Goal: Information Seeking & Learning: Check status

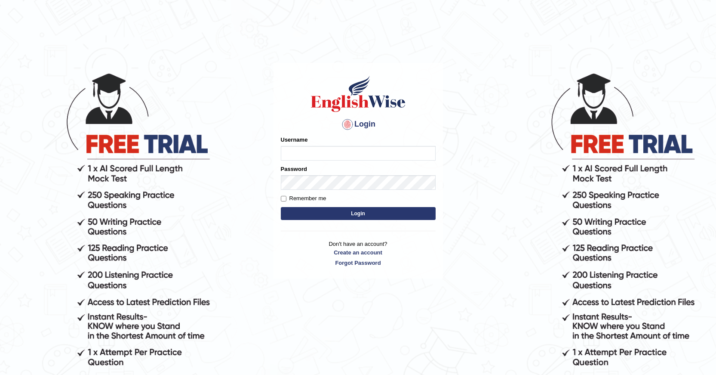
click at [312, 154] on input "Username" at bounding box center [358, 153] width 155 height 15
type input "farihaafghan556"
click at [332, 190] on form "Please fix the following errors: Username farihaafghan556 Password Remember me …" at bounding box center [358, 178] width 155 height 86
click at [342, 222] on form "Please fix the following errors: Username farihaafghan556 Password Remember me …" at bounding box center [358, 178] width 155 height 86
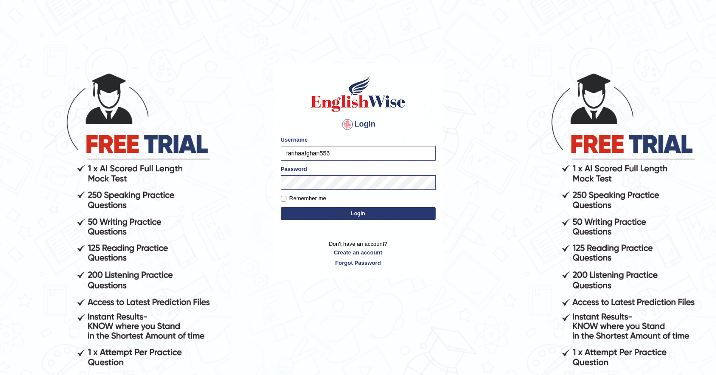
click at [346, 219] on button "Login" at bounding box center [358, 213] width 155 height 13
click at [345, 216] on button "Login" at bounding box center [358, 213] width 155 height 13
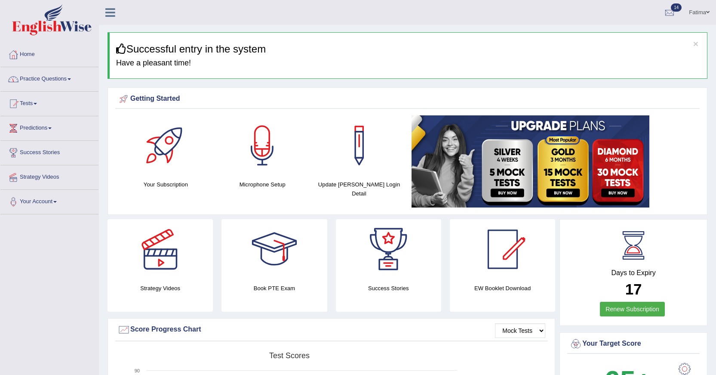
click at [72, 75] on link "Practice Questions" at bounding box center [49, 78] width 98 height 22
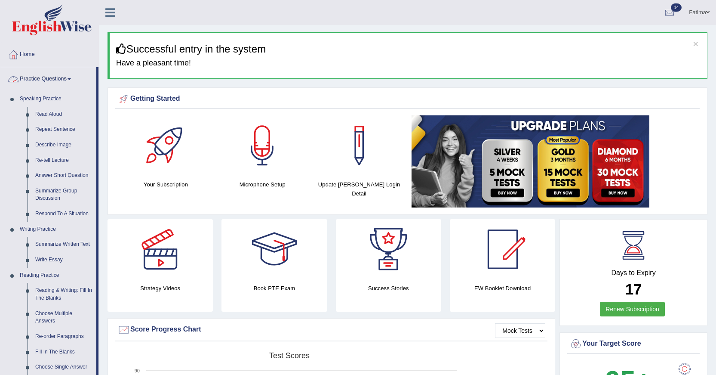
click at [65, 80] on link "Practice Questions" at bounding box center [48, 78] width 96 height 22
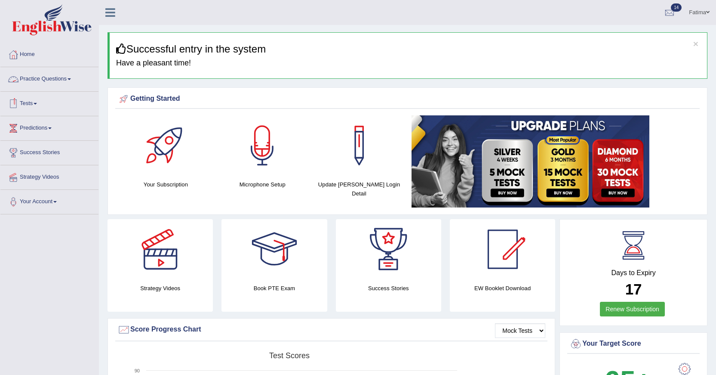
click at [74, 76] on link "Practice Questions" at bounding box center [49, 78] width 98 height 22
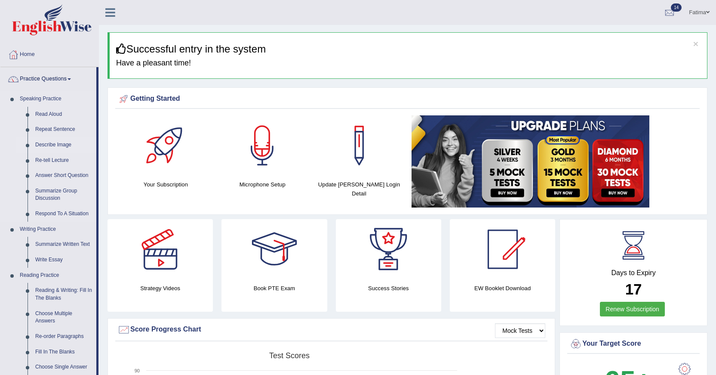
click at [58, 145] on link "Describe Image" at bounding box center [63, 144] width 65 height 15
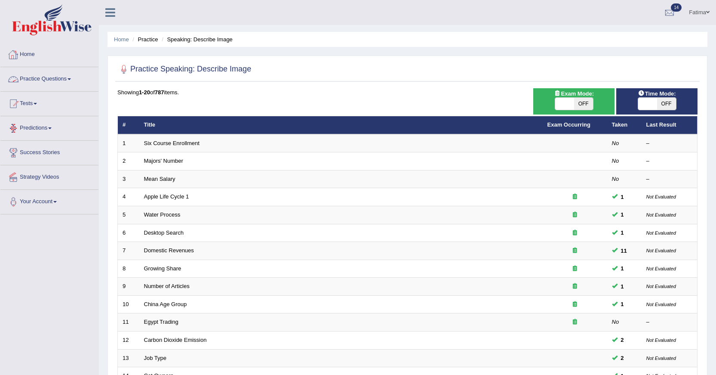
click at [584, 104] on span "OFF" at bounding box center [583, 104] width 19 height 12
checkbox input "true"
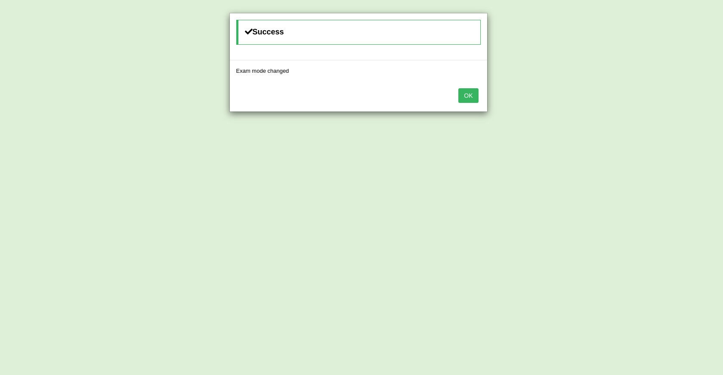
click at [465, 96] on button "OK" at bounding box center [468, 95] width 20 height 15
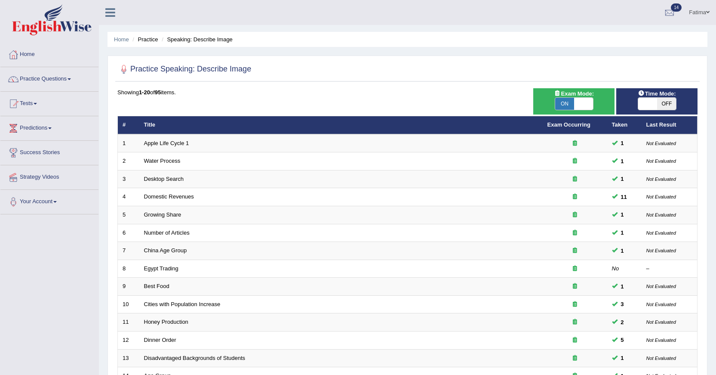
click at [664, 104] on span "OFF" at bounding box center [666, 104] width 19 height 12
checkbox input "true"
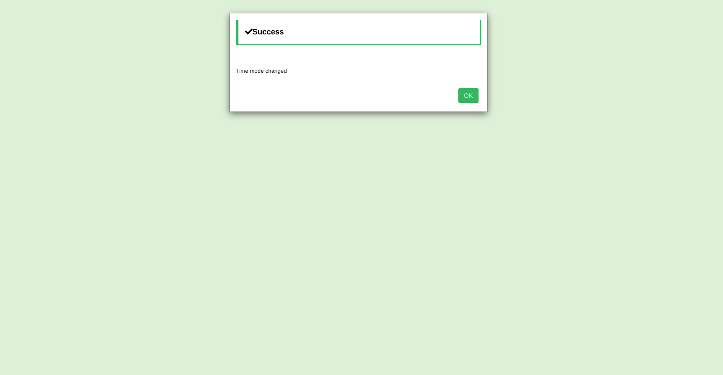
click at [472, 97] on button "OK" at bounding box center [468, 95] width 20 height 15
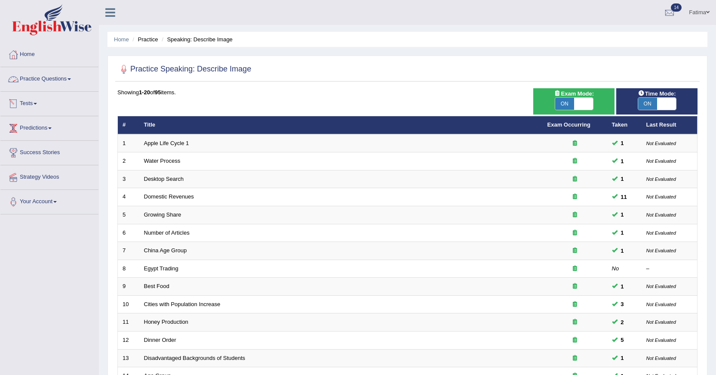
click at [42, 102] on link "Tests" at bounding box center [49, 103] width 98 height 22
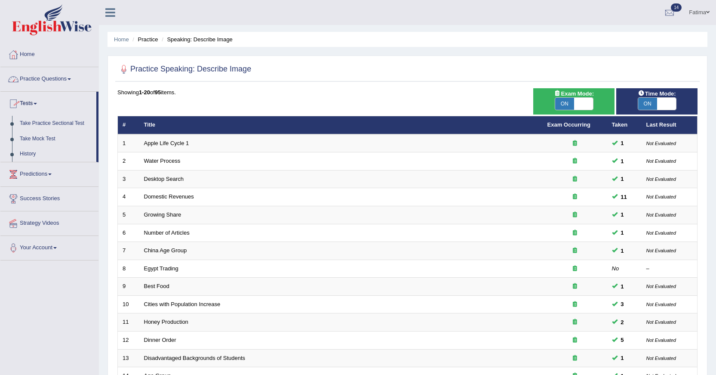
click at [67, 74] on link "Practice Questions" at bounding box center [49, 78] width 98 height 22
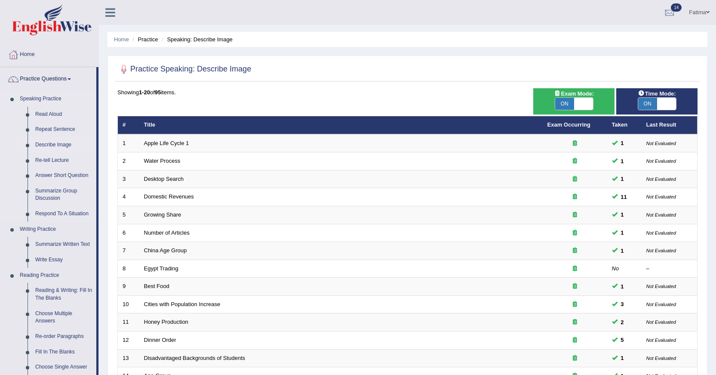
click at [57, 143] on link "Describe Image" at bounding box center [63, 144] width 65 height 15
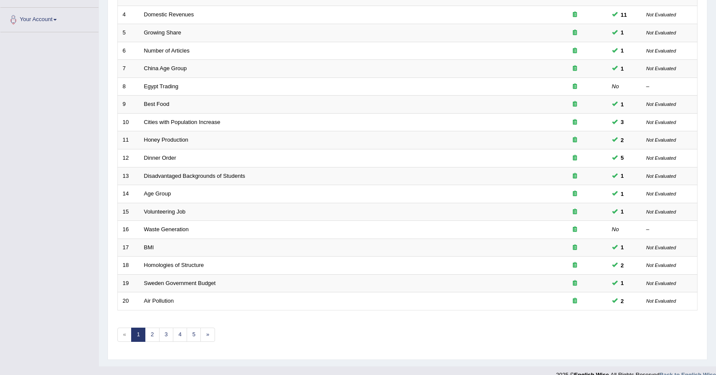
scroll to position [195, 0]
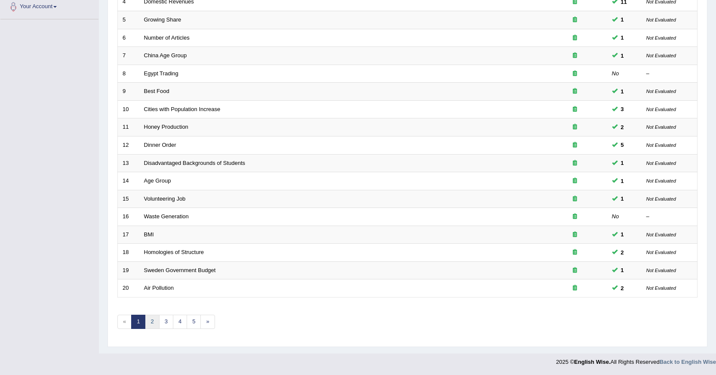
click at [148, 322] on link "2" at bounding box center [152, 321] width 14 height 14
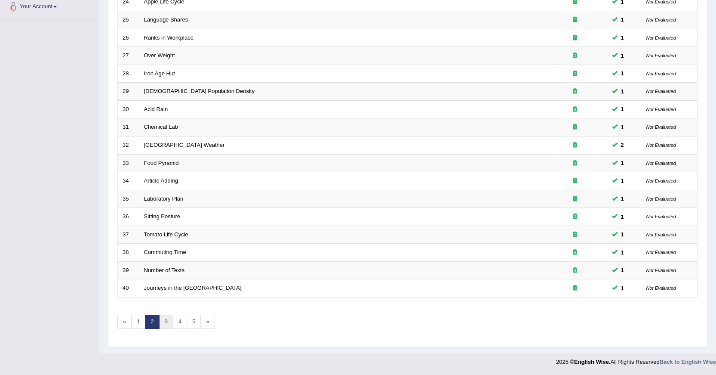
click at [166, 325] on link "3" at bounding box center [166, 321] width 14 height 14
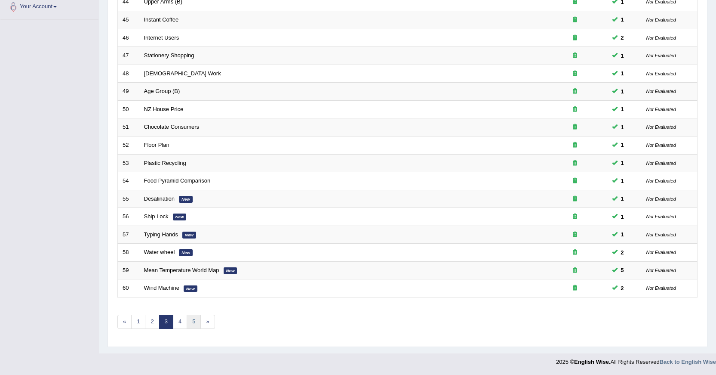
click at [193, 324] on link "5" at bounding box center [194, 321] width 14 height 14
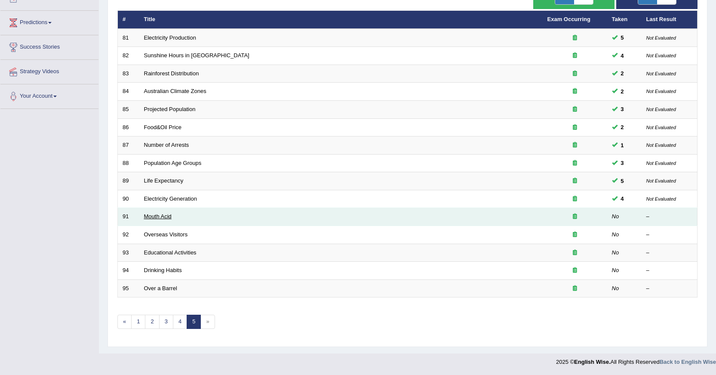
click at [146, 215] on link "Mouth Acid" at bounding box center [158, 216] width 28 height 6
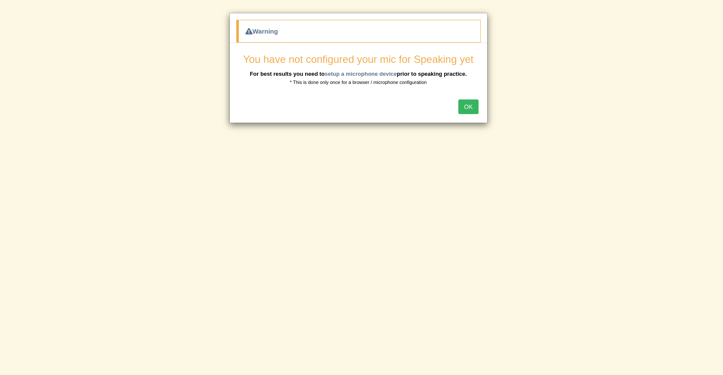
click at [468, 102] on button "OK" at bounding box center [468, 106] width 20 height 15
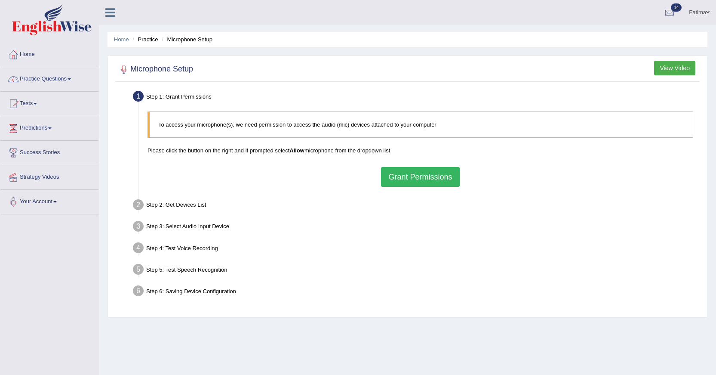
click at [406, 180] on button "Grant Permissions" at bounding box center [420, 177] width 78 height 20
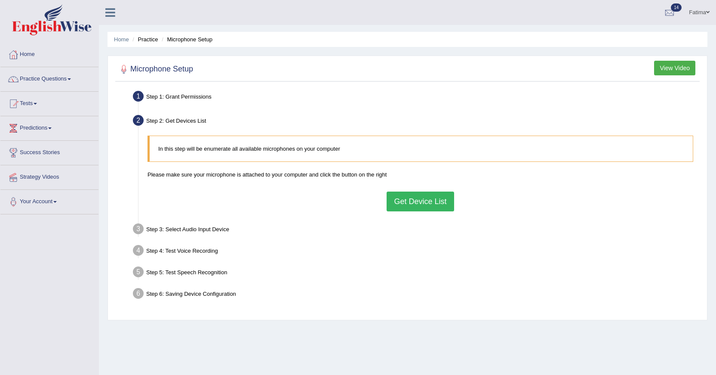
click at [430, 206] on button "Get Device List" at bounding box center [420, 201] width 67 height 20
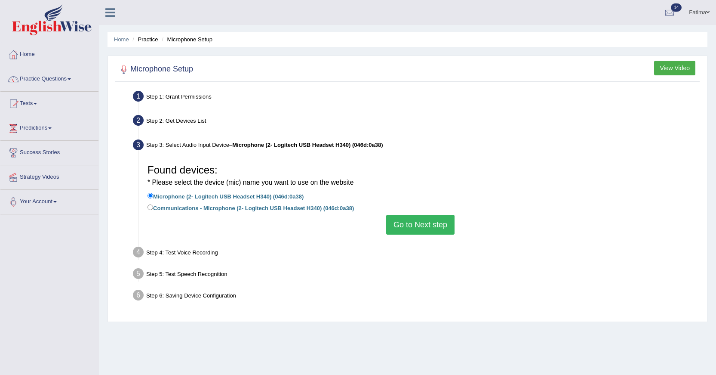
click at [426, 234] on button "Go to Next step" at bounding box center [420, 225] width 68 height 20
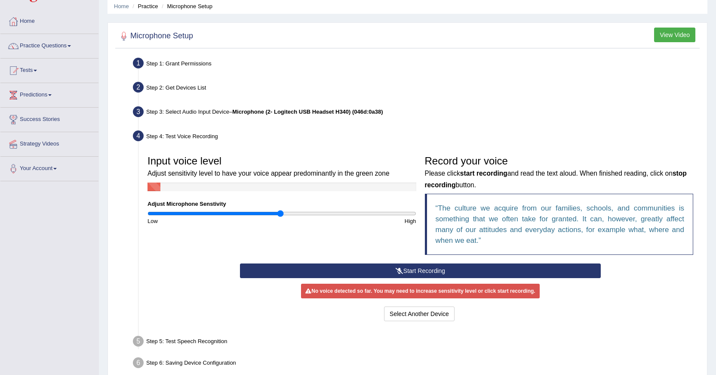
scroll to position [77, 0]
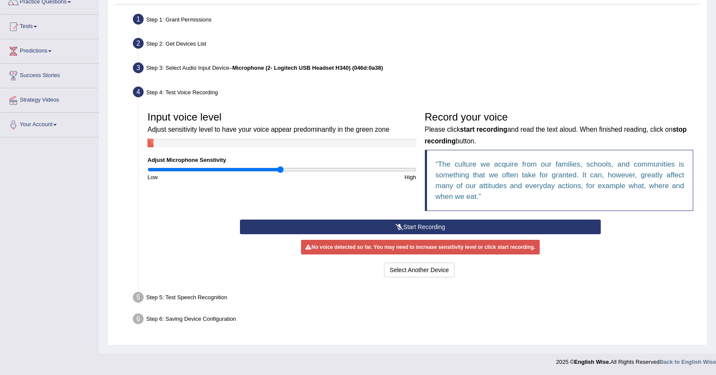
click at [442, 224] on button "Start Recording" at bounding box center [420, 226] width 361 height 15
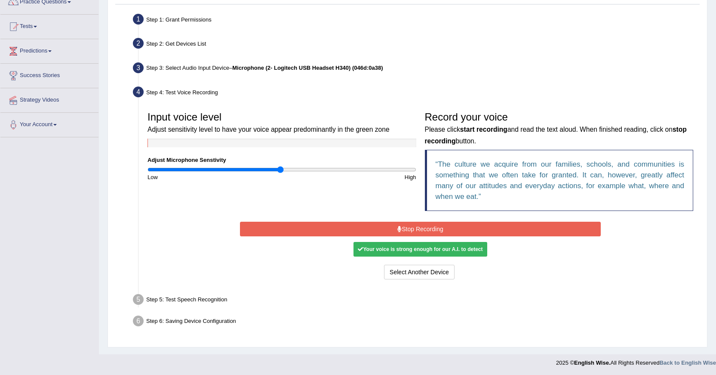
click at [421, 233] on button "Stop Recording" at bounding box center [420, 228] width 361 height 15
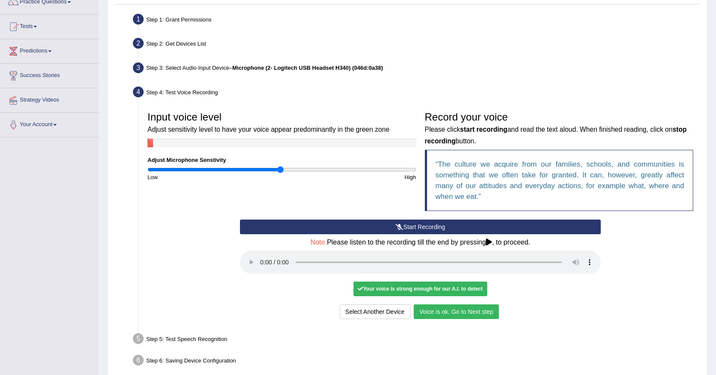
click at [473, 314] on button "Voice is ok. Go to Next step" at bounding box center [456, 311] width 85 height 15
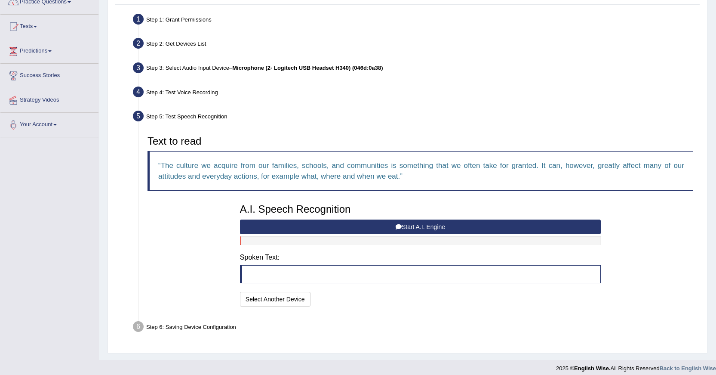
click at [441, 228] on button "Start A.I. Engine" at bounding box center [420, 226] width 361 height 15
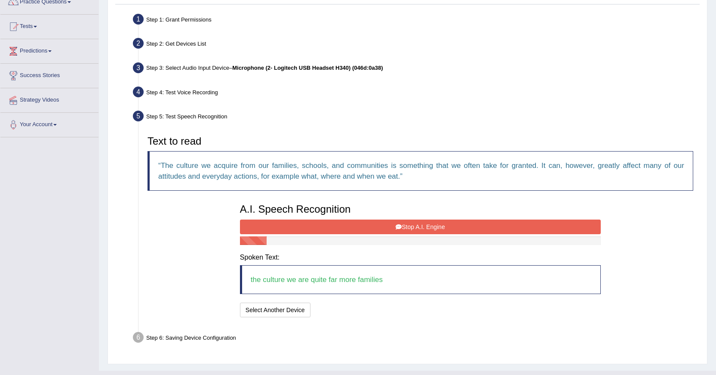
click at [447, 224] on button "Stop A.I. Engine" at bounding box center [420, 226] width 361 height 15
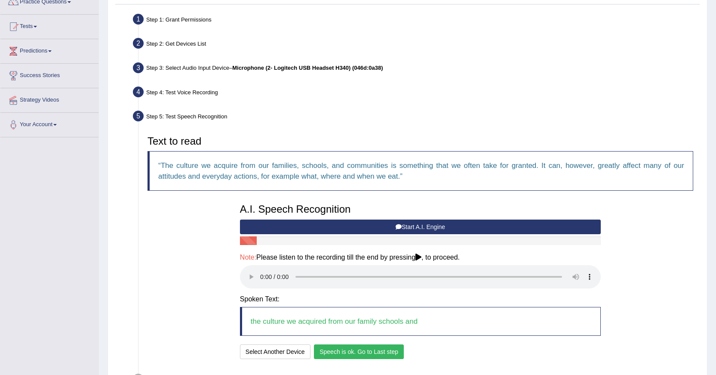
click at [352, 352] on button "Speech is ok. Go to Last step" at bounding box center [359, 351] width 90 height 15
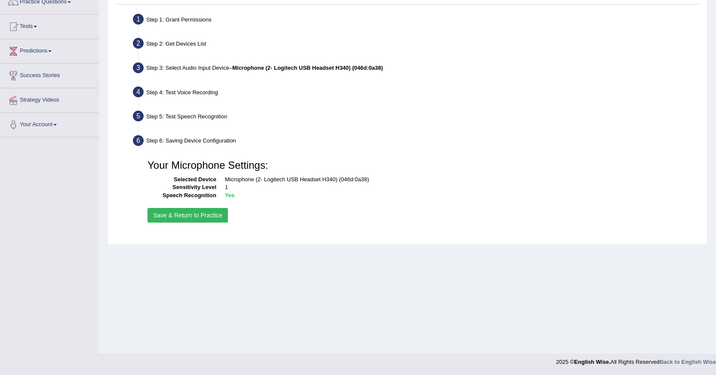
click at [212, 216] on button "Save & Return to Practice" at bounding box center [188, 215] width 80 height 15
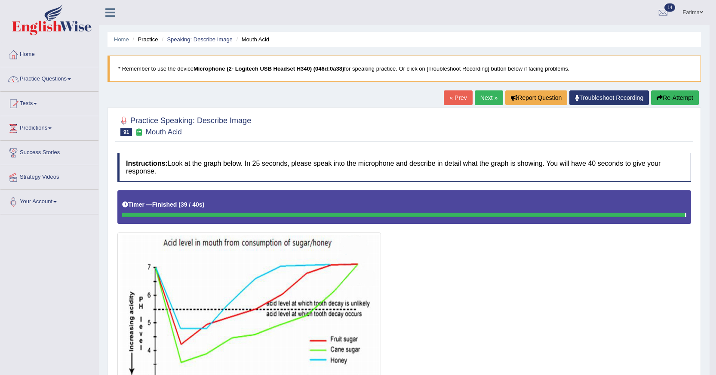
click at [665, 98] on button "Re-Attempt" at bounding box center [675, 97] width 48 height 15
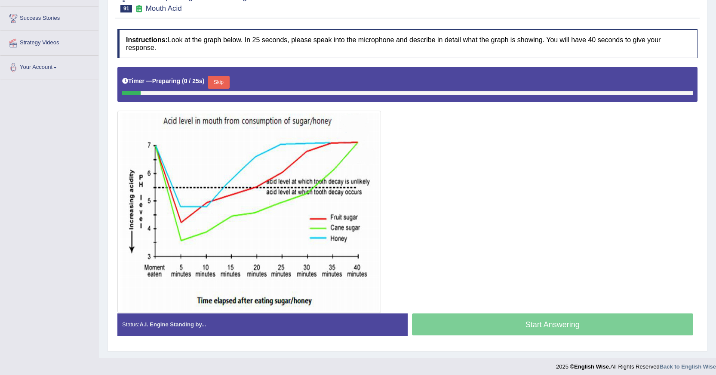
click at [212, 82] on button "Skip" at bounding box center [219, 82] width 22 height 13
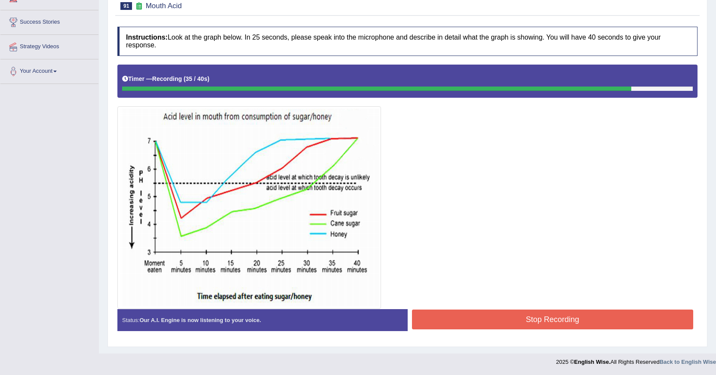
click at [427, 314] on button "Stop Recording" at bounding box center [553, 319] width 282 height 20
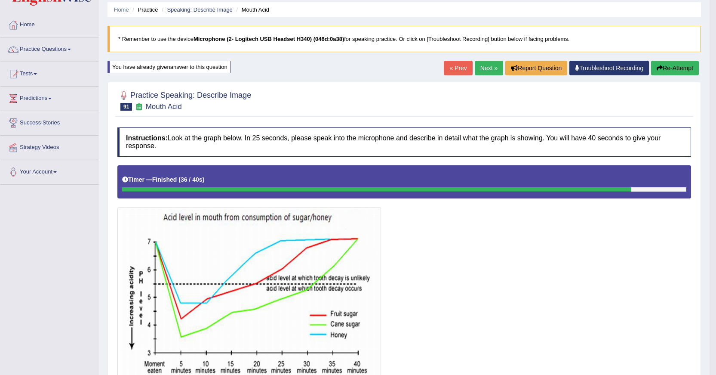
scroll to position [20, 0]
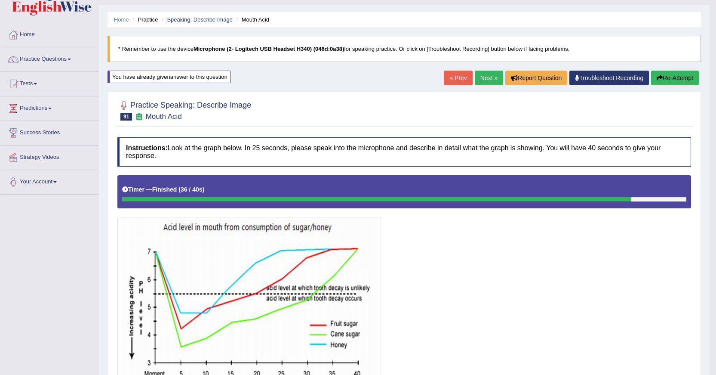
click at [484, 80] on link "Next »" at bounding box center [489, 78] width 28 height 15
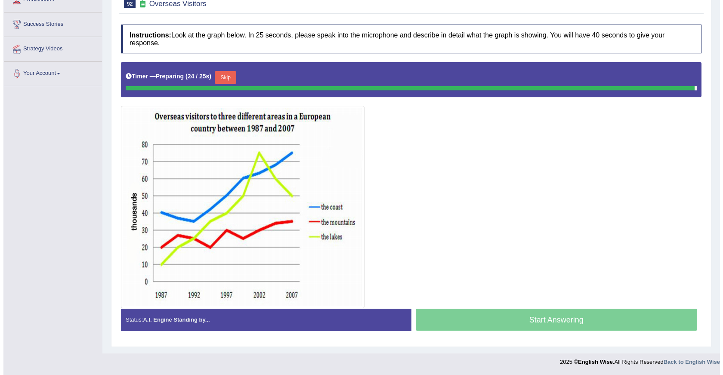
scroll to position [126, 0]
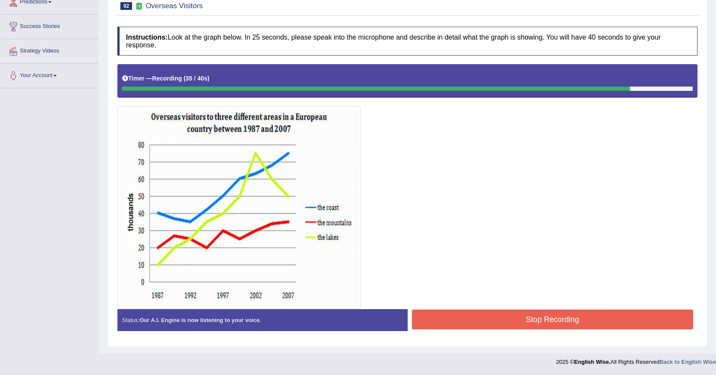
click at [514, 330] on div "Stop Recording" at bounding box center [553, 320] width 290 height 22
click at [513, 324] on button "Stop Recording" at bounding box center [553, 319] width 282 height 20
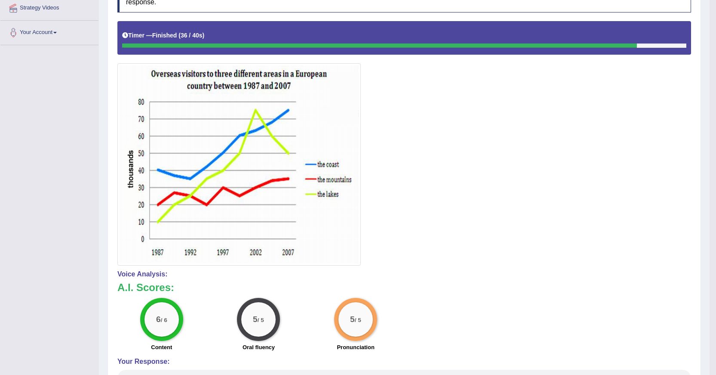
scroll to position [0, 0]
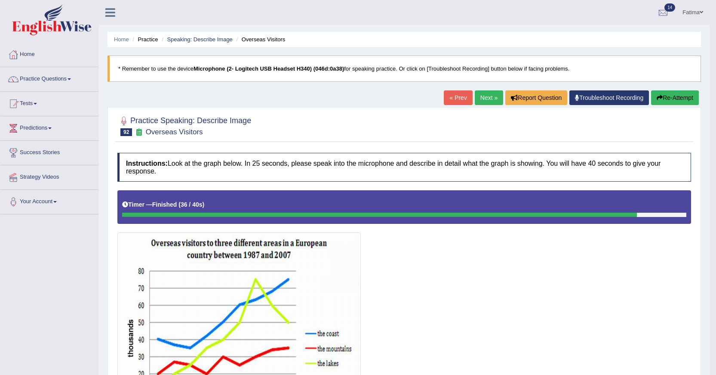
click at [492, 102] on link "Next »" at bounding box center [489, 97] width 28 height 15
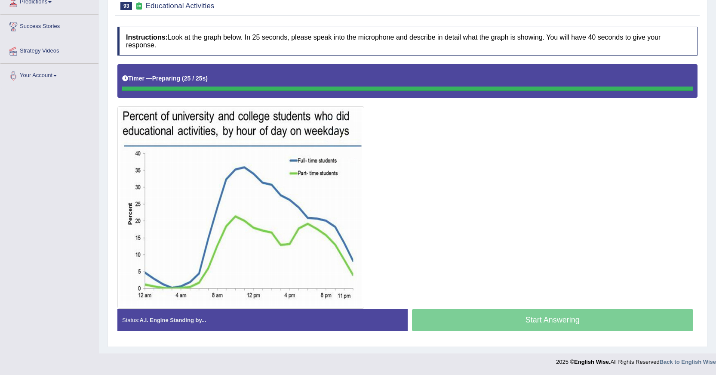
scroll to position [126, 0]
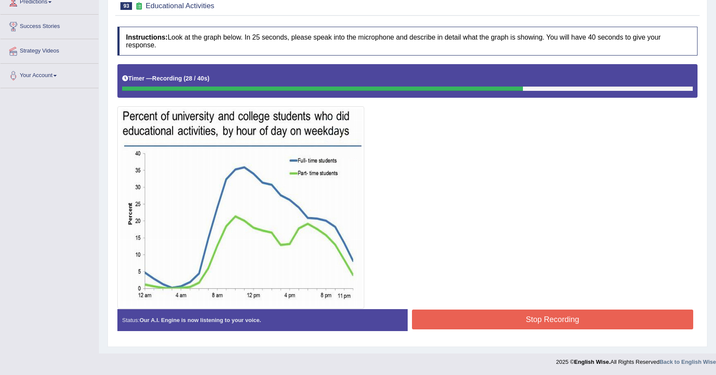
click at [486, 320] on button "Stop Recording" at bounding box center [553, 319] width 282 height 20
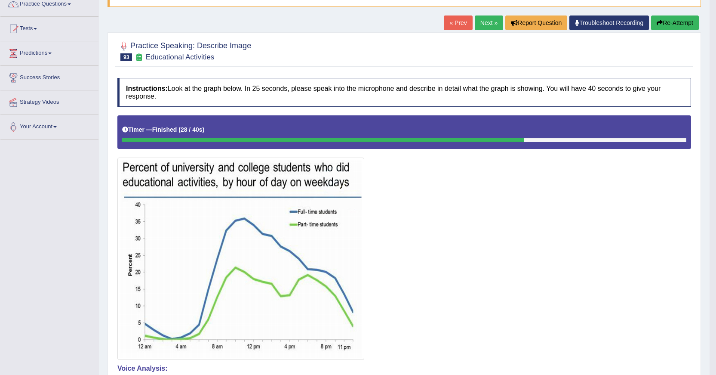
scroll to position [0, 0]
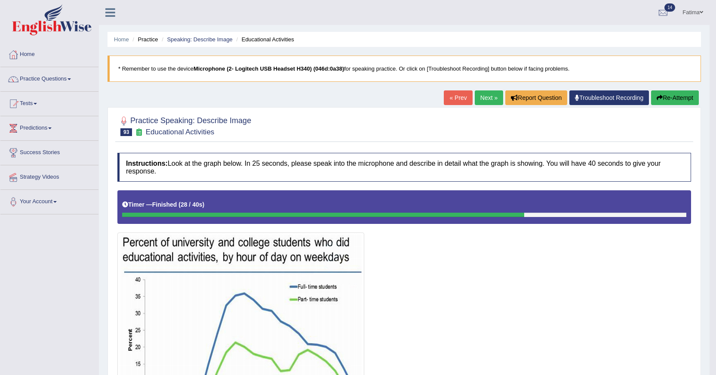
click at [486, 97] on link "Next »" at bounding box center [489, 97] width 28 height 15
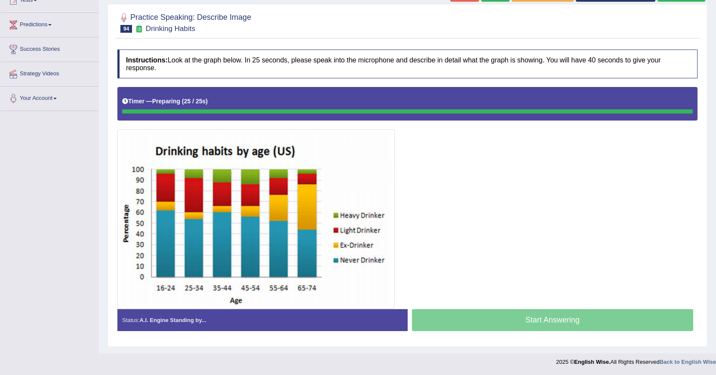
scroll to position [103, 0]
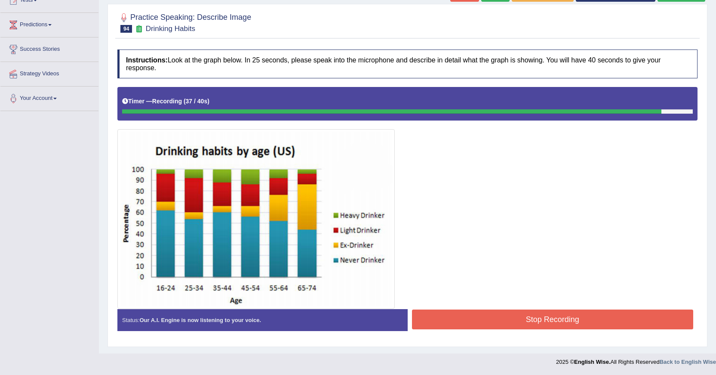
click at [503, 322] on button "Stop Recording" at bounding box center [553, 319] width 282 height 20
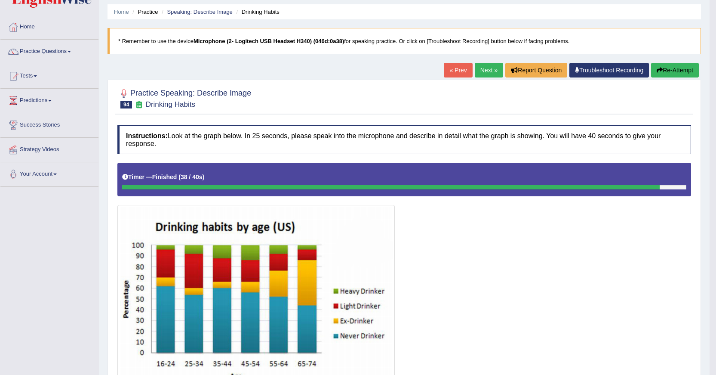
scroll to position [43, 0]
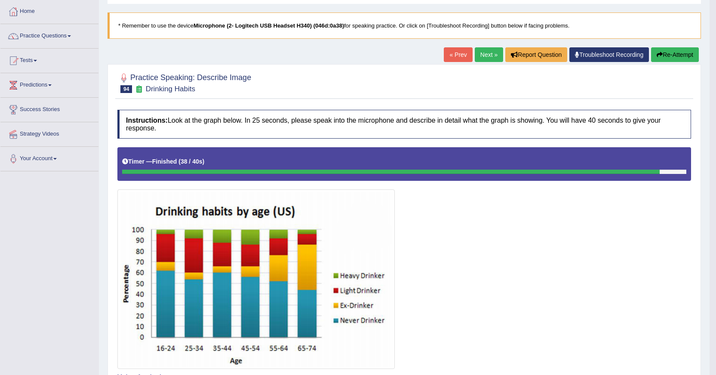
click at [481, 55] on link "Next »" at bounding box center [489, 54] width 28 height 15
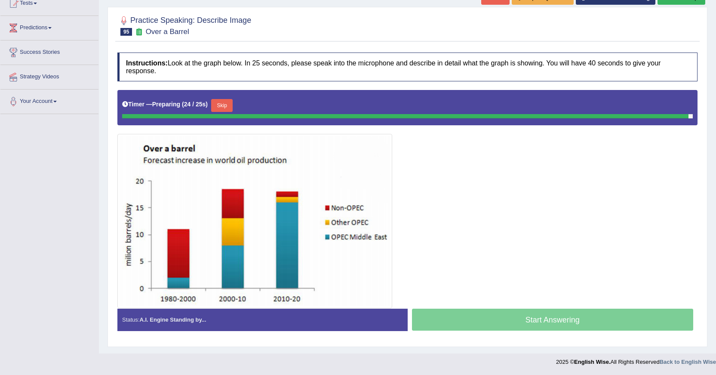
scroll to position [98, 0]
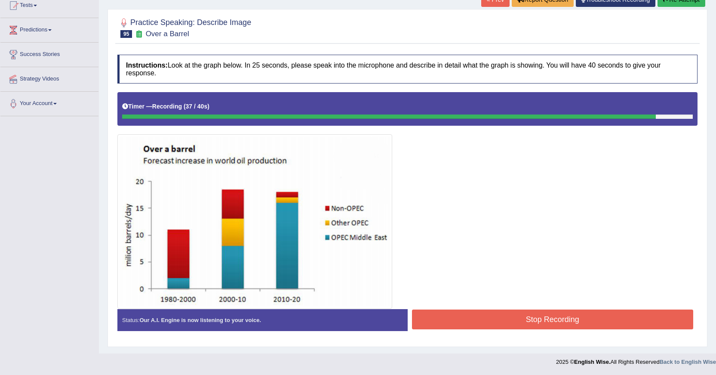
click at [499, 318] on button "Stop Recording" at bounding box center [553, 319] width 282 height 20
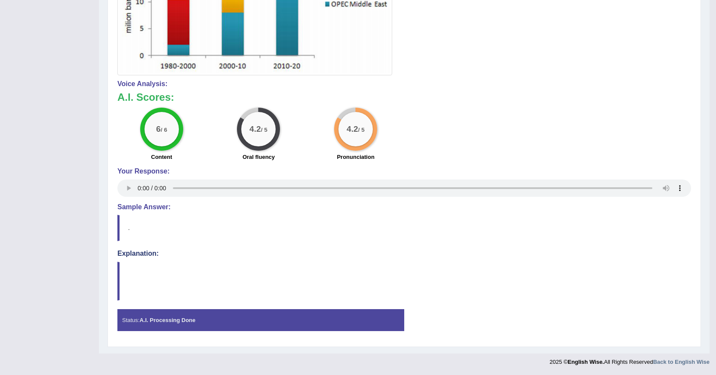
scroll to position [73, 0]
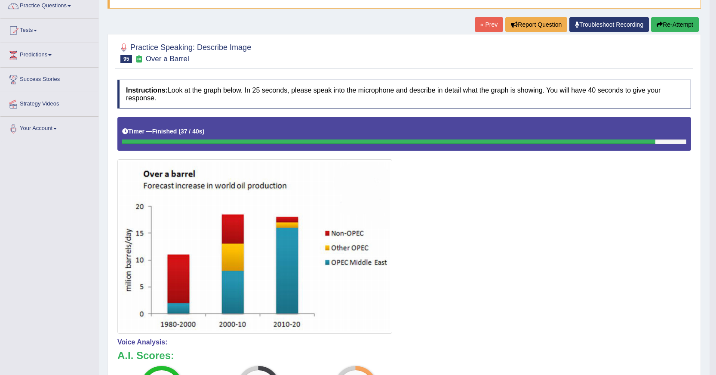
click at [670, 22] on button "Re-Attempt" at bounding box center [675, 24] width 48 height 15
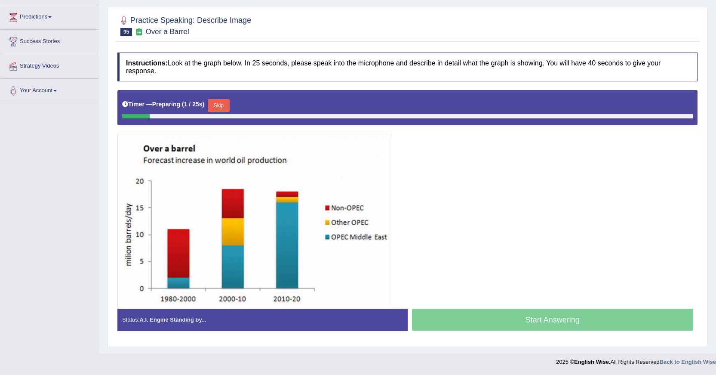
click at [225, 102] on button "Skip" at bounding box center [219, 105] width 22 height 13
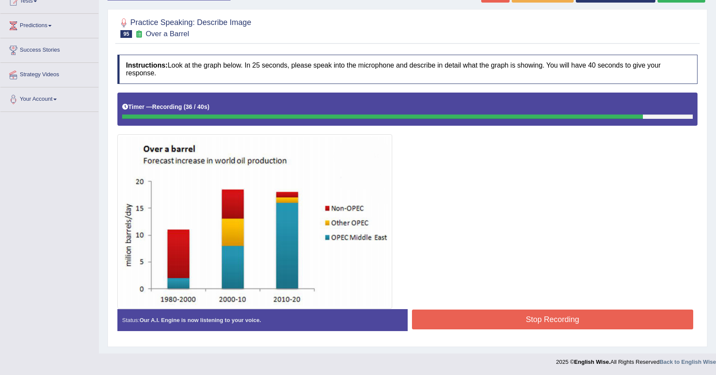
click at [479, 320] on button "Stop Recording" at bounding box center [553, 319] width 282 height 20
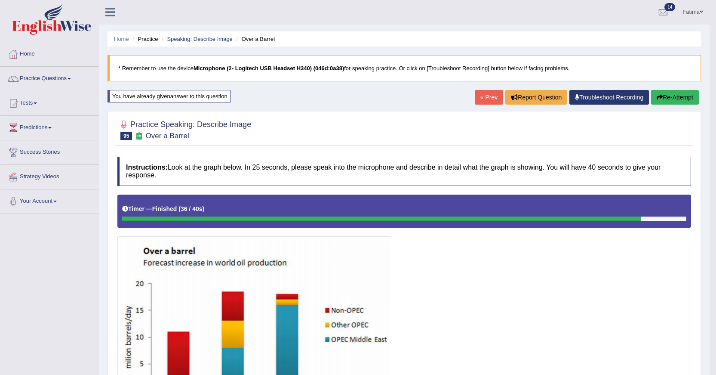
scroll to position [0, 0]
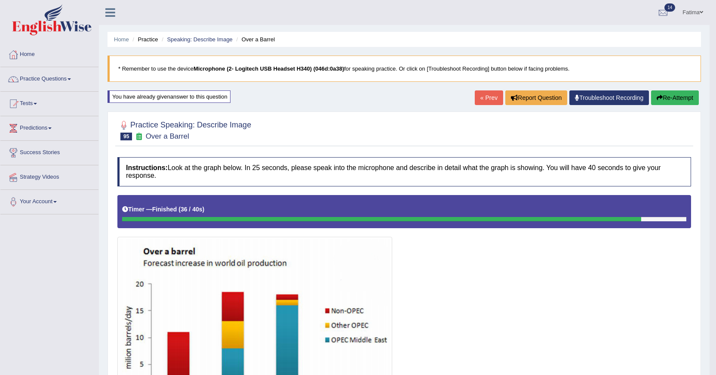
click at [670, 99] on button "Re-Attempt" at bounding box center [675, 97] width 48 height 15
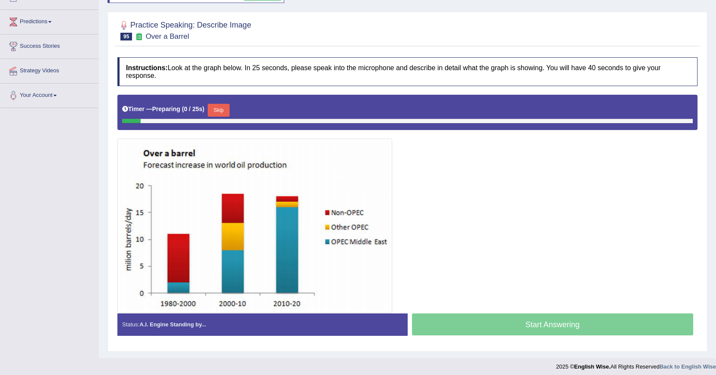
click at [218, 106] on button "Skip" at bounding box center [219, 110] width 22 height 13
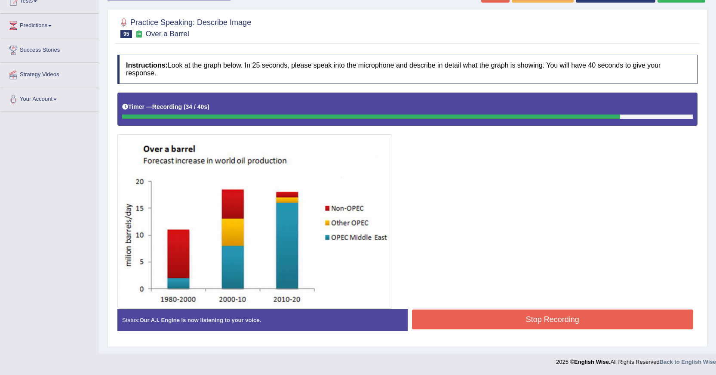
click at [569, 321] on button "Stop Recording" at bounding box center [553, 319] width 282 height 20
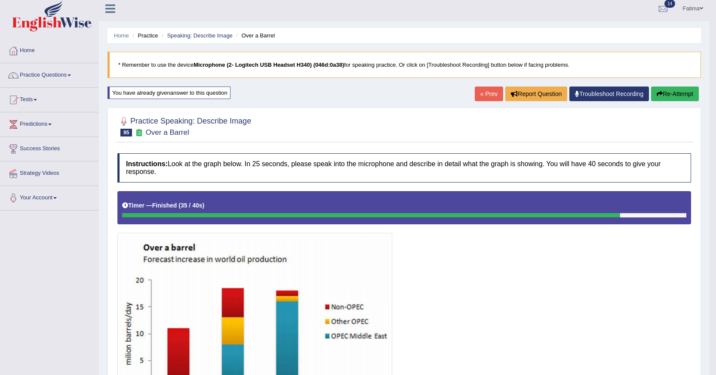
scroll to position [0, 0]
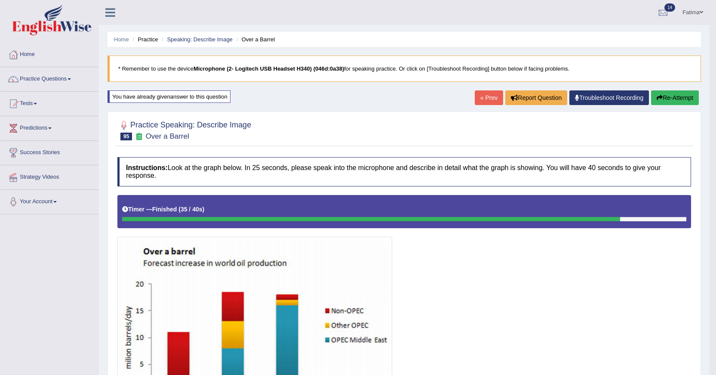
click at [661, 94] on button "Re-Attempt" at bounding box center [675, 97] width 48 height 15
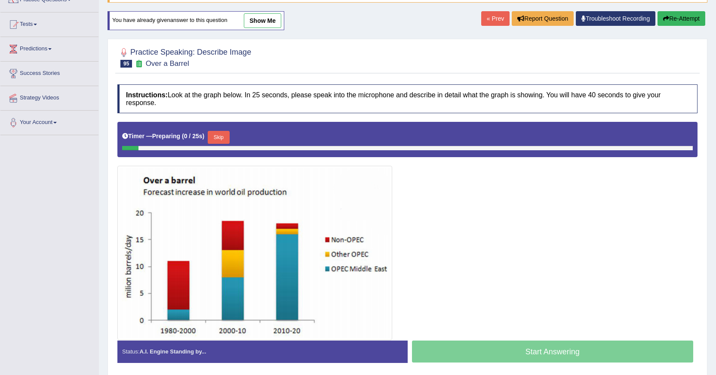
click at [218, 141] on button "Skip" at bounding box center [219, 137] width 22 height 13
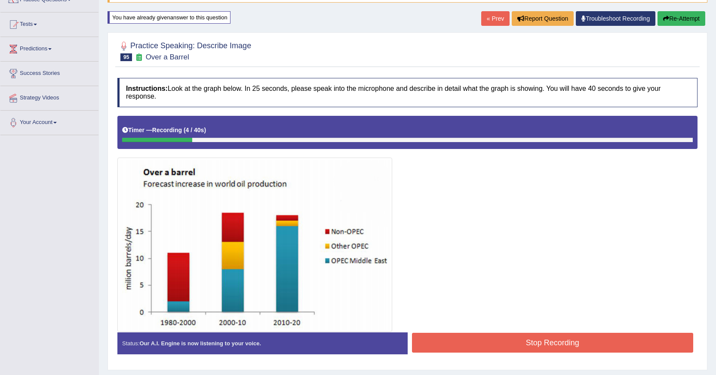
click at [683, 15] on button "Re-Attempt" at bounding box center [682, 18] width 48 height 15
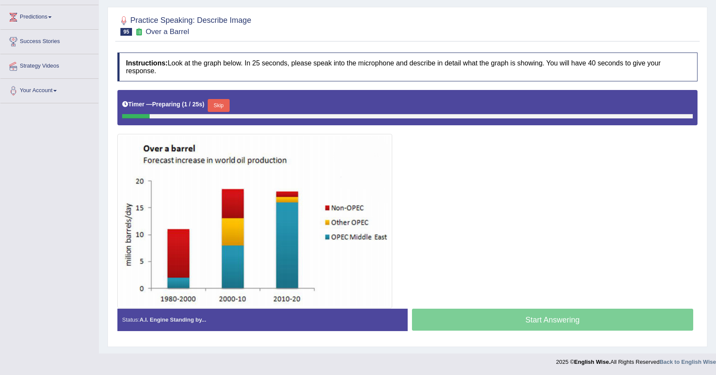
click at [218, 105] on button "Skip" at bounding box center [219, 105] width 22 height 13
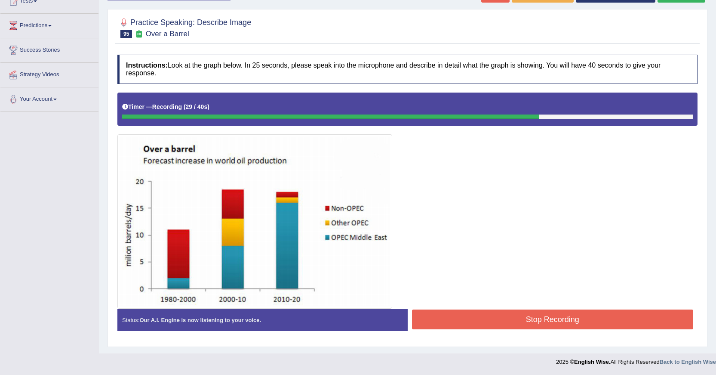
click at [497, 311] on button "Stop Recording" at bounding box center [553, 319] width 282 height 20
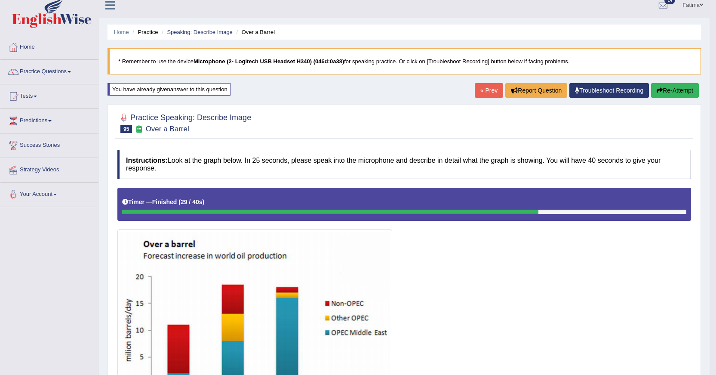
scroll to position [0, 0]
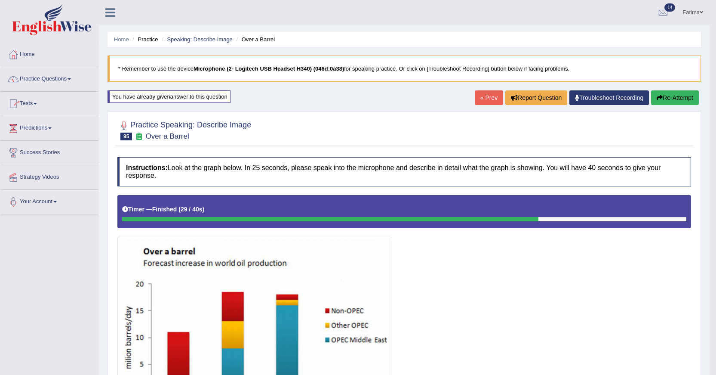
click at [63, 76] on link "Practice Questions" at bounding box center [49, 78] width 98 height 22
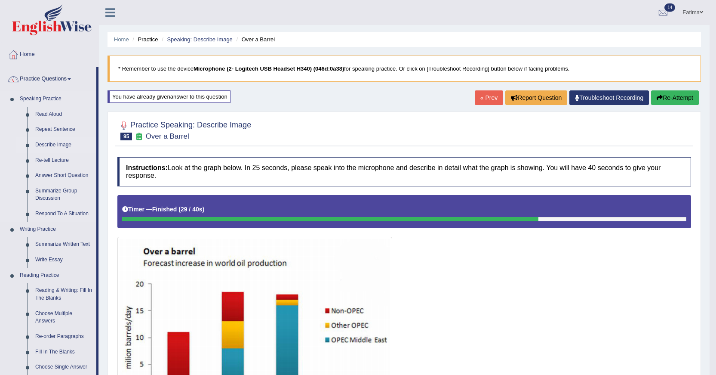
click at [64, 142] on link "Describe Image" at bounding box center [63, 144] width 65 height 15
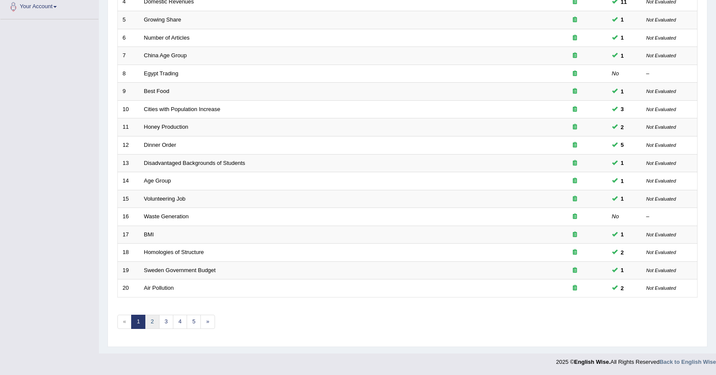
click at [151, 318] on link "2" at bounding box center [152, 321] width 14 height 14
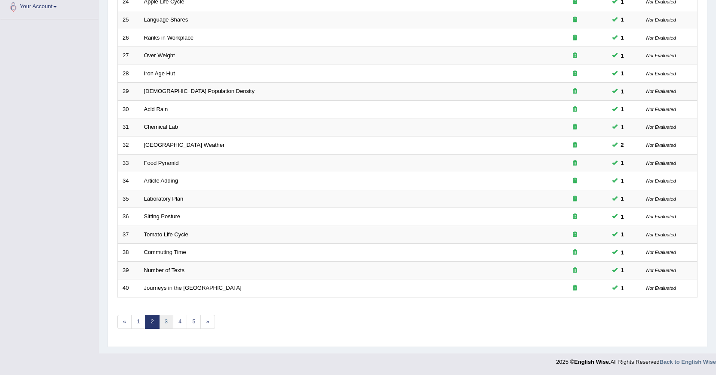
click at [166, 320] on link "3" at bounding box center [166, 321] width 14 height 14
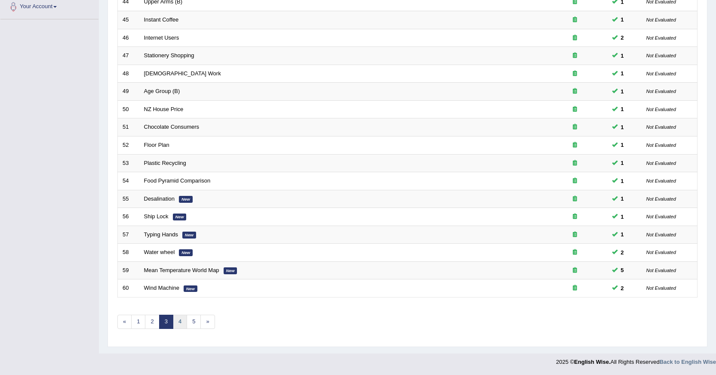
click at [179, 323] on link "4" at bounding box center [180, 321] width 14 height 14
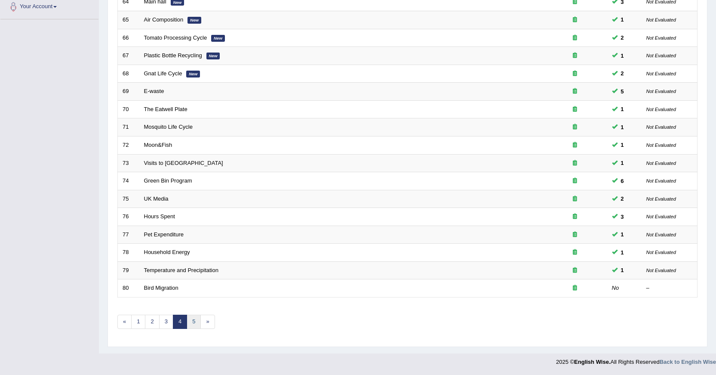
scroll to position [195, 0]
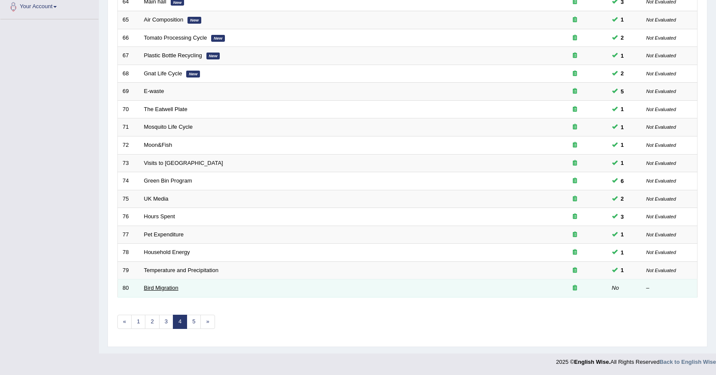
click at [145, 288] on link "Bird Migration" at bounding box center [161, 287] width 34 height 6
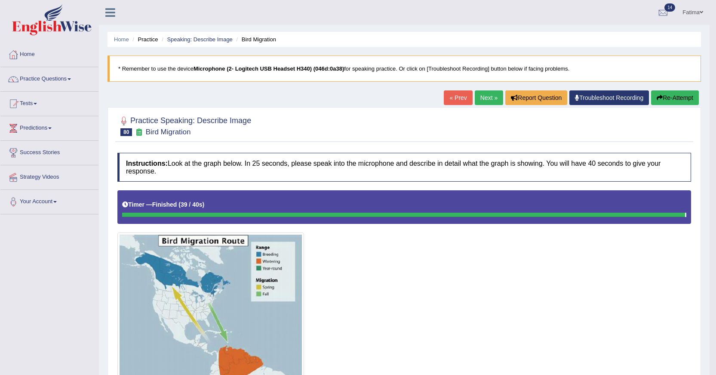
click at [489, 95] on link "Next »" at bounding box center [489, 97] width 28 height 15
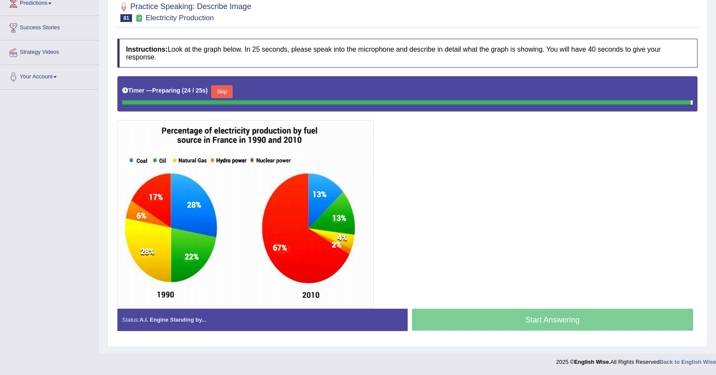
scroll to position [116, 0]
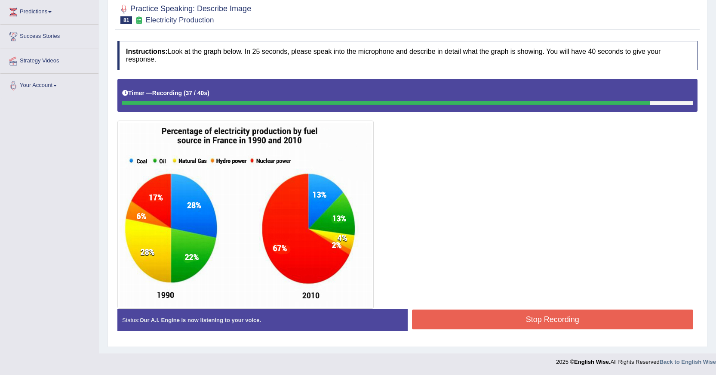
click at [483, 318] on button "Stop Recording" at bounding box center [553, 319] width 282 height 20
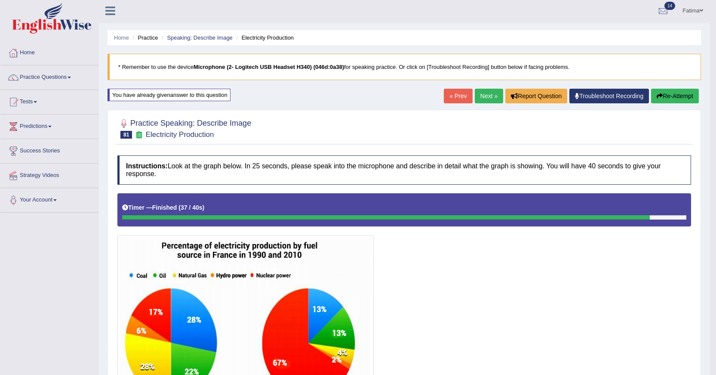
scroll to position [0, 0]
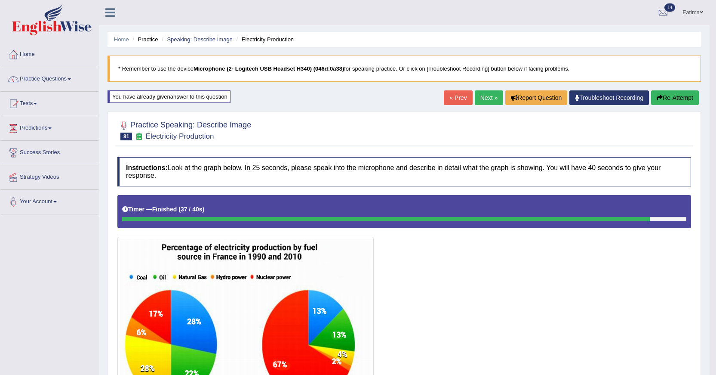
click at [678, 96] on button "Re-Attempt" at bounding box center [675, 97] width 48 height 15
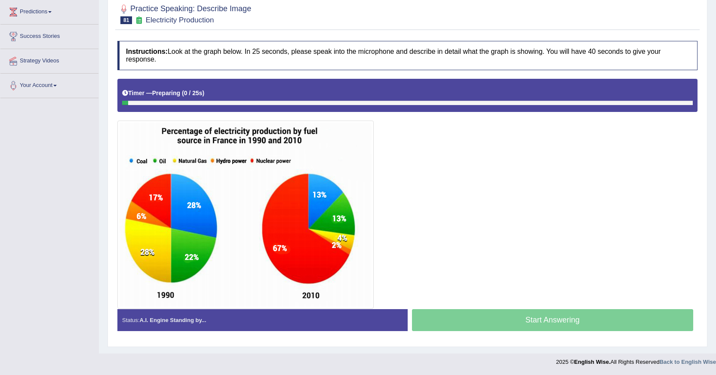
scroll to position [116, 0]
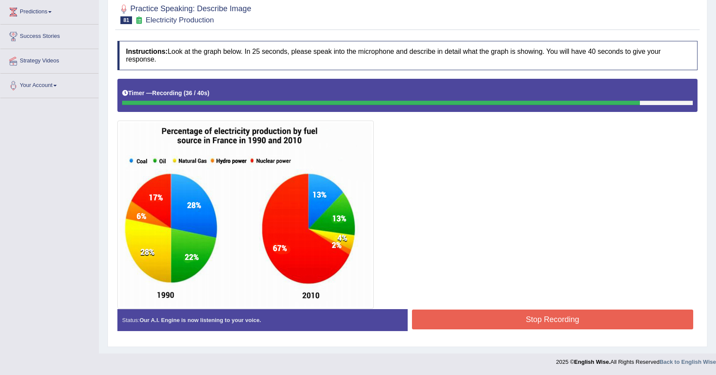
click at [524, 317] on button "Stop Recording" at bounding box center [553, 319] width 282 height 20
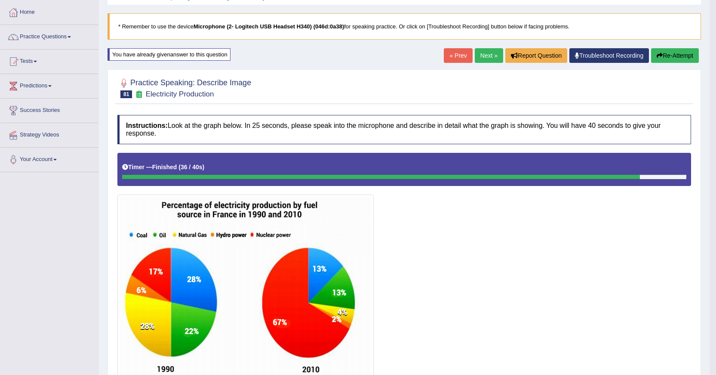
scroll to position [0, 0]
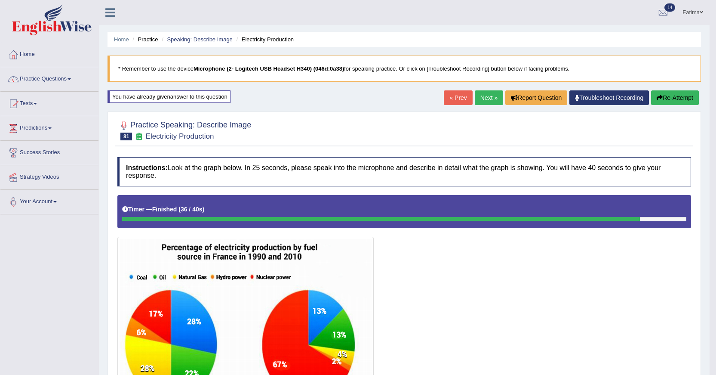
click at [684, 100] on button "Re-Attempt" at bounding box center [675, 97] width 48 height 15
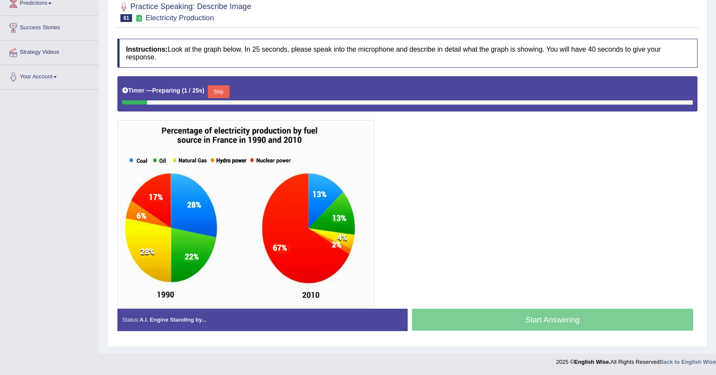
click at [218, 90] on button "Skip" at bounding box center [219, 91] width 22 height 13
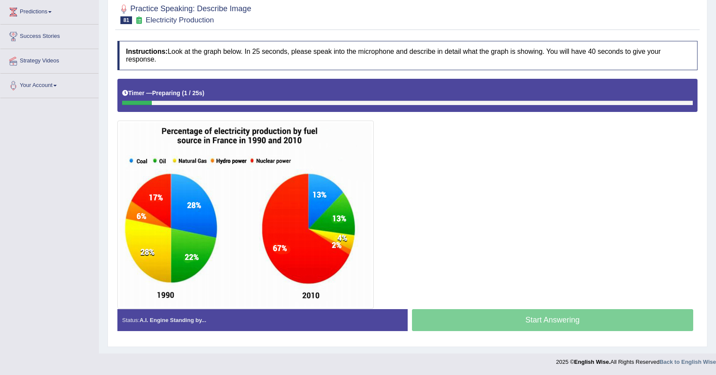
scroll to position [116, 0]
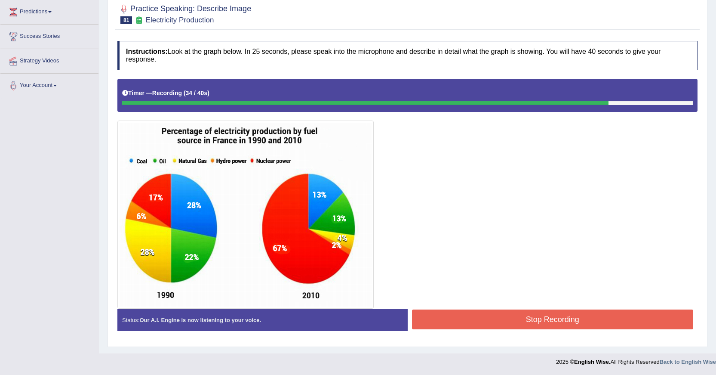
click at [546, 317] on button "Stop Recording" at bounding box center [553, 319] width 282 height 20
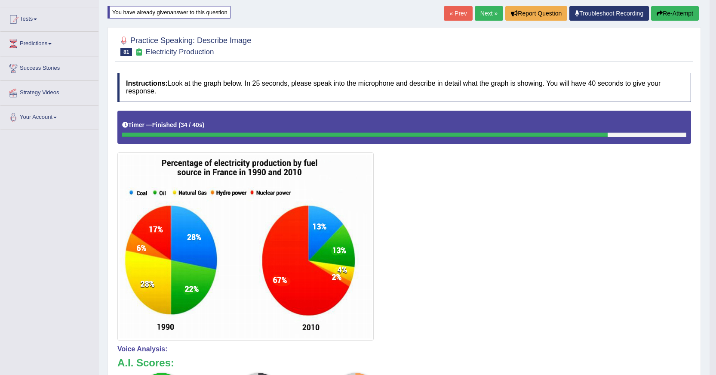
scroll to position [42, 0]
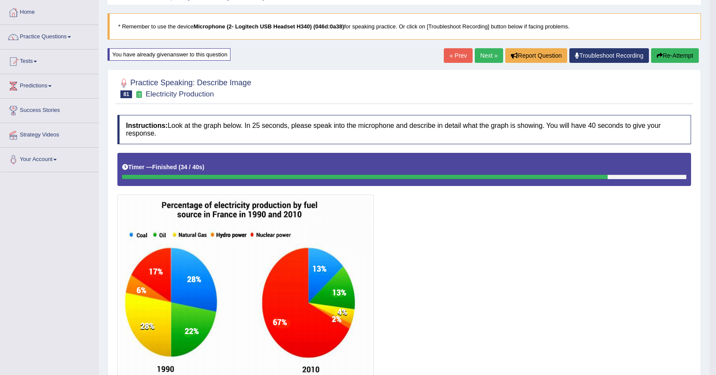
click at [682, 58] on button "Re-Attempt" at bounding box center [675, 55] width 48 height 15
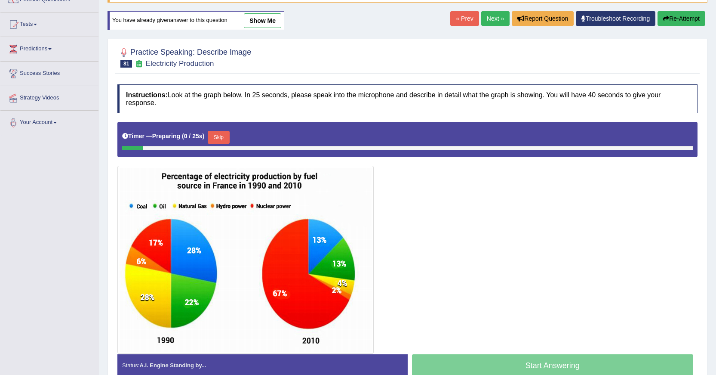
click at [216, 142] on button "Skip" at bounding box center [219, 137] width 22 height 13
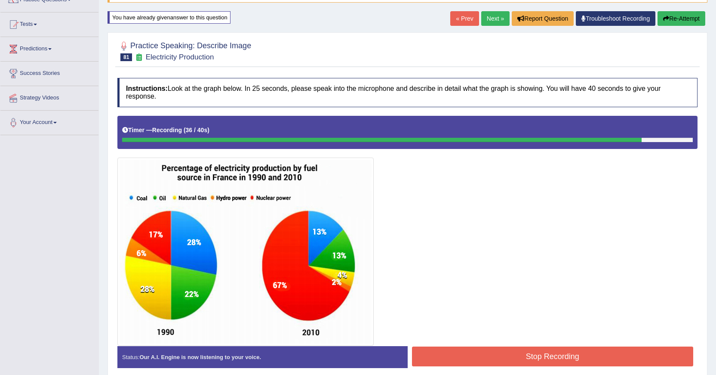
drag, startPoint x: 550, startPoint y: 341, endPoint x: 548, endPoint y: 346, distance: 5.0
click at [550, 343] on div at bounding box center [407, 231] width 580 height 230
click at [548, 351] on button "Stop Recording" at bounding box center [553, 356] width 282 height 20
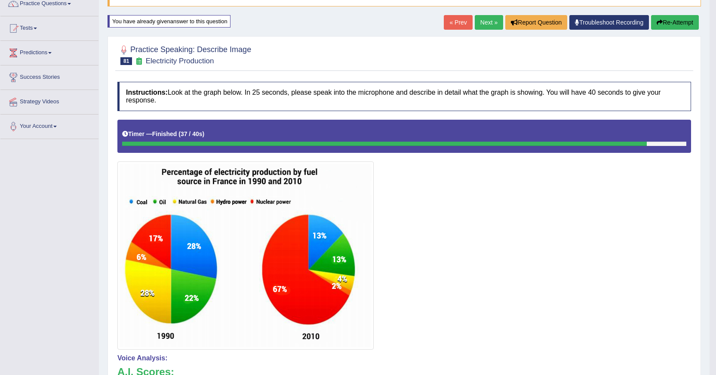
scroll to position [36, 0]
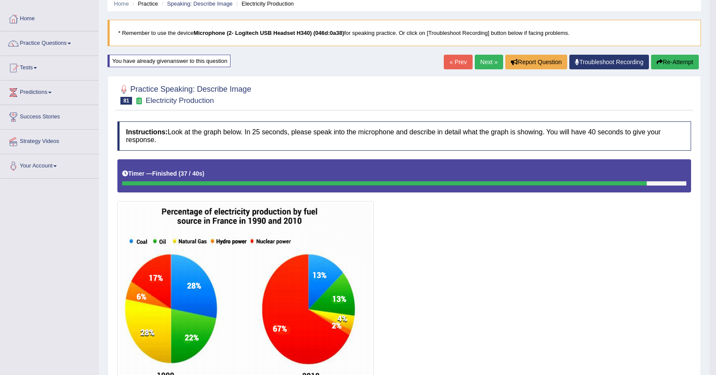
click at [669, 62] on button "Re-Attempt" at bounding box center [675, 62] width 48 height 15
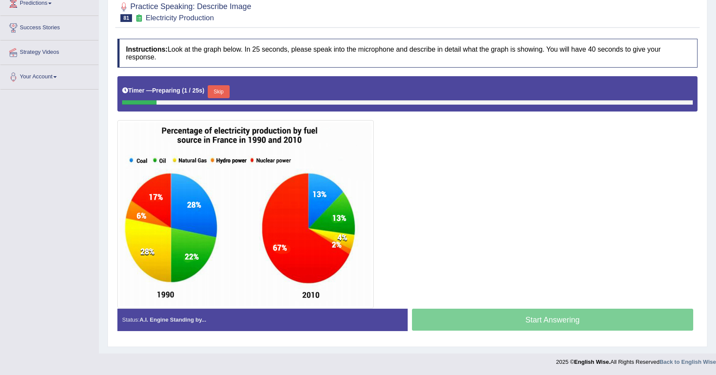
click at [223, 89] on button "Skip" at bounding box center [219, 91] width 22 height 13
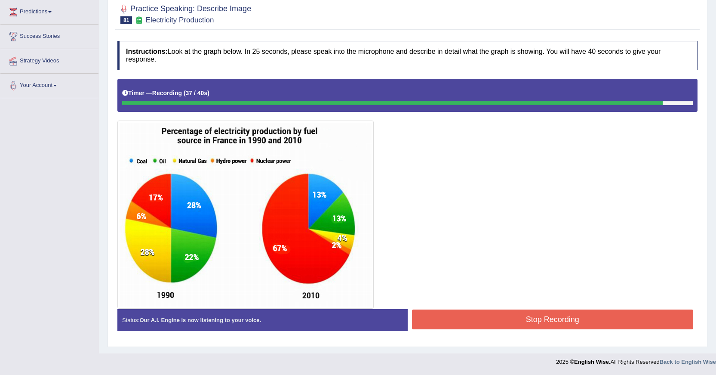
click at [479, 320] on button "Stop Recording" at bounding box center [553, 319] width 282 height 20
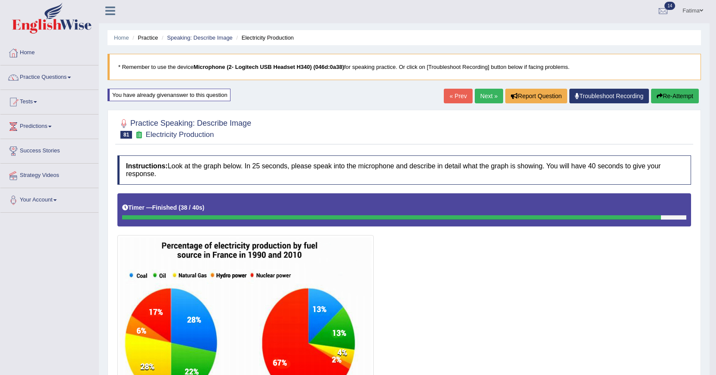
scroll to position [0, 0]
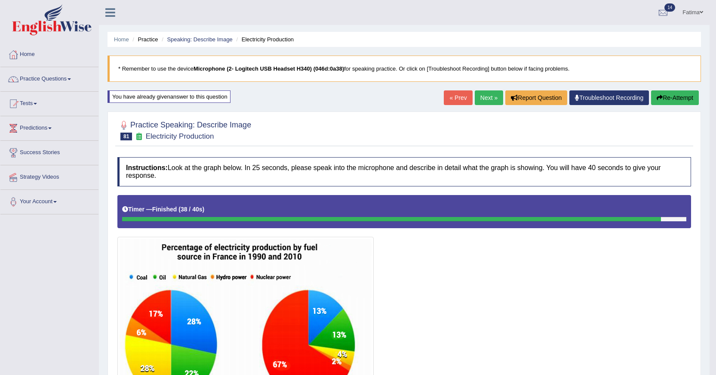
click at [484, 100] on link "Next »" at bounding box center [489, 97] width 28 height 15
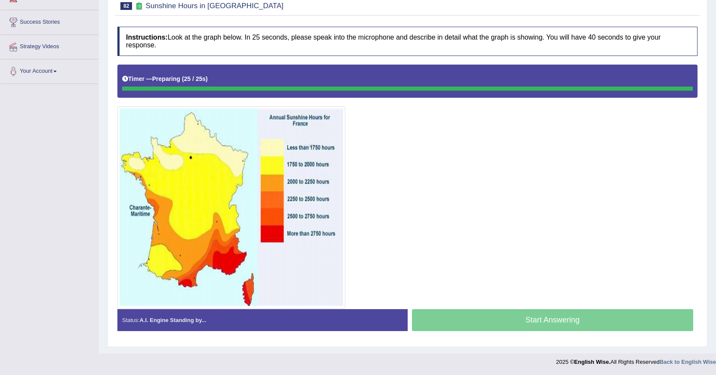
scroll to position [130, 0]
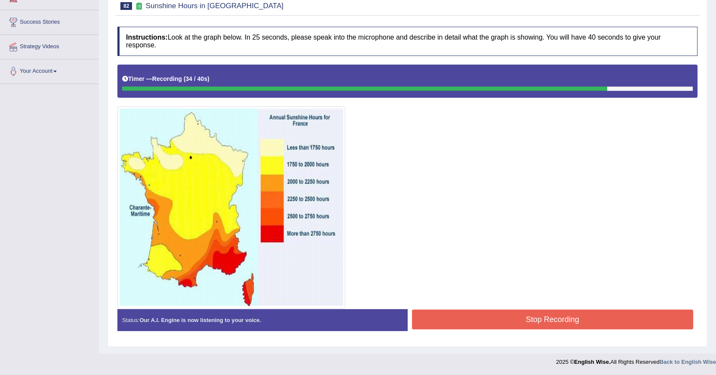
click at [462, 326] on button "Stop Recording" at bounding box center [553, 319] width 282 height 20
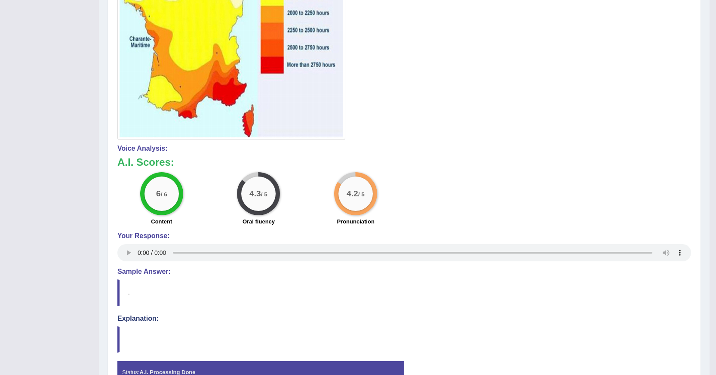
scroll to position [87, 0]
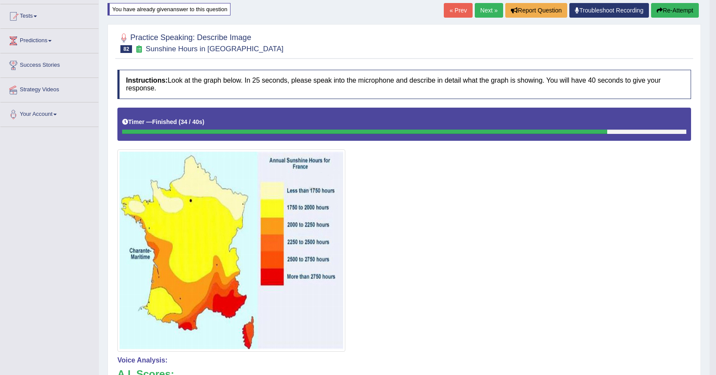
click at [657, 15] on button "Re-Attempt" at bounding box center [675, 10] width 48 height 15
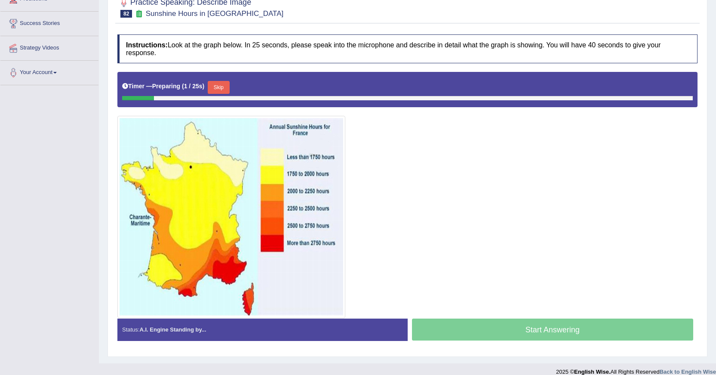
scroll to position [139, 0]
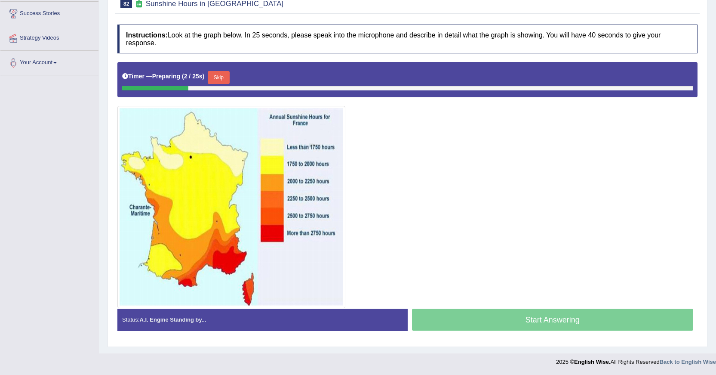
click at [223, 78] on button "Skip" at bounding box center [219, 77] width 22 height 13
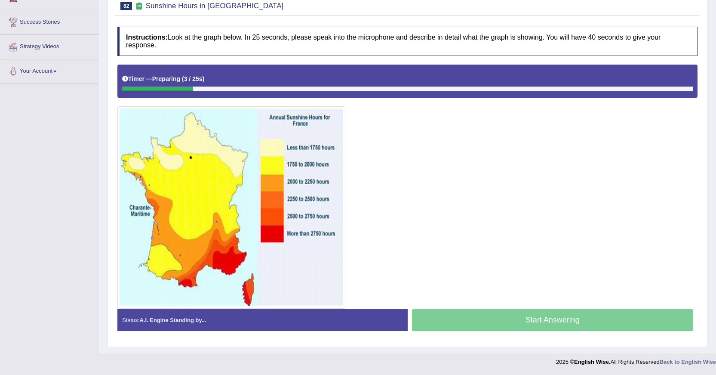
scroll to position [130, 0]
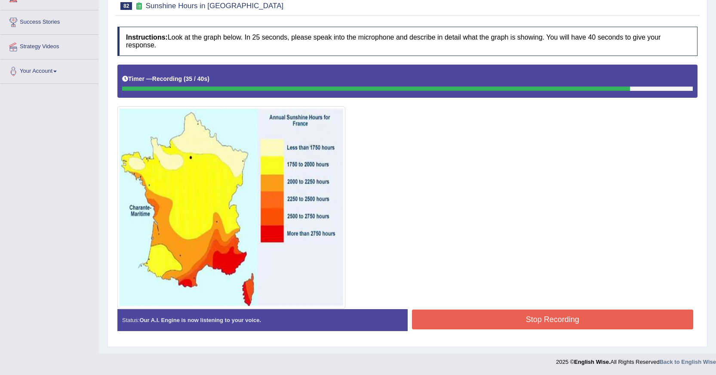
click at [480, 317] on button "Stop Recording" at bounding box center [553, 319] width 282 height 20
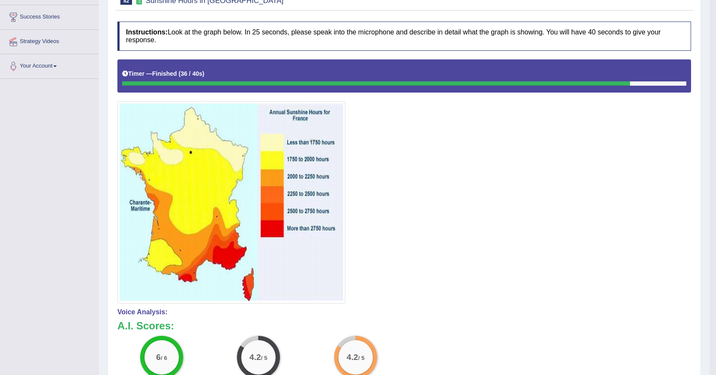
scroll to position [13, 0]
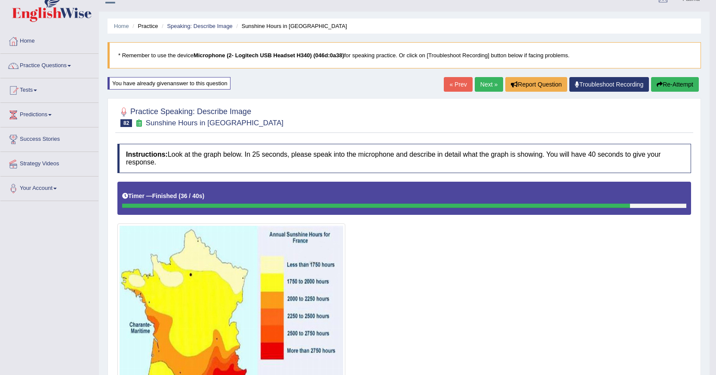
click at [681, 83] on button "Re-Attempt" at bounding box center [675, 84] width 48 height 15
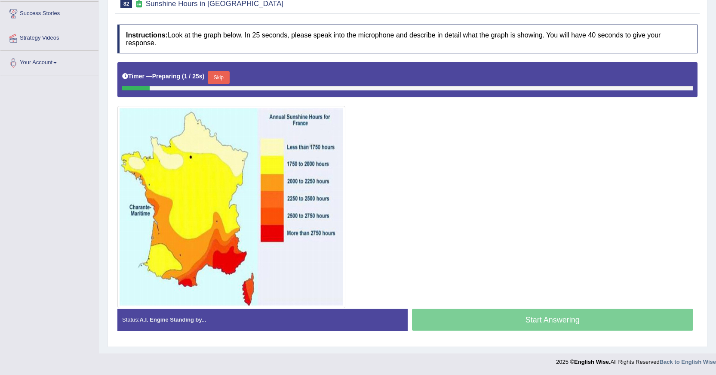
drag, startPoint x: 227, startPoint y: 78, endPoint x: 232, endPoint y: 80, distance: 4.9
click at [229, 79] on button "Skip" at bounding box center [219, 77] width 22 height 13
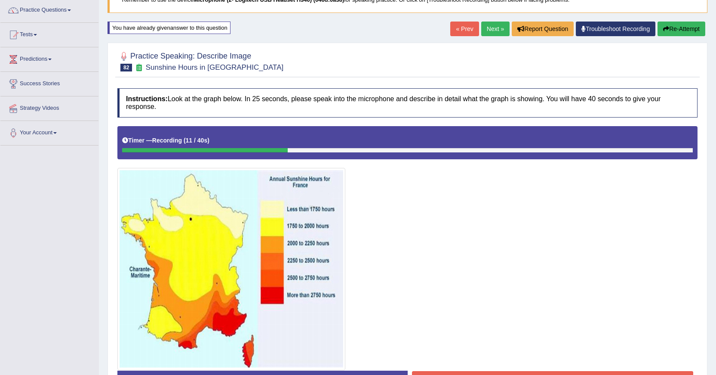
scroll to position [1, 0]
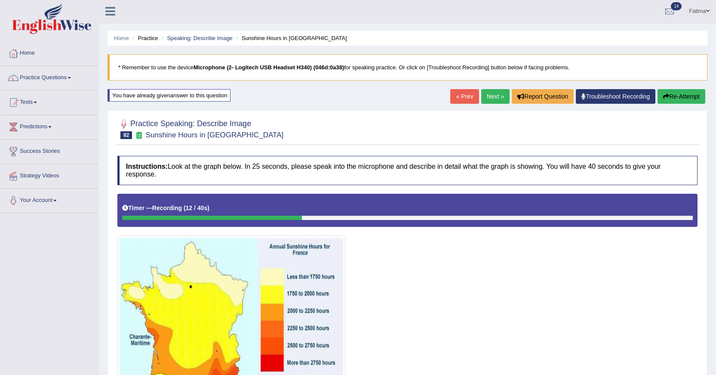
click at [682, 99] on button "Re-Attempt" at bounding box center [682, 96] width 48 height 15
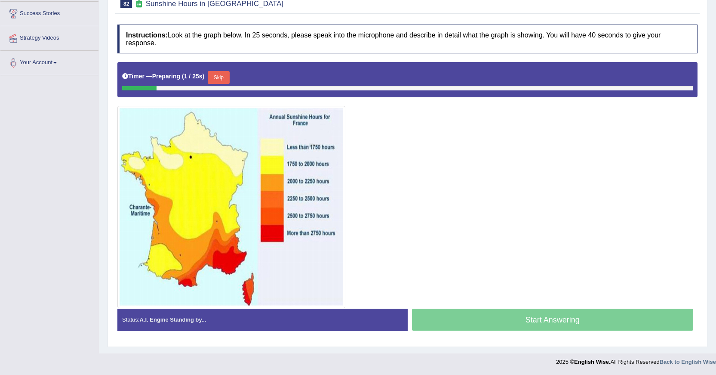
click at [227, 73] on button "Skip" at bounding box center [219, 77] width 22 height 13
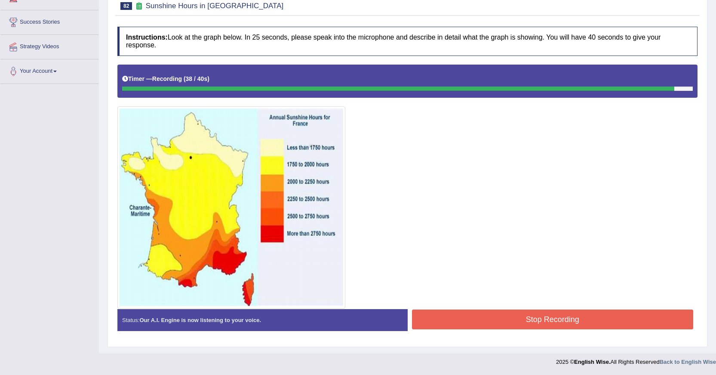
click at [473, 320] on button "Stop Recording" at bounding box center [553, 319] width 282 height 20
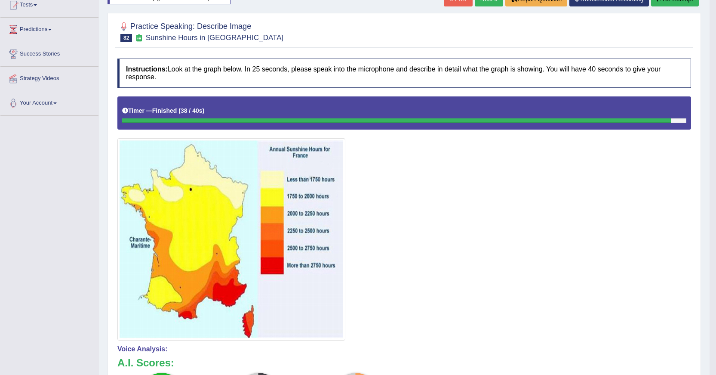
scroll to position [44, 0]
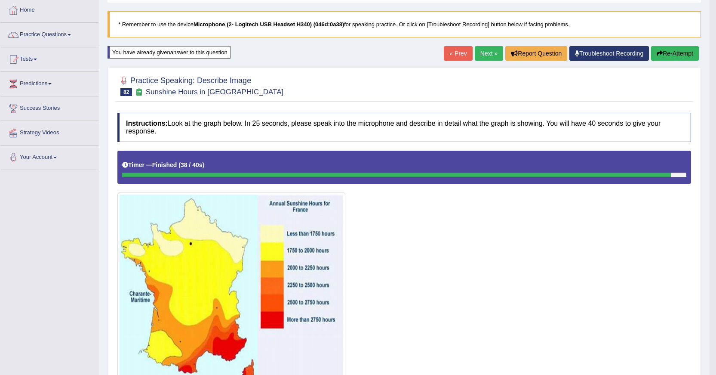
click at [684, 52] on button "Re-Attempt" at bounding box center [675, 53] width 48 height 15
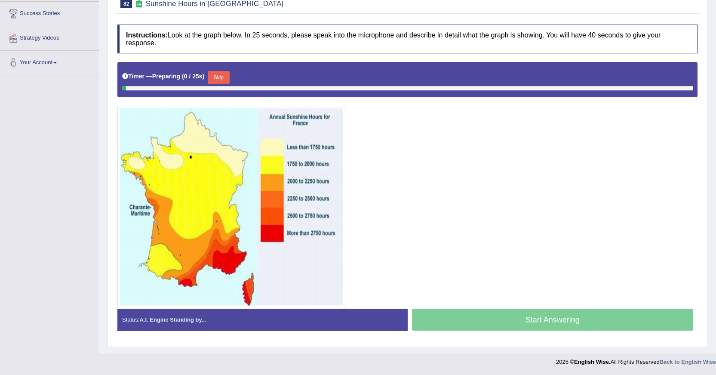
scroll to position [139, 0]
click at [228, 80] on button "Skip" at bounding box center [219, 77] width 22 height 13
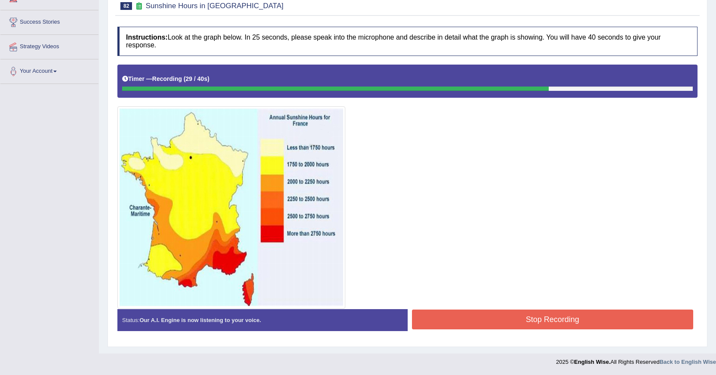
click at [478, 321] on button "Stop Recording" at bounding box center [553, 319] width 282 height 20
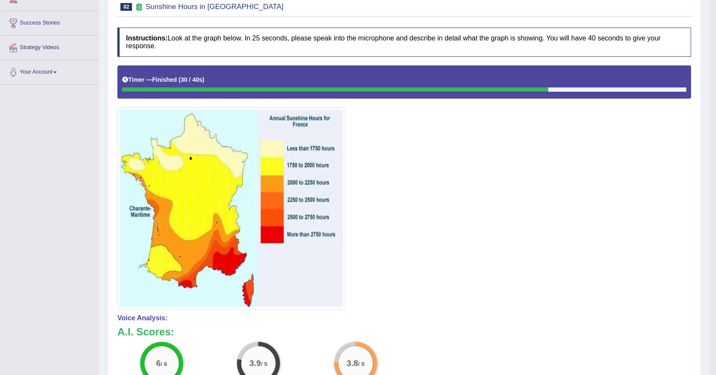
scroll to position [0, 0]
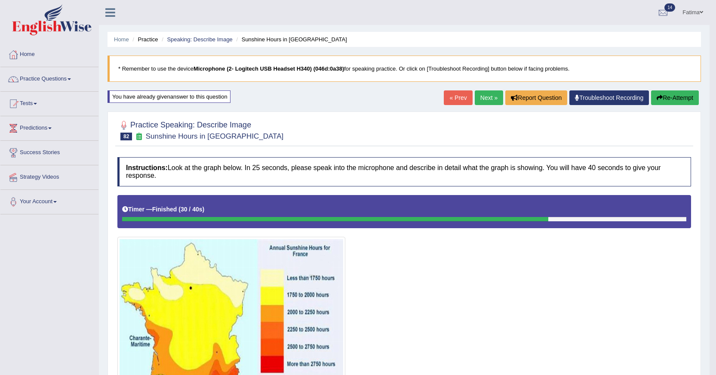
click at [669, 93] on button "Re-Attempt" at bounding box center [675, 97] width 48 height 15
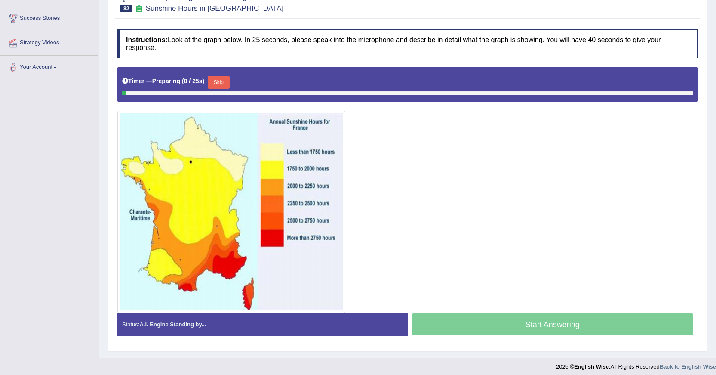
scroll to position [134, 0]
click at [216, 84] on button "Skip" at bounding box center [219, 82] width 22 height 13
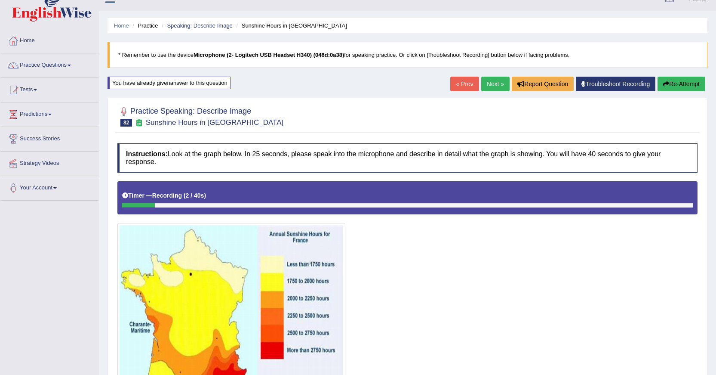
scroll to position [0, 0]
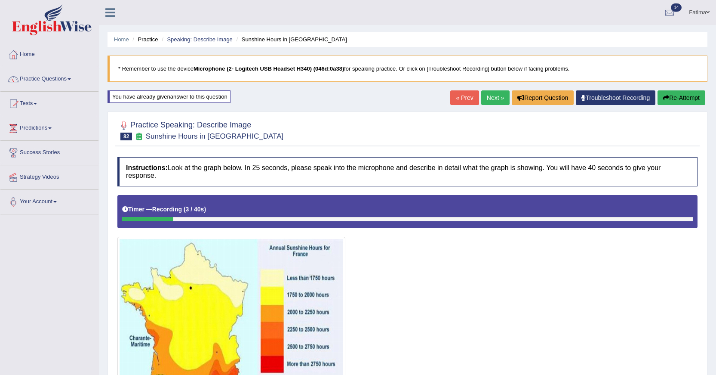
click at [663, 101] on icon "button" at bounding box center [666, 98] width 6 height 6
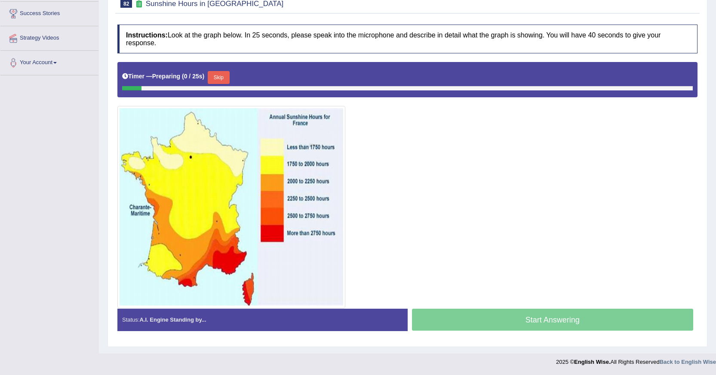
scroll to position [139, 0]
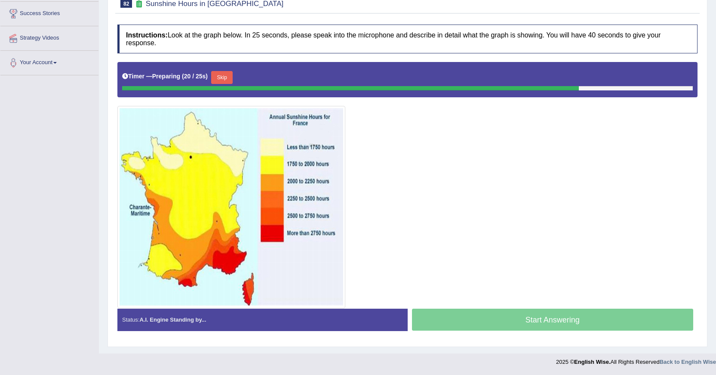
click at [221, 79] on button "Skip" at bounding box center [222, 77] width 22 height 13
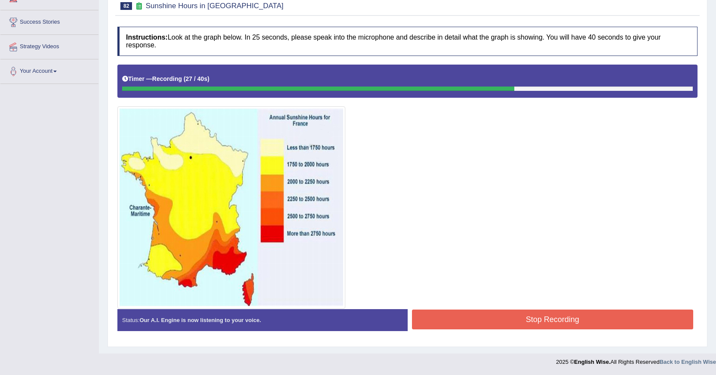
click at [493, 321] on button "Stop Recording" at bounding box center [553, 319] width 282 height 20
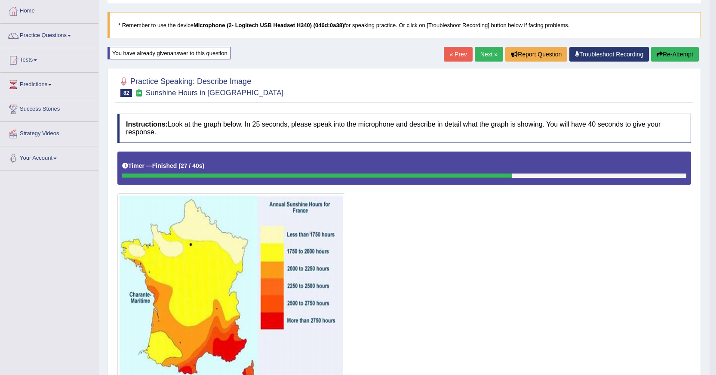
scroll to position [43, 0]
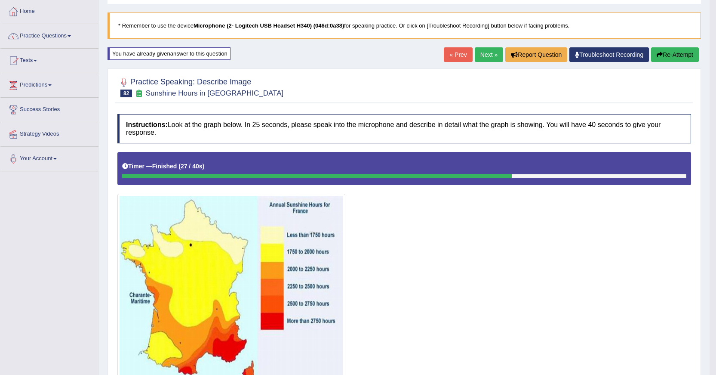
click at [483, 54] on link "Next »" at bounding box center [489, 54] width 28 height 15
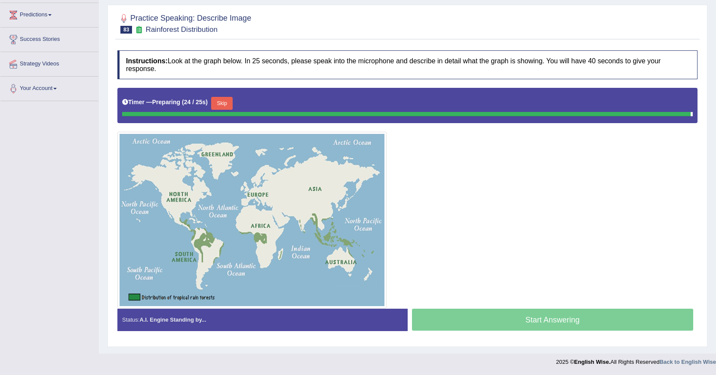
scroll to position [105, 0]
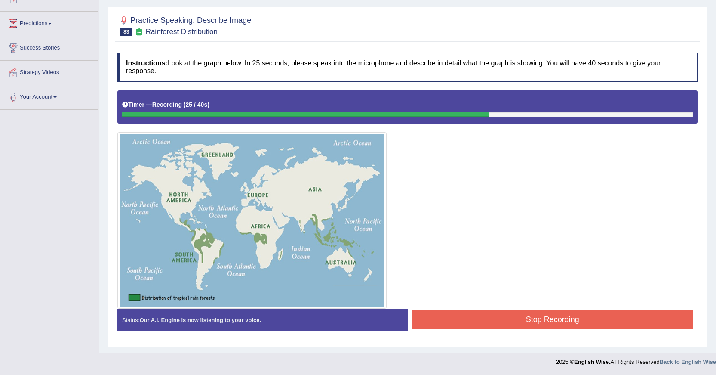
click at [469, 320] on button "Stop Recording" at bounding box center [553, 319] width 282 height 20
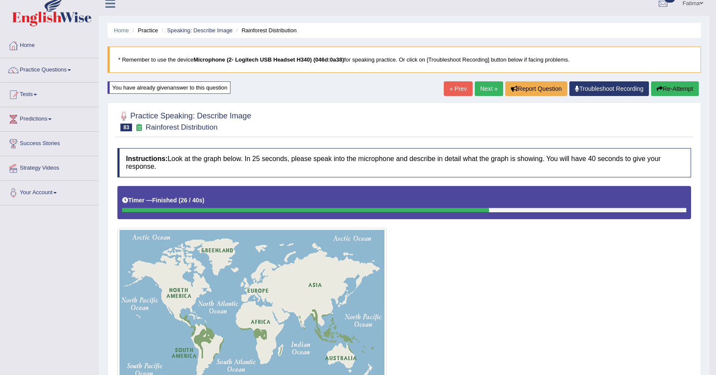
scroll to position [0, 0]
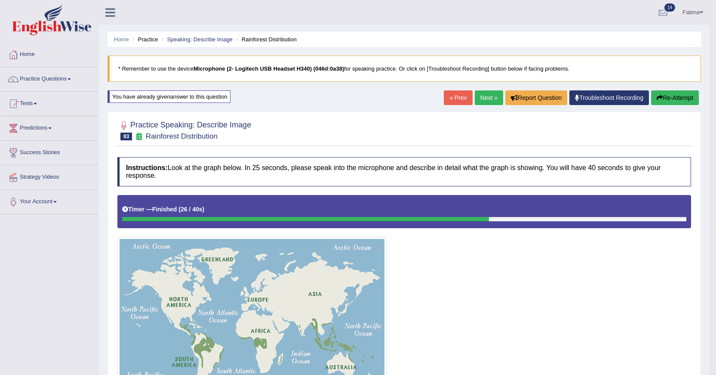
click at [677, 94] on button "Re-Attempt" at bounding box center [675, 97] width 48 height 15
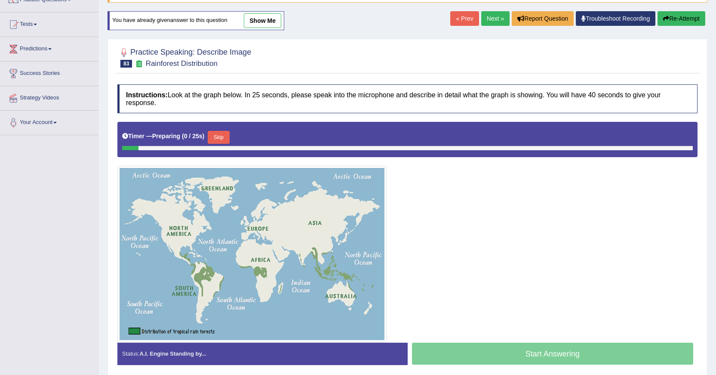
click at [219, 136] on button "Skip" at bounding box center [219, 137] width 22 height 13
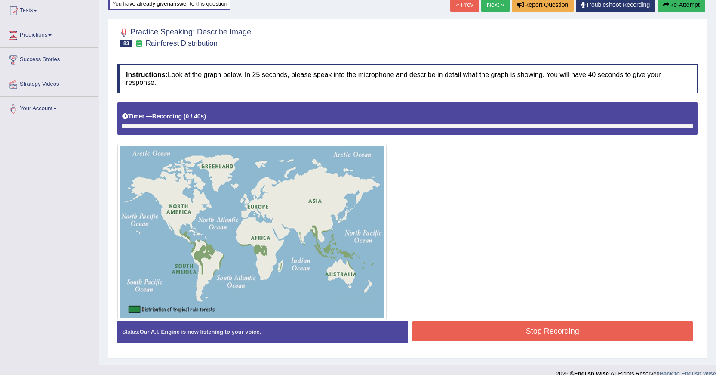
scroll to position [105, 0]
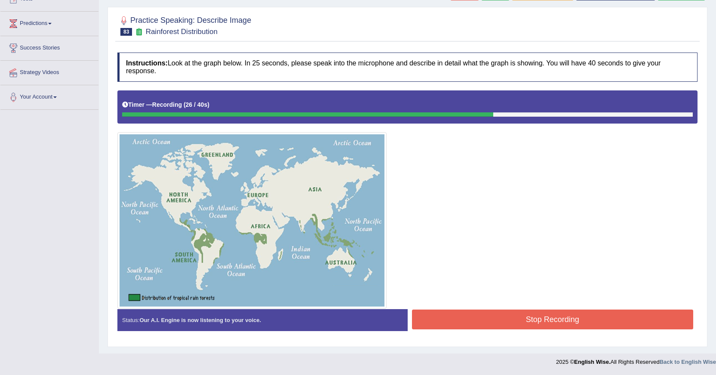
click at [484, 327] on button "Stop Recording" at bounding box center [553, 319] width 282 height 20
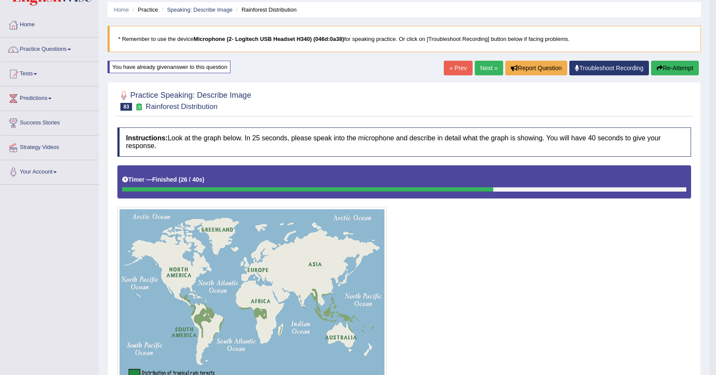
scroll to position [0, 0]
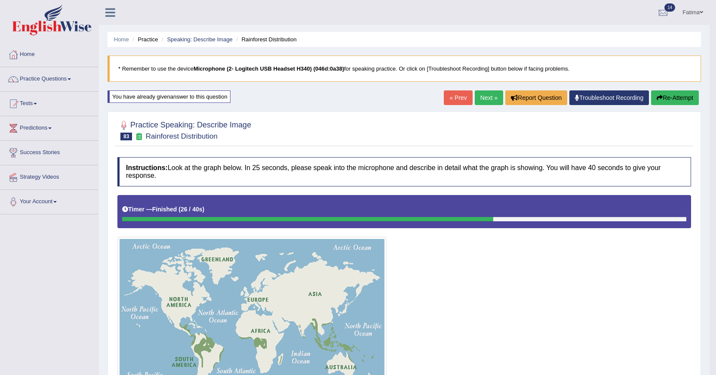
click at [664, 102] on button "Re-Attempt" at bounding box center [675, 97] width 48 height 15
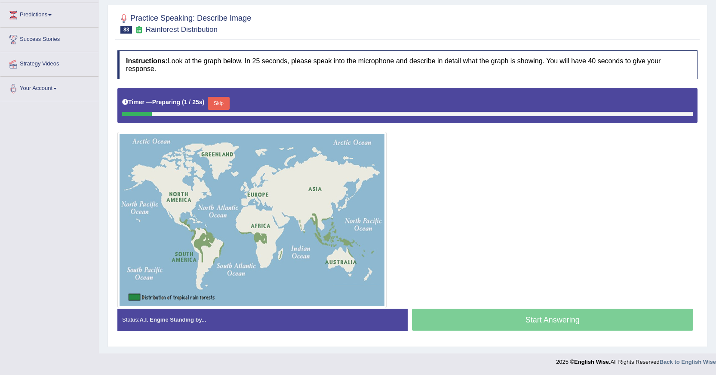
click at [225, 102] on button "Skip" at bounding box center [219, 103] width 22 height 13
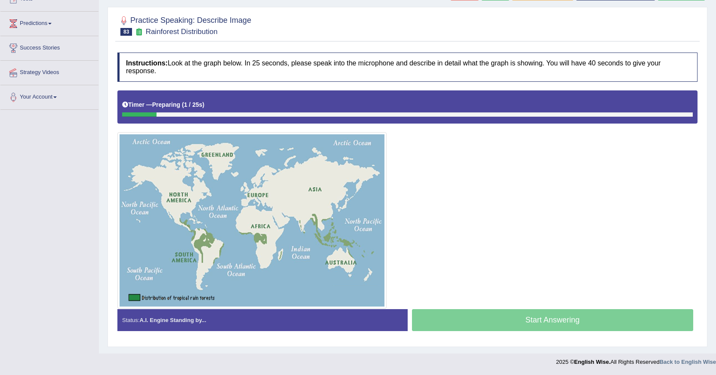
scroll to position [105, 0]
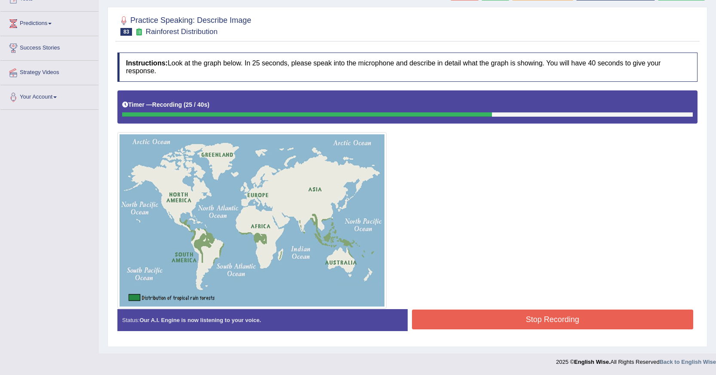
click at [509, 319] on button "Stop Recording" at bounding box center [553, 319] width 282 height 20
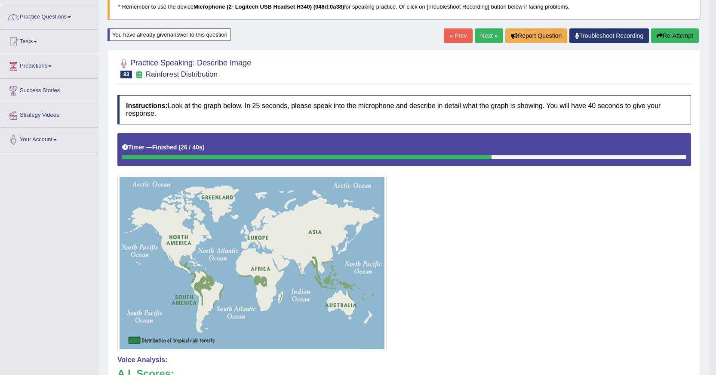
scroll to position [0, 0]
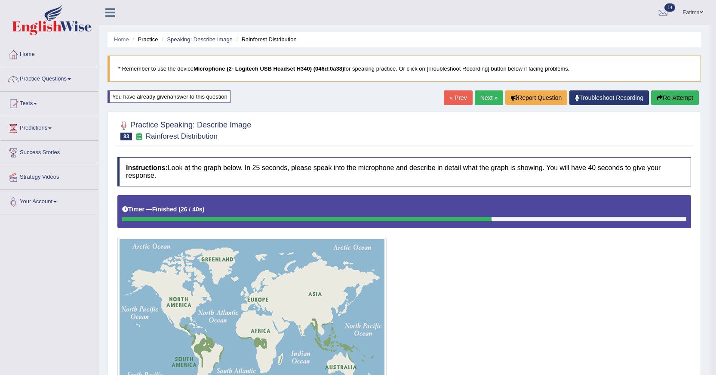
click at [667, 99] on button "Re-Attempt" at bounding box center [675, 97] width 48 height 15
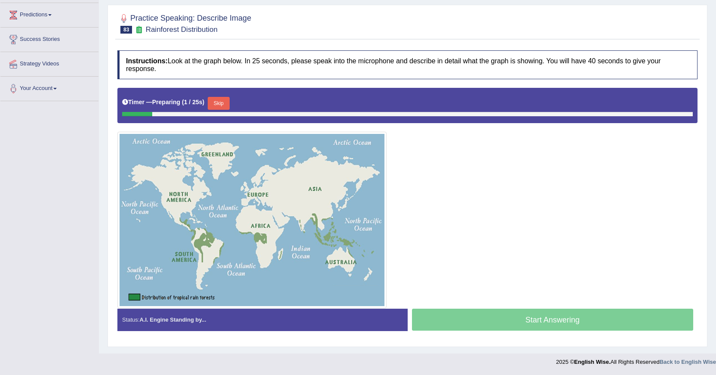
click at [222, 102] on button "Skip" at bounding box center [219, 103] width 22 height 13
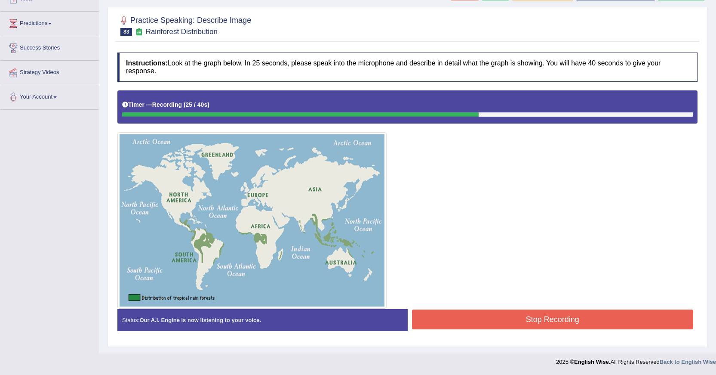
click at [530, 313] on button "Stop Recording" at bounding box center [553, 319] width 282 height 20
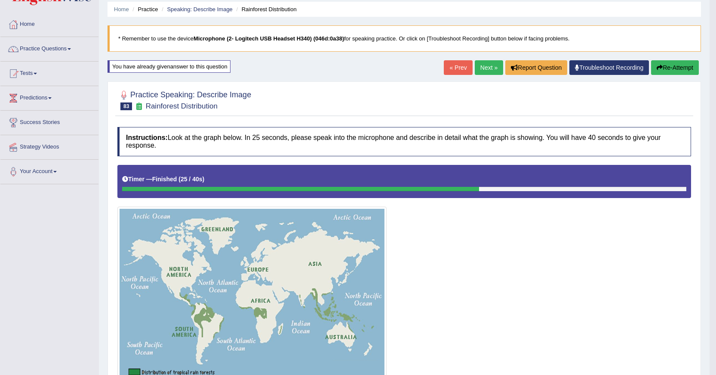
scroll to position [0, 0]
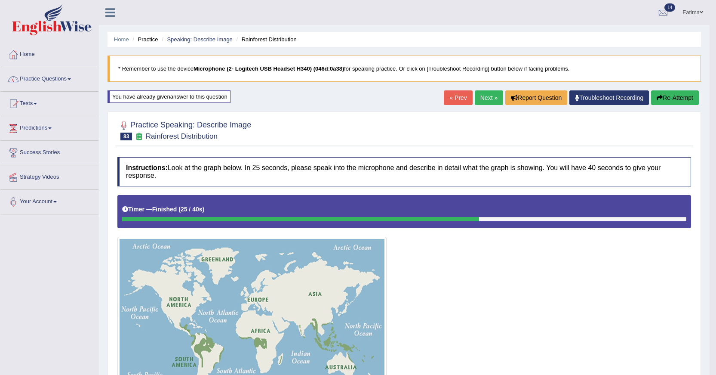
click at [483, 93] on link "Next »" at bounding box center [489, 97] width 28 height 15
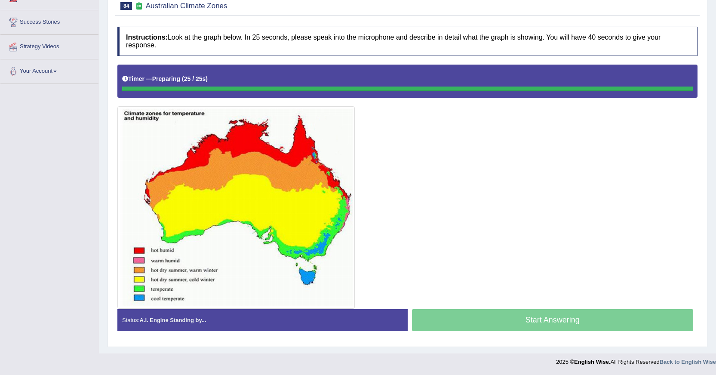
scroll to position [130, 0]
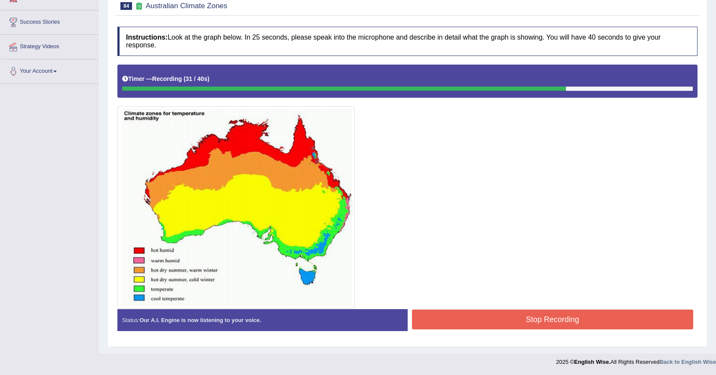
click at [474, 323] on button "Stop Recording" at bounding box center [553, 319] width 282 height 20
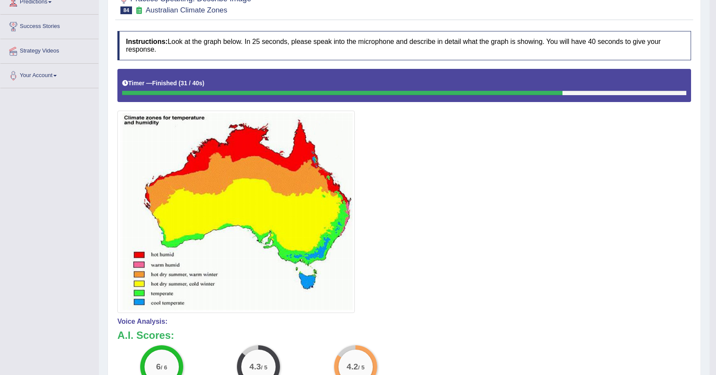
scroll to position [7, 0]
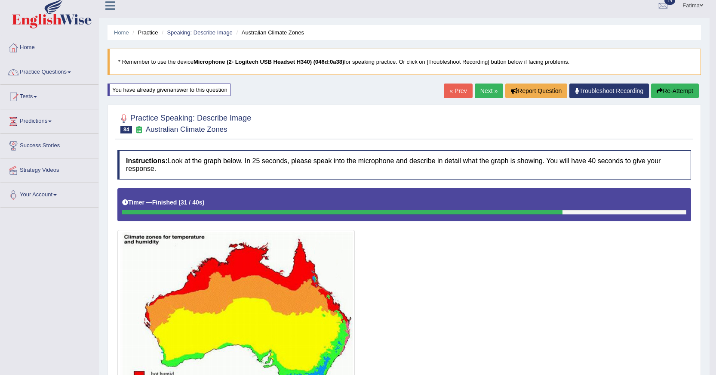
click at [677, 86] on button "Re-Attempt" at bounding box center [675, 90] width 48 height 15
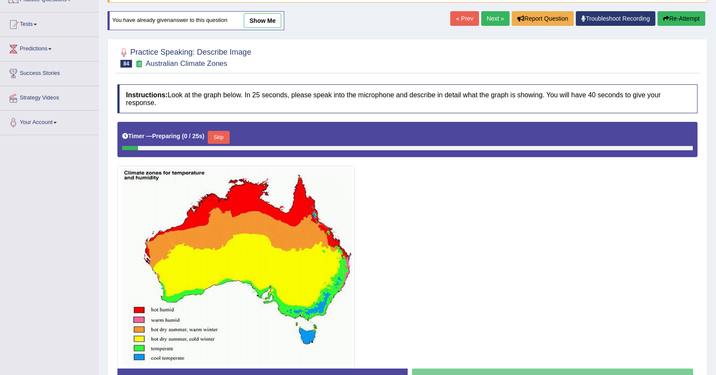
click at [226, 139] on button "Skip" at bounding box center [219, 137] width 22 height 13
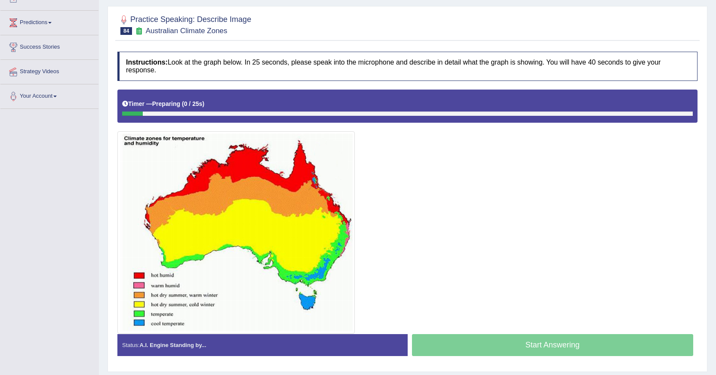
scroll to position [130, 0]
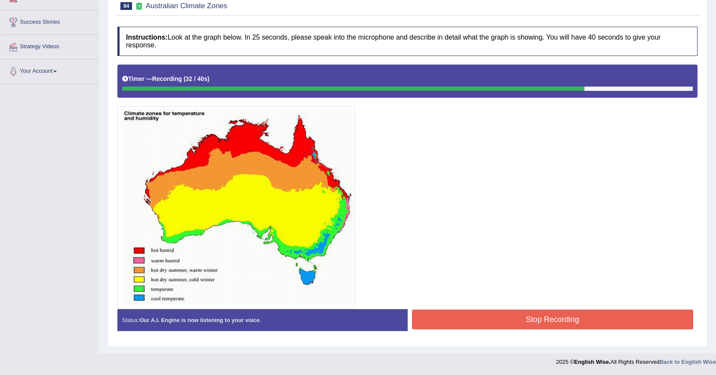
click at [517, 323] on button "Stop Recording" at bounding box center [553, 319] width 282 height 20
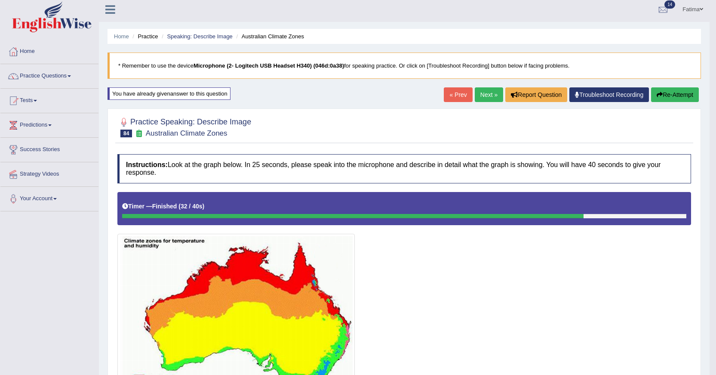
scroll to position [0, 0]
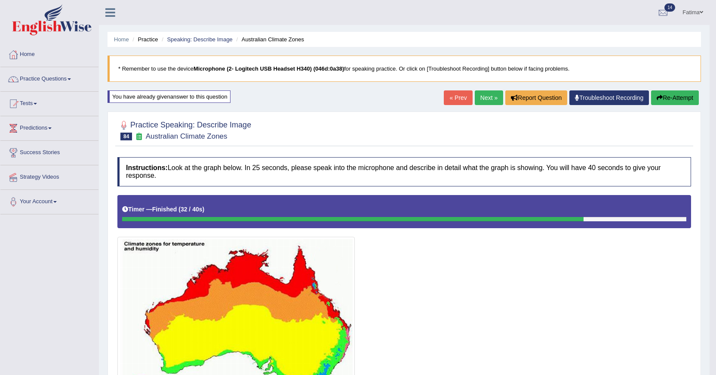
click at [481, 98] on link "Next »" at bounding box center [489, 97] width 28 height 15
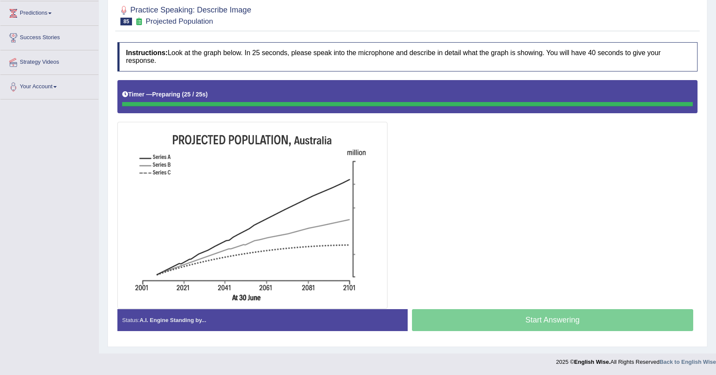
scroll to position [115, 0]
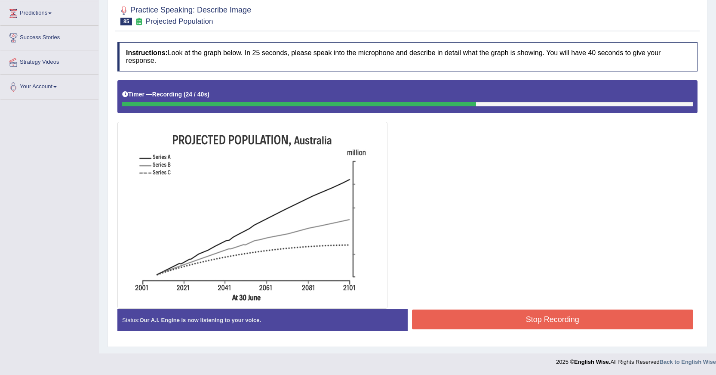
click at [456, 311] on button "Stop Recording" at bounding box center [553, 319] width 282 height 20
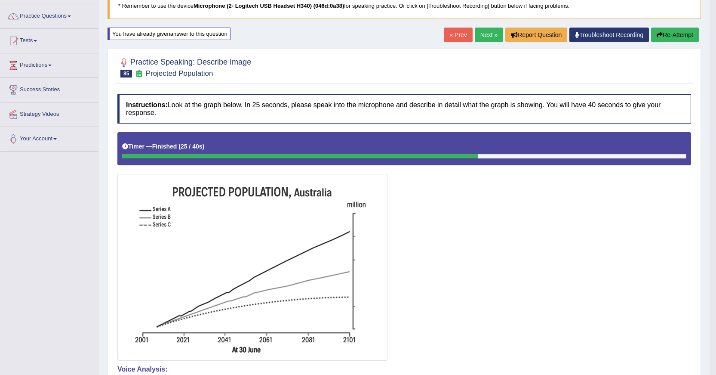
scroll to position [10, 0]
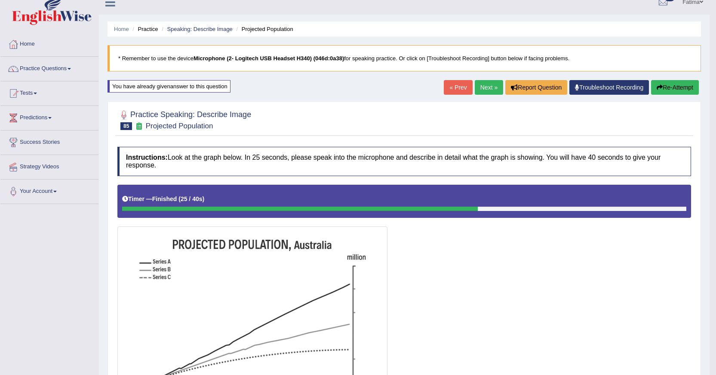
click at [683, 86] on button "Re-Attempt" at bounding box center [675, 87] width 48 height 15
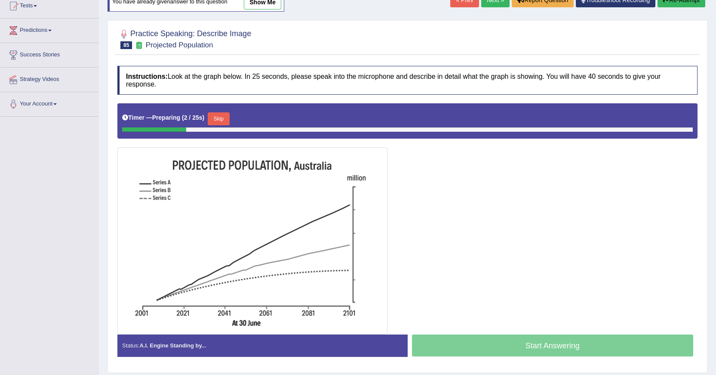
scroll to position [123, 0]
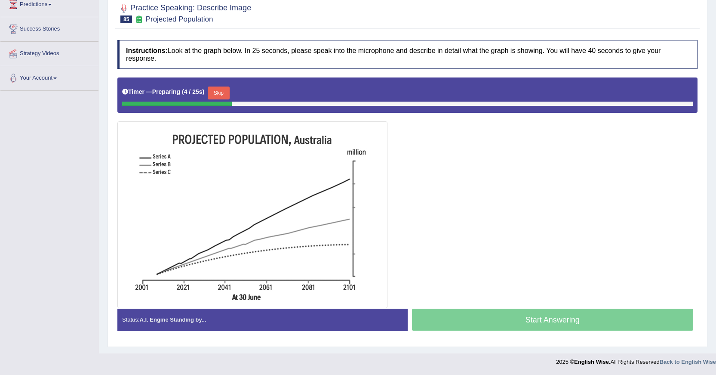
click at [224, 96] on button "Skip" at bounding box center [219, 92] width 22 height 13
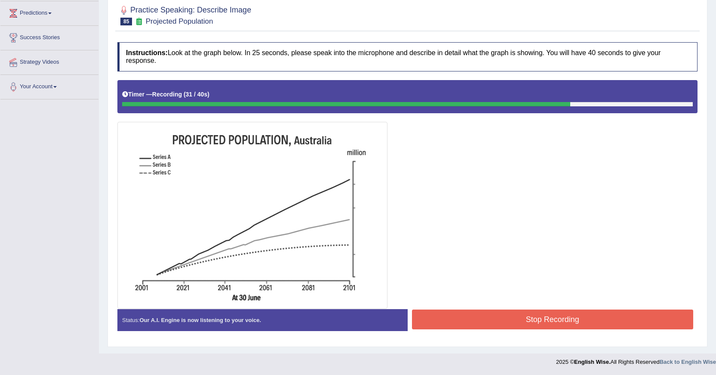
click at [486, 326] on button "Stop Recording" at bounding box center [553, 319] width 282 height 20
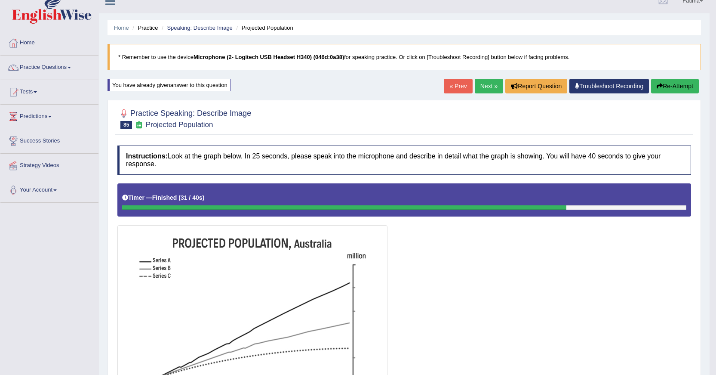
scroll to position [0, 0]
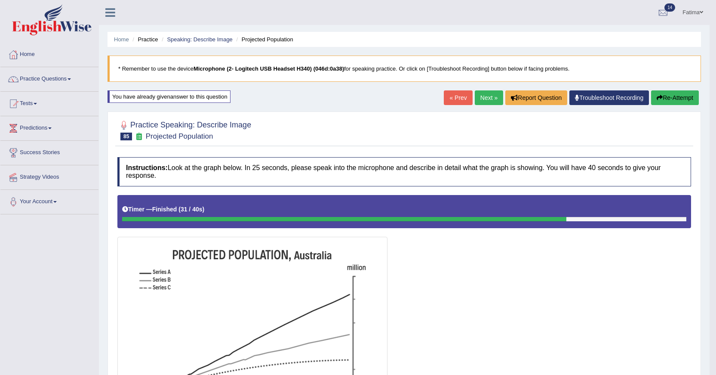
click at [664, 98] on button "Re-Attempt" at bounding box center [675, 97] width 48 height 15
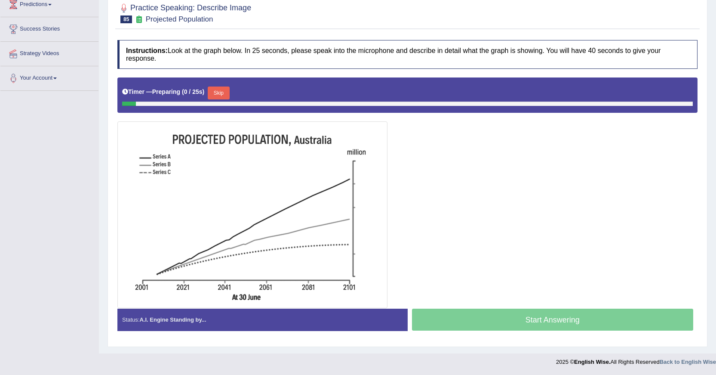
click at [219, 95] on button "Skip" at bounding box center [219, 92] width 22 height 13
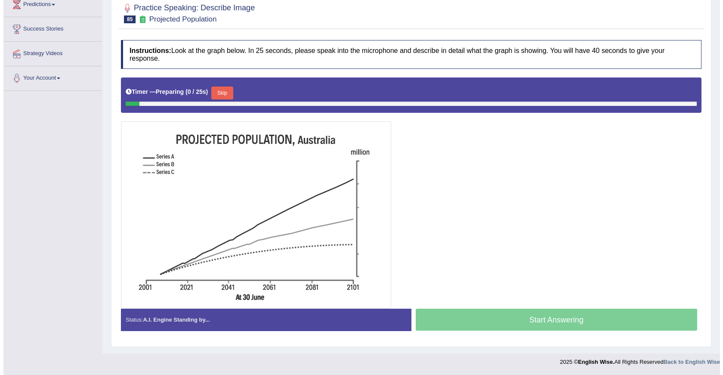
scroll to position [115, 0]
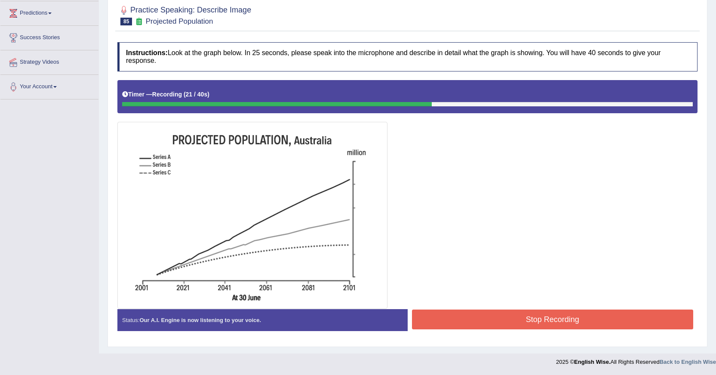
click at [479, 325] on button "Stop Recording" at bounding box center [553, 319] width 282 height 20
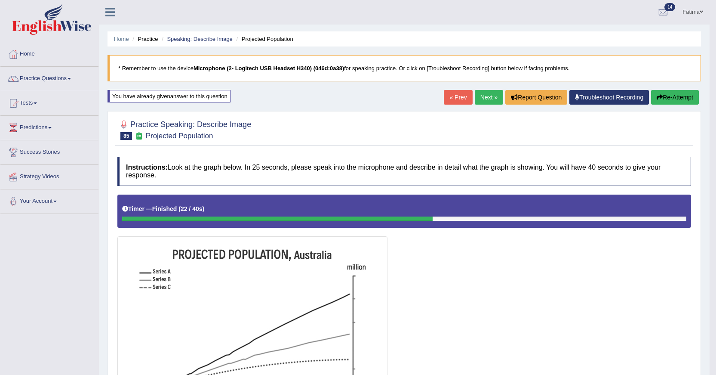
scroll to position [0, 0]
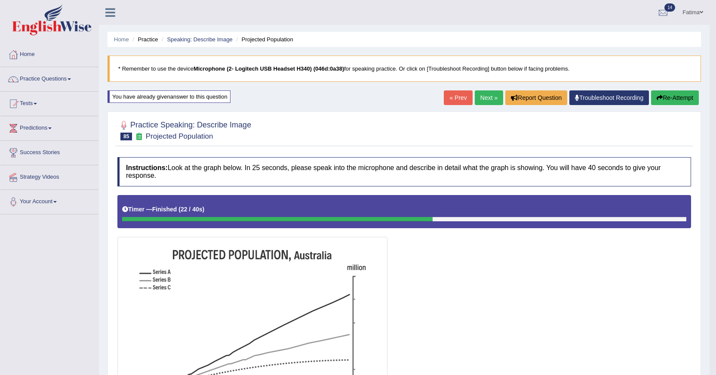
click at [672, 95] on button "Re-Attempt" at bounding box center [675, 97] width 48 height 15
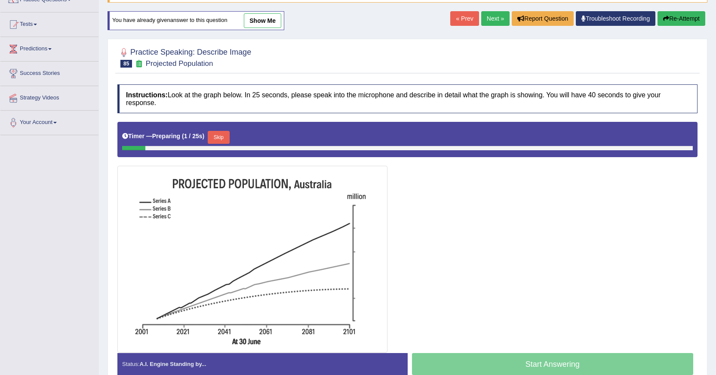
click at [227, 136] on button "Skip" at bounding box center [219, 137] width 22 height 13
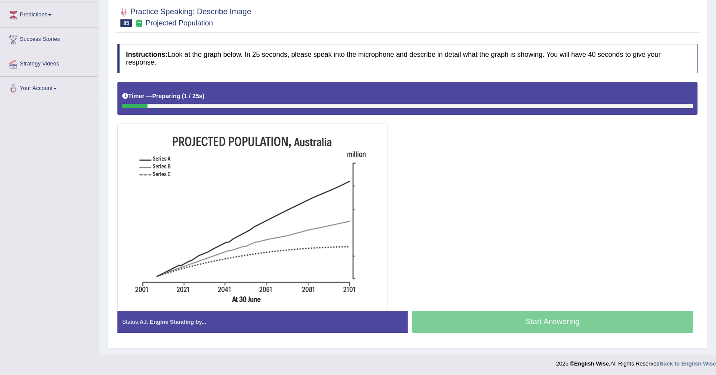
scroll to position [115, 0]
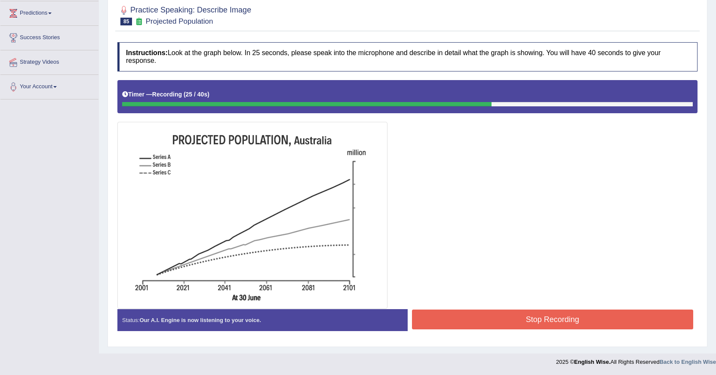
click at [496, 324] on button "Stop Recording" at bounding box center [553, 319] width 282 height 20
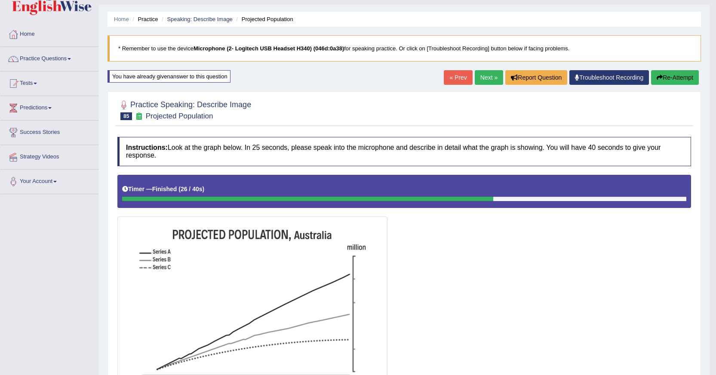
scroll to position [0, 0]
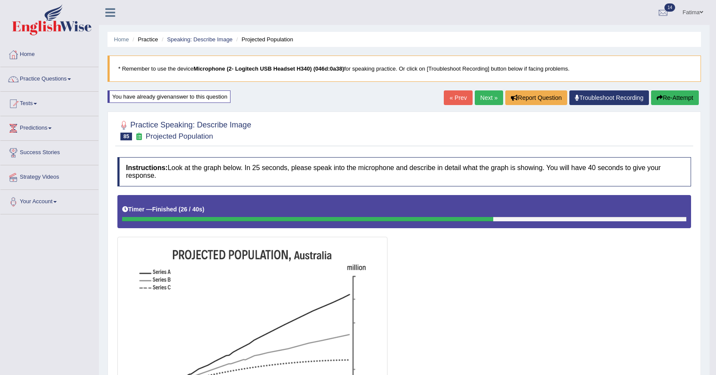
click at [668, 99] on button "Re-Attempt" at bounding box center [675, 97] width 48 height 15
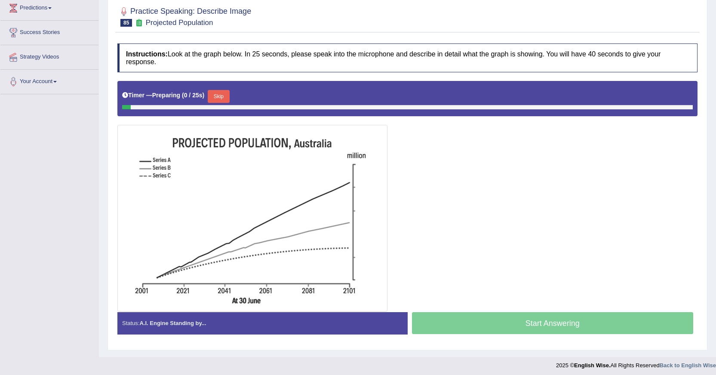
scroll to position [123, 0]
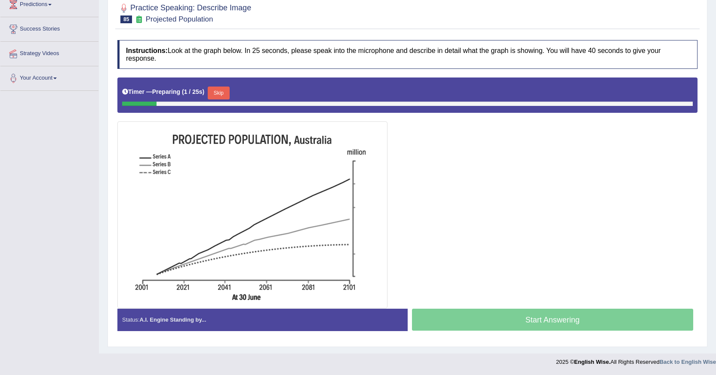
click at [221, 93] on button "Skip" at bounding box center [219, 92] width 22 height 13
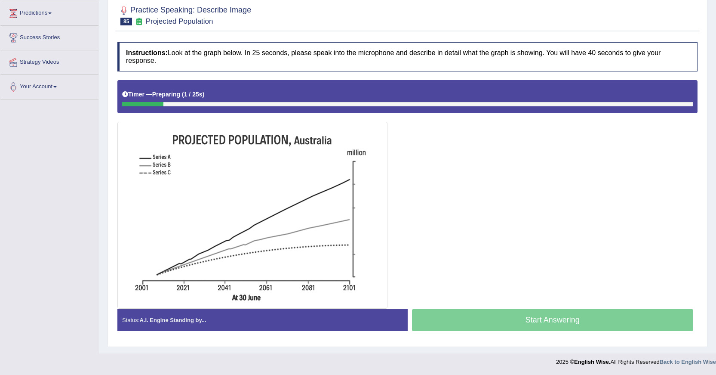
scroll to position [115, 0]
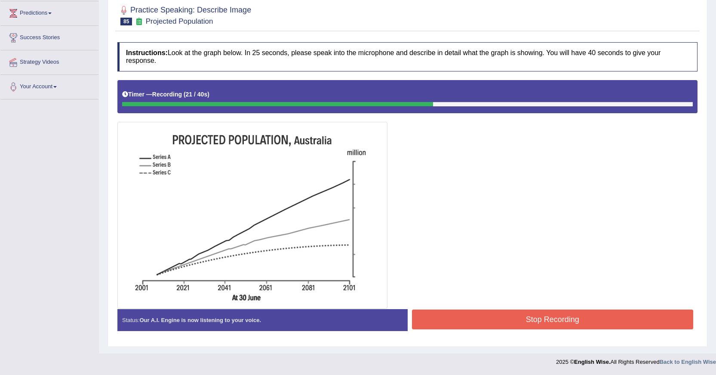
click at [485, 323] on button "Stop Recording" at bounding box center [553, 319] width 282 height 20
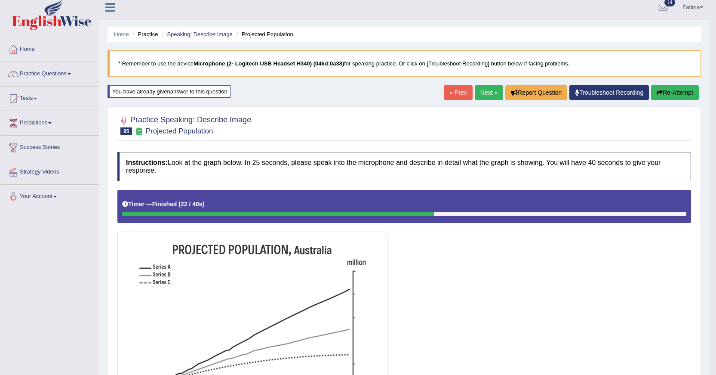
scroll to position [0, 0]
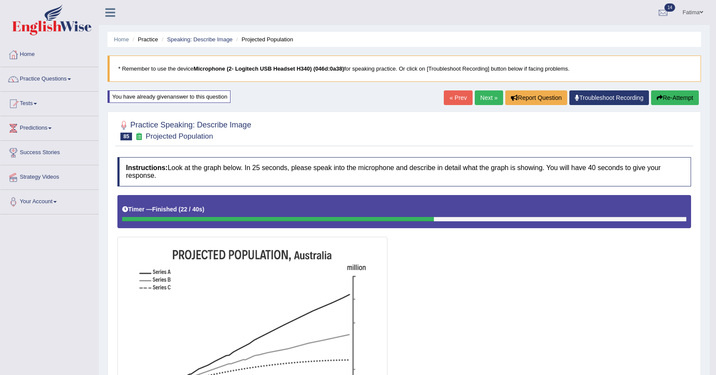
click at [480, 97] on link "Next »" at bounding box center [489, 97] width 28 height 15
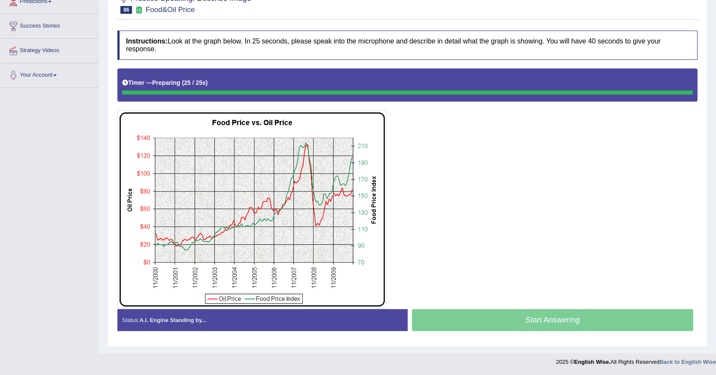
scroll to position [126, 0]
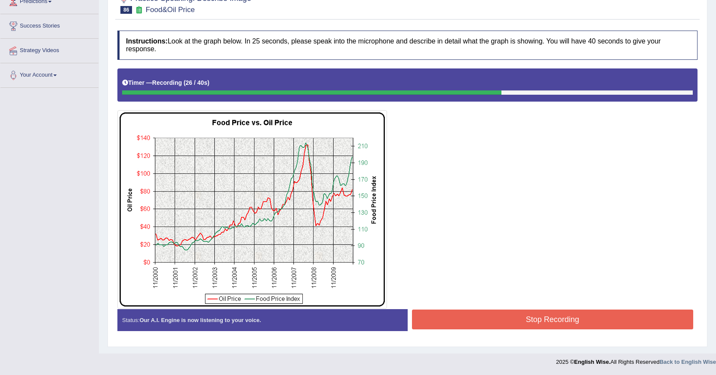
drag, startPoint x: 489, startPoint y: 314, endPoint x: 484, endPoint y: 312, distance: 6.0
click at [486, 314] on button "Stop Recording" at bounding box center [553, 319] width 282 height 20
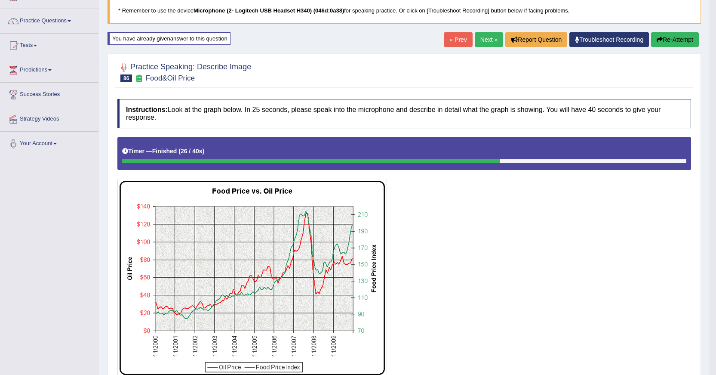
scroll to position [0, 0]
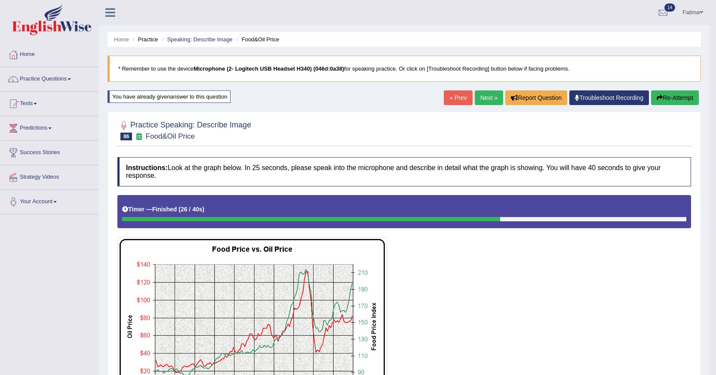
click at [661, 92] on button "Re-Attempt" at bounding box center [675, 97] width 48 height 15
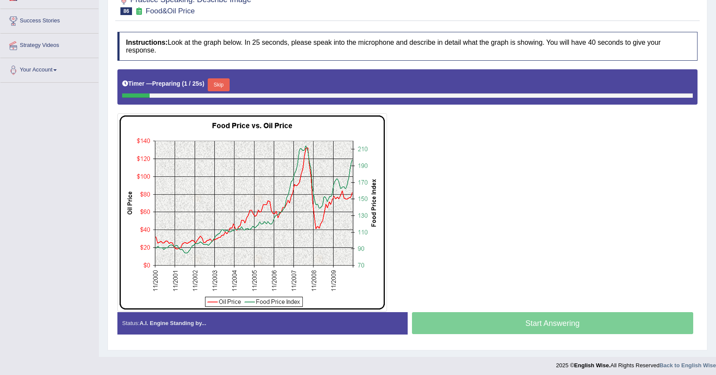
click at [229, 84] on button "Skip" at bounding box center [219, 84] width 22 height 13
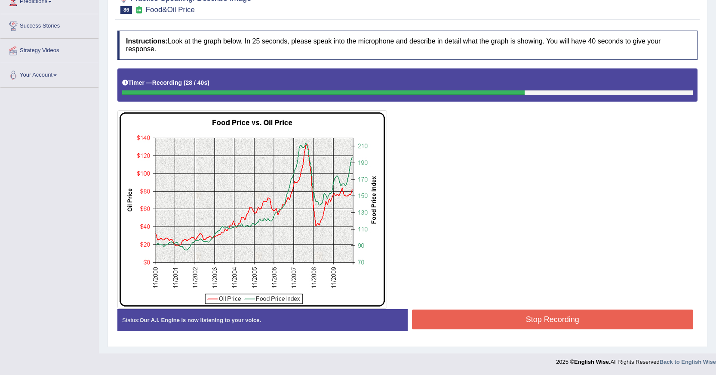
click at [491, 309] on div "Start Answering" at bounding box center [553, 309] width 290 height 0
click at [489, 313] on button "Stop Recording" at bounding box center [553, 319] width 282 height 20
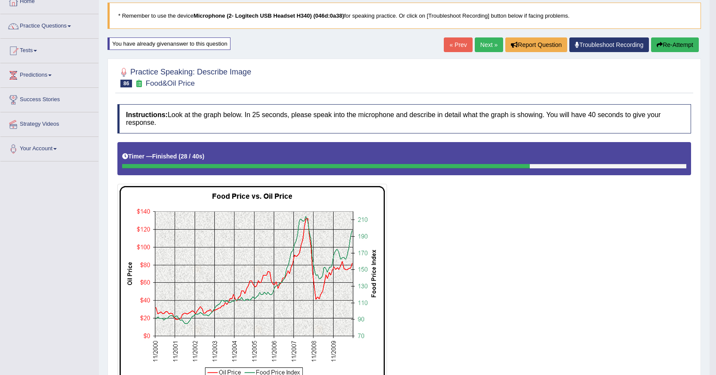
scroll to position [3, 0]
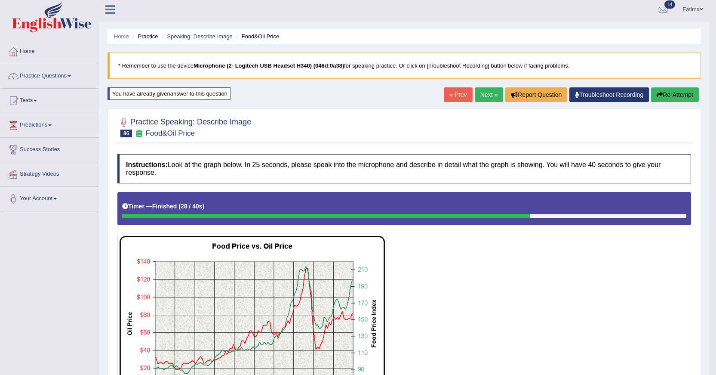
click at [480, 99] on link "Next »" at bounding box center [489, 94] width 28 height 15
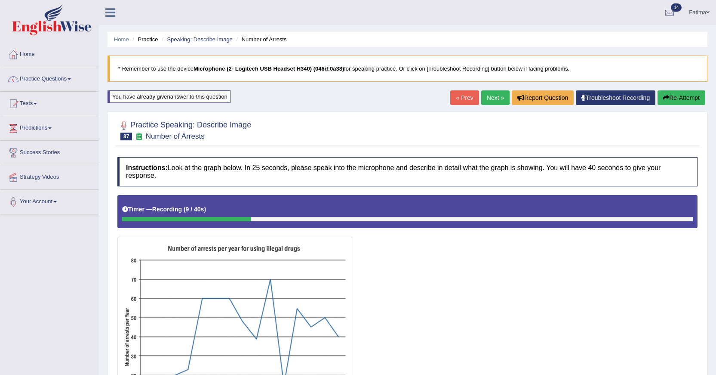
click at [672, 102] on button "Re-Attempt" at bounding box center [682, 97] width 48 height 15
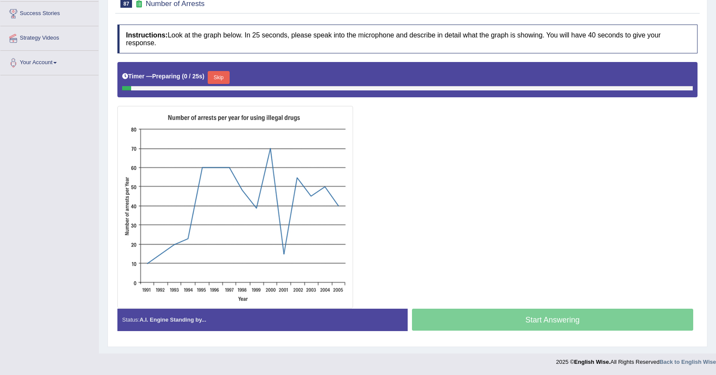
scroll to position [139, 0]
click at [223, 77] on button "Skip" at bounding box center [219, 77] width 22 height 13
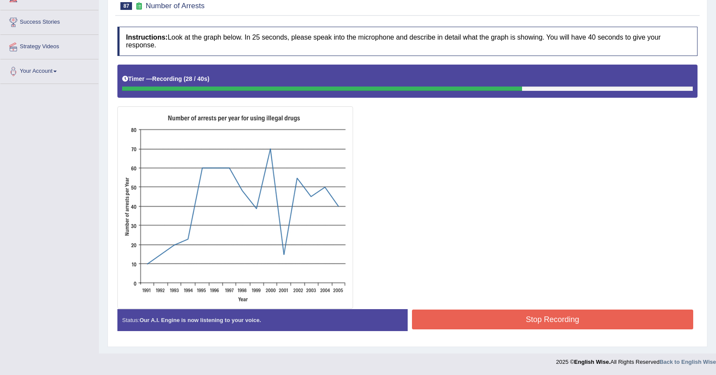
click at [518, 323] on button "Stop Recording" at bounding box center [553, 319] width 282 height 20
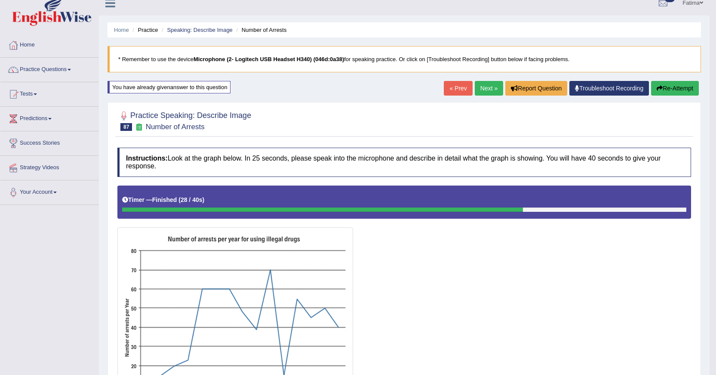
scroll to position [0, 0]
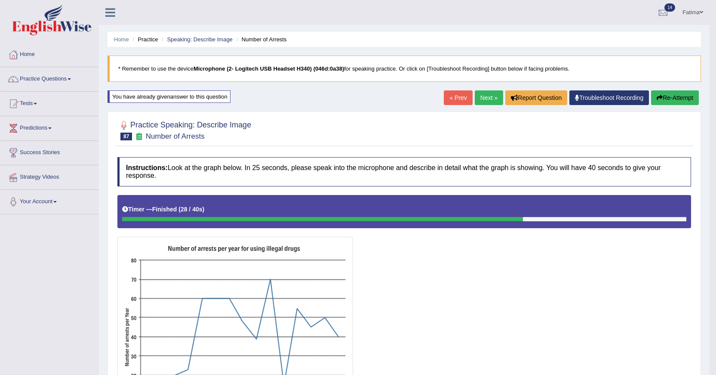
click at [491, 96] on link "Next »" at bounding box center [489, 97] width 28 height 15
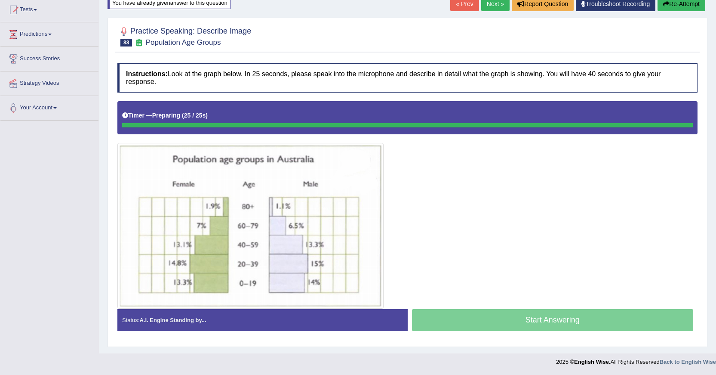
scroll to position [94, 0]
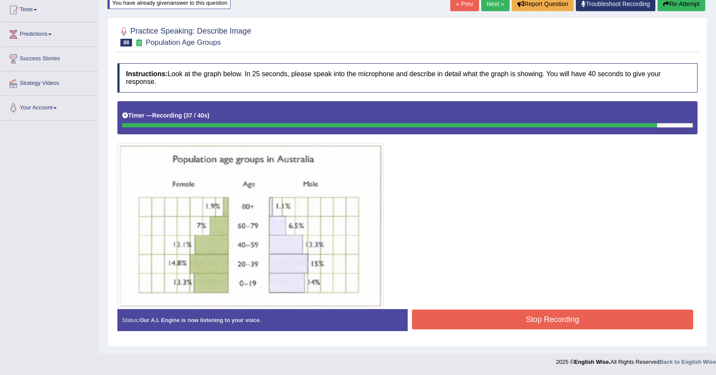
click at [527, 315] on button "Stop Recording" at bounding box center [553, 319] width 282 height 20
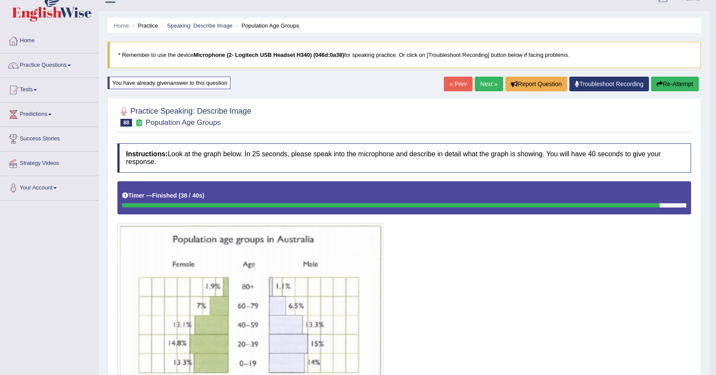
scroll to position [0, 0]
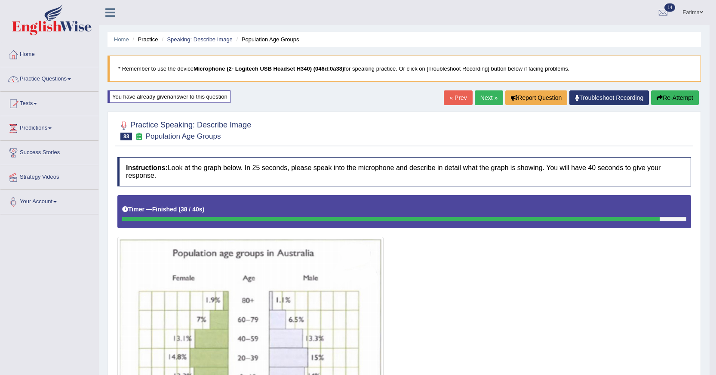
click at [675, 102] on button "Re-Attempt" at bounding box center [675, 97] width 48 height 15
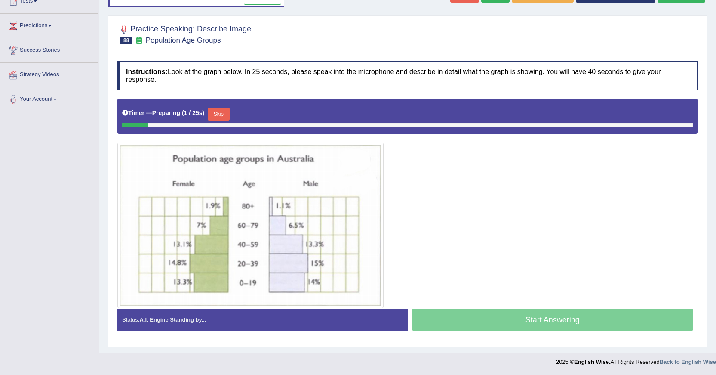
drag, startPoint x: 230, startPoint y: 110, endPoint x: 236, endPoint y: 109, distance: 5.6
click at [229, 110] on button "Skip" at bounding box center [219, 114] width 22 height 13
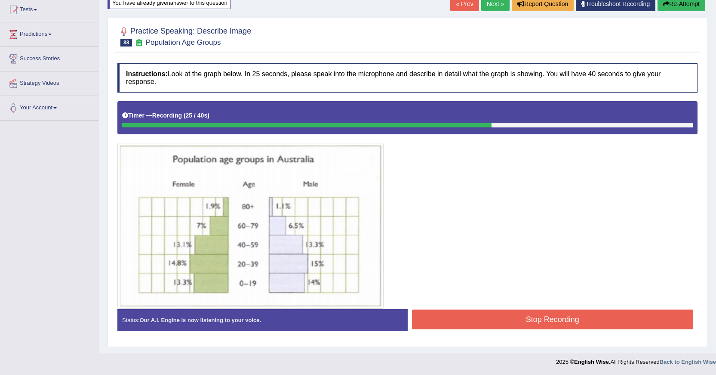
click at [474, 326] on button "Stop Recording" at bounding box center [553, 319] width 282 height 20
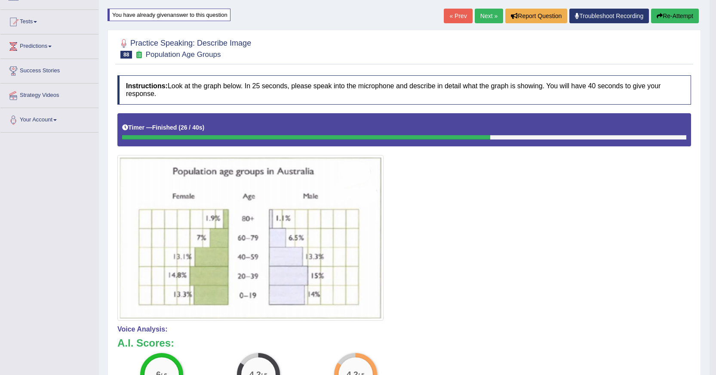
scroll to position [32, 0]
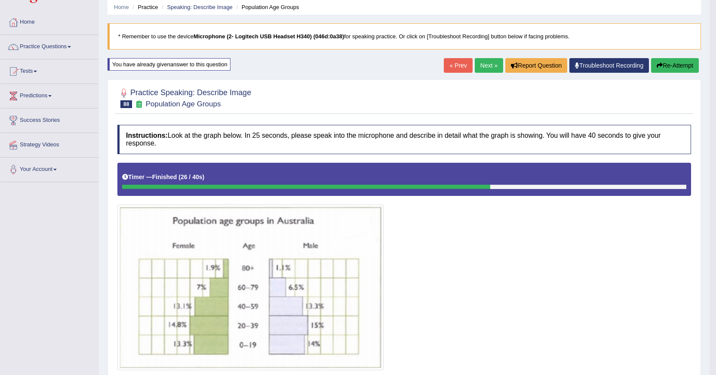
click at [671, 65] on button "Re-Attempt" at bounding box center [675, 65] width 48 height 15
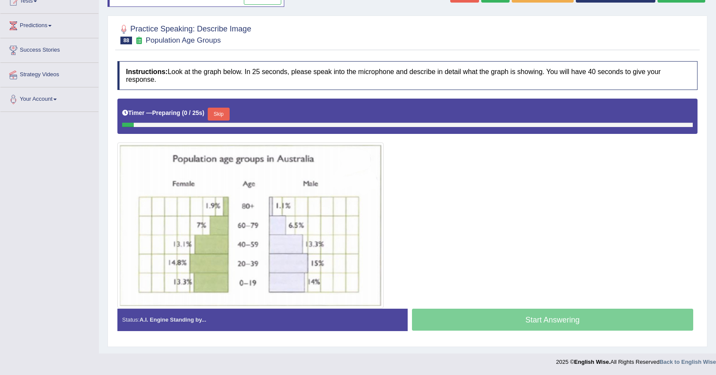
scroll to position [102, 0]
click at [225, 114] on button "Skip" at bounding box center [219, 114] width 22 height 13
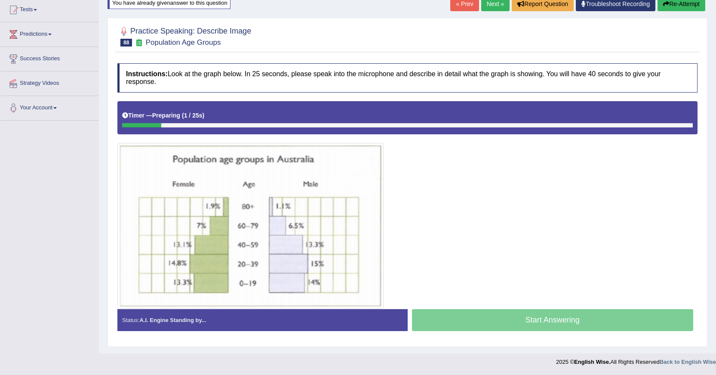
scroll to position [94, 0]
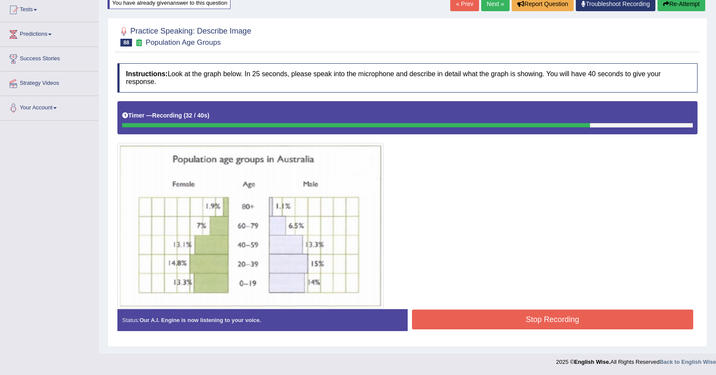
click at [489, 317] on button "Stop Recording" at bounding box center [553, 319] width 282 height 20
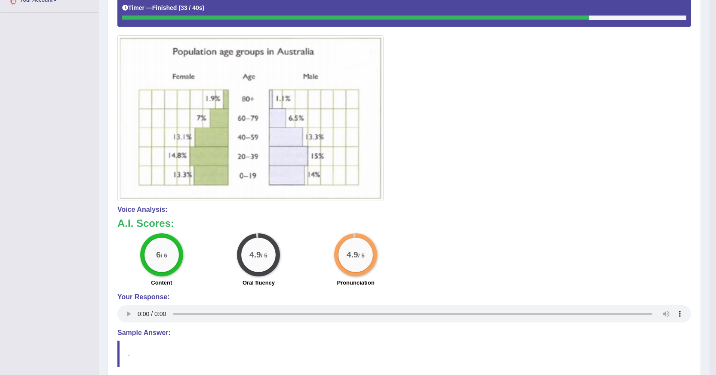
scroll to position [69, 0]
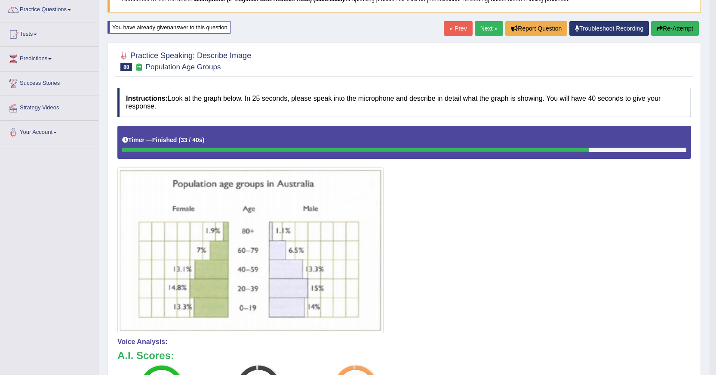
click at [475, 28] on link "Next »" at bounding box center [489, 28] width 28 height 15
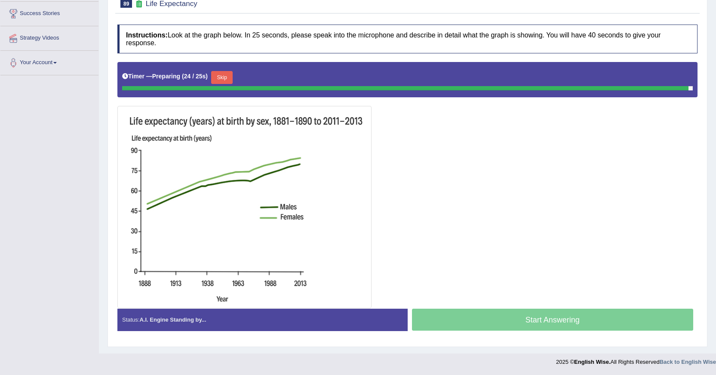
scroll to position [130, 0]
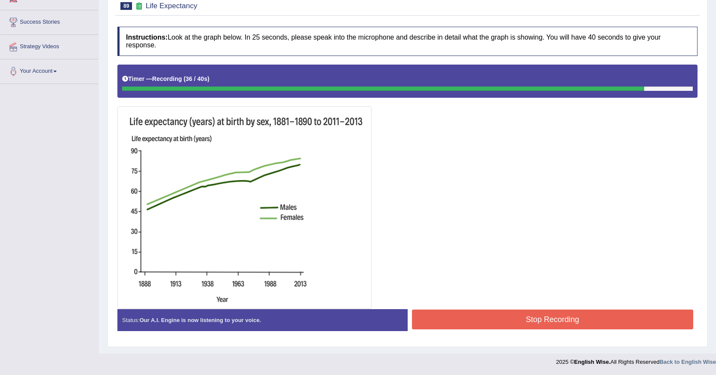
click at [446, 329] on div "Stop Recording" at bounding box center [553, 320] width 290 height 22
click at [438, 318] on button "Stop Recording" at bounding box center [553, 319] width 282 height 20
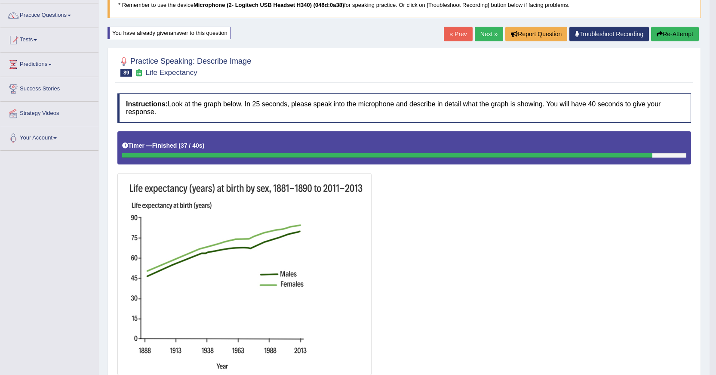
scroll to position [63, 0]
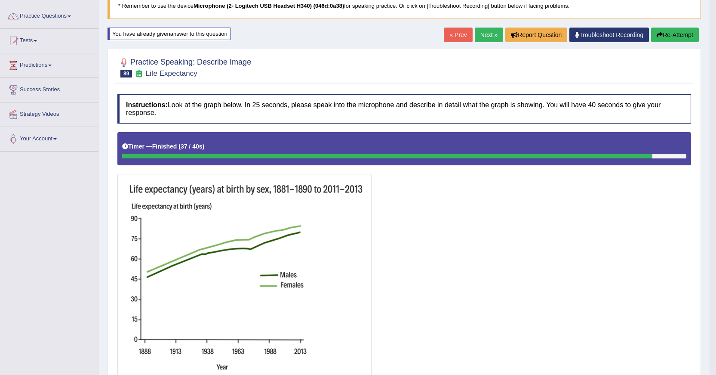
click at [675, 34] on button "Re-Attempt" at bounding box center [675, 35] width 48 height 15
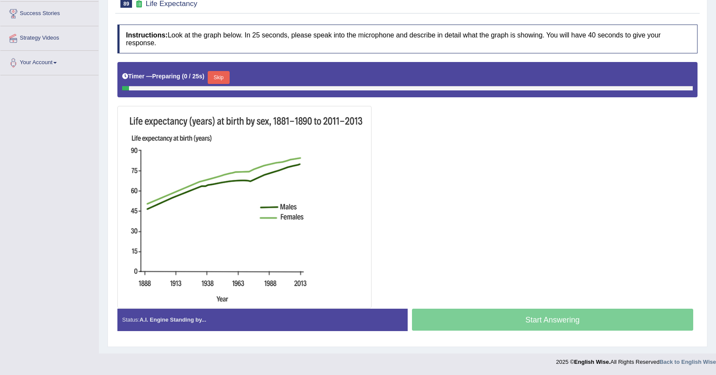
scroll to position [139, 0]
click at [225, 77] on button "Skip" at bounding box center [219, 77] width 22 height 13
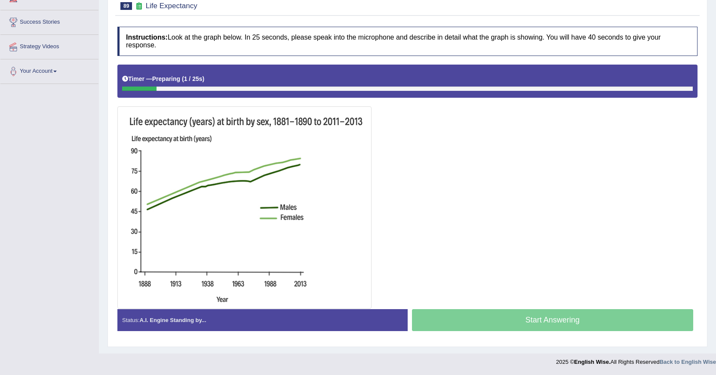
scroll to position [130, 0]
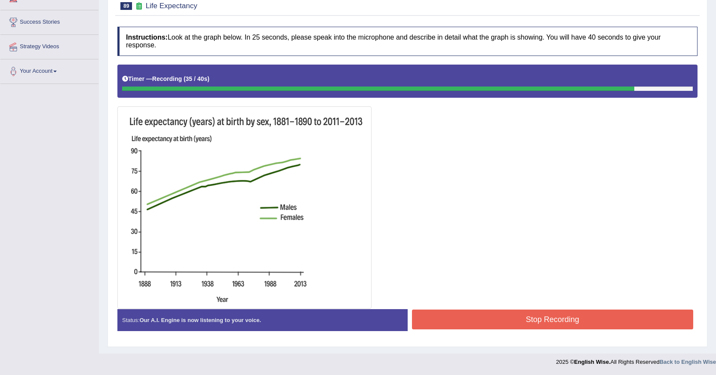
drag, startPoint x: 477, startPoint y: 315, endPoint x: 483, endPoint y: 310, distance: 8.9
click at [477, 315] on button "Stop Recording" at bounding box center [553, 319] width 282 height 20
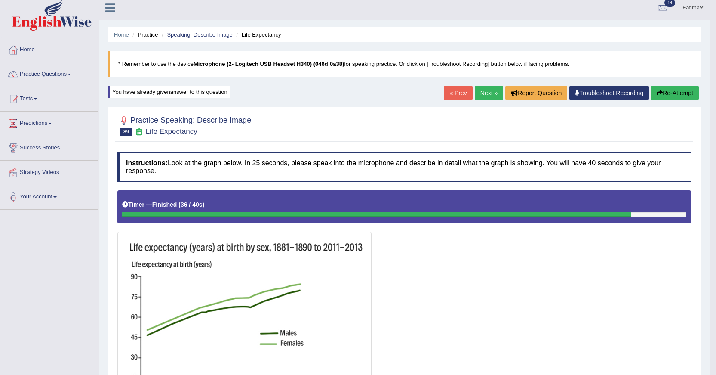
scroll to position [0, 0]
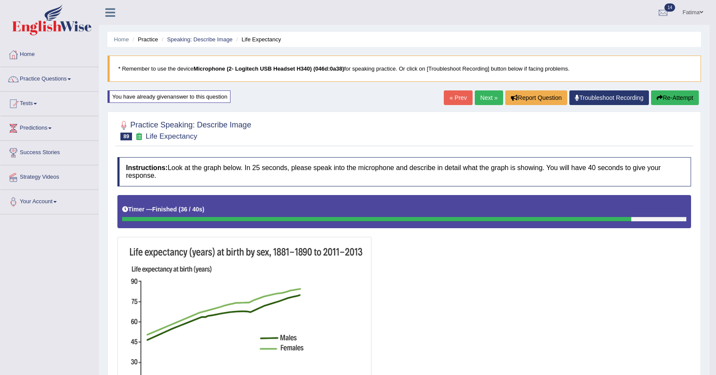
click at [476, 98] on link "Next »" at bounding box center [489, 97] width 28 height 15
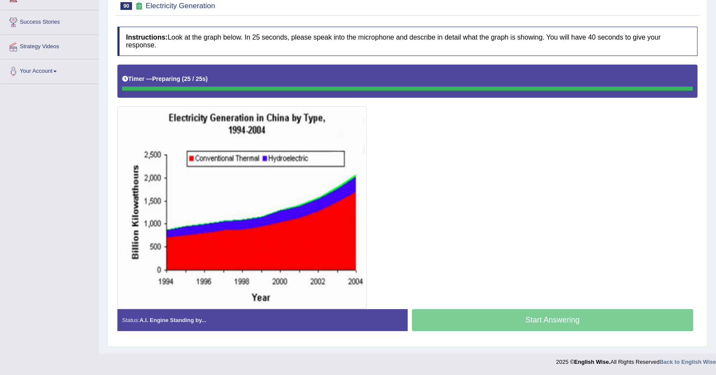
scroll to position [130, 0]
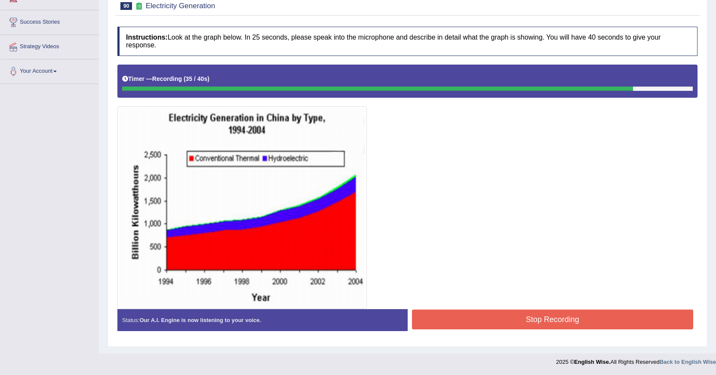
click at [541, 321] on button "Stop Recording" at bounding box center [553, 319] width 282 height 20
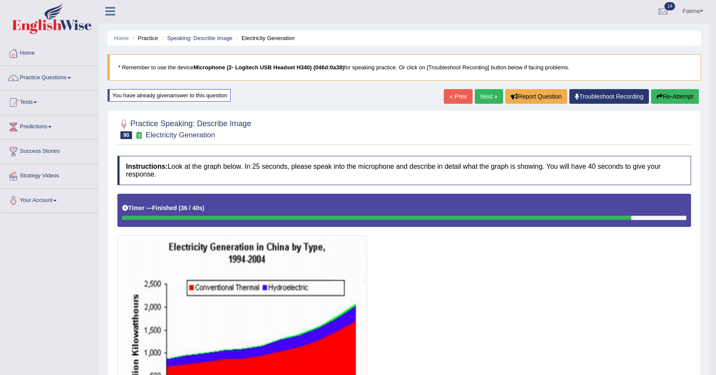
scroll to position [0, 0]
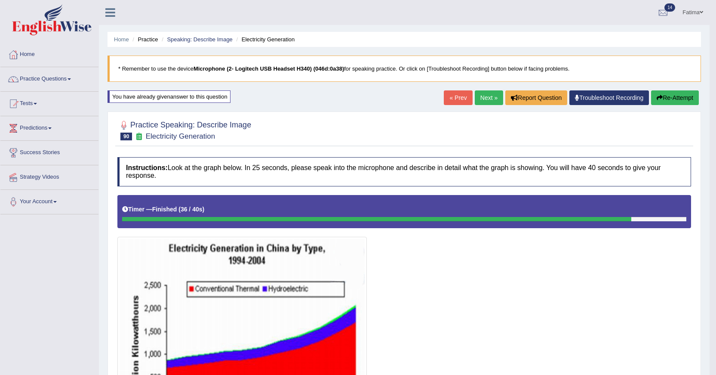
click at [492, 105] on link "Next »" at bounding box center [489, 97] width 28 height 15
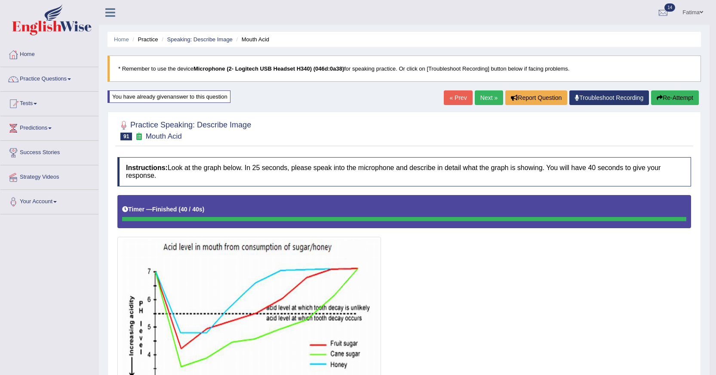
click at [484, 92] on link "Next »" at bounding box center [489, 97] width 28 height 15
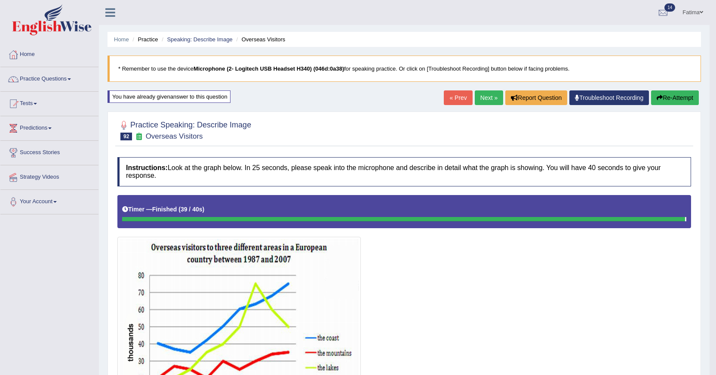
click at [684, 98] on button "Re-Attempt" at bounding box center [675, 97] width 48 height 15
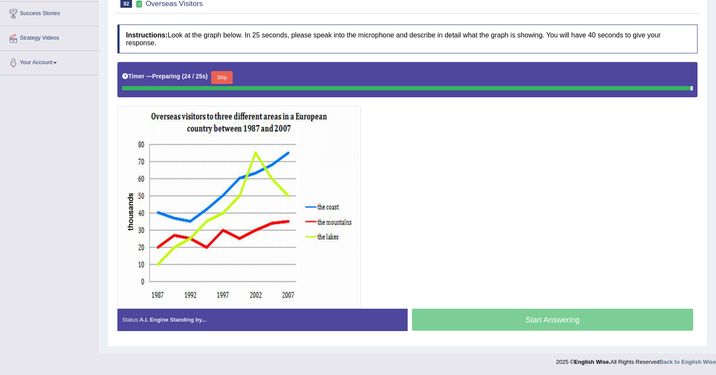
scroll to position [130, 0]
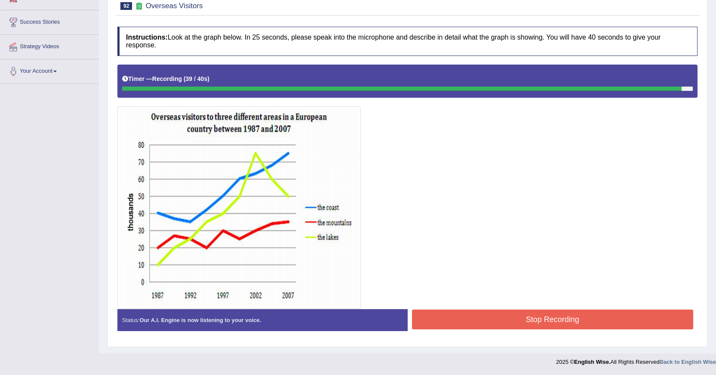
click at [518, 319] on button "Stop Recording" at bounding box center [553, 319] width 282 height 20
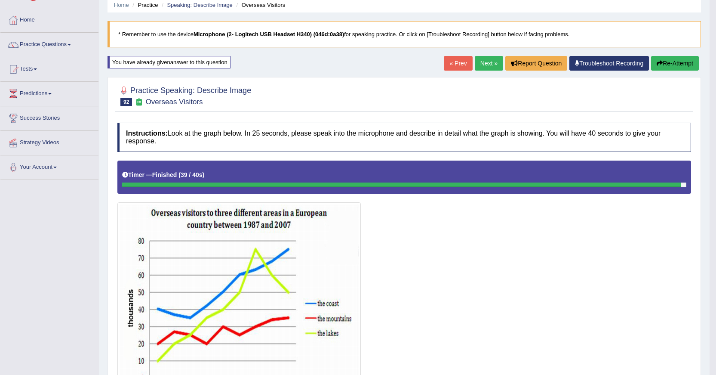
scroll to position [0, 0]
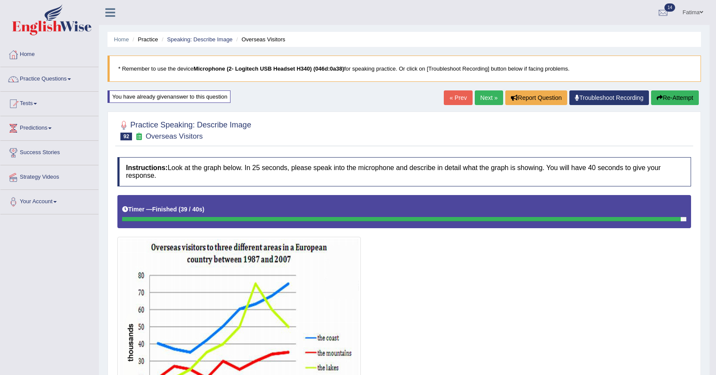
click at [686, 95] on button "Re-Attempt" at bounding box center [675, 97] width 48 height 15
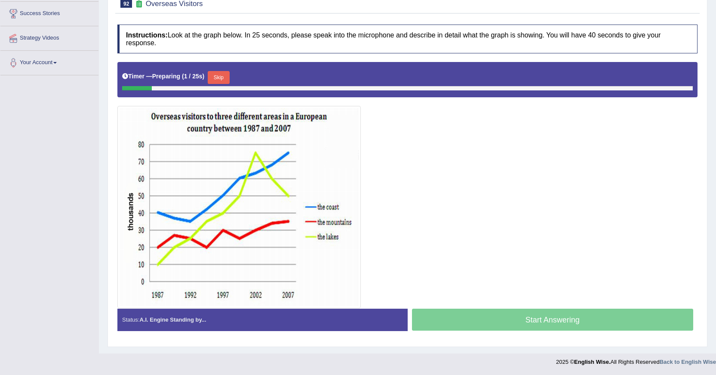
click at [219, 78] on button "Skip" at bounding box center [219, 77] width 22 height 13
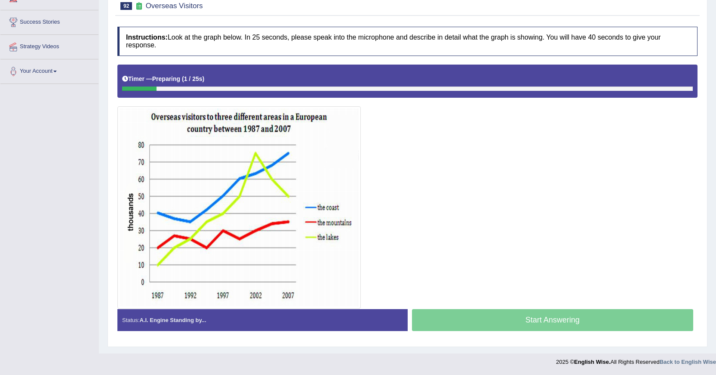
scroll to position [130, 0]
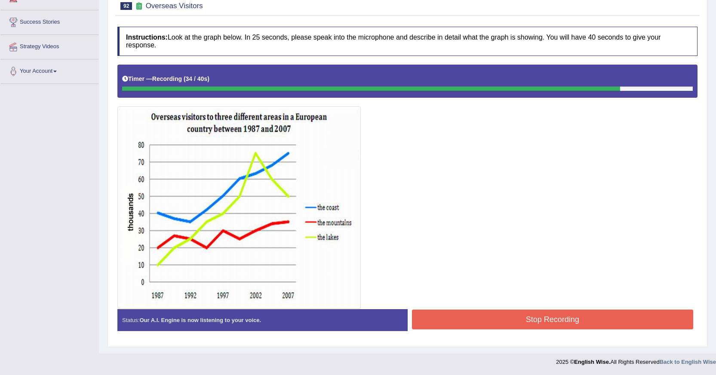
click at [485, 327] on button "Stop Recording" at bounding box center [553, 319] width 282 height 20
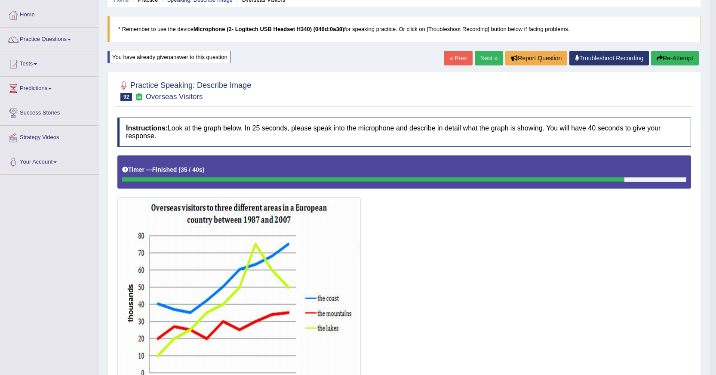
scroll to position [26, 0]
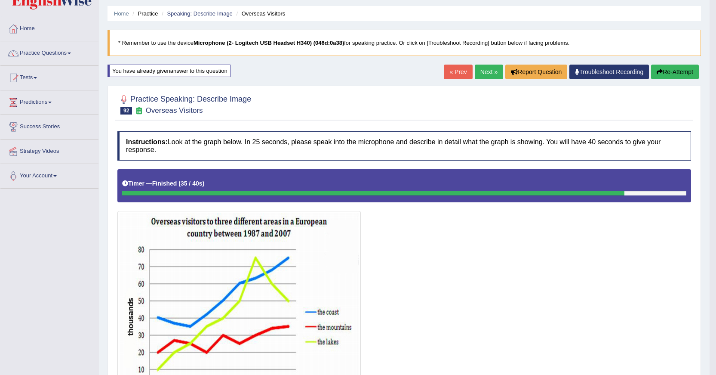
click at [689, 74] on button "Re-Attempt" at bounding box center [675, 72] width 48 height 15
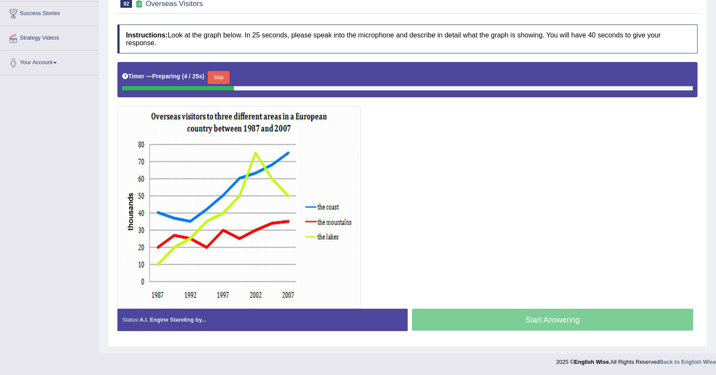
click at [329, 205] on img at bounding box center [239, 207] width 239 height 198
click at [324, 235] on img at bounding box center [239, 207] width 239 height 198
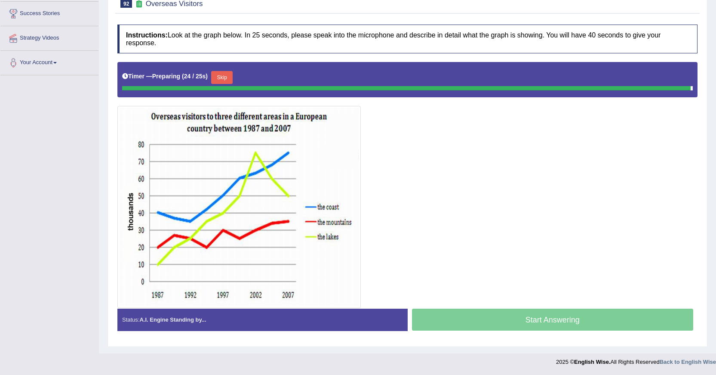
scroll to position [130, 0]
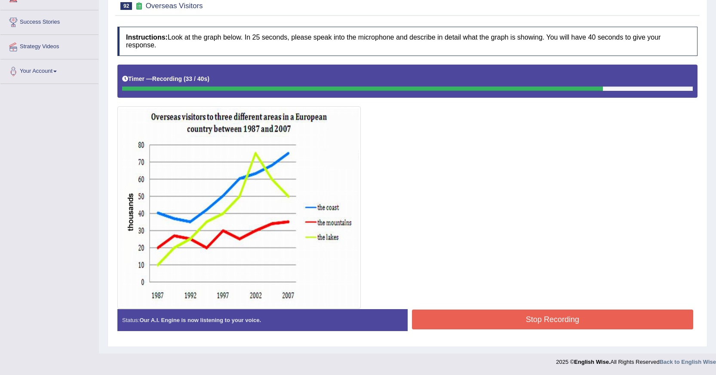
click at [452, 322] on button "Stop Recording" at bounding box center [553, 319] width 282 height 20
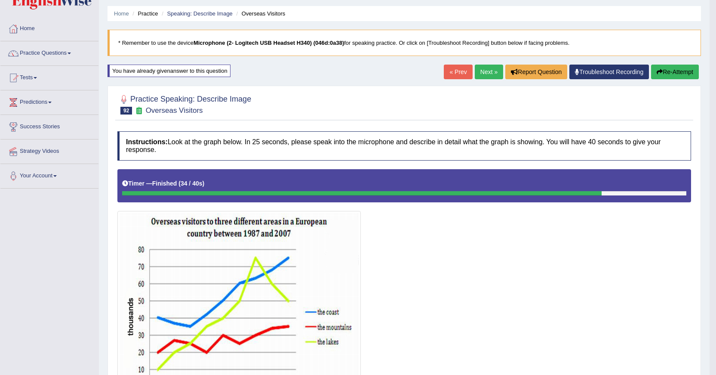
scroll to position [0, 0]
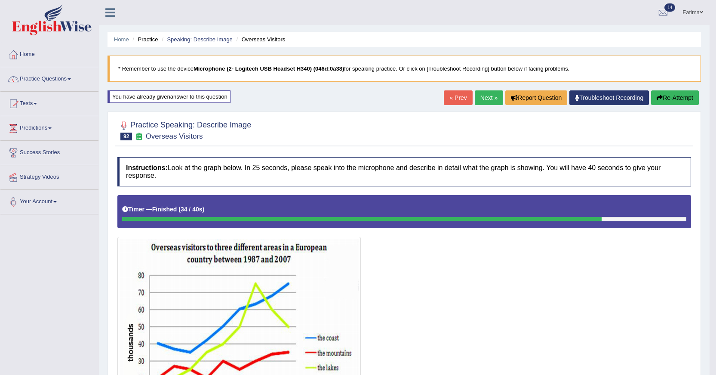
click at [485, 98] on link "Next »" at bounding box center [489, 97] width 28 height 15
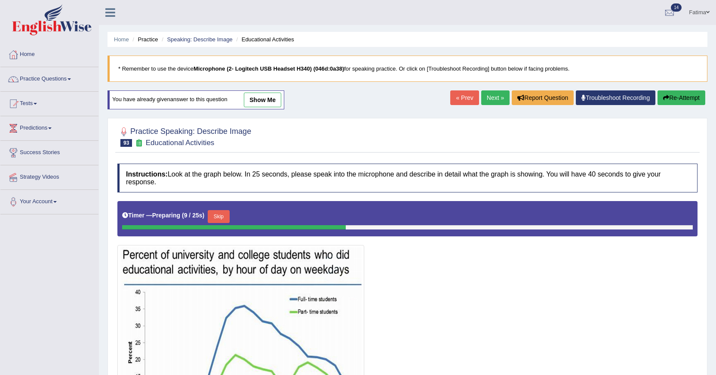
click at [457, 101] on link "« Prev" at bounding box center [464, 97] width 28 height 15
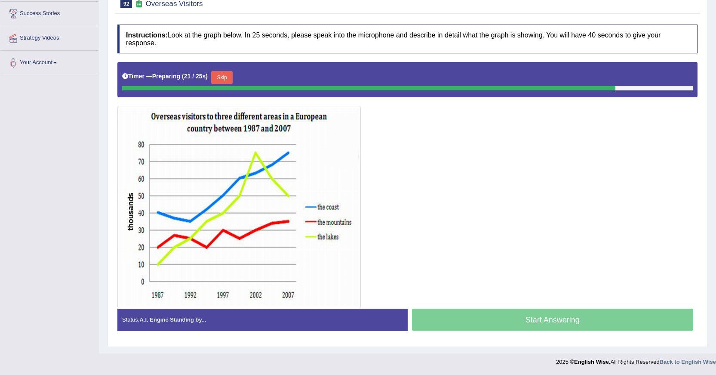
click at [228, 75] on button "Skip" at bounding box center [222, 77] width 22 height 13
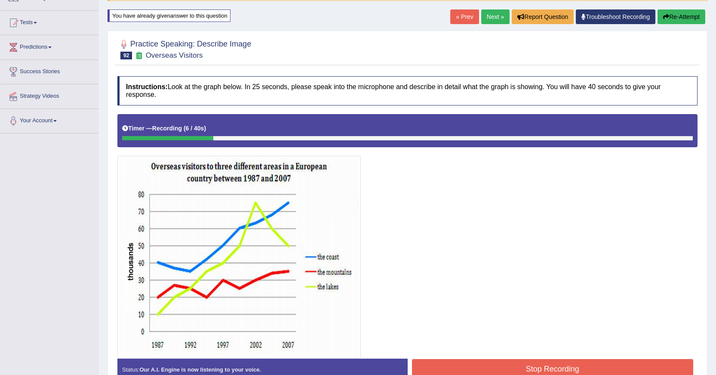
scroll to position [1, 0]
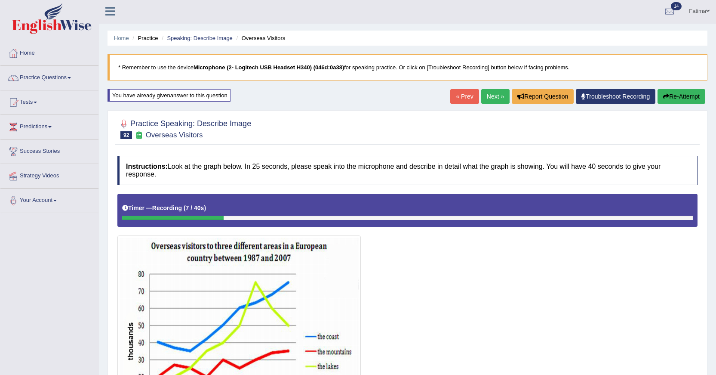
click at [663, 98] on icon "button" at bounding box center [666, 96] width 6 height 6
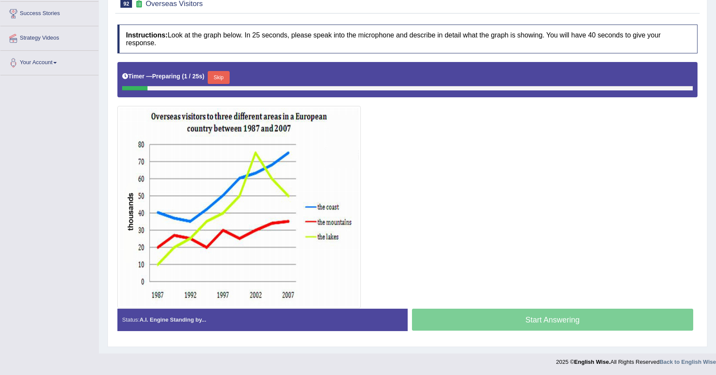
click at [229, 79] on button "Skip" at bounding box center [219, 77] width 22 height 13
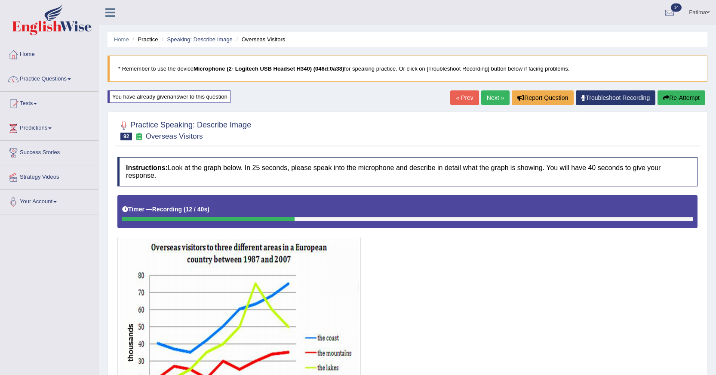
drag, startPoint x: 650, startPoint y: 109, endPoint x: 658, endPoint y: 105, distance: 8.5
click at [651, 109] on div "Home Practice Speaking: Describe Image Overseas Visitors * Remember to use the …" at bounding box center [407, 241] width 617 height 483
click at [663, 98] on icon "button" at bounding box center [666, 98] width 6 height 6
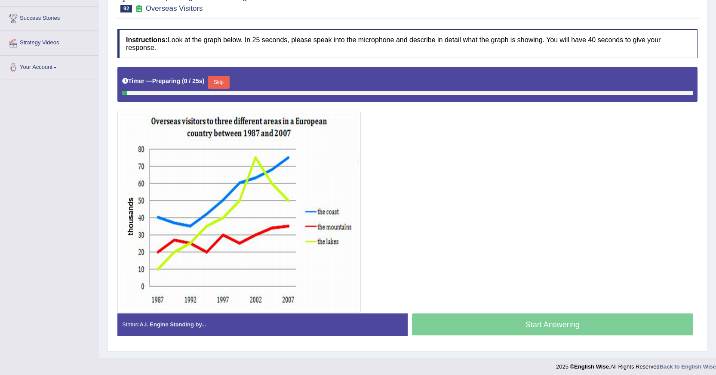
scroll to position [134, 0]
click at [219, 85] on button "Skip" at bounding box center [219, 82] width 22 height 13
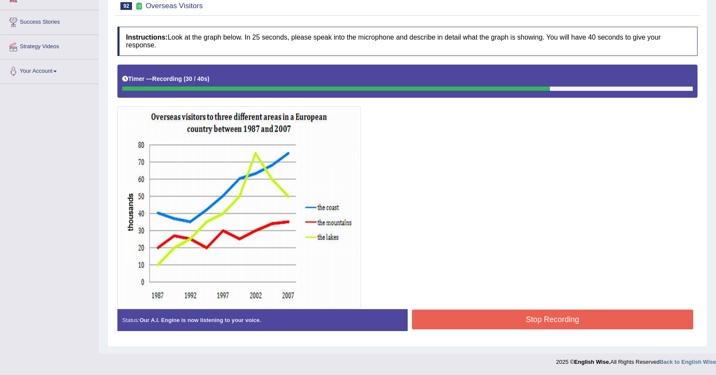
click at [447, 314] on button "Stop Recording" at bounding box center [553, 319] width 282 height 20
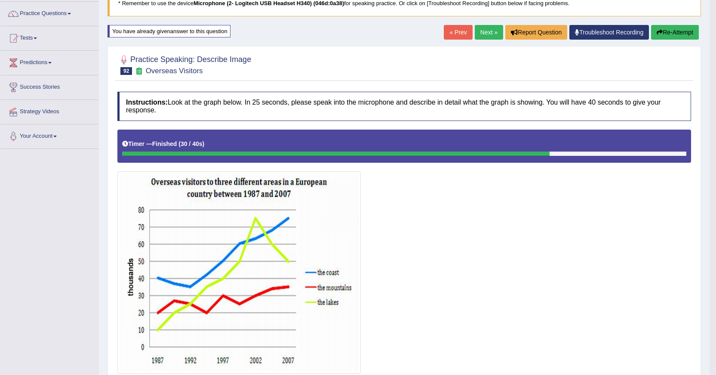
scroll to position [63, 0]
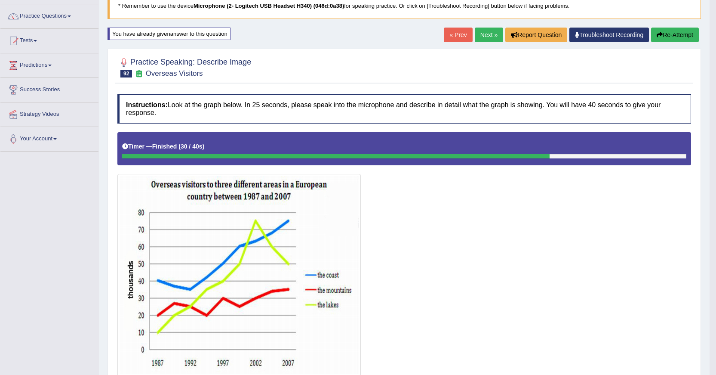
click at [674, 35] on button "Re-Attempt" at bounding box center [675, 35] width 48 height 15
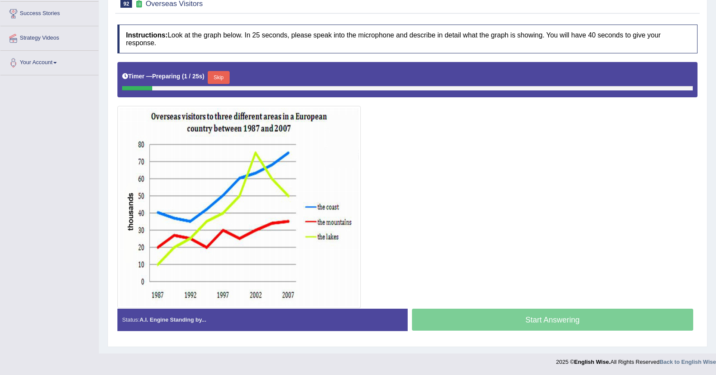
click at [225, 74] on button "Skip" at bounding box center [219, 77] width 22 height 13
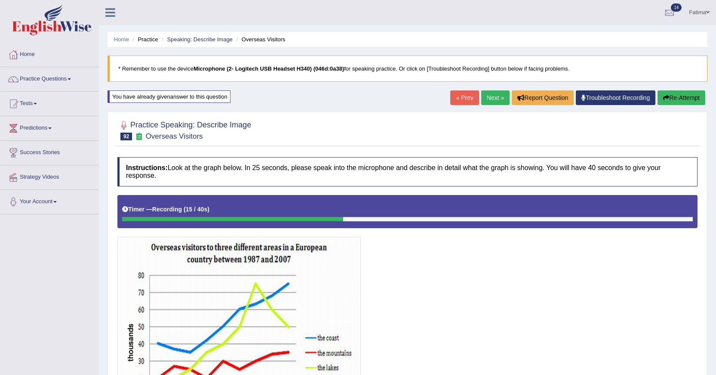
click at [660, 102] on button "Re-Attempt" at bounding box center [682, 97] width 48 height 15
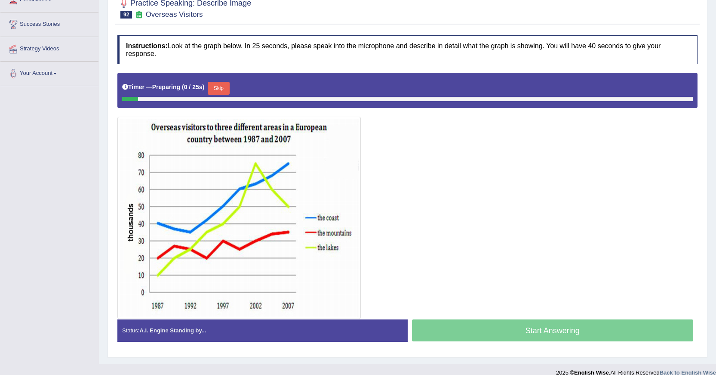
scroll to position [139, 0]
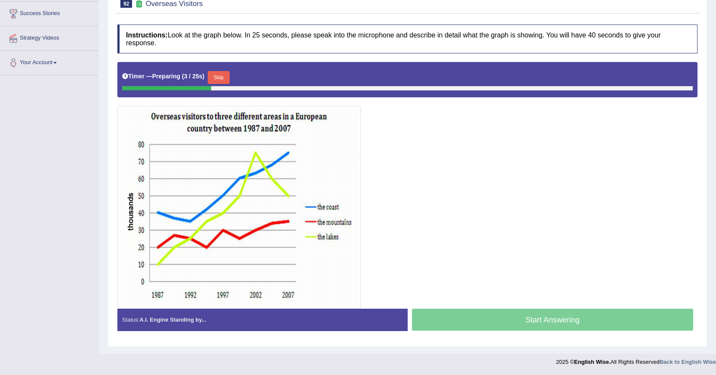
click at [225, 79] on button "Skip" at bounding box center [219, 77] width 22 height 13
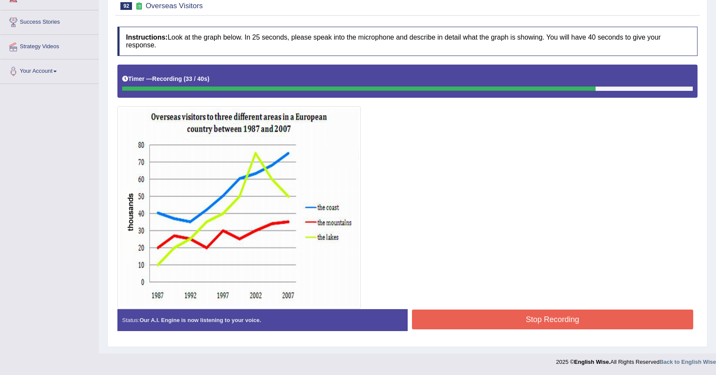
click at [460, 323] on button "Stop Recording" at bounding box center [553, 319] width 282 height 20
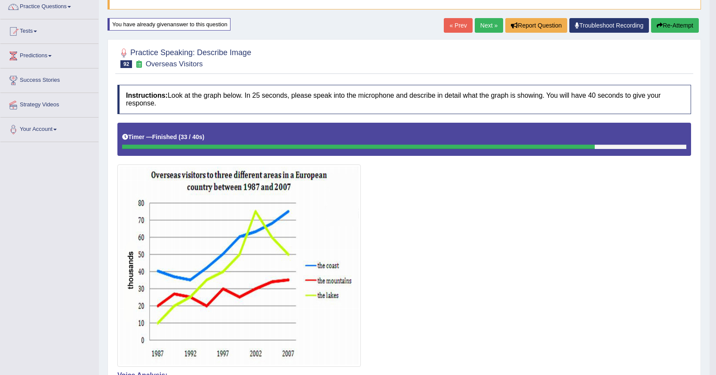
scroll to position [0, 0]
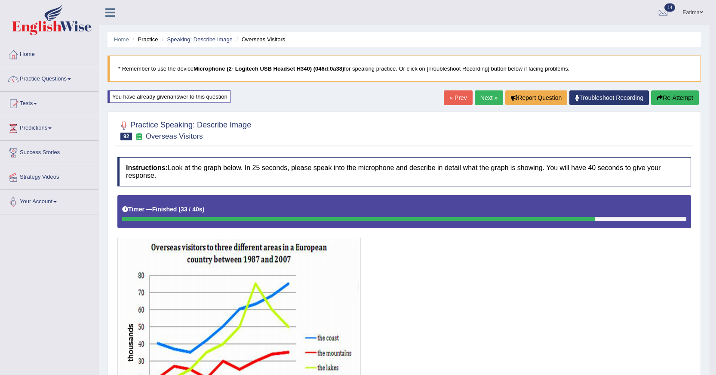
click at [487, 102] on link "Next »" at bounding box center [489, 97] width 28 height 15
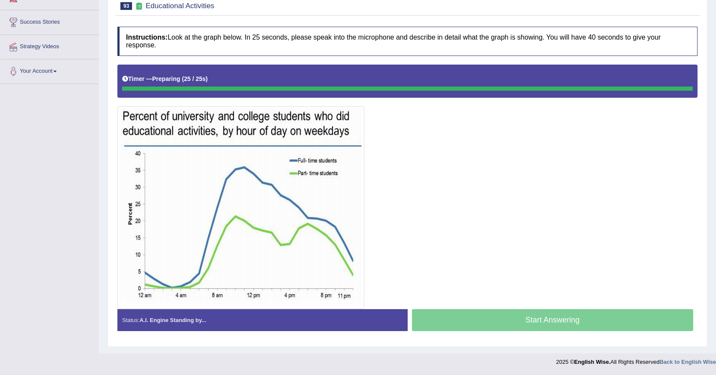
scroll to position [130, 0]
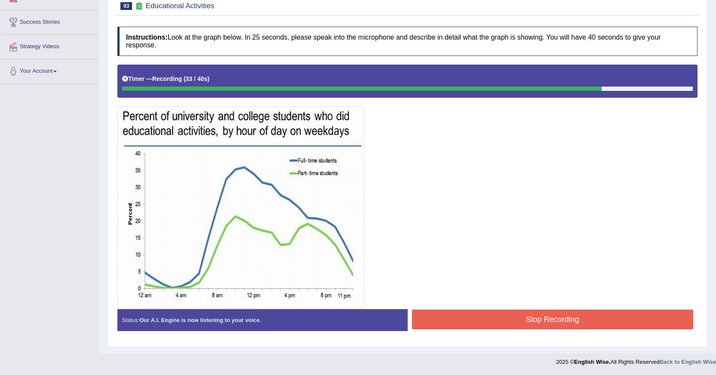
click at [448, 314] on button "Stop Recording" at bounding box center [553, 319] width 282 height 20
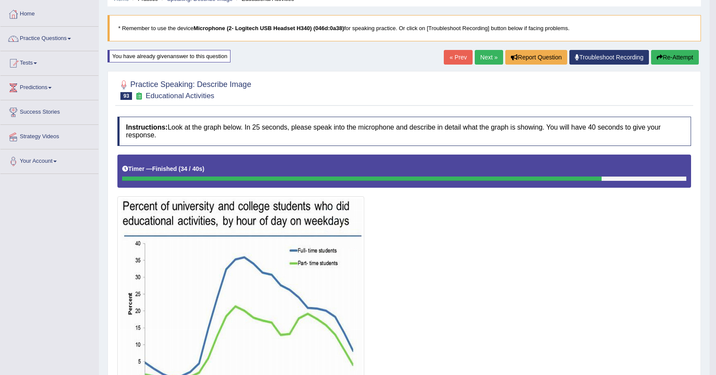
scroll to position [0, 0]
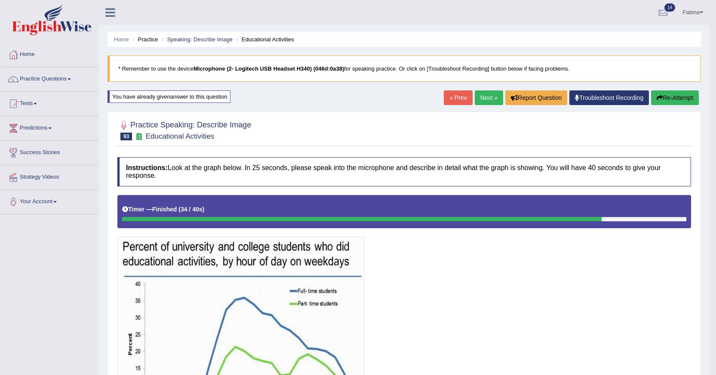
click at [484, 98] on link "Next »" at bounding box center [489, 97] width 28 height 15
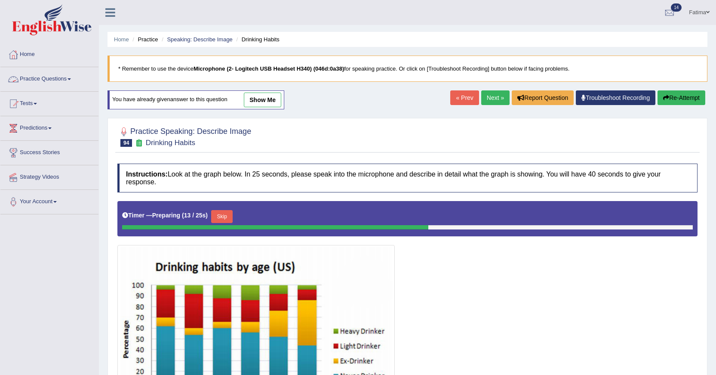
click at [56, 81] on link "Practice Questions" at bounding box center [49, 78] width 98 height 22
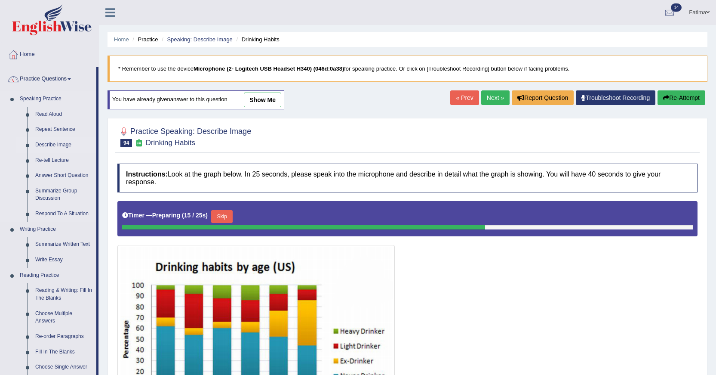
click at [55, 144] on link "Describe Image" at bounding box center [63, 144] width 65 height 15
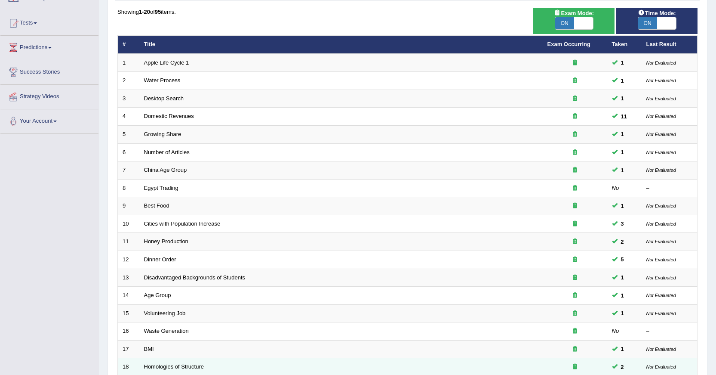
scroll to position [195, 0]
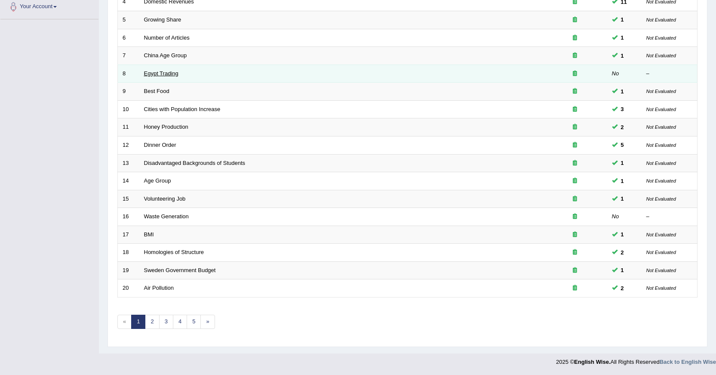
click at [153, 72] on link "Egypt Trading" at bounding box center [161, 73] width 34 height 6
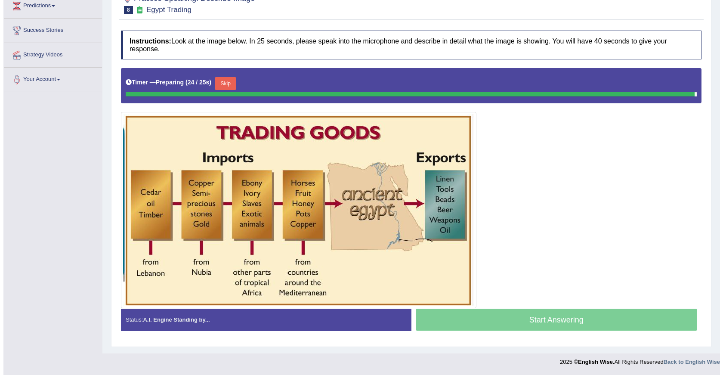
scroll to position [120, 0]
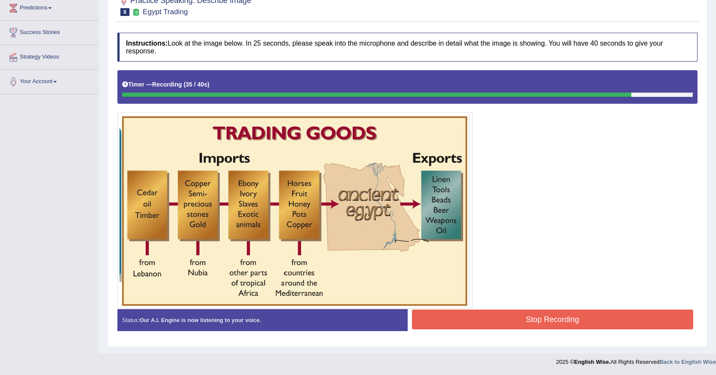
click at [492, 326] on button "Stop Recording" at bounding box center [553, 319] width 282 height 20
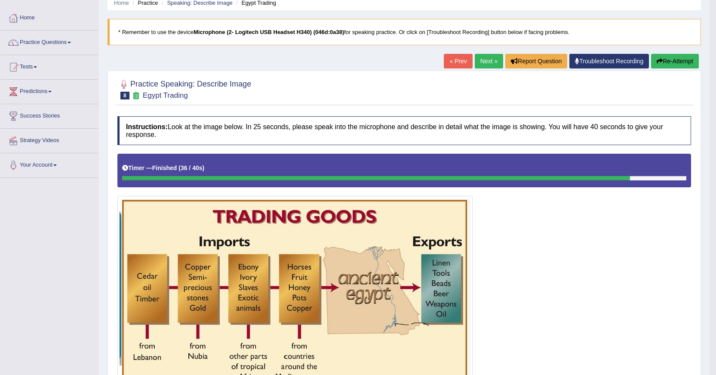
scroll to position [36, 0]
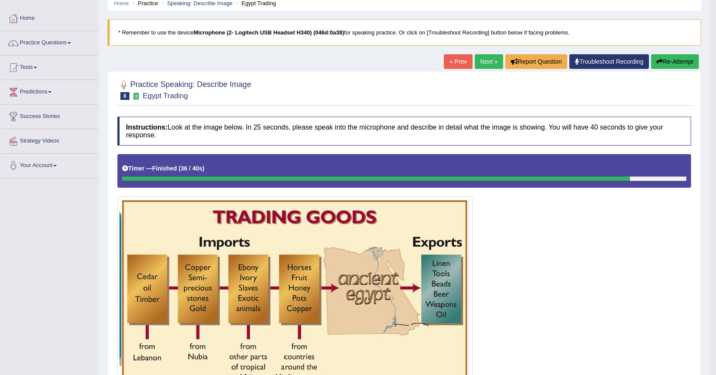
click at [673, 63] on button "Re-Attempt" at bounding box center [675, 61] width 48 height 15
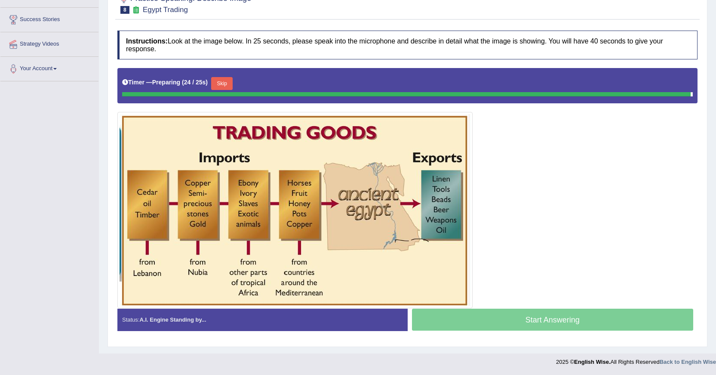
scroll to position [124, 0]
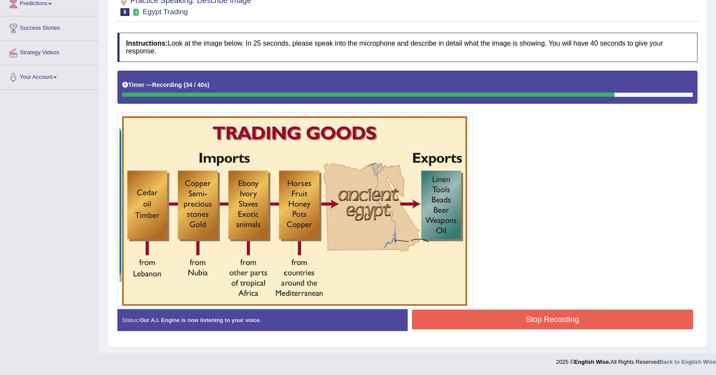
click at [484, 330] on div "Stop Recording" at bounding box center [553, 320] width 290 height 22
click at [481, 318] on button "Stop Recording" at bounding box center [553, 319] width 282 height 20
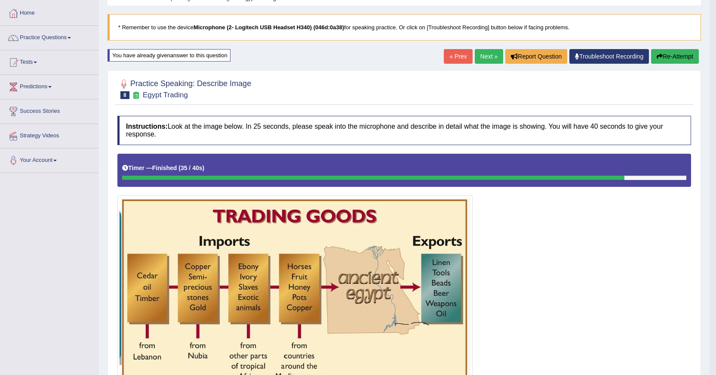
scroll to position [40, 0]
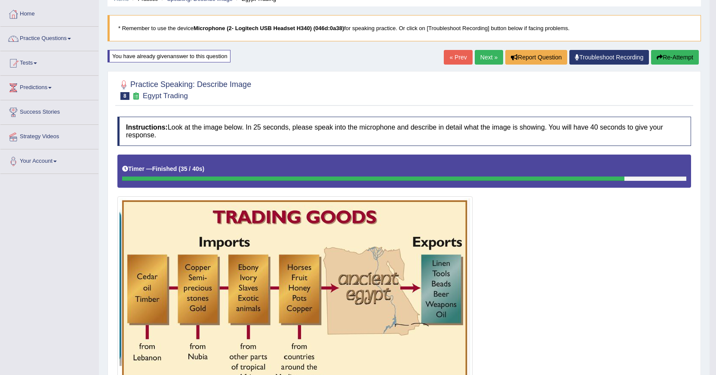
click at [483, 54] on link "Next »" at bounding box center [489, 57] width 28 height 15
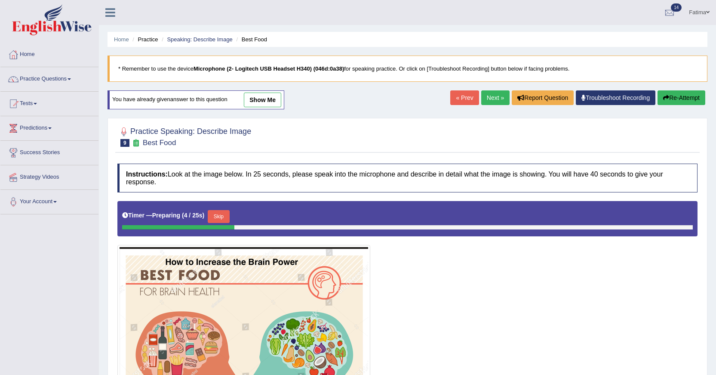
click at [680, 102] on button "Re-Attempt" at bounding box center [682, 97] width 48 height 15
click at [460, 98] on link "« Prev" at bounding box center [464, 97] width 28 height 15
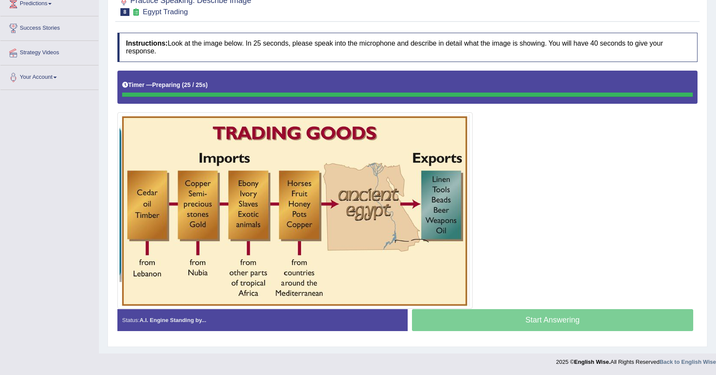
scroll to position [124, 0]
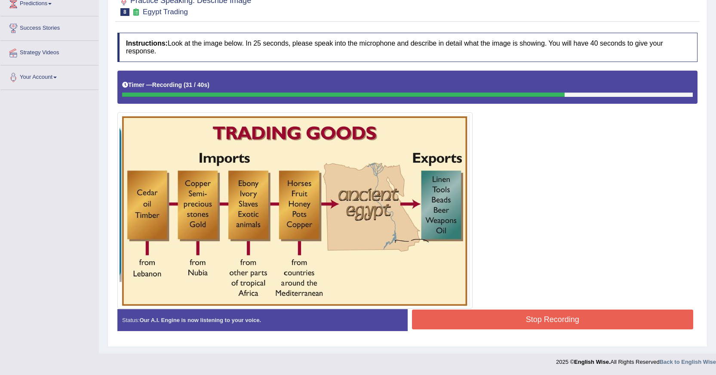
click at [490, 319] on button "Stop Recording" at bounding box center [553, 319] width 282 height 20
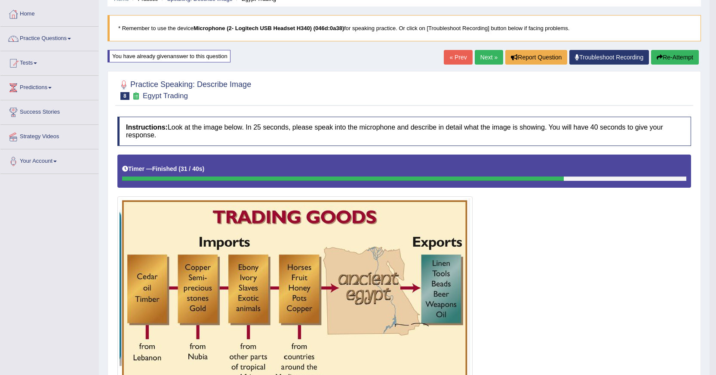
scroll to position [0, 0]
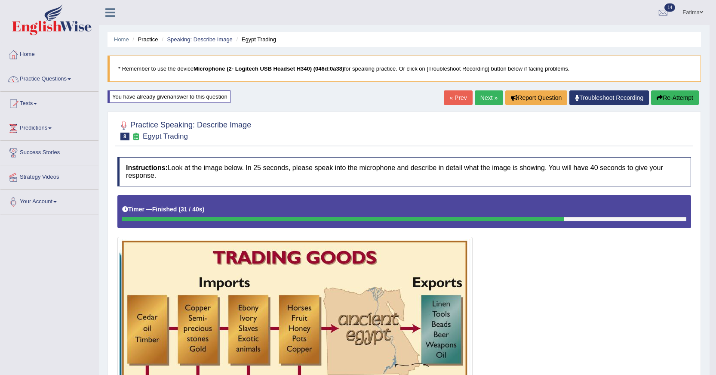
click at [483, 99] on link "Next »" at bounding box center [489, 97] width 28 height 15
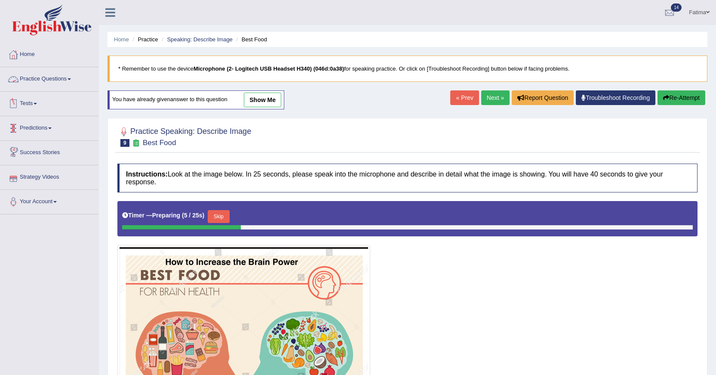
click at [59, 83] on link "Practice Questions" at bounding box center [49, 78] width 98 height 22
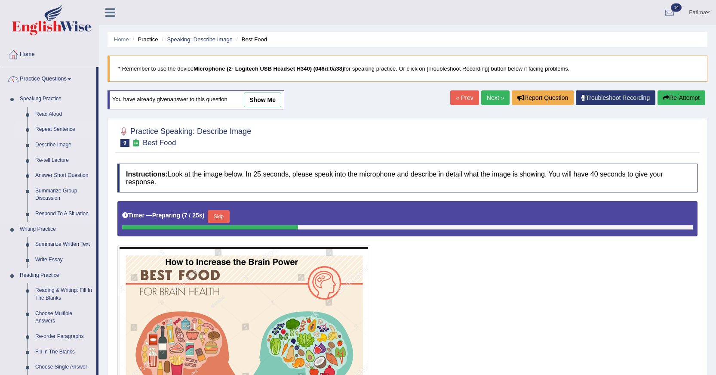
click at [74, 126] on link "Repeat Sentence" at bounding box center [63, 129] width 65 height 15
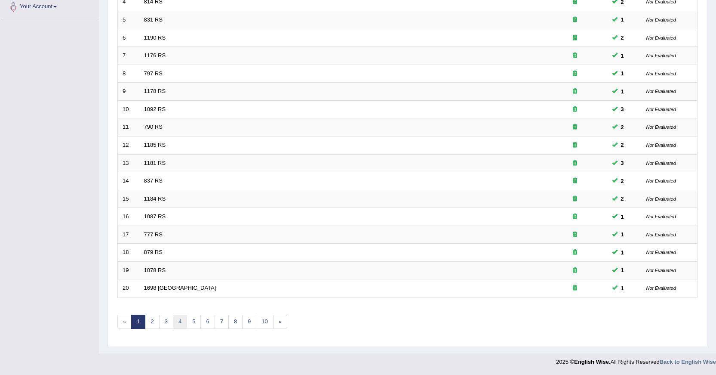
click at [180, 328] on link "4" at bounding box center [180, 321] width 14 height 14
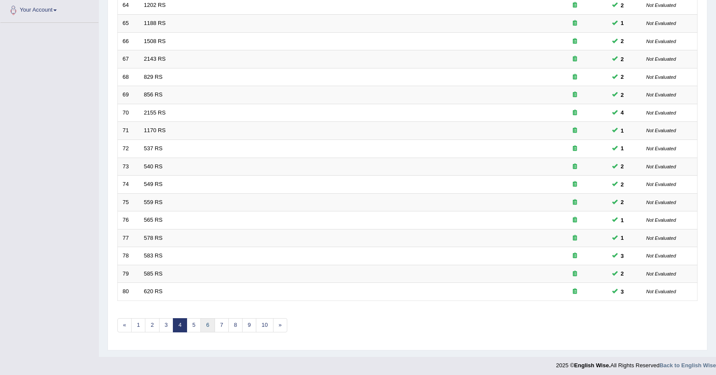
click at [209, 323] on link "6" at bounding box center [207, 325] width 14 height 14
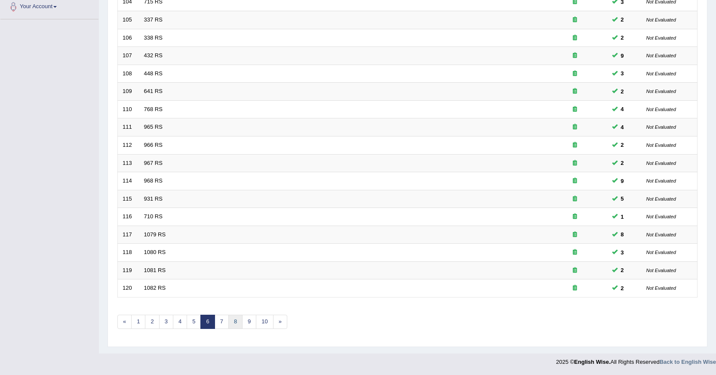
scroll to position [195, 0]
click at [241, 321] on link "8" at bounding box center [235, 321] width 14 height 14
click at [229, 321] on link "10" at bounding box center [236, 321] width 17 height 14
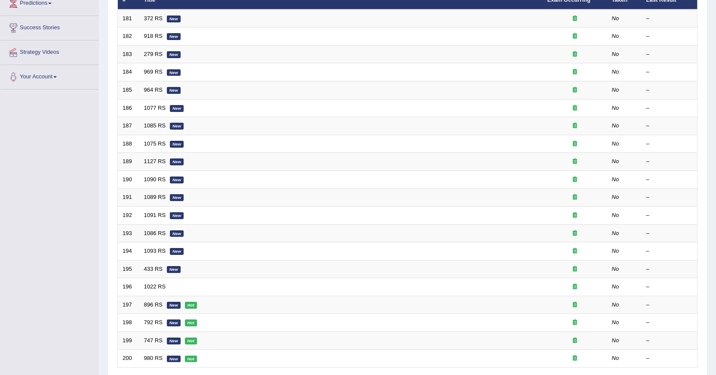
scroll to position [195, 0]
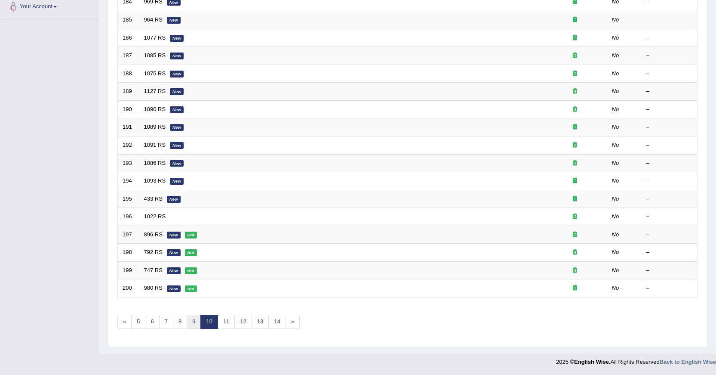
click at [194, 323] on link "9" at bounding box center [194, 321] width 14 height 14
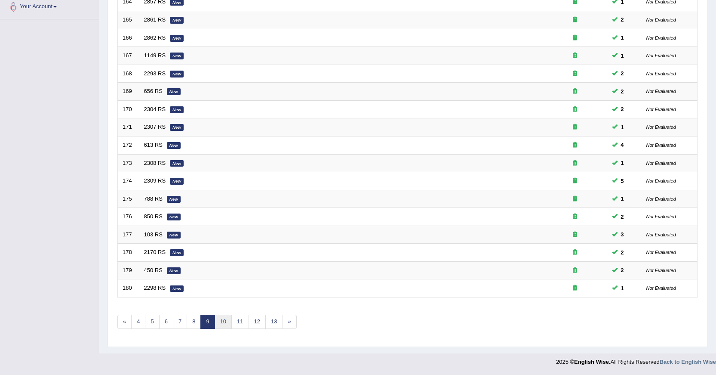
click at [219, 325] on link "10" at bounding box center [223, 321] width 17 height 14
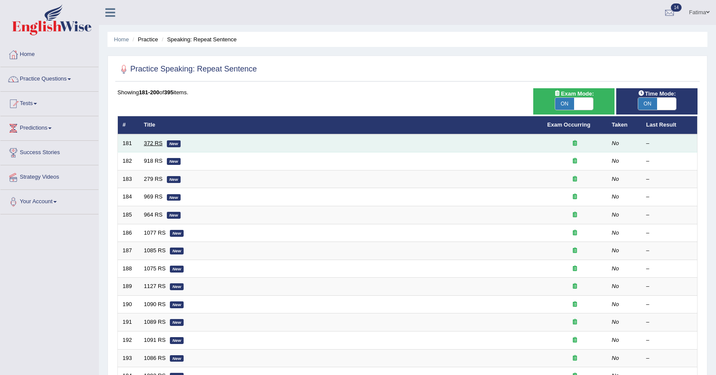
click at [157, 142] on link "372 RS" at bounding box center [153, 143] width 18 height 6
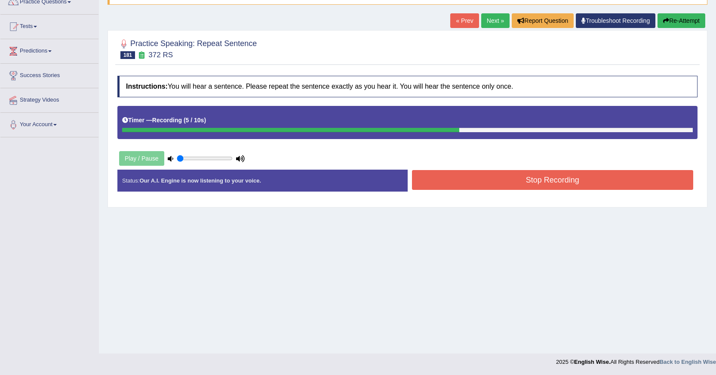
click at [458, 177] on button "Stop Recording" at bounding box center [553, 180] width 282 height 20
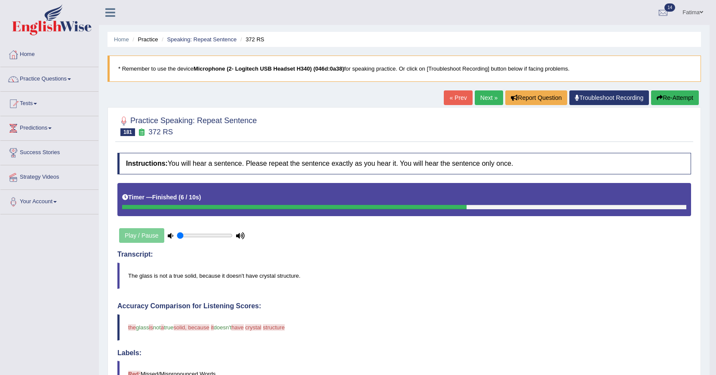
click at [670, 97] on button "Re-Attempt" at bounding box center [675, 97] width 48 height 15
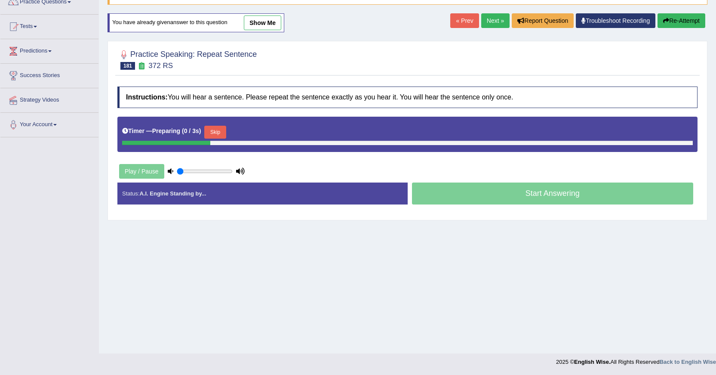
scroll to position [77, 0]
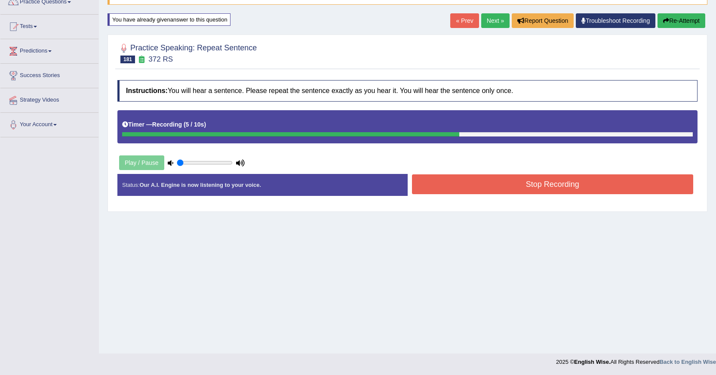
click at [476, 180] on button "Stop Recording" at bounding box center [553, 184] width 282 height 20
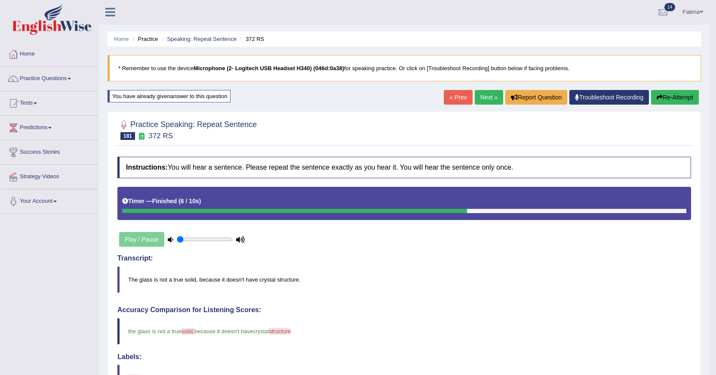
scroll to position [0, 0]
click at [480, 102] on link "Next »" at bounding box center [489, 97] width 28 height 15
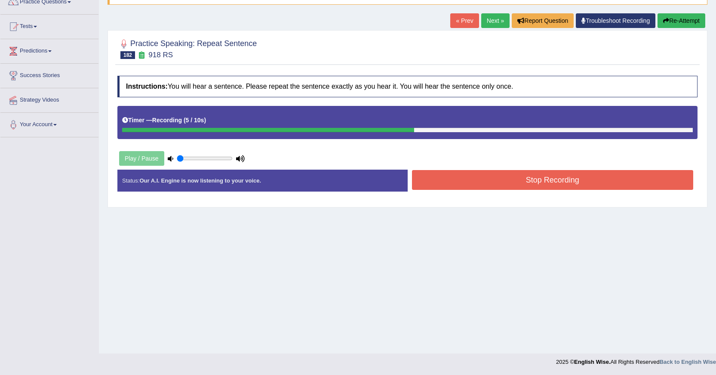
click at [469, 181] on button "Stop Recording" at bounding box center [553, 180] width 282 height 20
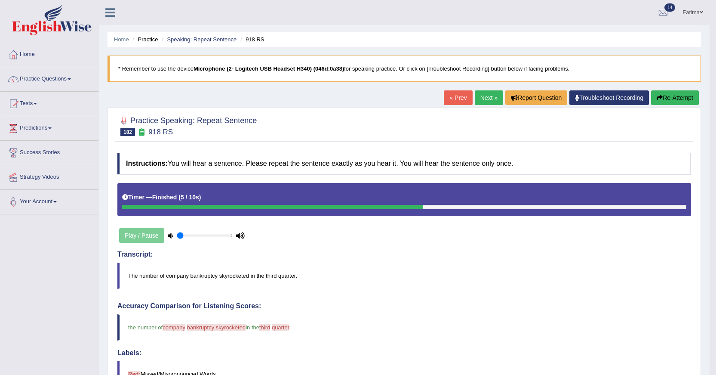
click at [480, 99] on link "Next »" at bounding box center [489, 97] width 28 height 15
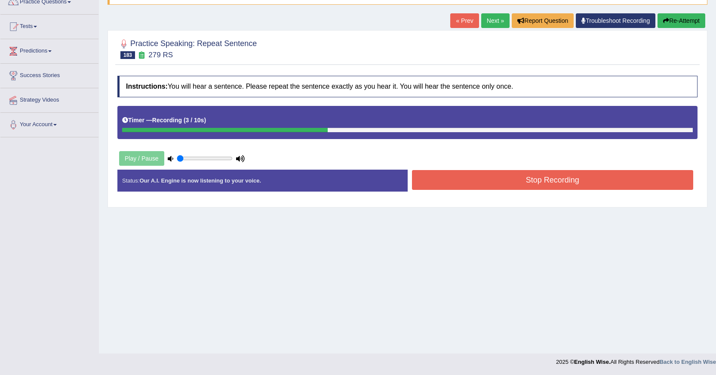
click at [493, 188] on button "Stop Recording" at bounding box center [553, 180] width 282 height 20
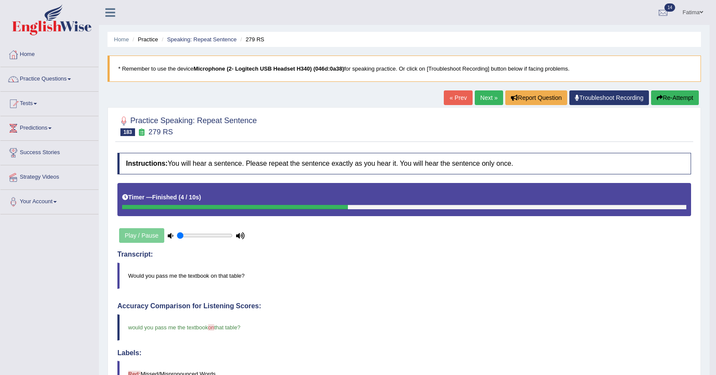
click at [483, 97] on link "Next »" at bounding box center [489, 97] width 28 height 15
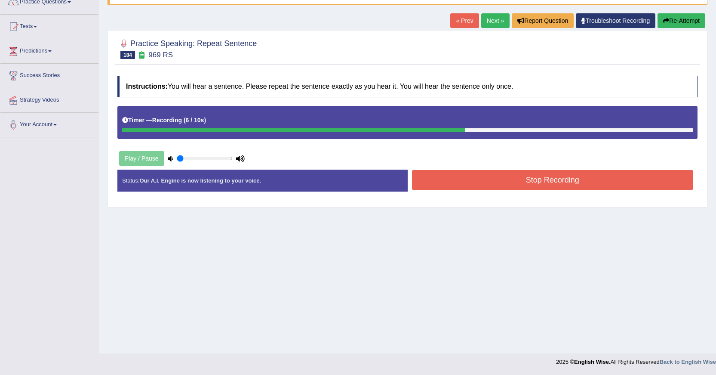
click at [498, 176] on button "Stop Recording" at bounding box center [553, 180] width 282 height 20
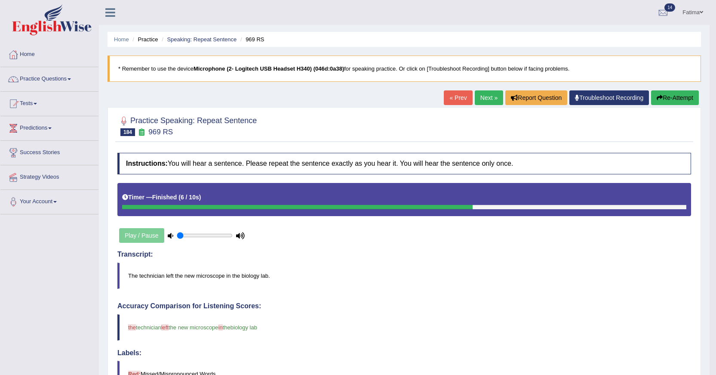
click at [482, 96] on link "Next »" at bounding box center [489, 97] width 28 height 15
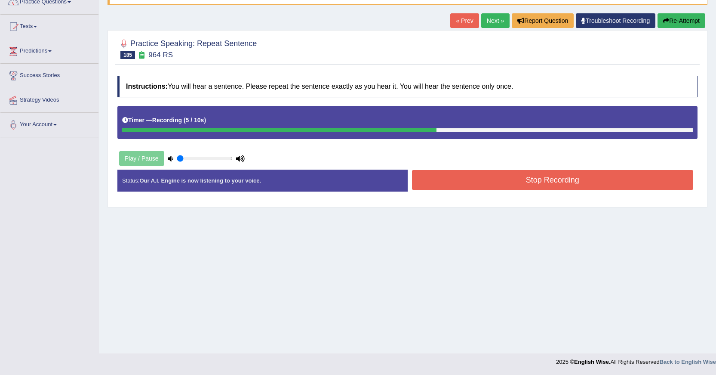
click at [471, 181] on button "Stop Recording" at bounding box center [553, 180] width 282 height 20
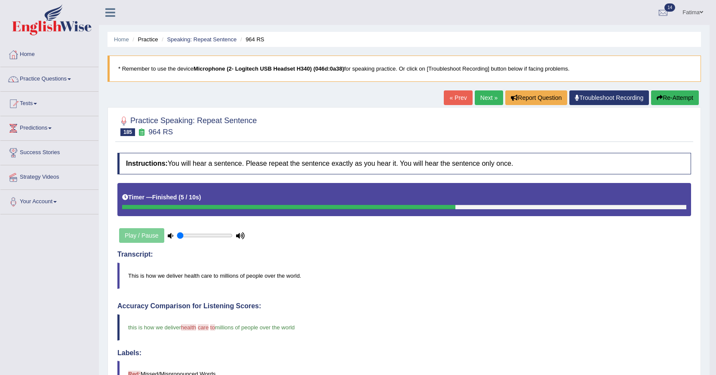
click at [487, 95] on link "Next »" at bounding box center [489, 97] width 28 height 15
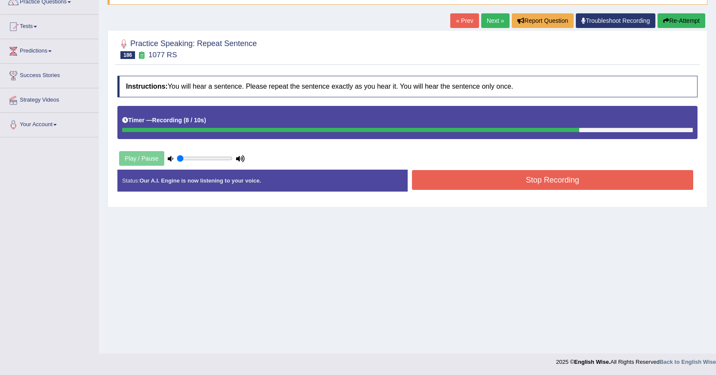
click at [491, 175] on button "Stop Recording" at bounding box center [553, 180] width 282 height 20
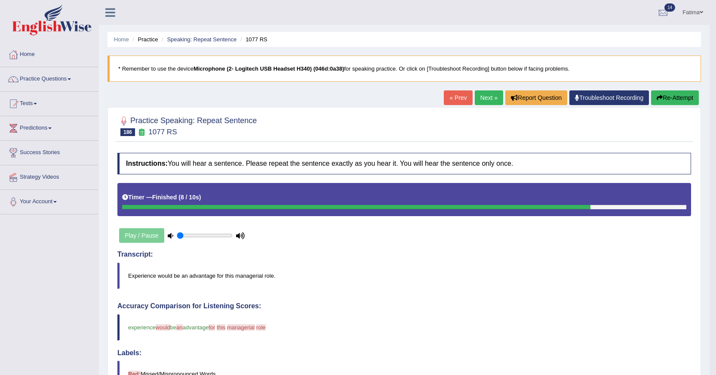
click at [481, 97] on link "Next »" at bounding box center [489, 97] width 28 height 15
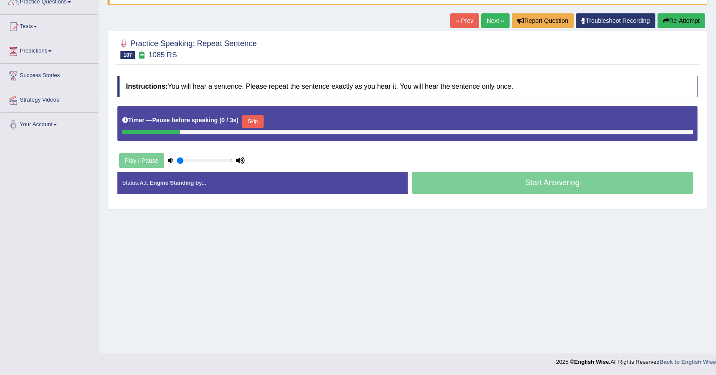
drag, startPoint x: 190, startPoint y: 157, endPoint x: 159, endPoint y: 157, distance: 31.0
click at [177, 157] on input "range" at bounding box center [205, 160] width 56 height 7
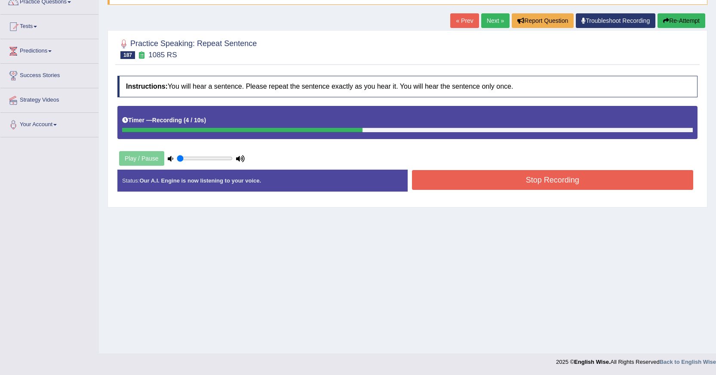
drag, startPoint x: 175, startPoint y: 156, endPoint x: 179, endPoint y: 160, distance: 5.8
click at [190, 159] on div "Play / Pause" at bounding box center [181, 159] width 129 height 22
drag, startPoint x: 179, startPoint y: 160, endPoint x: 197, endPoint y: 161, distance: 18.1
click at [197, 161] on input "range" at bounding box center [205, 158] width 56 height 7
type input "0.45"
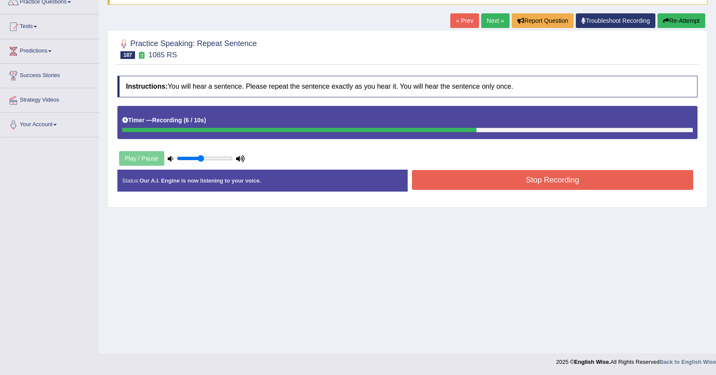
click at [201, 161] on input "range" at bounding box center [205, 158] width 56 height 7
click at [676, 18] on button "Re-Attempt" at bounding box center [682, 20] width 48 height 15
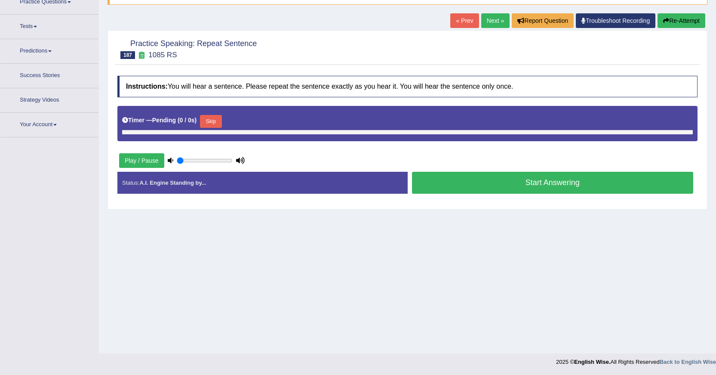
type input "0.45"
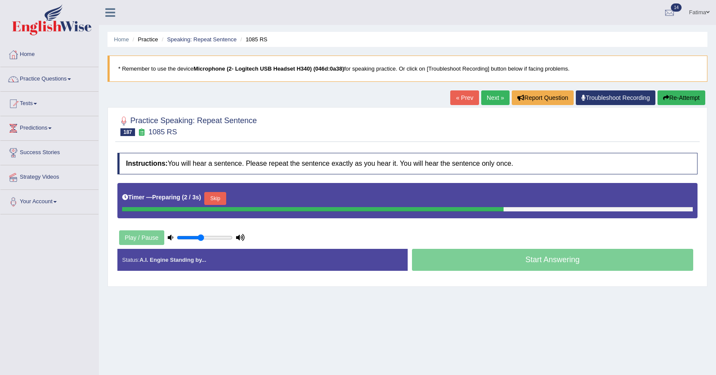
scroll to position [77, 0]
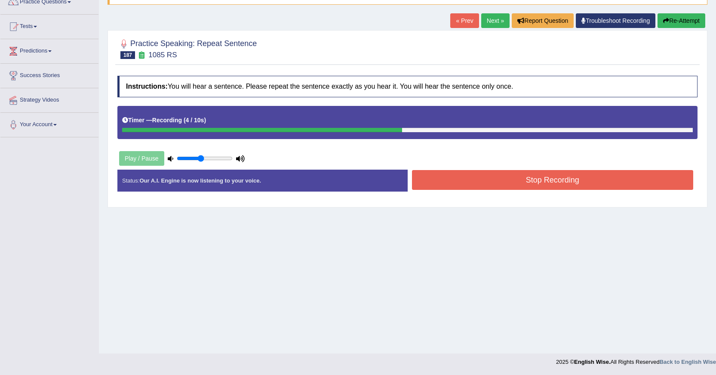
click at [491, 177] on button "Stop Recording" at bounding box center [553, 180] width 282 height 20
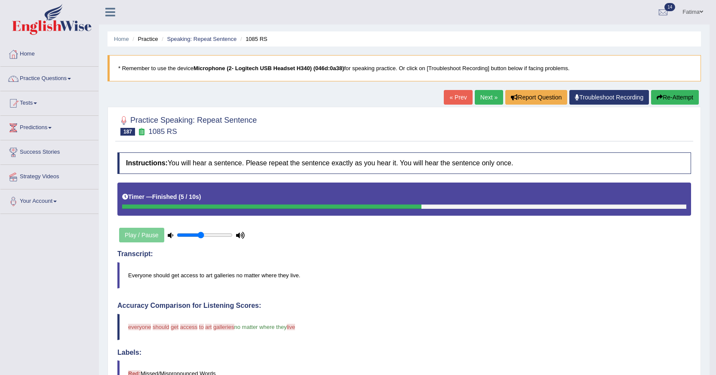
scroll to position [0, 0]
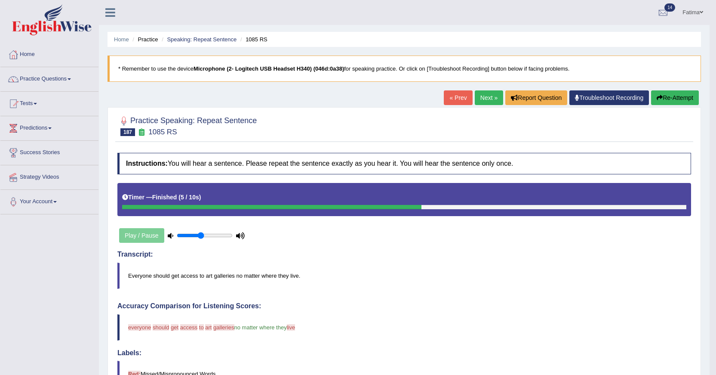
click at [665, 100] on button "Re-Attempt" at bounding box center [675, 97] width 48 height 15
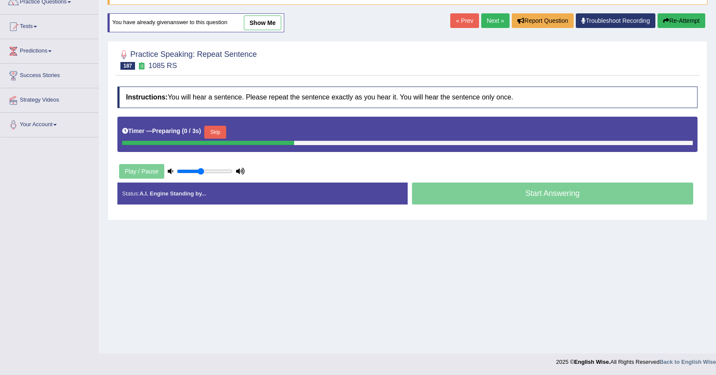
click at [221, 138] on div "Skip" at bounding box center [215, 133] width 22 height 15
click at [222, 132] on button "Skip" at bounding box center [215, 132] width 22 height 13
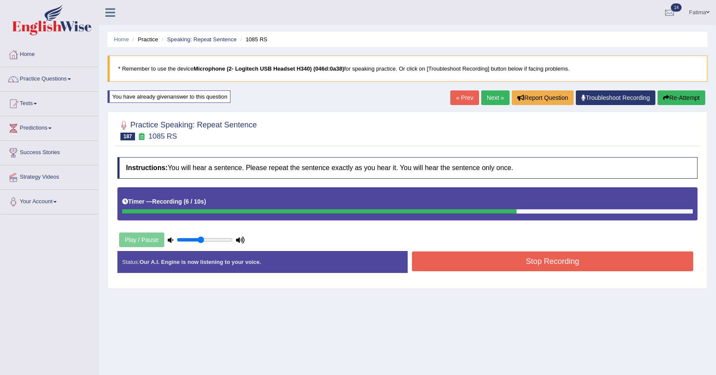
click at [677, 89] on div "Home Practice Speaking: Repeat Sentence 1085 RS * Remember to use the device Mi…" at bounding box center [407, 215] width 617 height 430
click at [674, 97] on button "Re-Attempt" at bounding box center [682, 97] width 48 height 15
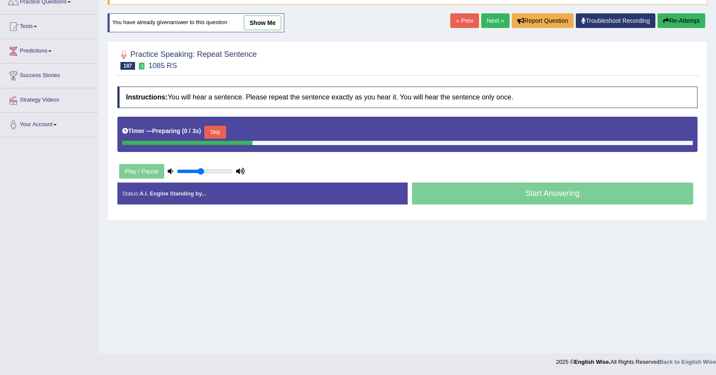
scroll to position [77, 0]
click at [213, 133] on button "Skip" at bounding box center [215, 132] width 22 height 13
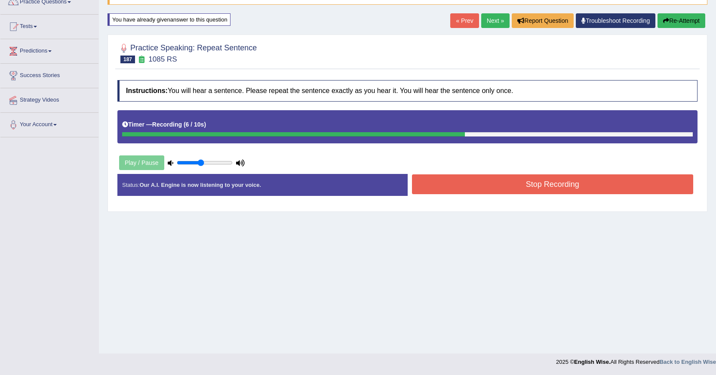
click at [463, 190] on button "Stop Recording" at bounding box center [553, 184] width 282 height 20
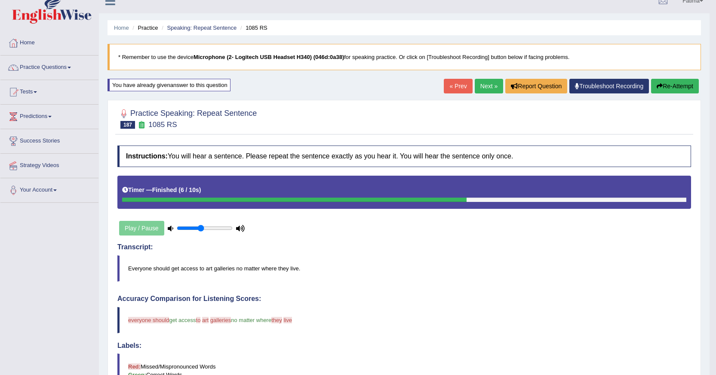
scroll to position [0, 0]
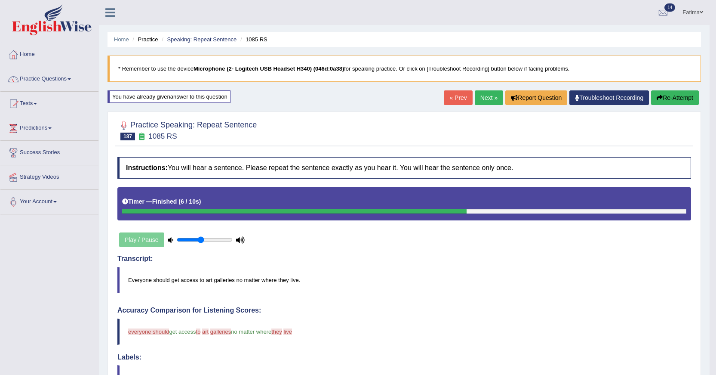
click at [678, 98] on button "Re-Attempt" at bounding box center [675, 97] width 48 height 15
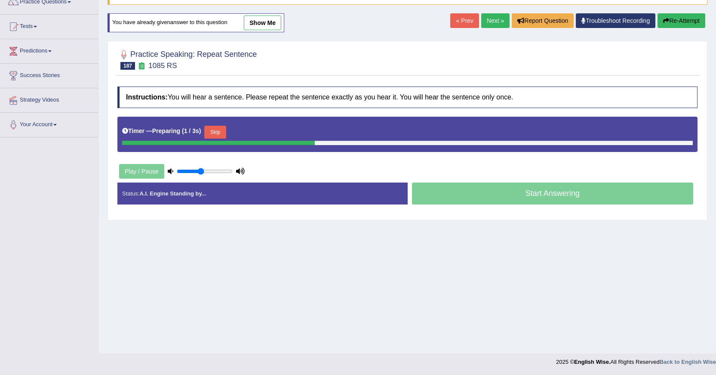
click at [226, 135] on button "Skip" at bounding box center [215, 132] width 22 height 13
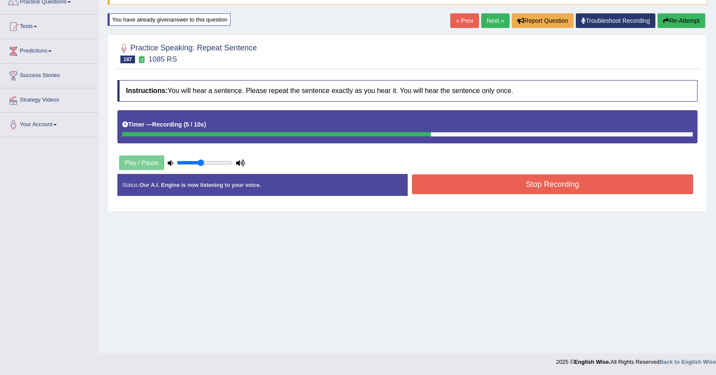
click at [429, 181] on button "Stop Recording" at bounding box center [553, 184] width 282 height 20
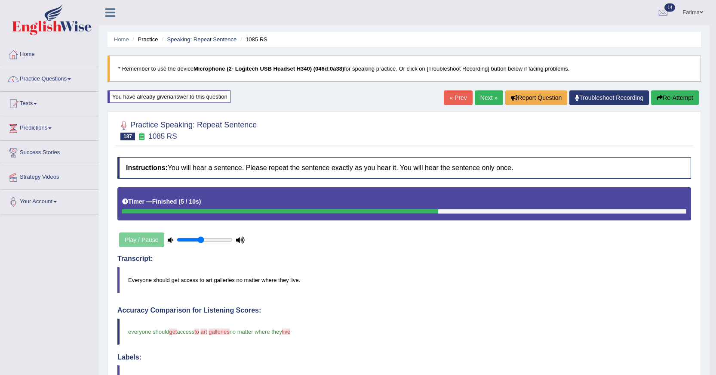
click at [484, 100] on link "Next »" at bounding box center [489, 97] width 28 height 15
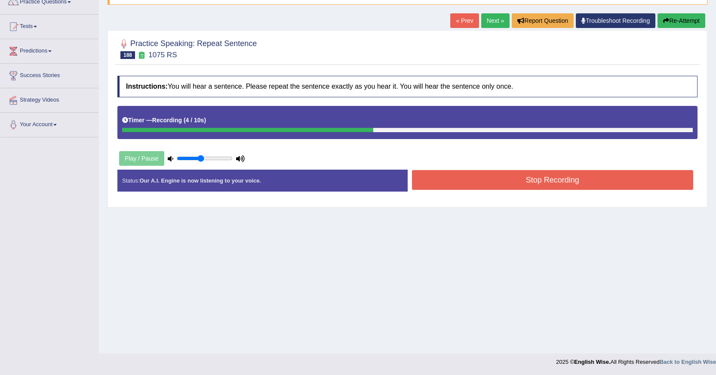
click at [508, 177] on button "Stop Recording" at bounding box center [553, 180] width 282 height 20
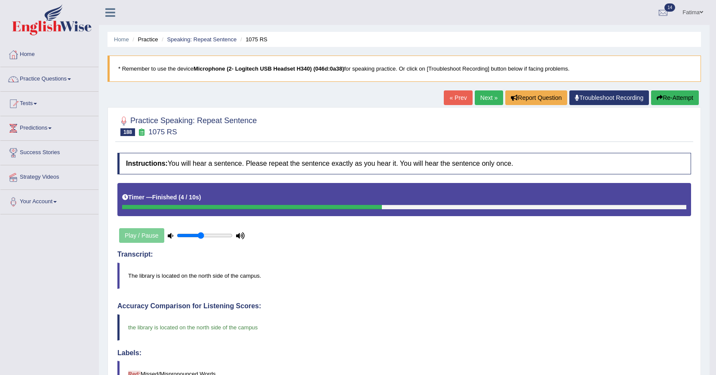
click at [487, 100] on link "Next »" at bounding box center [489, 97] width 28 height 15
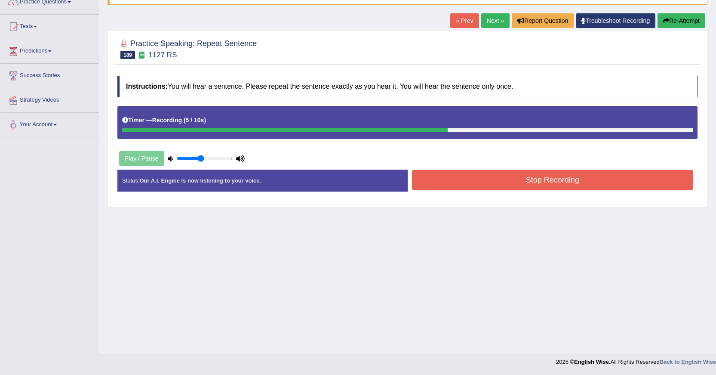
click at [452, 178] on button "Stop Recording" at bounding box center [553, 180] width 282 height 20
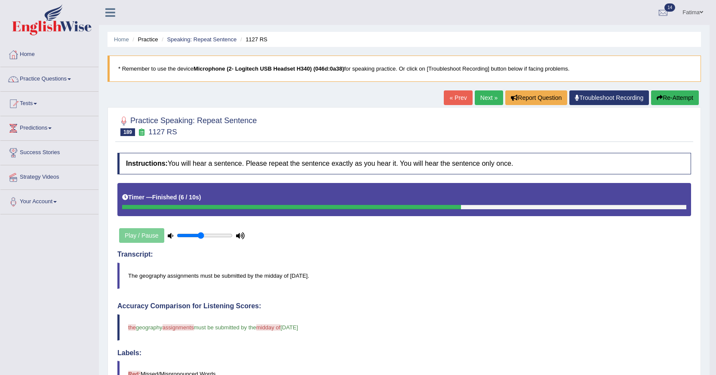
click at [484, 98] on link "Next »" at bounding box center [489, 97] width 28 height 15
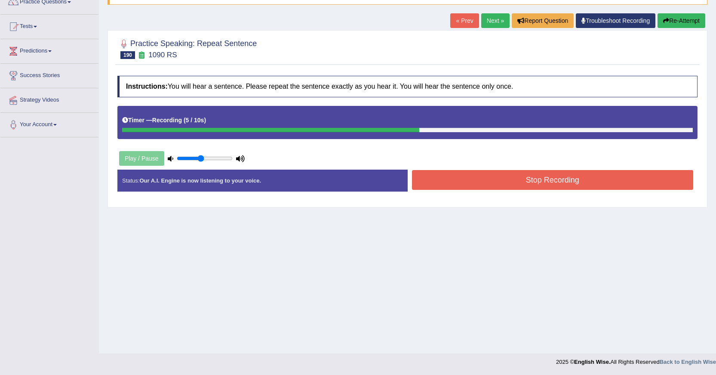
click at [499, 178] on button "Stop Recording" at bounding box center [553, 180] width 282 height 20
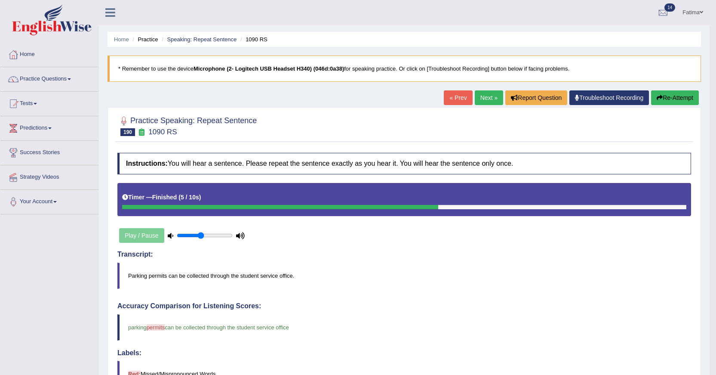
click at [487, 98] on link "Next »" at bounding box center [489, 97] width 28 height 15
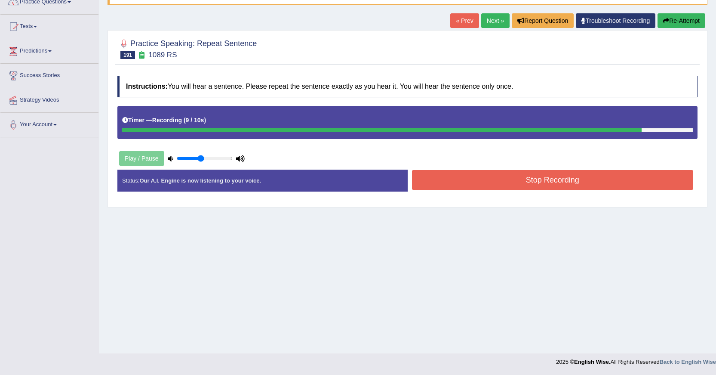
click at [467, 181] on button "Stop Recording" at bounding box center [553, 180] width 282 height 20
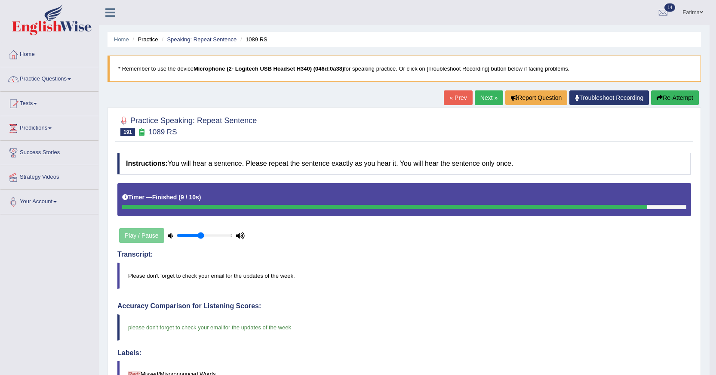
click at [480, 90] on link "Next »" at bounding box center [489, 97] width 28 height 15
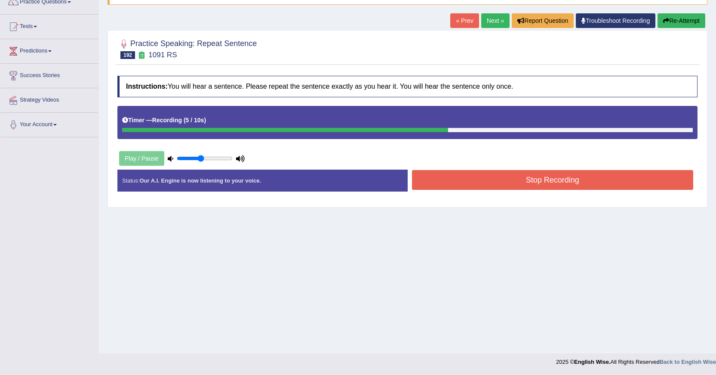
click at [427, 181] on button "Stop Recording" at bounding box center [553, 180] width 282 height 20
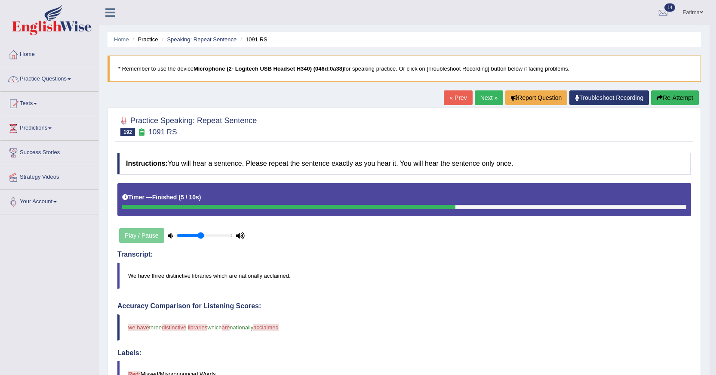
click at [680, 102] on button "Re-Attempt" at bounding box center [675, 97] width 48 height 15
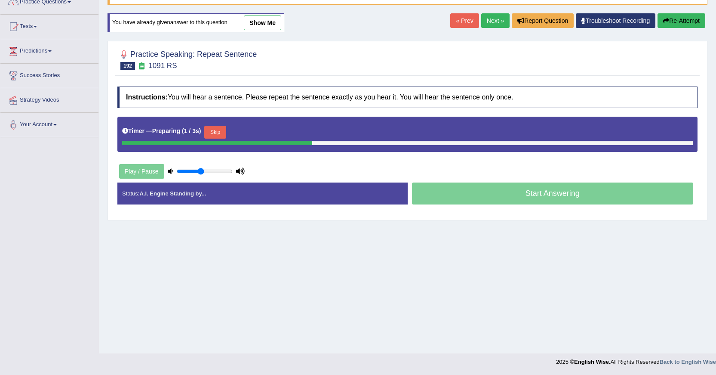
click at [226, 135] on button "Skip" at bounding box center [215, 132] width 22 height 13
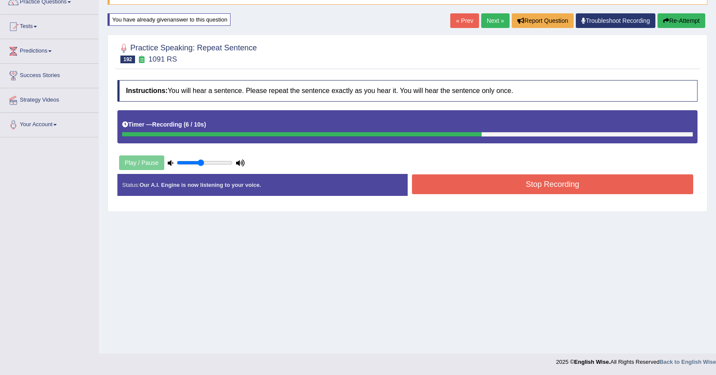
click at [437, 185] on button "Stop Recording" at bounding box center [553, 184] width 282 height 20
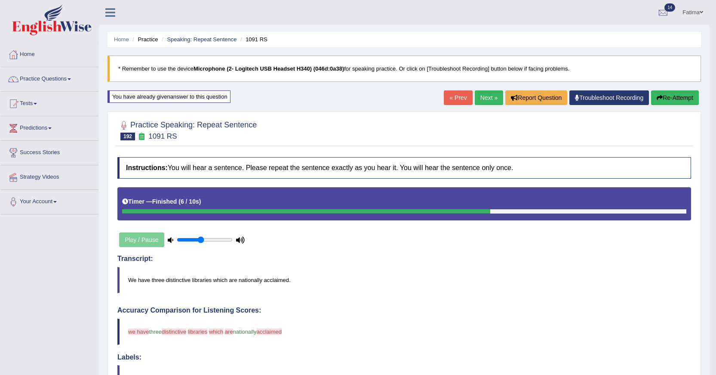
click at [667, 100] on button "Re-Attempt" at bounding box center [675, 97] width 48 height 15
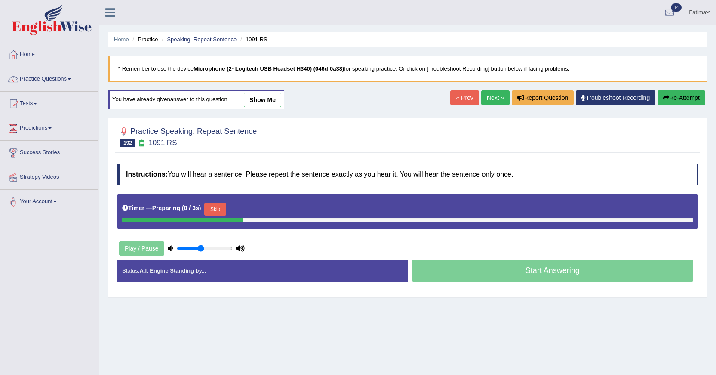
scroll to position [77, 0]
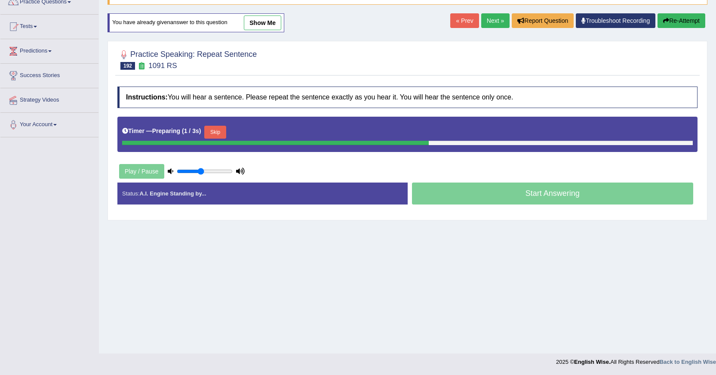
click at [218, 128] on button "Skip" at bounding box center [215, 132] width 22 height 13
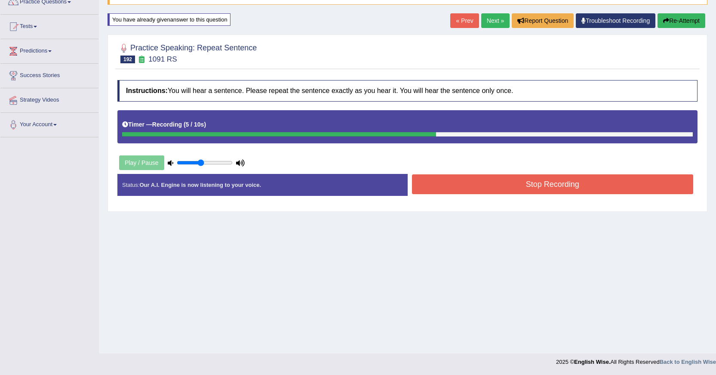
click at [464, 182] on button "Stop Recording" at bounding box center [553, 184] width 282 height 20
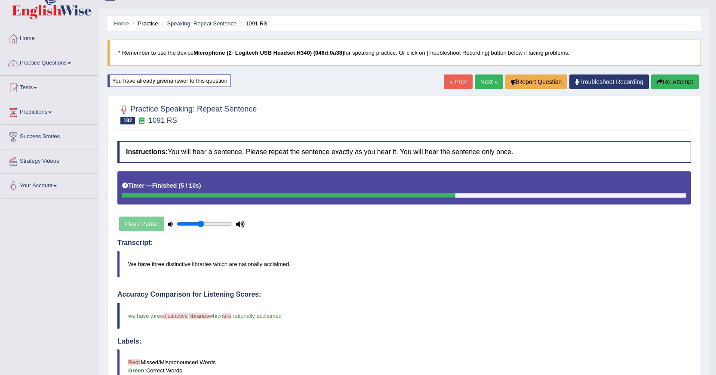
scroll to position [0, 0]
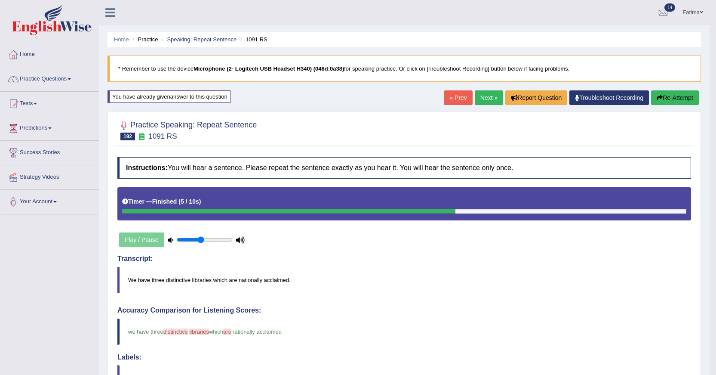
click at [487, 98] on link "Next »" at bounding box center [489, 97] width 28 height 15
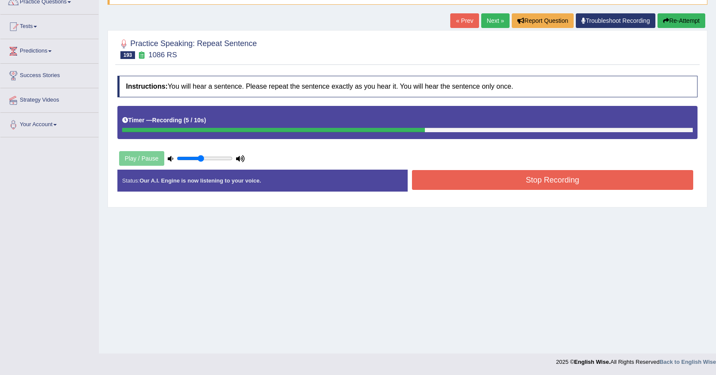
click at [536, 181] on button "Stop Recording" at bounding box center [553, 180] width 282 height 20
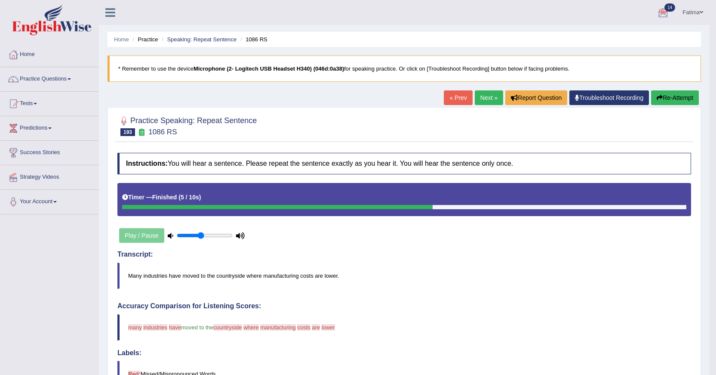
click at [671, 101] on button "Re-Attempt" at bounding box center [675, 97] width 48 height 15
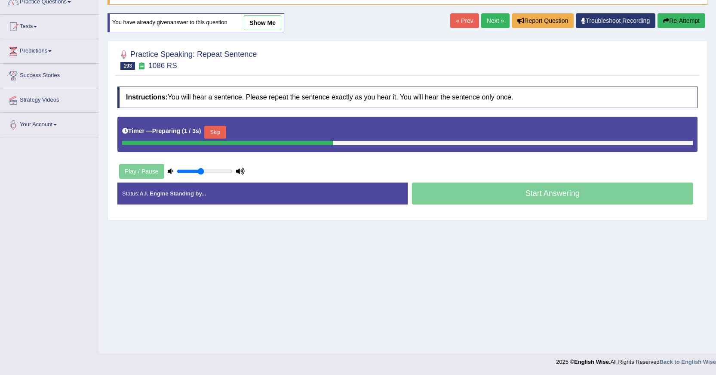
click at [219, 131] on button "Skip" at bounding box center [215, 132] width 22 height 13
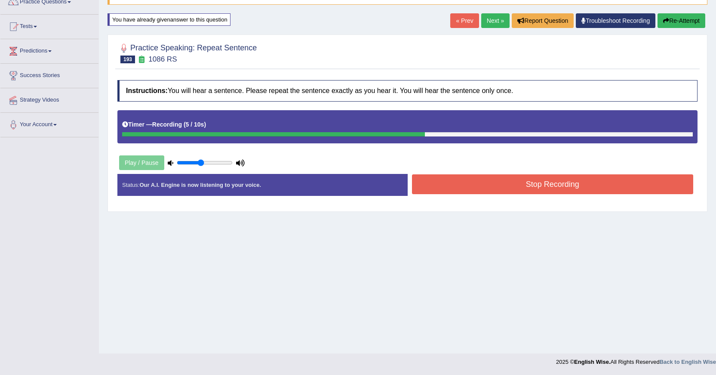
click at [663, 18] on icon "button" at bounding box center [666, 21] width 6 height 6
click at [482, 187] on button "Stop Recording" at bounding box center [553, 184] width 282 height 20
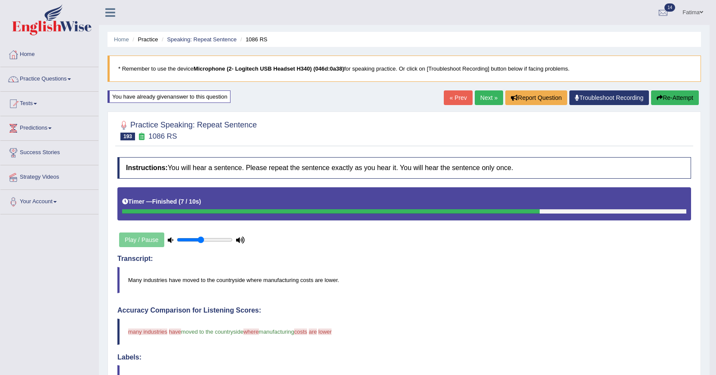
click at [476, 98] on link "Next »" at bounding box center [489, 97] width 28 height 15
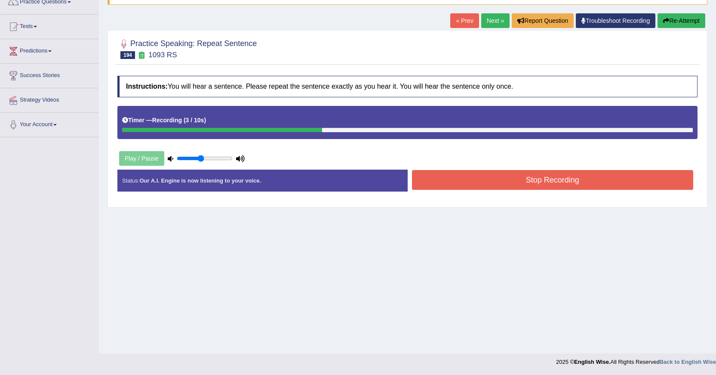
click at [462, 184] on button "Stop Recording" at bounding box center [553, 180] width 282 height 20
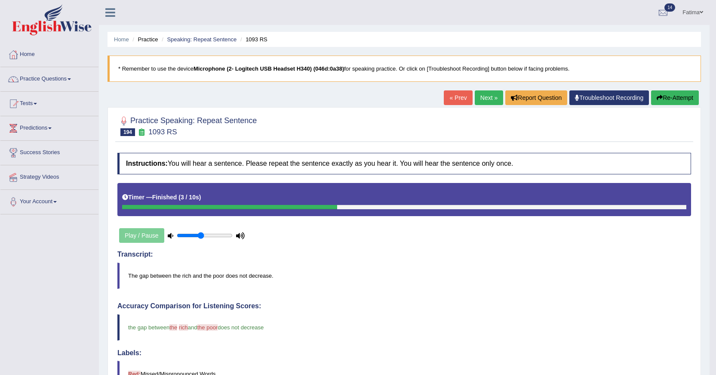
click at [486, 100] on link "Next »" at bounding box center [489, 97] width 28 height 15
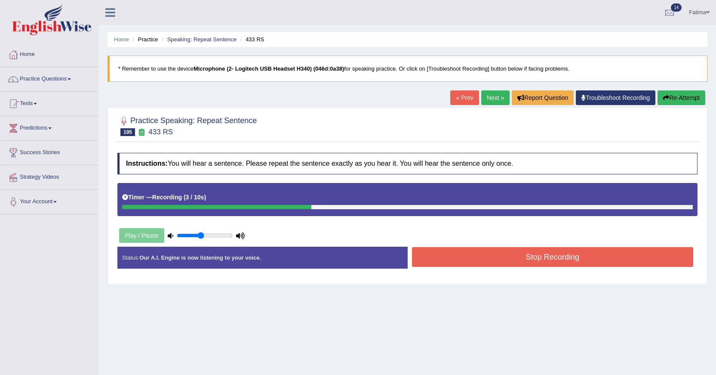
click at [677, 98] on button "Re-Attempt" at bounding box center [682, 97] width 48 height 15
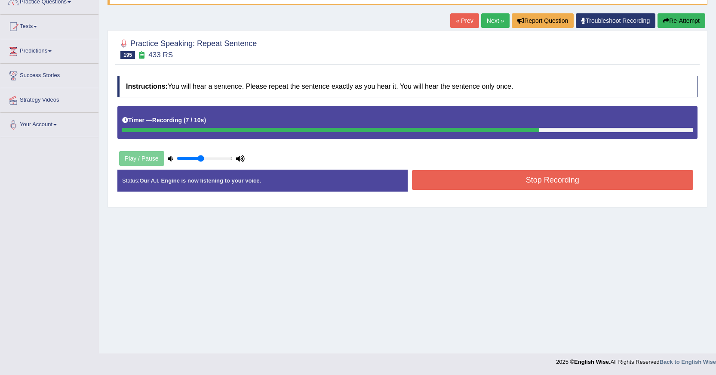
click at [482, 178] on button "Stop Recording" at bounding box center [553, 180] width 282 height 20
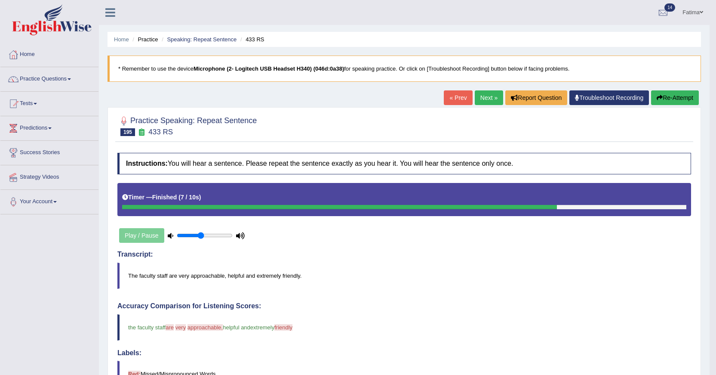
click at [486, 101] on link "Next »" at bounding box center [489, 97] width 28 height 15
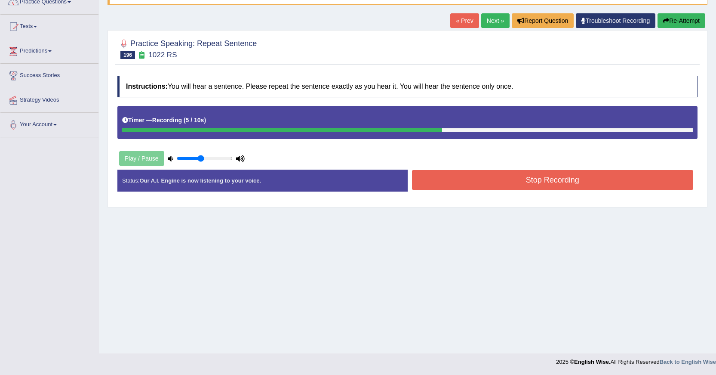
click at [468, 178] on button "Stop Recording" at bounding box center [553, 180] width 282 height 20
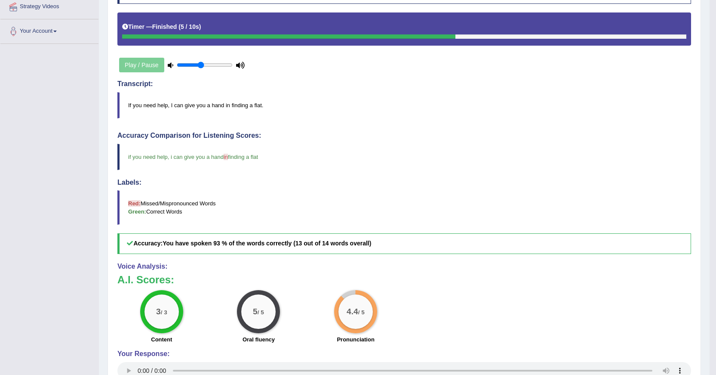
scroll to position [28, 0]
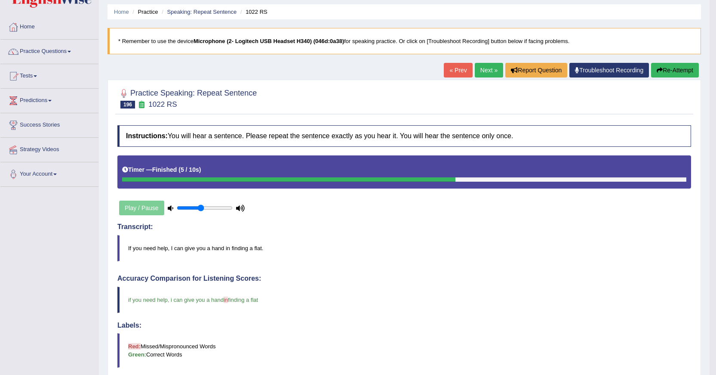
click at [491, 74] on link "Next »" at bounding box center [489, 70] width 28 height 15
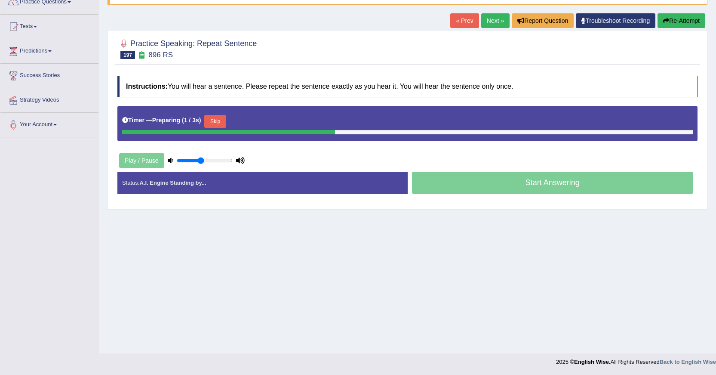
scroll to position [77, 0]
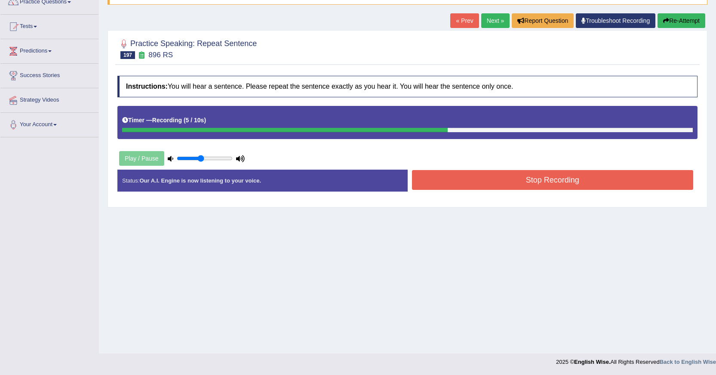
click at [555, 172] on button "Stop Recording" at bounding box center [553, 180] width 282 height 20
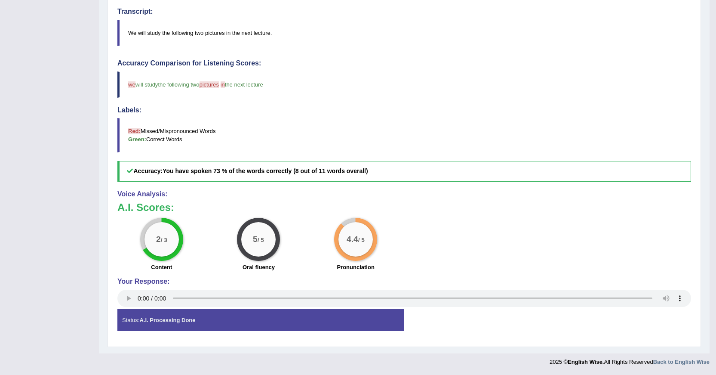
scroll to position [0, 0]
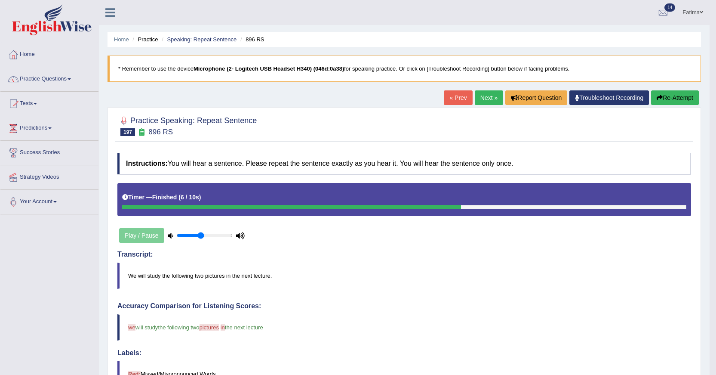
click at [487, 97] on link "Next »" at bounding box center [489, 97] width 28 height 15
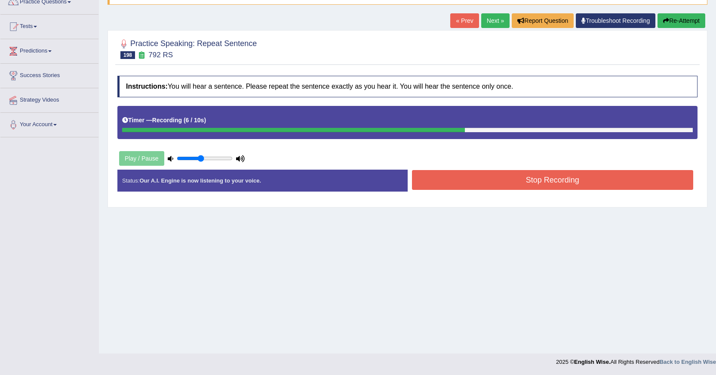
click at [504, 184] on button "Stop Recording" at bounding box center [553, 180] width 282 height 20
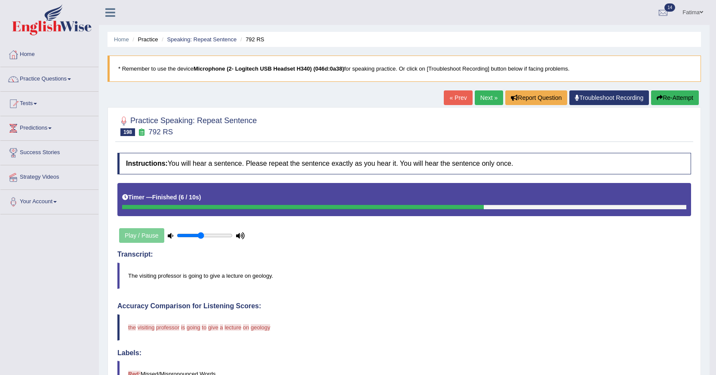
click at [657, 98] on icon "button" at bounding box center [660, 98] width 6 height 6
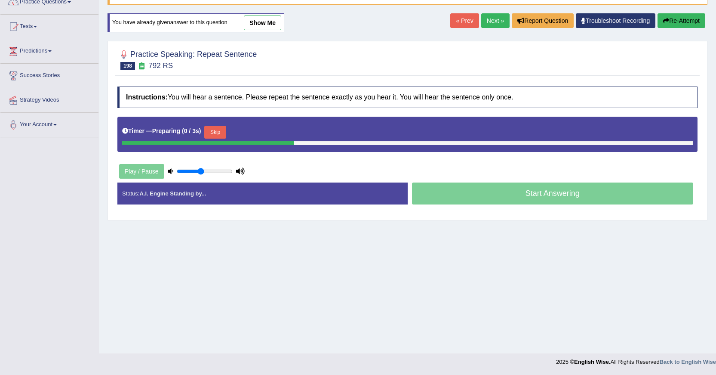
click at [222, 132] on button "Skip" at bounding box center [215, 132] width 22 height 13
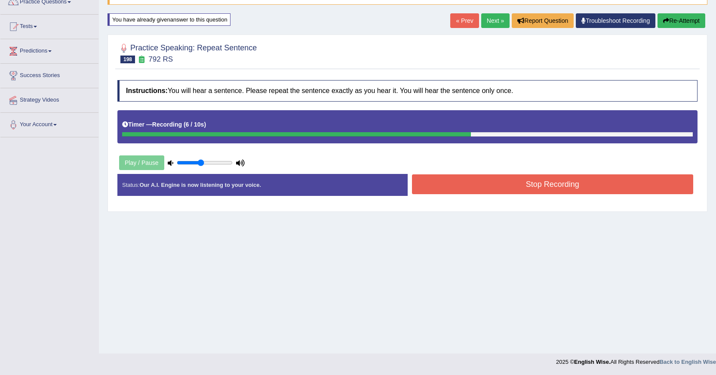
click at [437, 188] on button "Stop Recording" at bounding box center [553, 184] width 282 height 20
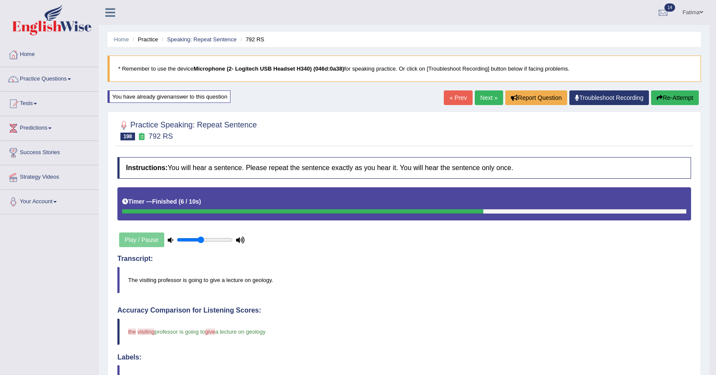
click at [490, 98] on link "Next »" at bounding box center [489, 97] width 28 height 15
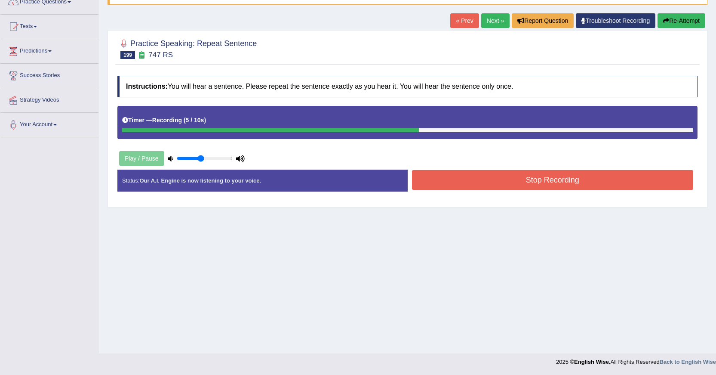
click at [501, 188] on button "Stop Recording" at bounding box center [553, 180] width 282 height 20
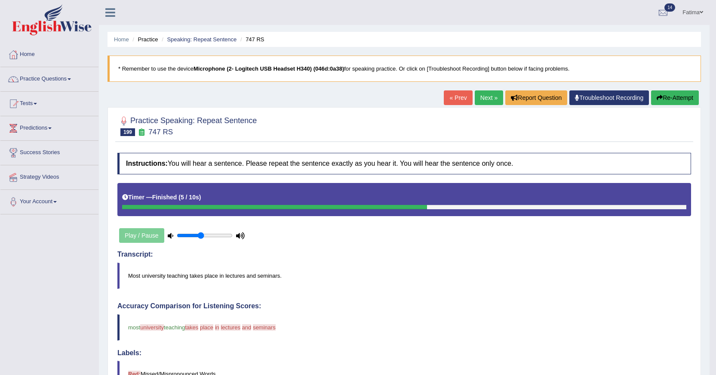
click at [671, 99] on button "Re-Attempt" at bounding box center [675, 97] width 48 height 15
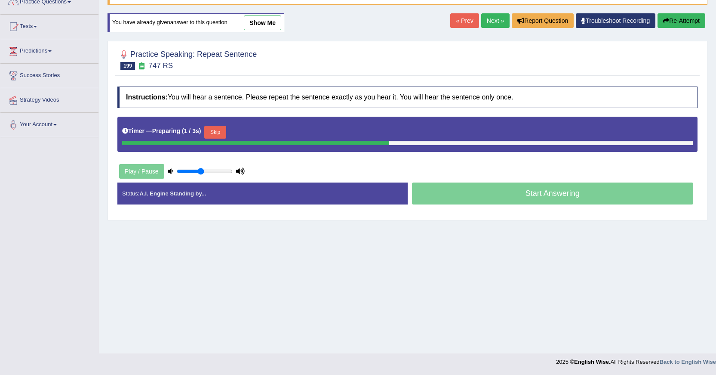
click at [221, 131] on button "Skip" at bounding box center [215, 132] width 22 height 13
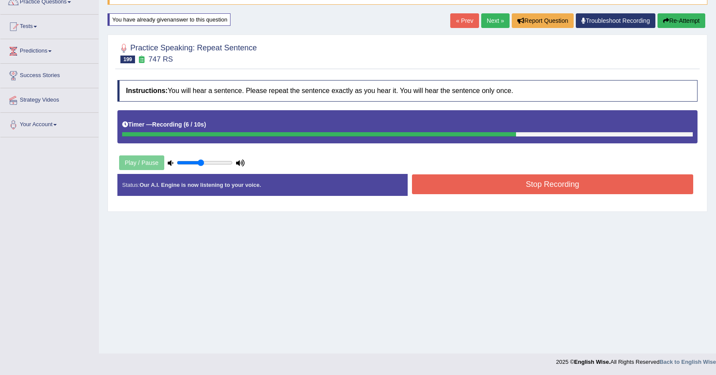
click at [454, 187] on button "Stop Recording" at bounding box center [553, 184] width 282 height 20
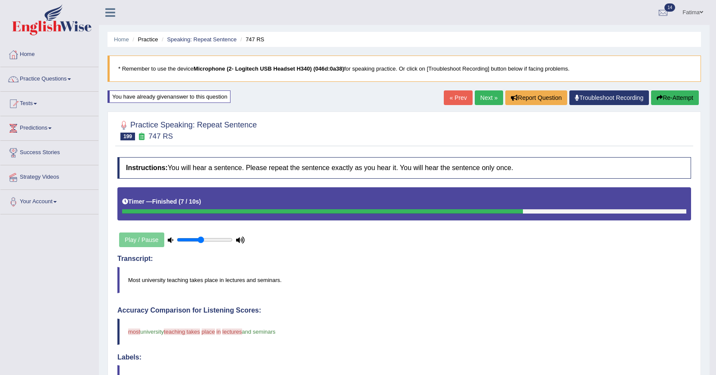
click at [671, 103] on button "Re-Attempt" at bounding box center [675, 97] width 48 height 15
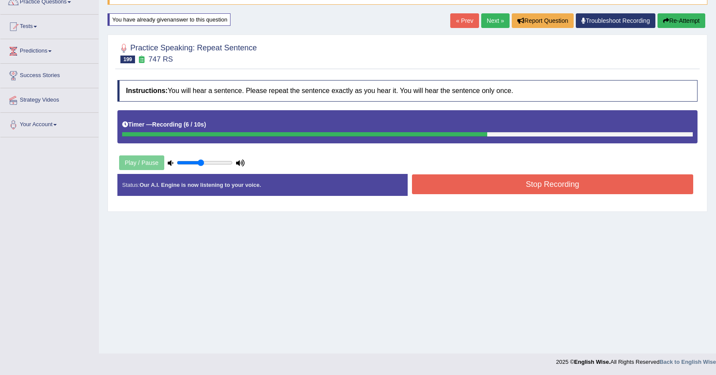
click at [517, 175] on button "Stop Recording" at bounding box center [553, 184] width 282 height 20
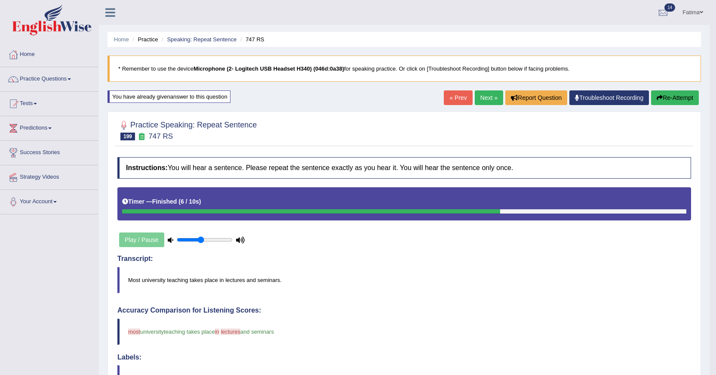
click at [479, 97] on link "Next »" at bounding box center [489, 97] width 28 height 15
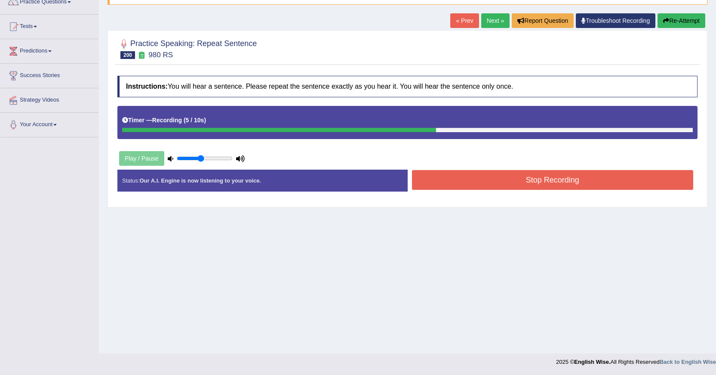
click at [532, 181] on button "Stop Recording" at bounding box center [553, 180] width 282 height 20
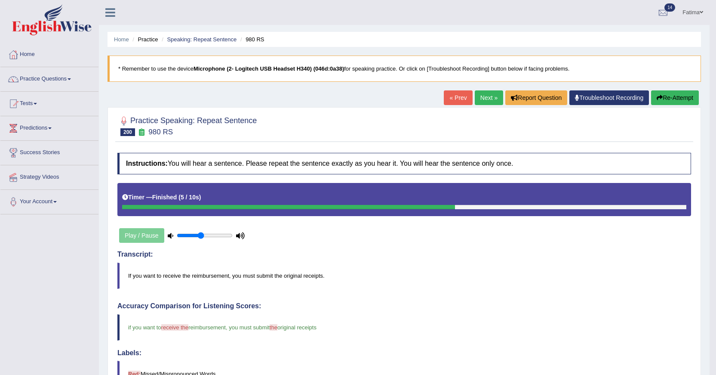
click at [486, 96] on link "Next »" at bounding box center [489, 97] width 28 height 15
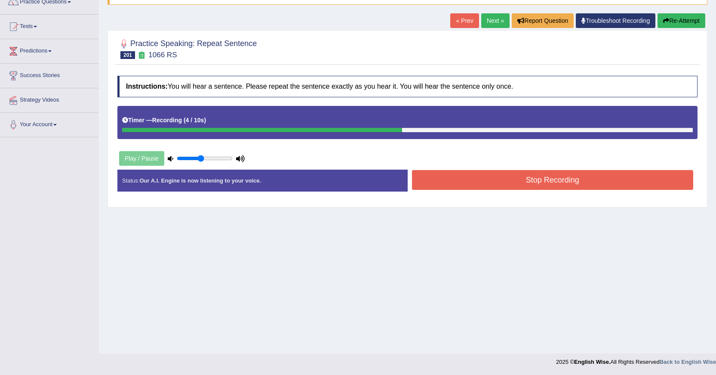
click at [508, 176] on button "Stop Recording" at bounding box center [553, 180] width 282 height 20
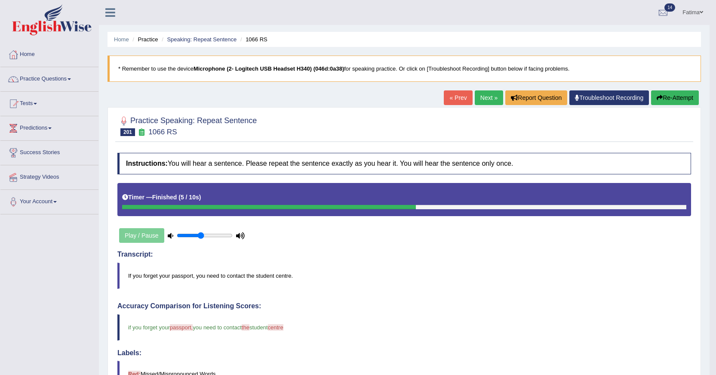
click at [487, 98] on link "Next »" at bounding box center [489, 97] width 28 height 15
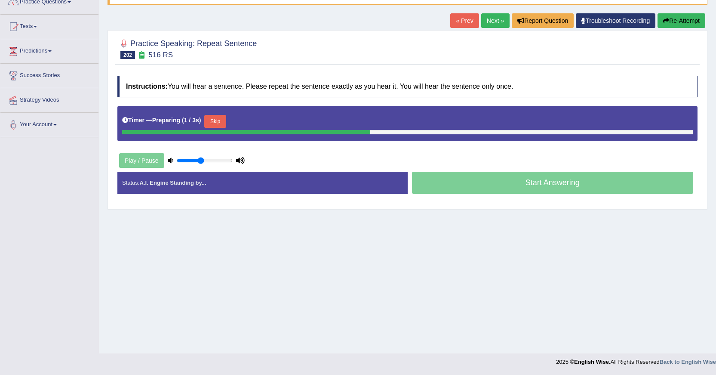
click at [218, 126] on button "Skip" at bounding box center [215, 121] width 22 height 13
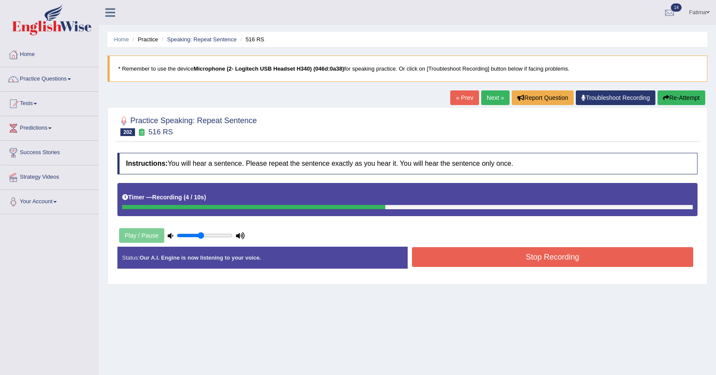
click at [674, 96] on button "Re-Attempt" at bounding box center [682, 97] width 48 height 15
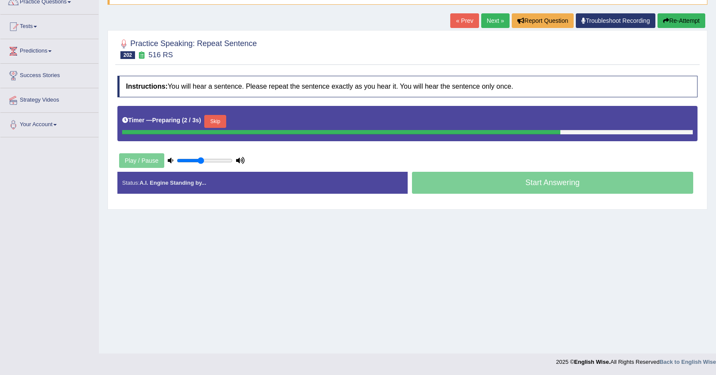
click at [219, 122] on button "Skip" at bounding box center [215, 121] width 22 height 13
click at [256, 122] on button "Skip" at bounding box center [253, 121] width 22 height 13
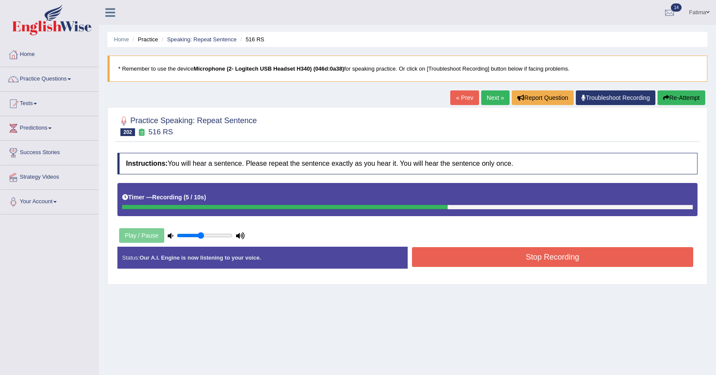
click at [658, 95] on button "Re-Attempt" at bounding box center [682, 97] width 48 height 15
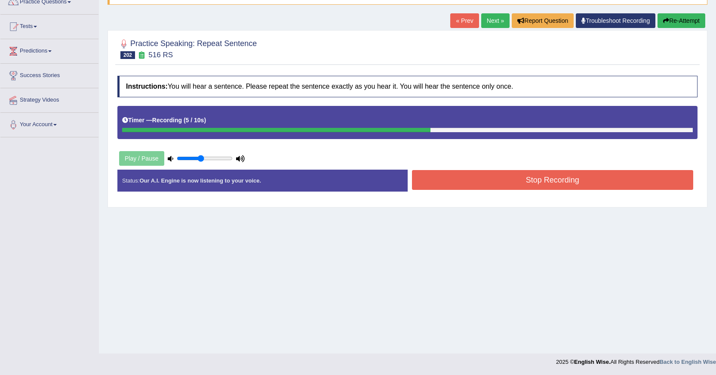
click at [509, 179] on button "Stop Recording" at bounding box center [553, 180] width 282 height 20
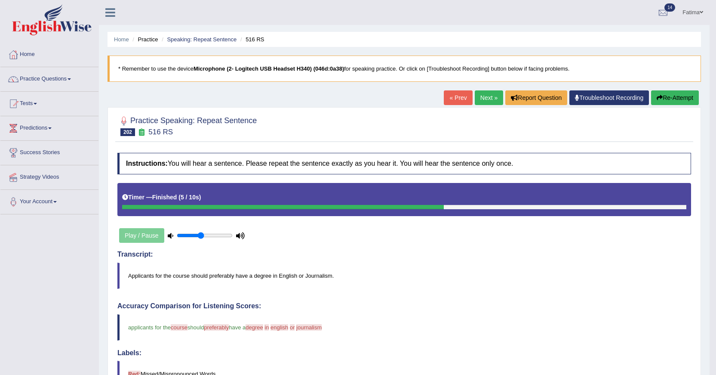
click at [475, 95] on link "Next »" at bounding box center [489, 97] width 28 height 15
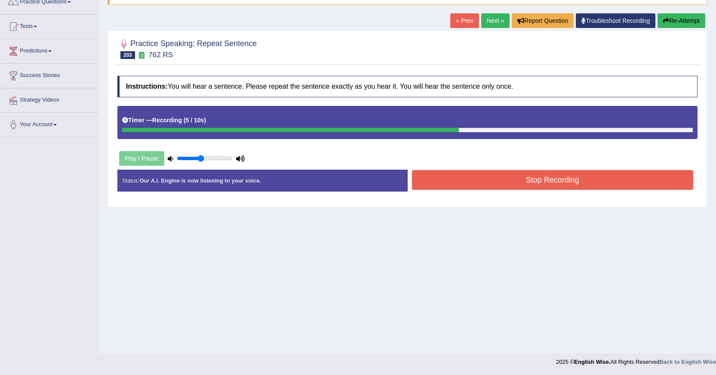
click at [548, 182] on button "Stop Recording" at bounding box center [553, 180] width 282 height 20
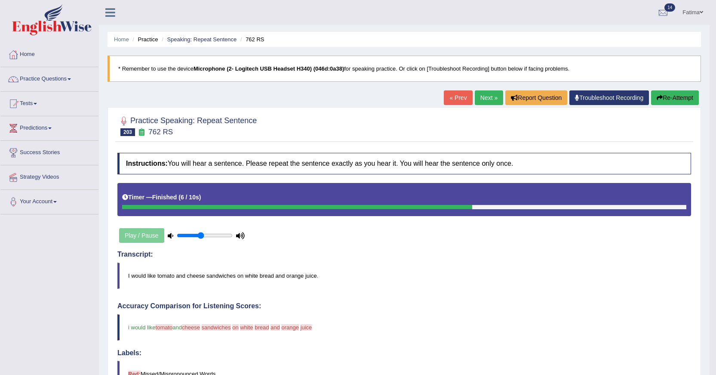
click at [653, 102] on button "Re-Attempt" at bounding box center [675, 97] width 48 height 15
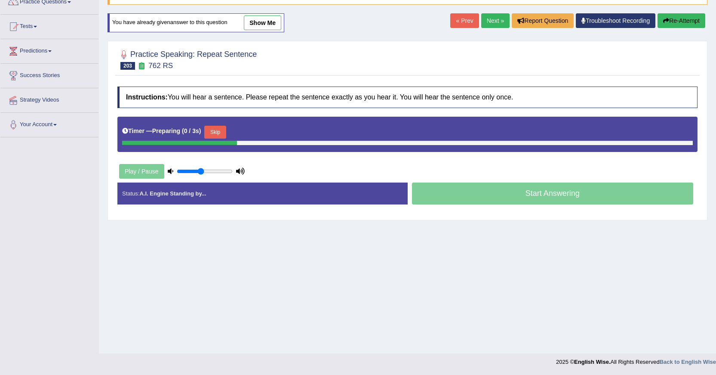
click at [225, 132] on button "Skip" at bounding box center [215, 132] width 22 height 13
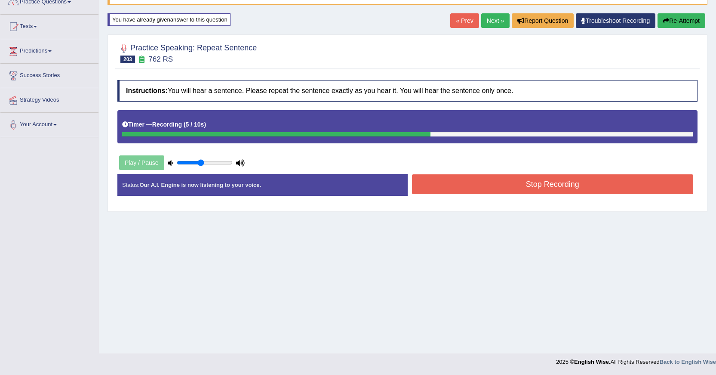
click at [453, 188] on button "Stop Recording" at bounding box center [553, 184] width 282 height 20
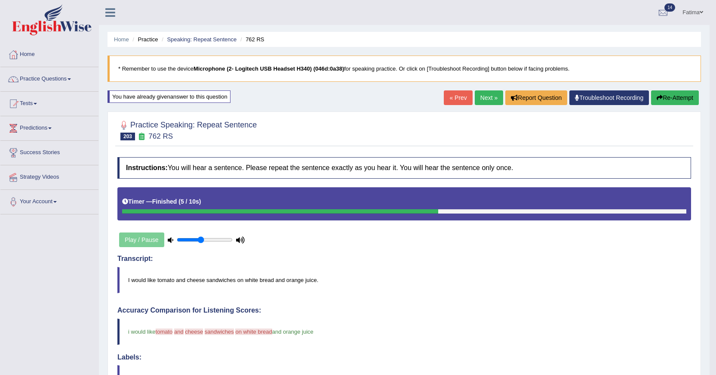
click at [486, 101] on link "Next »" at bounding box center [489, 97] width 28 height 15
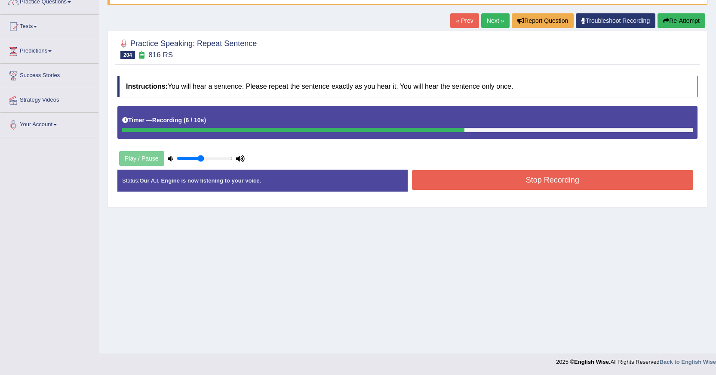
click at [529, 176] on button "Stop Recording" at bounding box center [553, 180] width 282 height 20
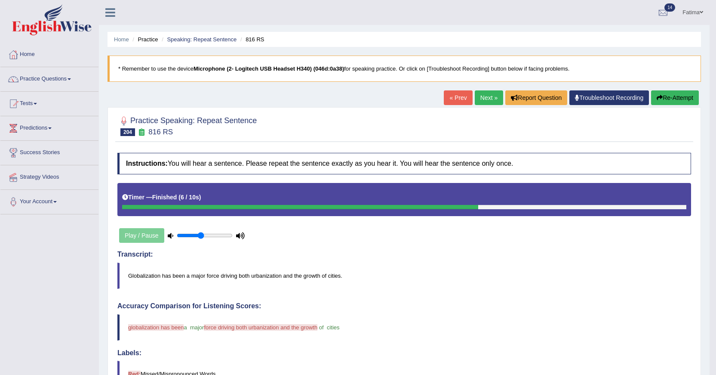
click at [657, 100] on icon "button" at bounding box center [660, 98] width 6 height 6
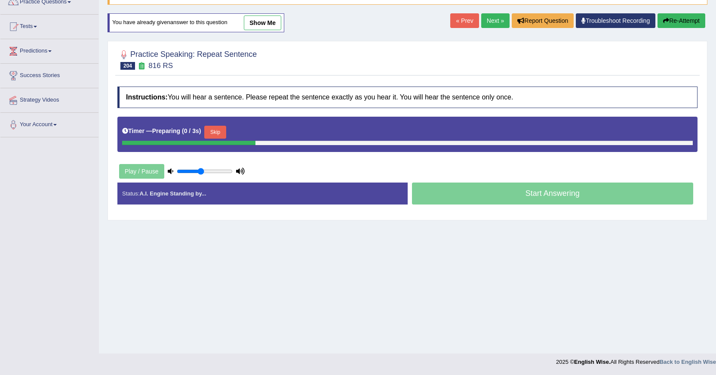
click at [226, 133] on button "Skip" at bounding box center [215, 132] width 22 height 13
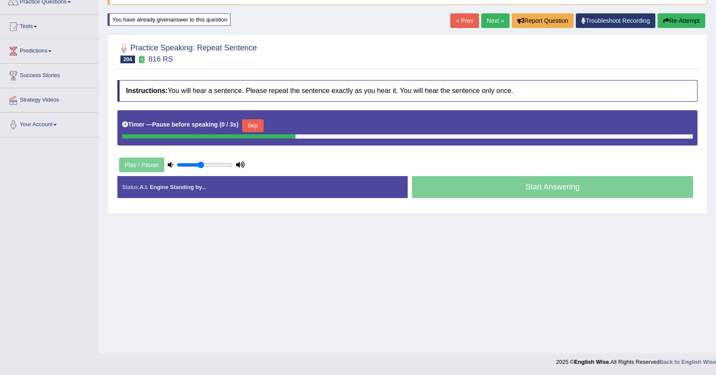
click at [255, 126] on button "Skip" at bounding box center [253, 125] width 22 height 13
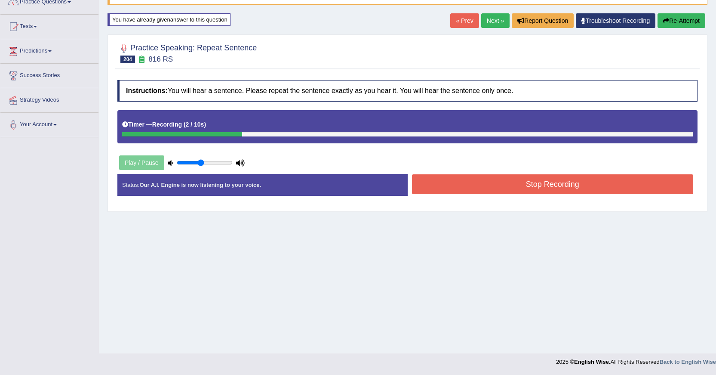
click at [689, 18] on button "Re-Attempt" at bounding box center [682, 20] width 48 height 15
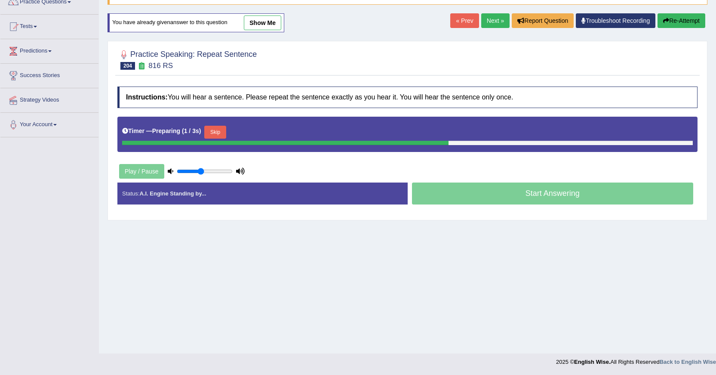
click at [214, 130] on button "Skip" at bounding box center [215, 132] width 22 height 13
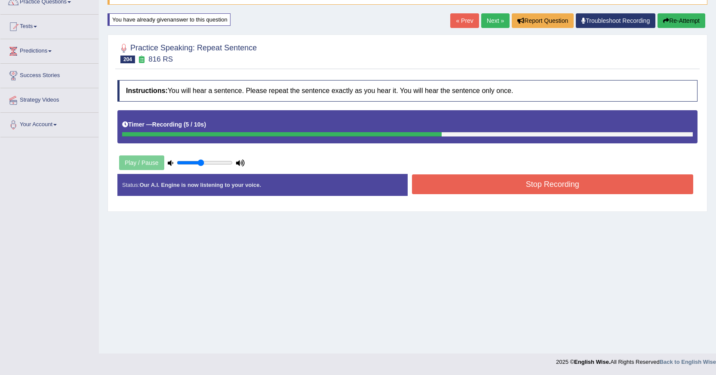
click at [466, 182] on button "Stop Recording" at bounding box center [553, 184] width 282 height 20
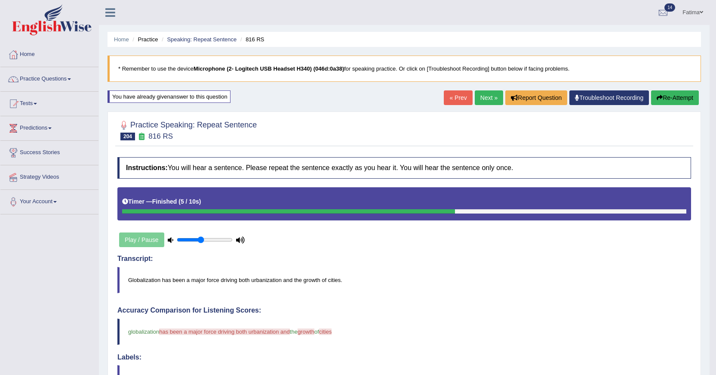
click at [671, 100] on button "Re-Attempt" at bounding box center [675, 97] width 48 height 15
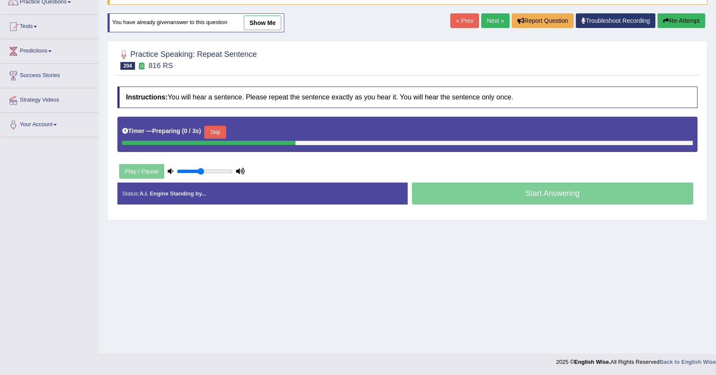
click at [220, 130] on button "Skip" at bounding box center [215, 132] width 22 height 13
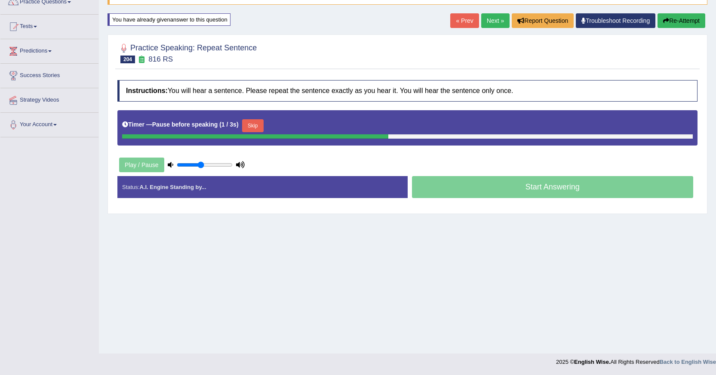
click at [256, 122] on button "Skip" at bounding box center [253, 125] width 22 height 13
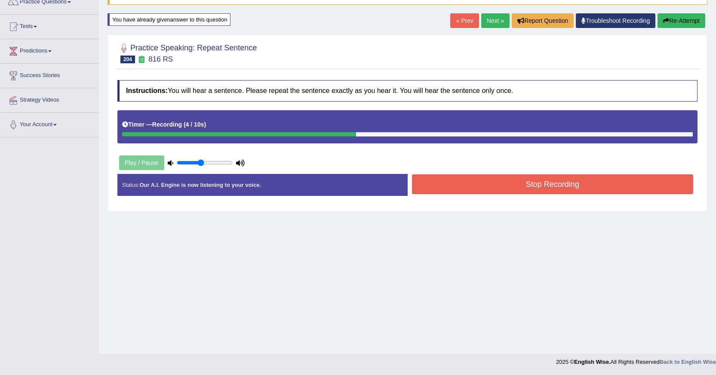
click at [472, 177] on button "Stop Recording" at bounding box center [553, 184] width 282 height 20
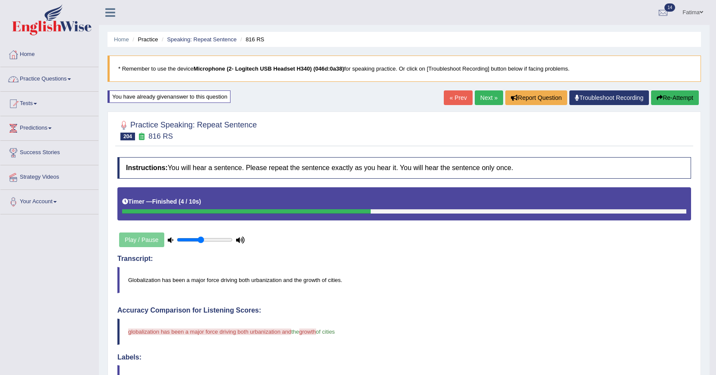
click at [52, 80] on link "Practice Questions" at bounding box center [49, 78] width 98 height 22
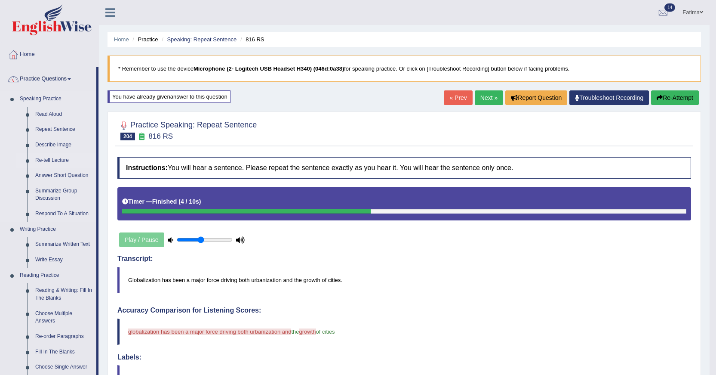
click at [49, 156] on link "Re-tell Lecture" at bounding box center [63, 160] width 65 height 15
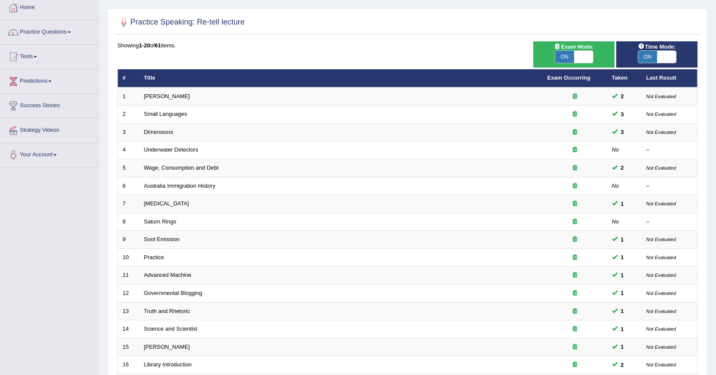
scroll to position [195, 0]
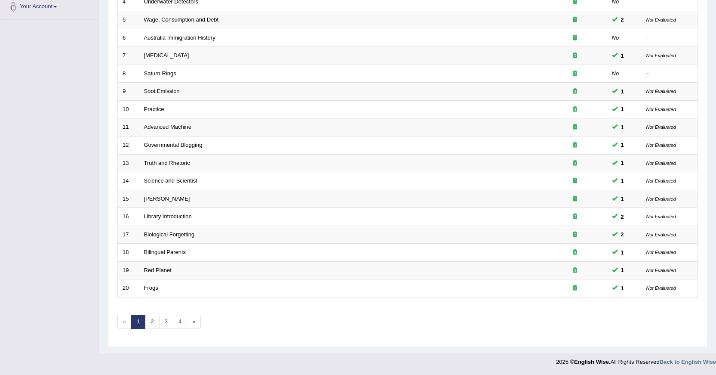
click at [142, 320] on link "1" at bounding box center [138, 321] width 14 height 14
click at [163, 316] on link "3" at bounding box center [166, 321] width 14 height 14
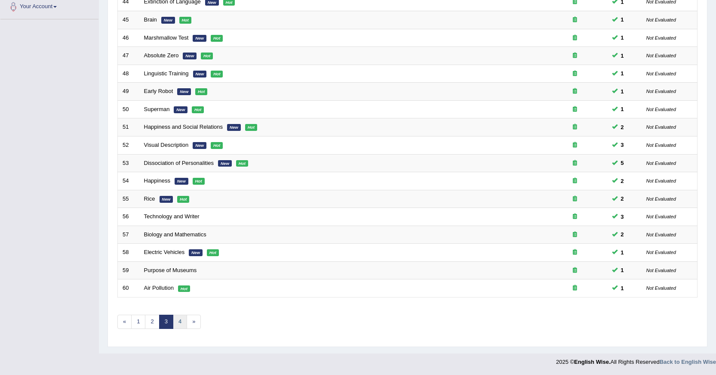
click at [177, 322] on link "4" at bounding box center [180, 321] width 14 height 14
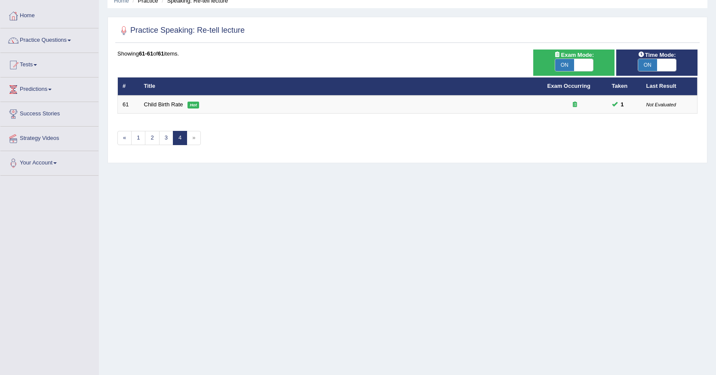
scroll to position [77, 0]
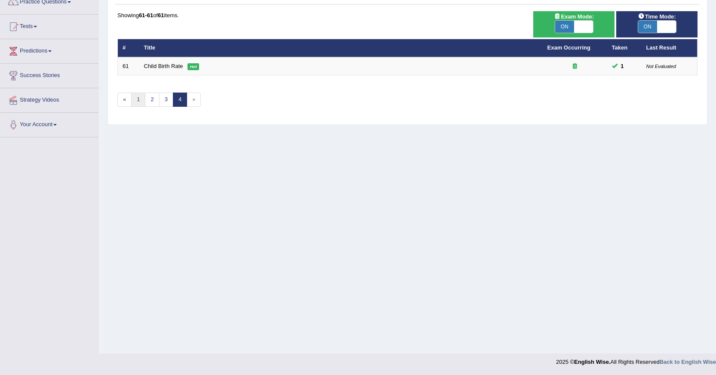
click at [138, 102] on link "1" at bounding box center [138, 99] width 14 height 14
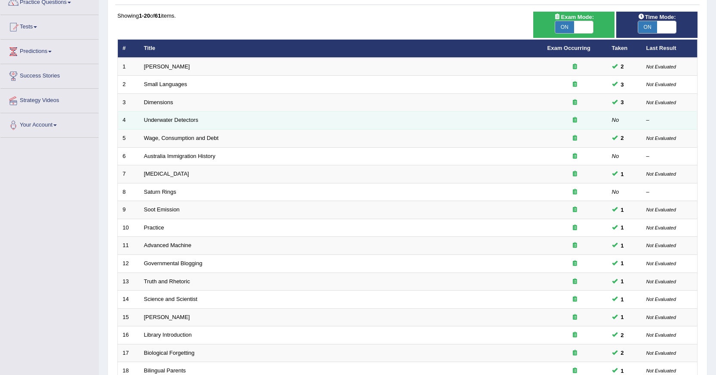
scroll to position [66, 0]
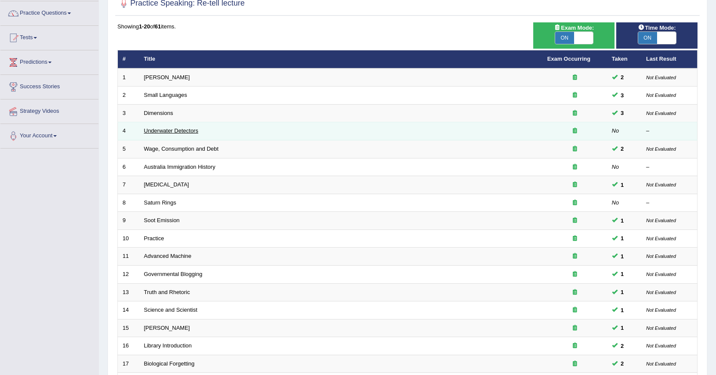
click at [179, 130] on link "Underwater Detectors" at bounding box center [171, 130] width 54 height 6
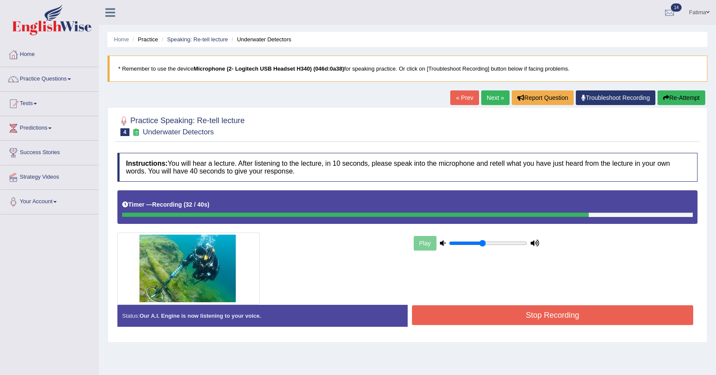
drag, startPoint x: 504, startPoint y: 303, endPoint x: 502, endPoint y: 308, distance: 5.2
click at [504, 308] on div "Instructions: You will hear a lecture. After listening to the lecture, in 10 se…" at bounding box center [407, 242] width 584 height 189
click at [501, 308] on button "Stop Recording" at bounding box center [553, 315] width 282 height 20
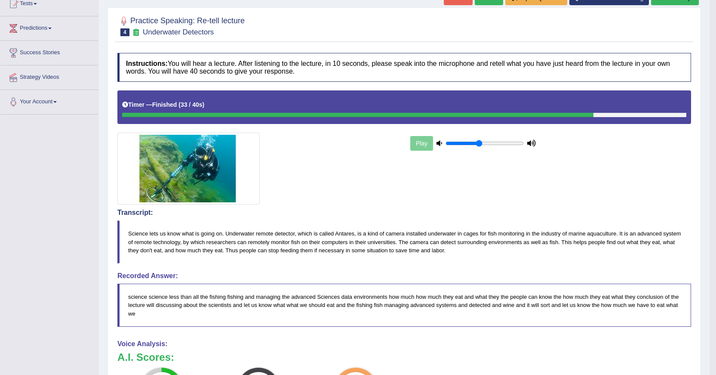
scroll to position [49, 0]
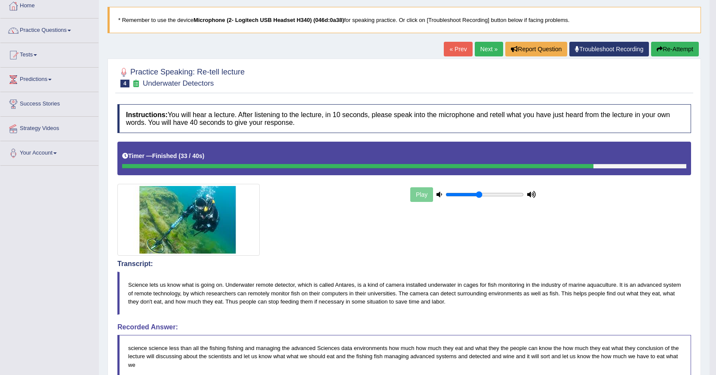
click at [481, 47] on link "Next »" at bounding box center [489, 49] width 28 height 15
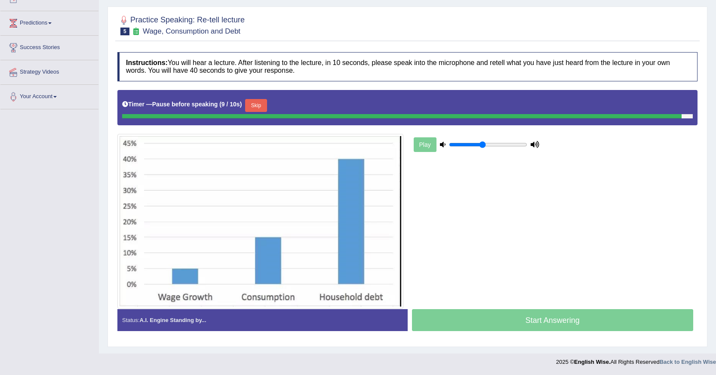
scroll to position [103, 0]
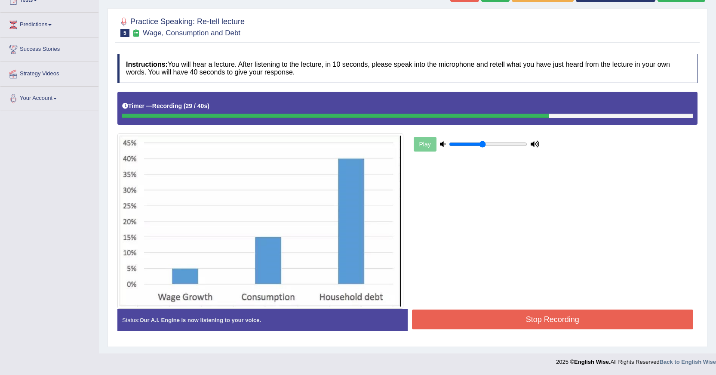
click at [532, 321] on button "Stop Recording" at bounding box center [553, 319] width 282 height 20
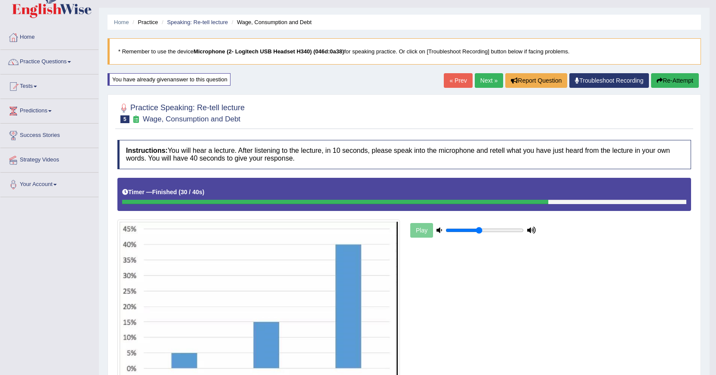
scroll to position [0, 0]
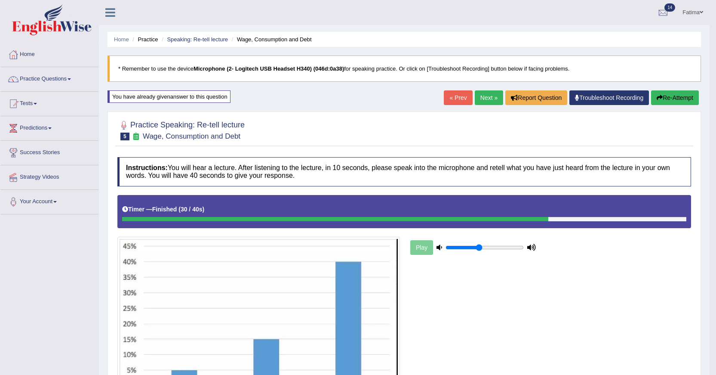
click at [667, 105] on button "Re-Attempt" at bounding box center [675, 97] width 48 height 15
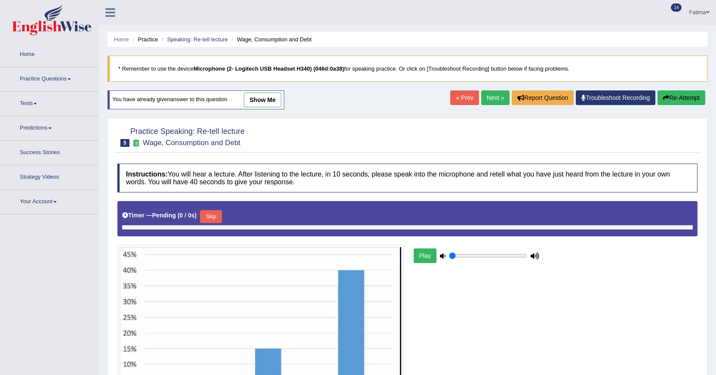
type input "0.45"
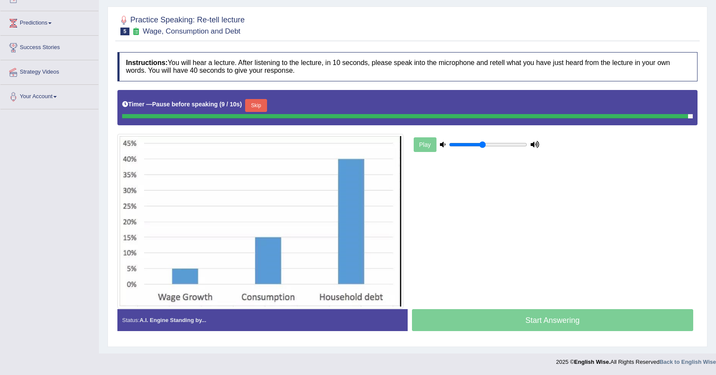
scroll to position [103, 0]
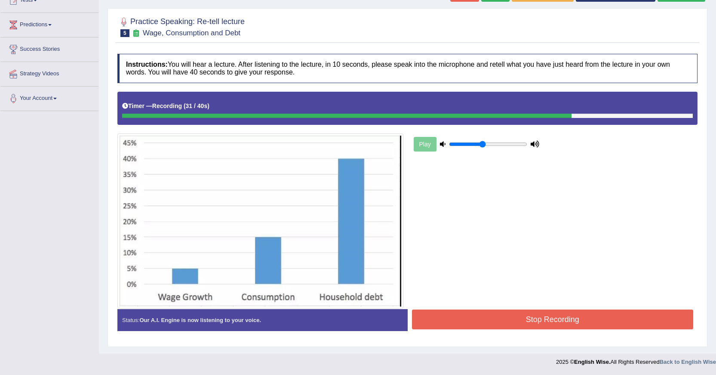
click at [526, 321] on button "Stop Recording" at bounding box center [553, 319] width 282 height 20
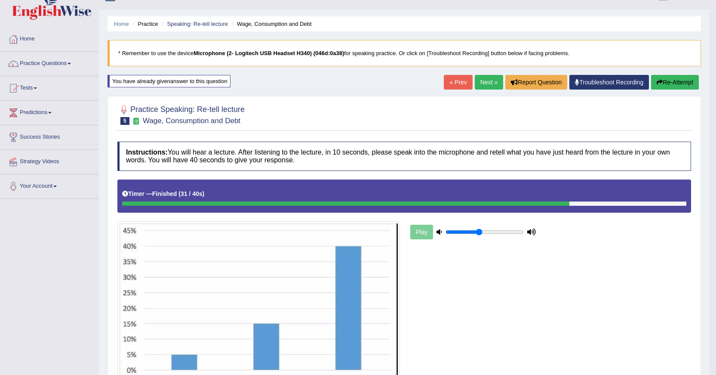
scroll to position [0, 0]
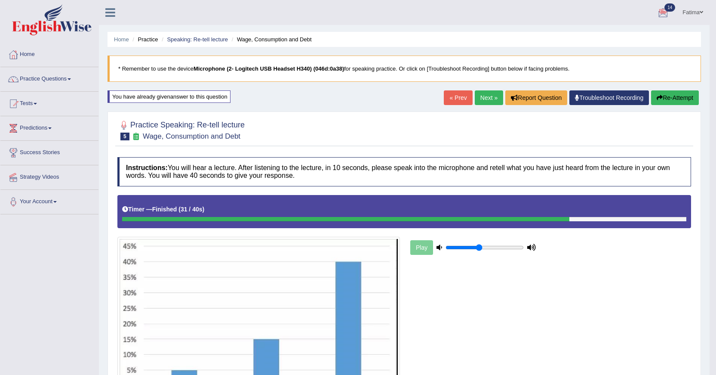
click at [671, 95] on button "Re-Attempt" at bounding box center [675, 97] width 48 height 15
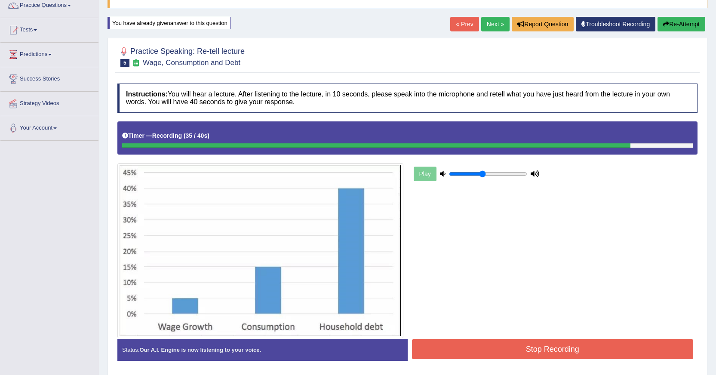
scroll to position [103, 0]
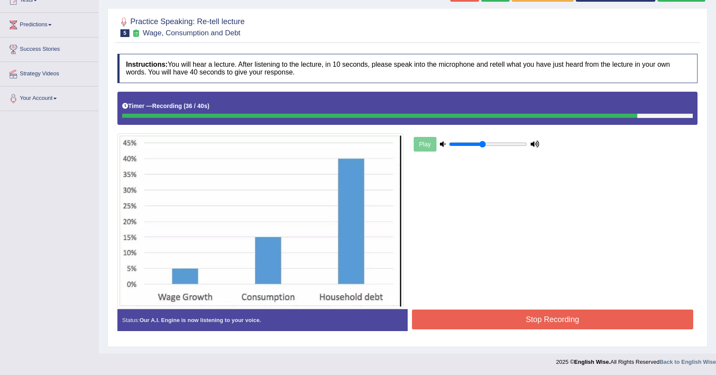
click at [502, 318] on button "Stop Recording" at bounding box center [553, 319] width 282 height 20
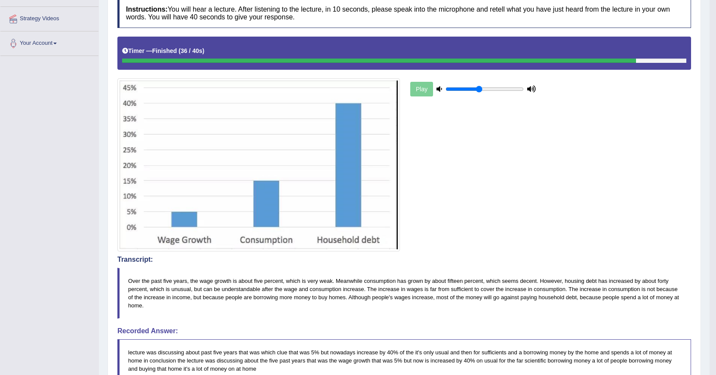
scroll to position [0, 0]
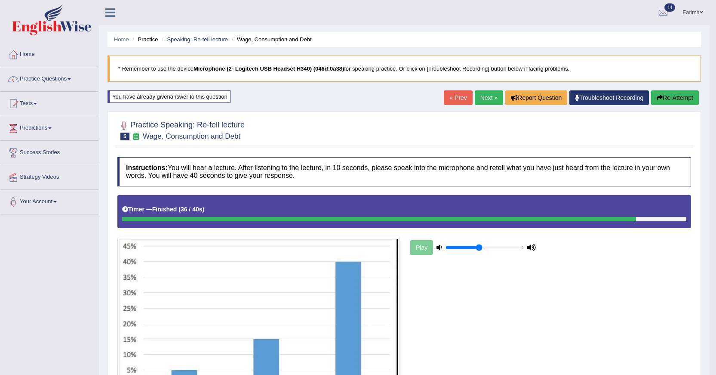
click at [677, 102] on button "Re-Attempt" at bounding box center [675, 97] width 48 height 15
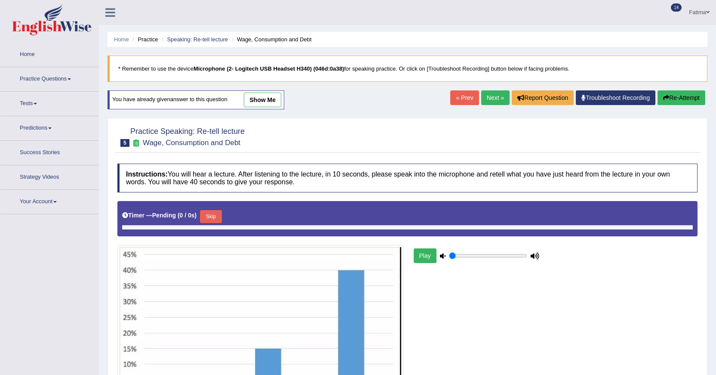
type input "0.45"
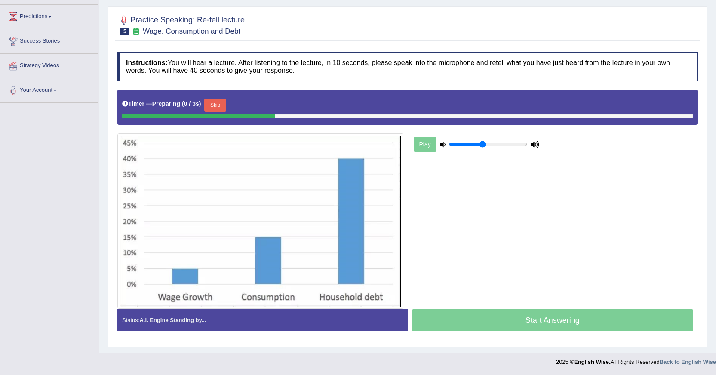
click at [221, 108] on button "Skip" at bounding box center [215, 104] width 22 height 13
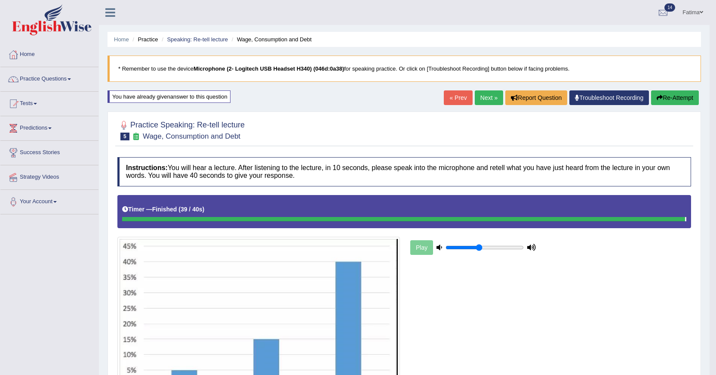
click at [484, 101] on link "Next »" at bounding box center [489, 97] width 28 height 15
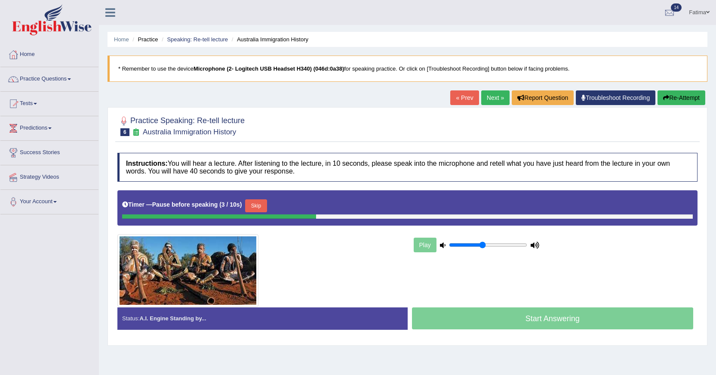
click at [680, 102] on button "Re-Attempt" at bounding box center [682, 97] width 48 height 15
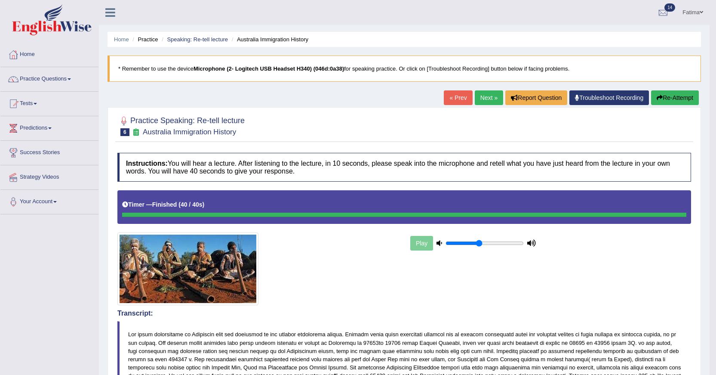
click at [651, 97] on button "Re-Attempt" at bounding box center [675, 97] width 48 height 15
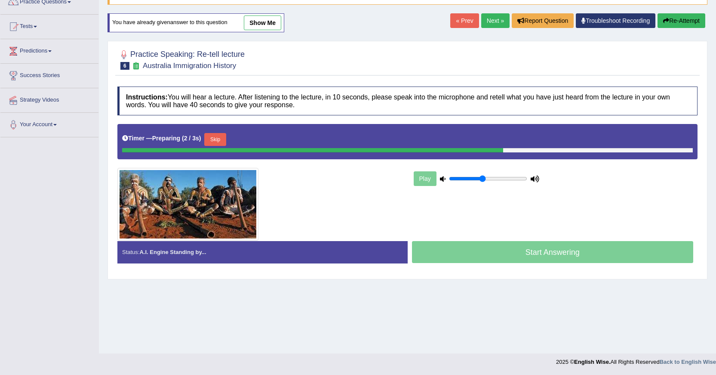
click at [225, 144] on button "Skip" at bounding box center [215, 139] width 22 height 13
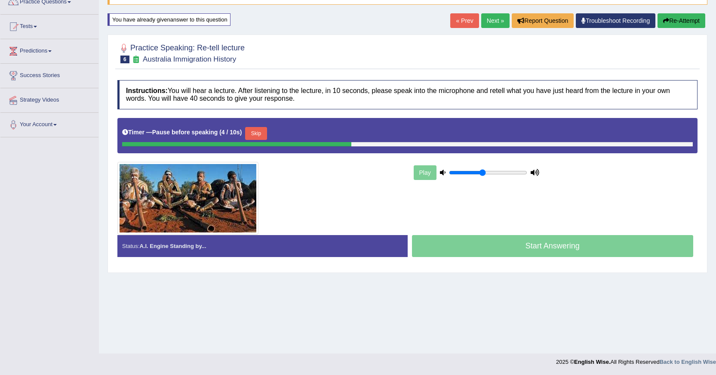
click at [262, 133] on button "Skip" at bounding box center [256, 133] width 22 height 13
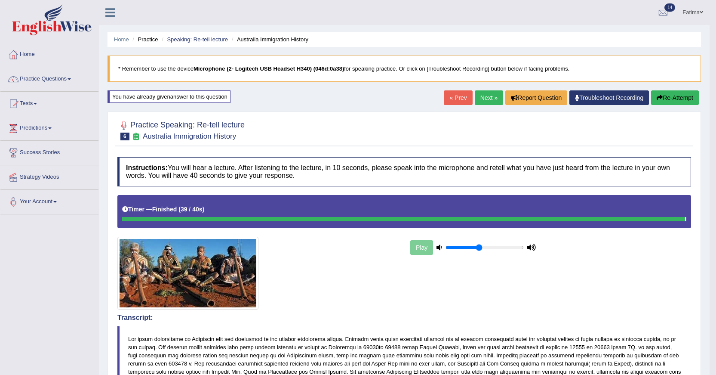
click at [490, 99] on link "Next »" at bounding box center [489, 97] width 28 height 15
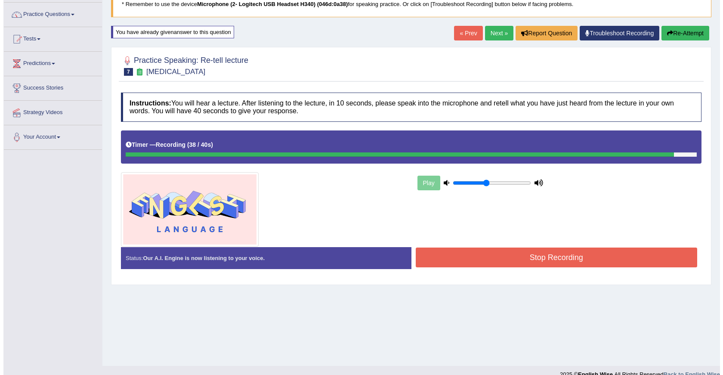
scroll to position [77, 0]
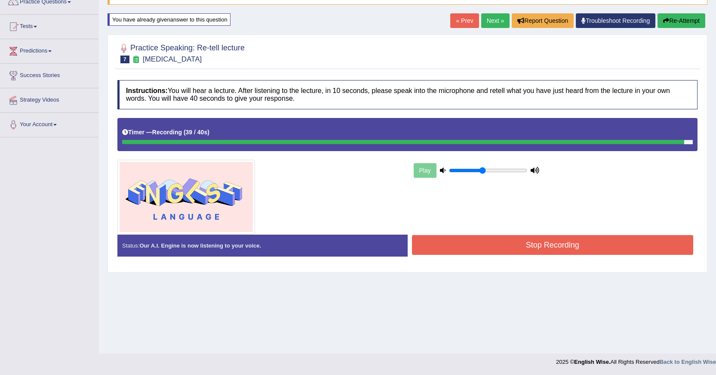
click at [524, 246] on button "Stop Recording" at bounding box center [553, 245] width 282 height 20
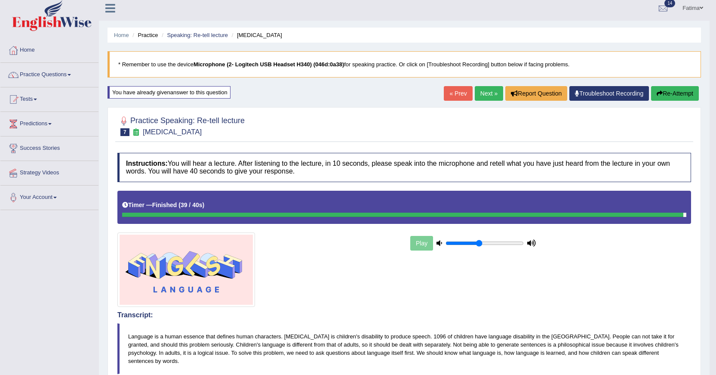
scroll to position [0, 0]
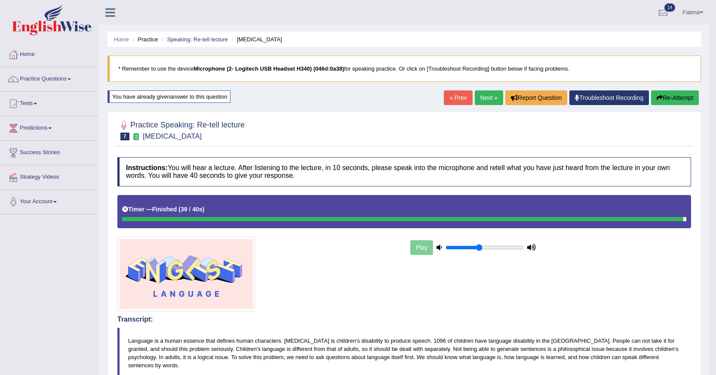
click at [672, 98] on button "Re-Attempt" at bounding box center [675, 97] width 48 height 15
click at [483, 101] on link "Next »" at bounding box center [489, 97] width 28 height 15
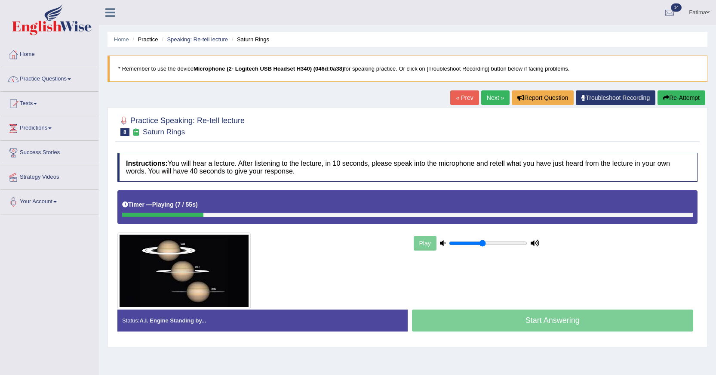
click at [676, 95] on button "Re-Attempt" at bounding box center [682, 97] width 48 height 15
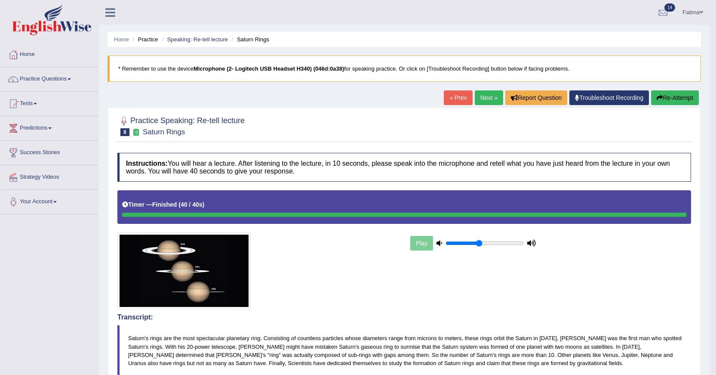
click at [677, 95] on button "Re-Attempt" at bounding box center [675, 97] width 48 height 15
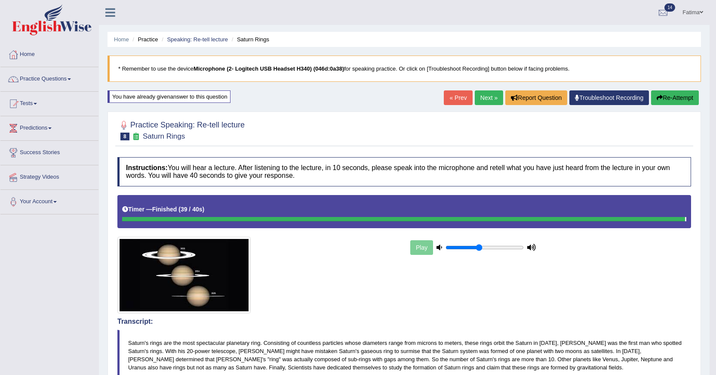
click at [671, 99] on button "Re-Attempt" at bounding box center [675, 97] width 48 height 15
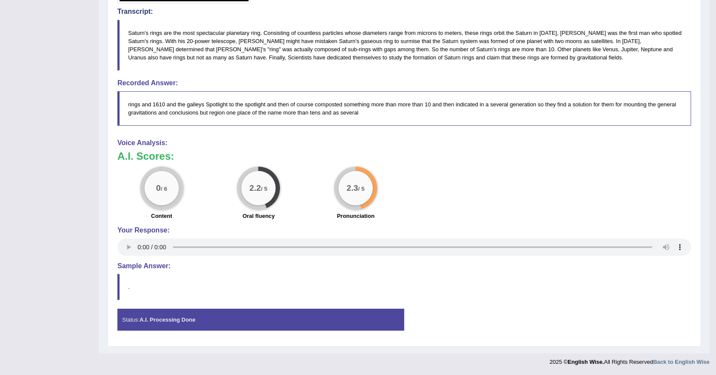
scroll to position [9, 0]
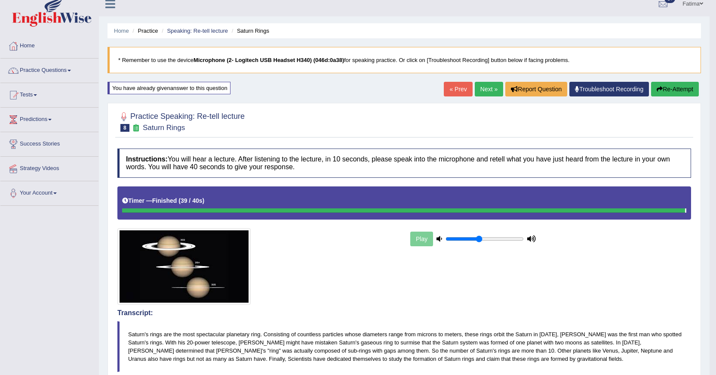
click at [670, 91] on button "Re-Attempt" at bounding box center [675, 89] width 48 height 15
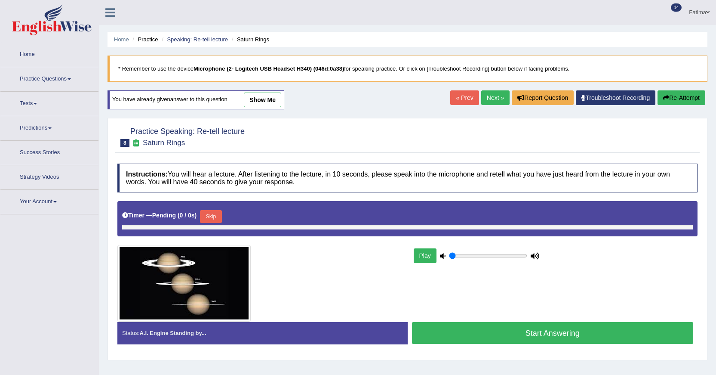
type input "0.45"
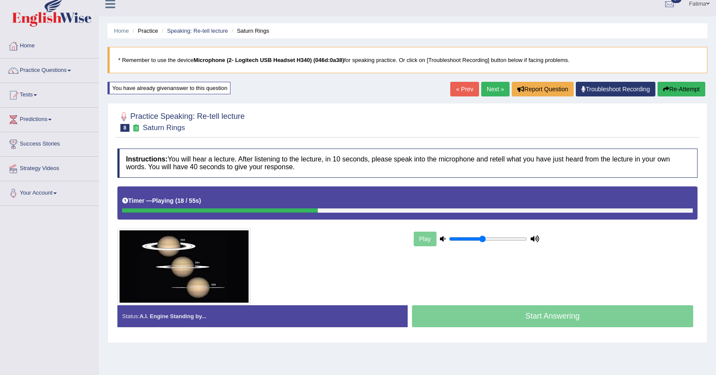
click at [675, 98] on div "« Prev Next » Report Question Troubleshoot Recording Re-Attempt" at bounding box center [578, 90] width 257 height 17
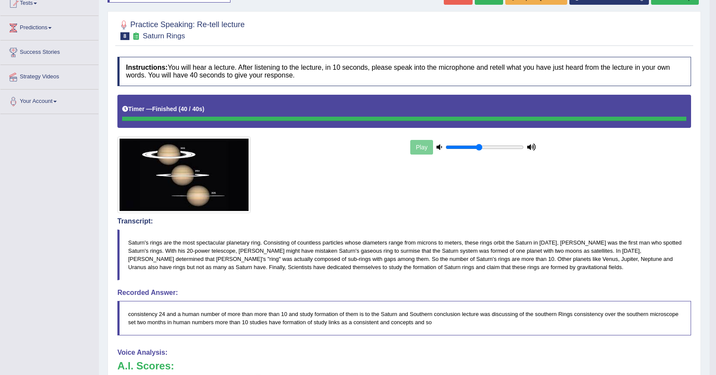
scroll to position [86, 0]
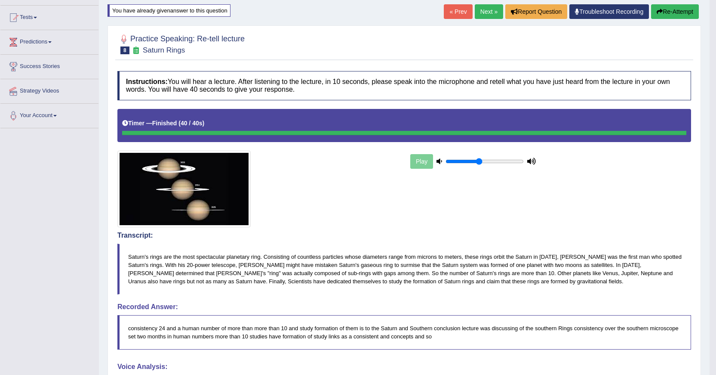
click at [670, 9] on button "Re-Attempt" at bounding box center [675, 11] width 48 height 15
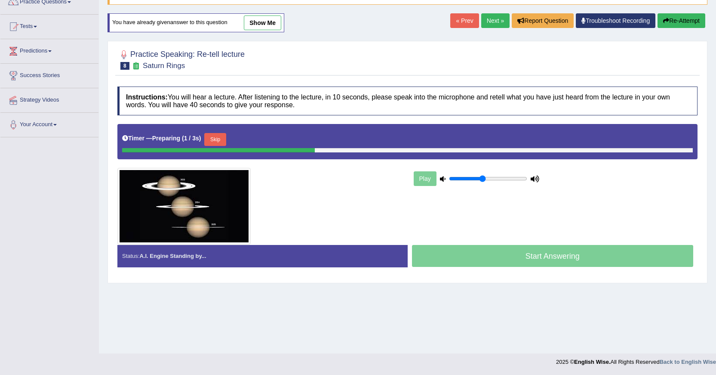
click at [219, 142] on button "Skip" at bounding box center [215, 139] width 22 height 13
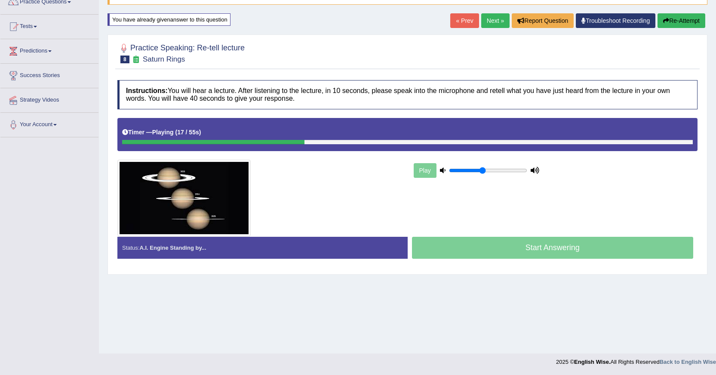
scroll to position [34, 0]
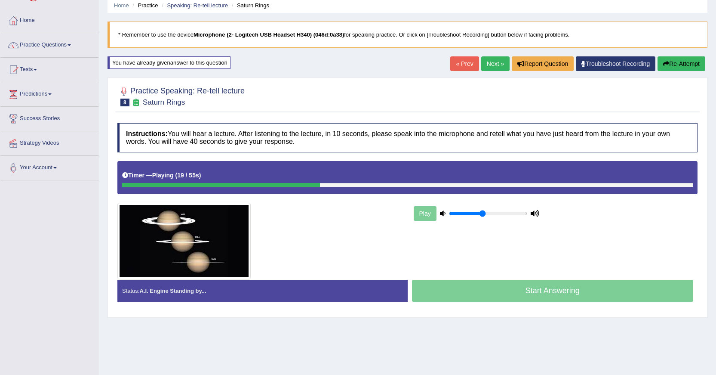
click at [680, 69] on button "Re-Attempt" at bounding box center [682, 63] width 48 height 15
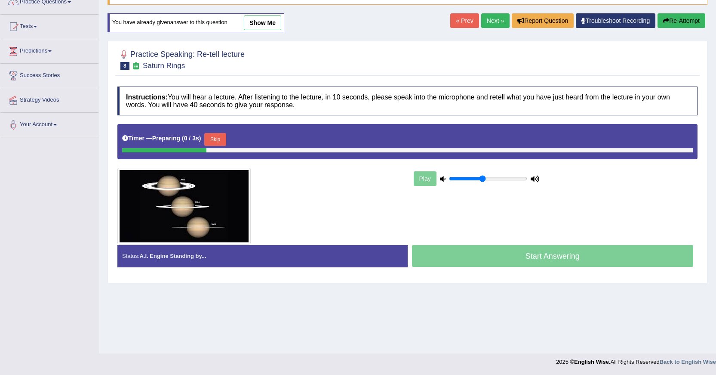
click at [223, 144] on button "Skip" at bounding box center [215, 139] width 22 height 13
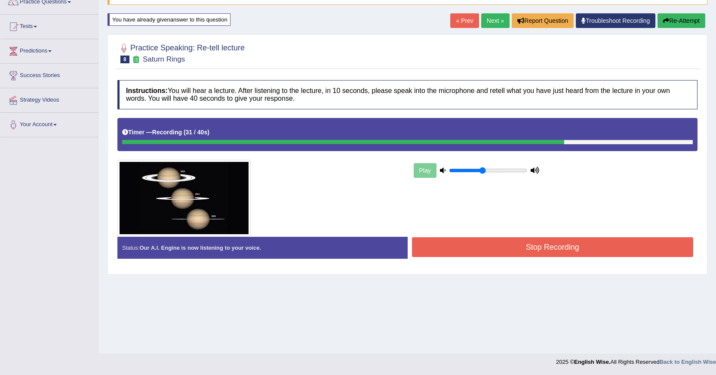
click at [454, 253] on button "Stop Recording" at bounding box center [553, 247] width 282 height 20
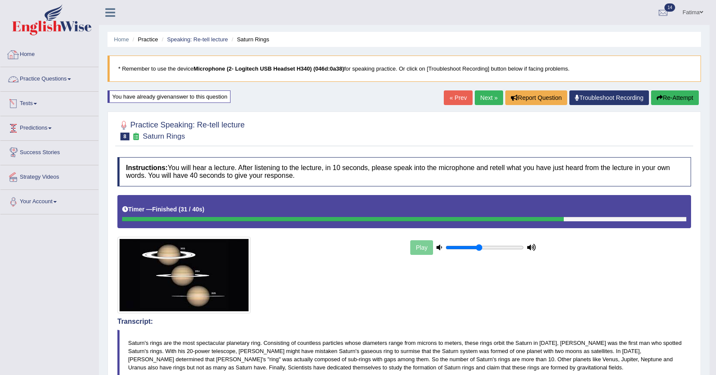
click at [45, 76] on link "Practice Questions" at bounding box center [49, 78] width 98 height 22
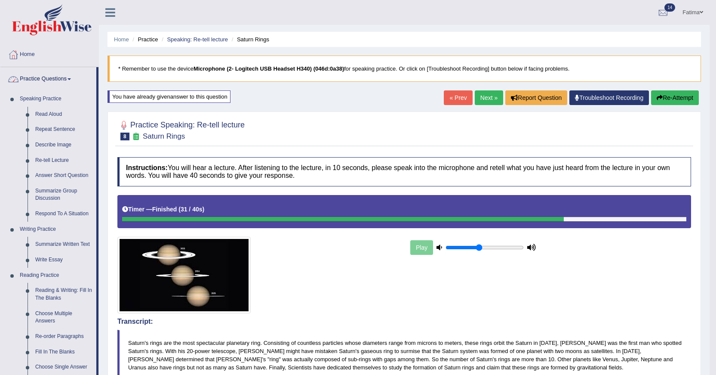
click at [36, 84] on link "Practice Questions" at bounding box center [48, 78] width 96 height 22
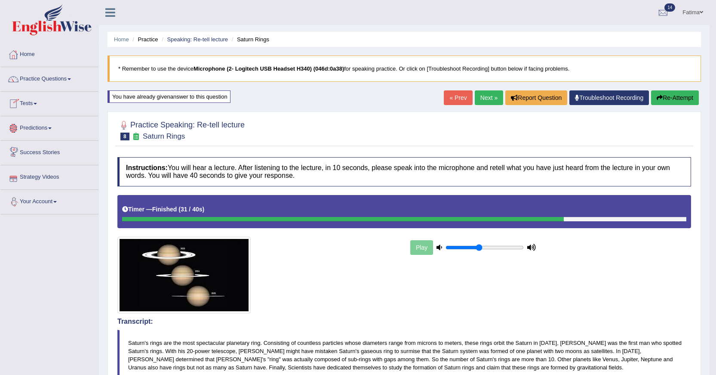
click at [40, 101] on link "Tests" at bounding box center [49, 103] width 98 height 22
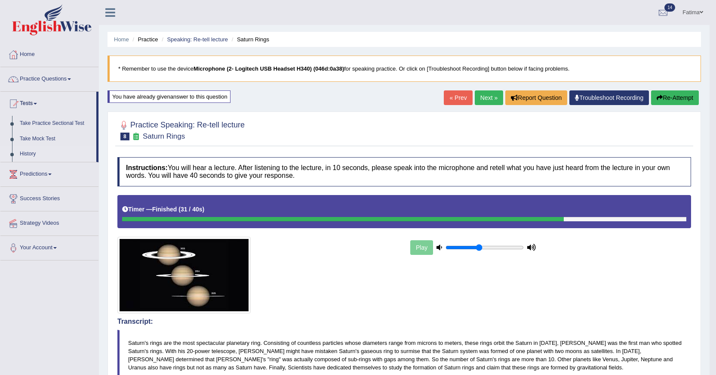
click at [31, 148] on link "History" at bounding box center [56, 153] width 80 height 15
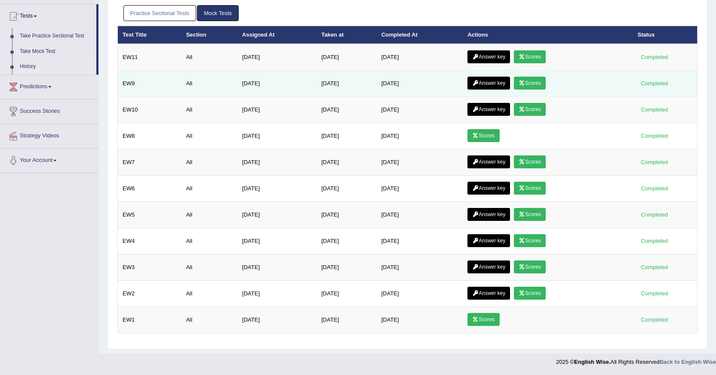
click at [526, 80] on link "Scores" at bounding box center [530, 83] width 32 height 13
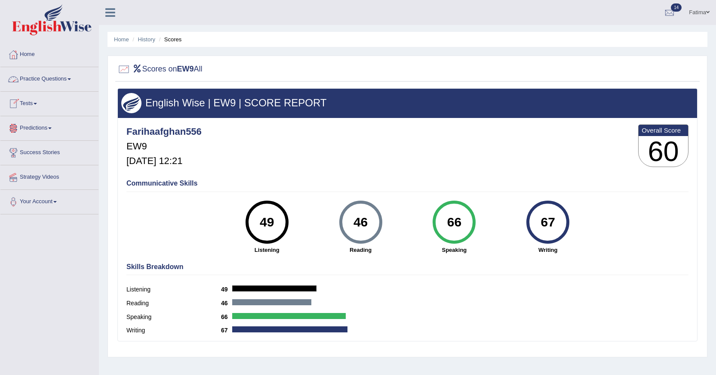
click at [32, 100] on link "Tests" at bounding box center [49, 103] width 98 height 22
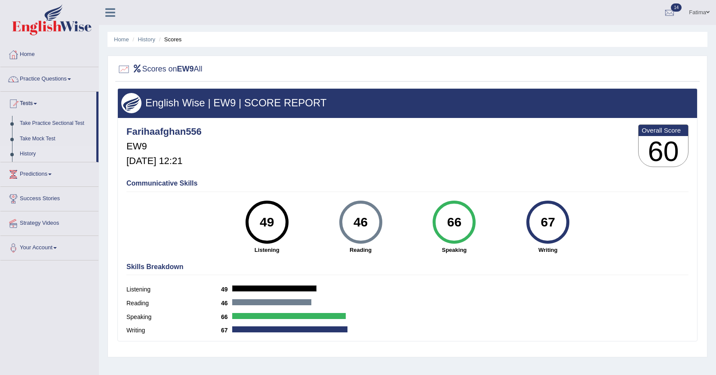
click at [25, 152] on link "History" at bounding box center [56, 153] width 80 height 15
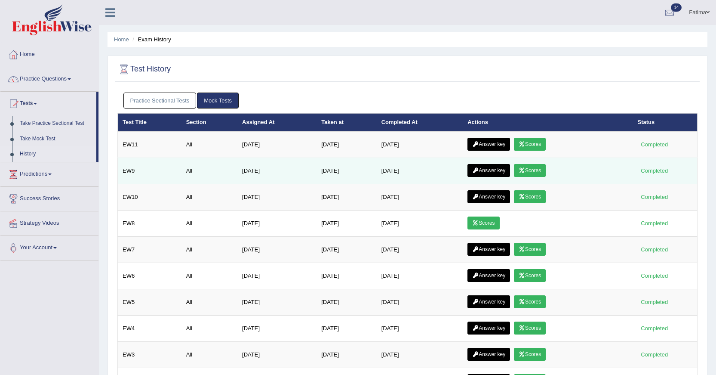
click at [498, 170] on link "Answer key" at bounding box center [489, 170] width 43 height 13
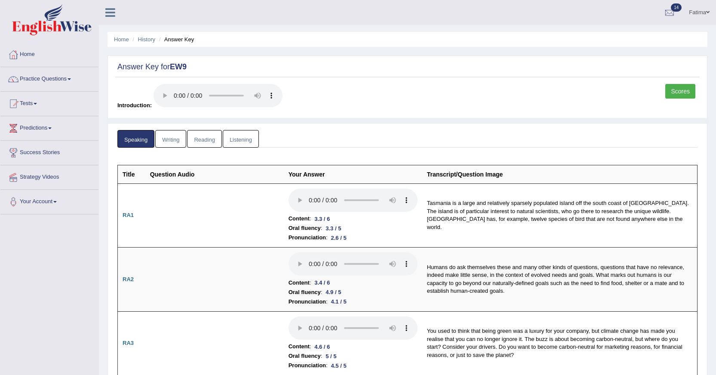
click at [249, 141] on link "Listening" at bounding box center [241, 139] width 36 height 18
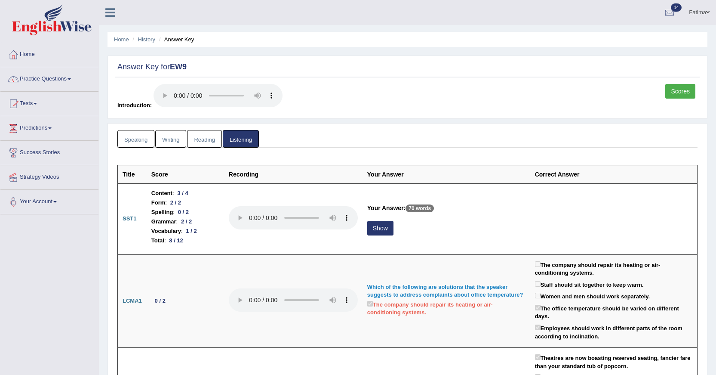
click at [212, 144] on link "Reading" at bounding box center [204, 139] width 34 height 18
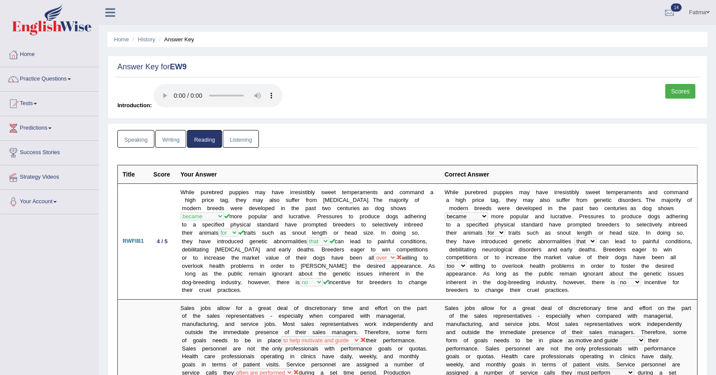
click at [141, 138] on link "Speaking" at bounding box center [135, 139] width 37 height 18
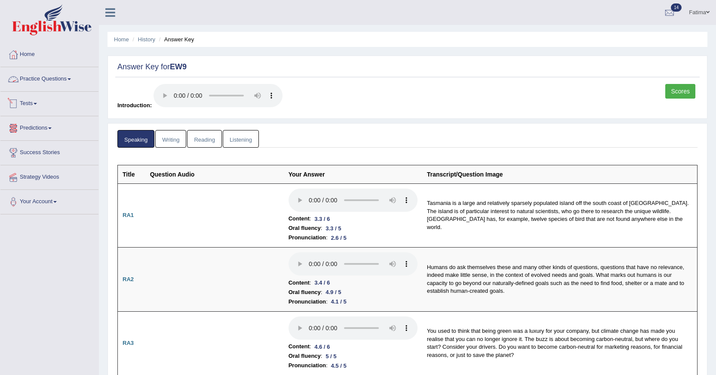
click at [61, 80] on link "Practice Questions" at bounding box center [49, 78] width 98 height 22
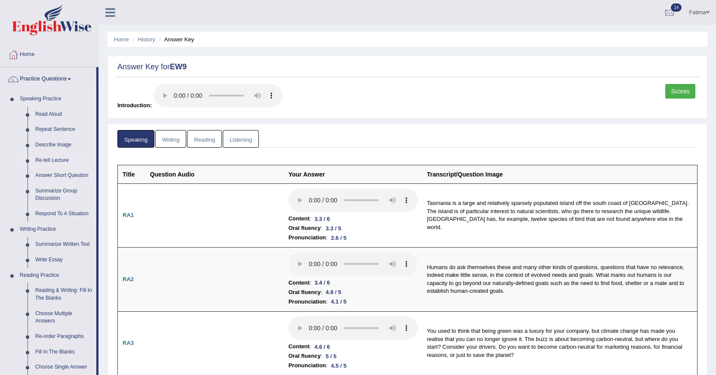
click at [58, 156] on link "Re-tell Lecture" at bounding box center [63, 160] width 65 height 15
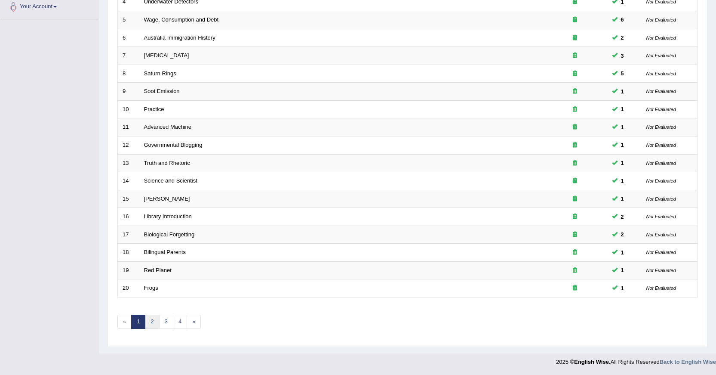
click at [146, 320] on link "2" at bounding box center [152, 321] width 14 height 14
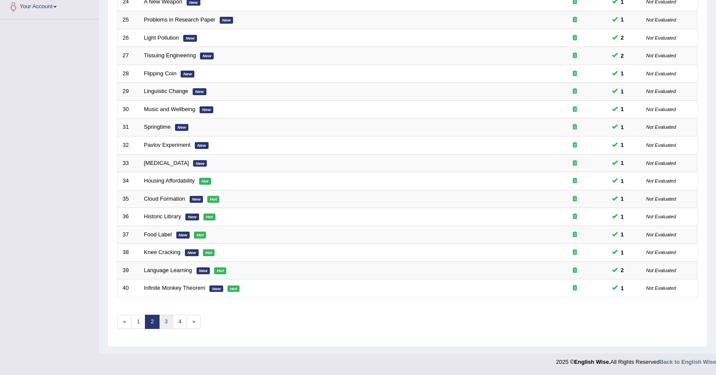
click at [164, 324] on link "3" at bounding box center [166, 321] width 14 height 14
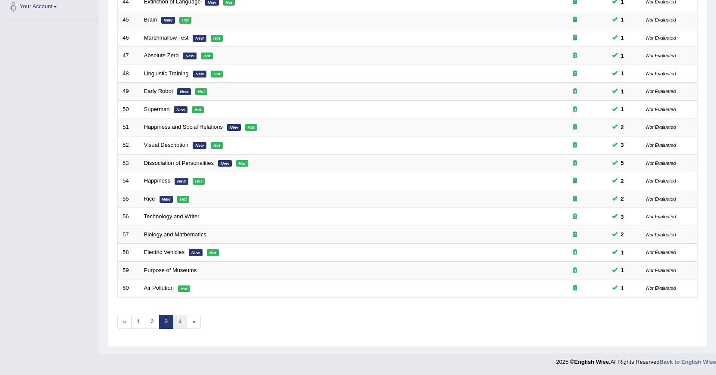
click at [183, 324] on link "4" at bounding box center [180, 321] width 14 height 14
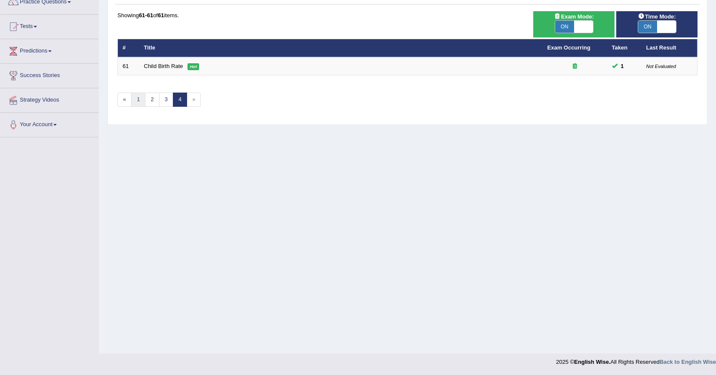
click at [140, 94] on link "1" at bounding box center [138, 99] width 14 height 14
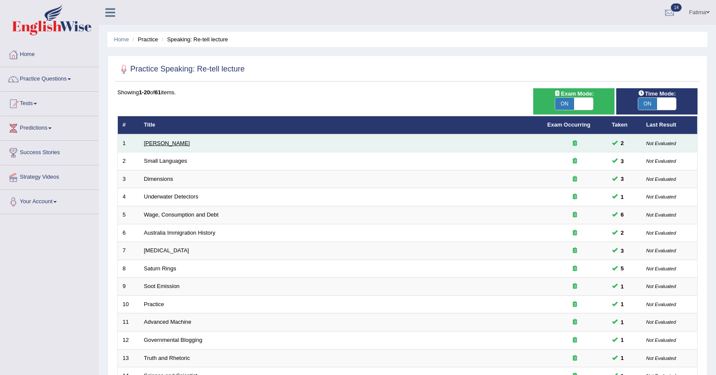
click at [163, 140] on link "[PERSON_NAME]" at bounding box center [167, 143] width 46 height 6
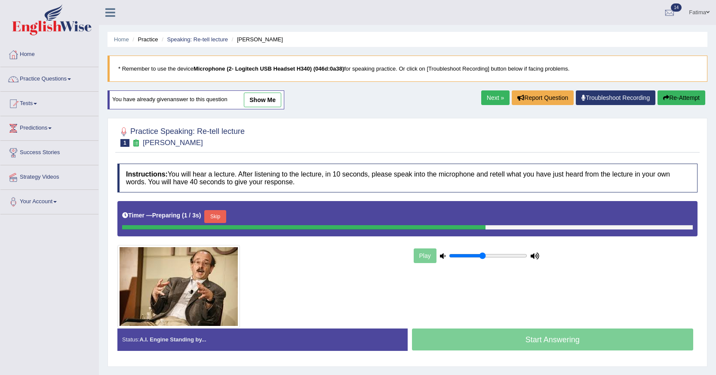
click at [261, 98] on link "show me" at bounding box center [262, 99] width 37 height 15
click at [266, 105] on div "Home Practice Speaking: Re-tell lecture Amory Lovins * Remember to use the devi…" at bounding box center [407, 215] width 617 height 430
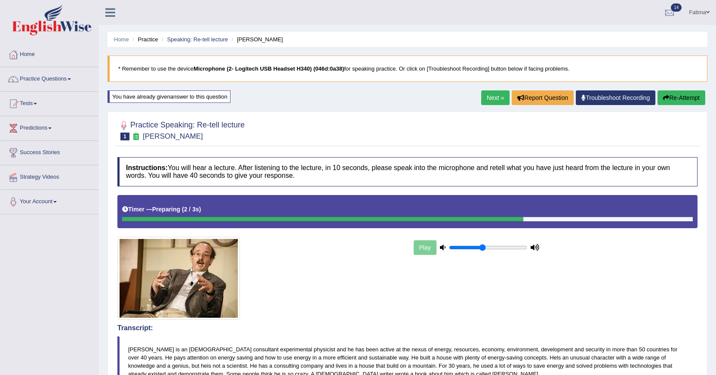
click at [489, 102] on link "Next »" at bounding box center [495, 97] width 28 height 15
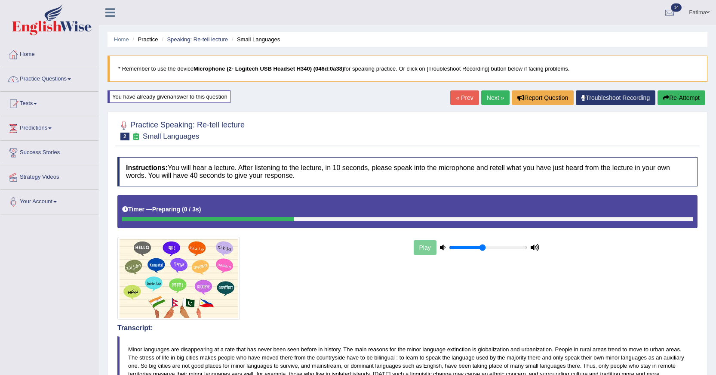
click at [487, 103] on link "Next »" at bounding box center [495, 97] width 28 height 15
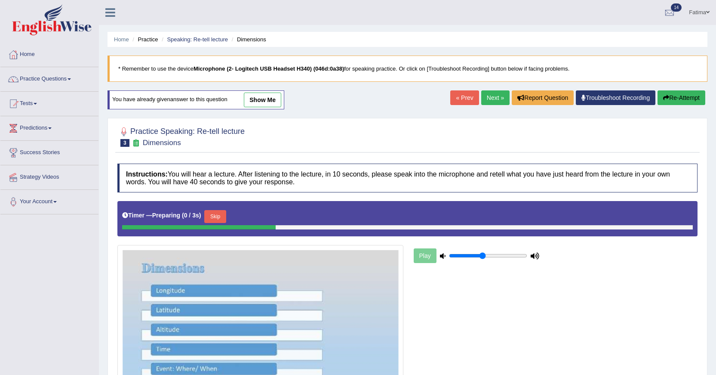
click at [265, 97] on link "show me" at bounding box center [262, 99] width 37 height 15
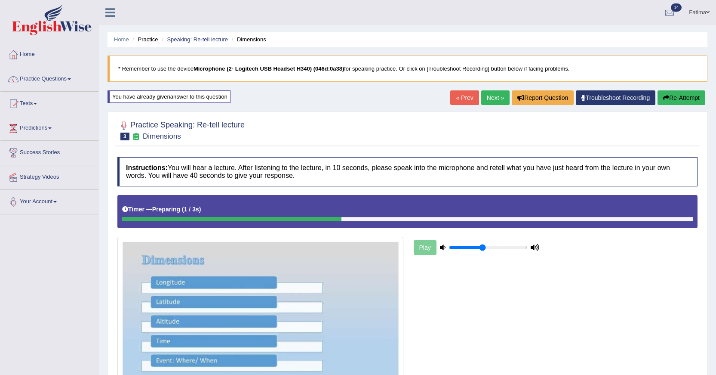
click at [269, 101] on div "Home Practice Speaking: Re-tell lecture Dimensions * Remember to use the device…" at bounding box center [407, 365] width 617 height 731
click at [679, 98] on button "Re-Attempt" at bounding box center [682, 97] width 48 height 15
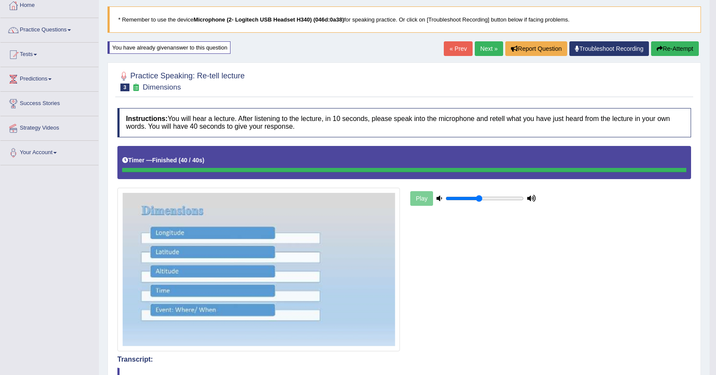
scroll to position [43, 0]
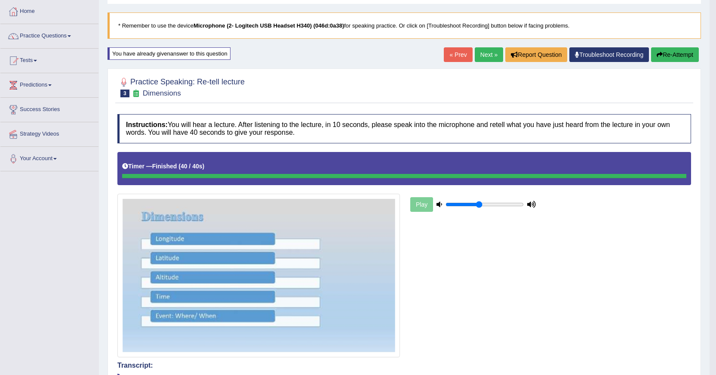
click at [485, 58] on link "Next »" at bounding box center [489, 54] width 28 height 15
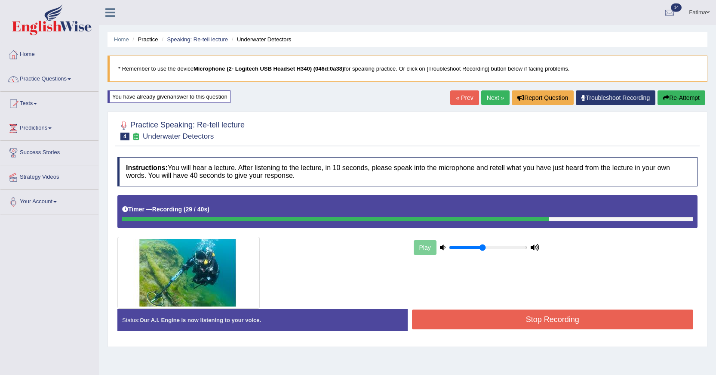
drag, startPoint x: 501, startPoint y: 365, endPoint x: 507, endPoint y: 390, distance: 25.7
click at [507, 374] on html "Toggle navigation Home Practice Questions Speaking Practice Read Aloud Repeat S…" at bounding box center [358, 187] width 716 height 375
click at [498, 329] on button "Stop Recording" at bounding box center [553, 319] width 282 height 20
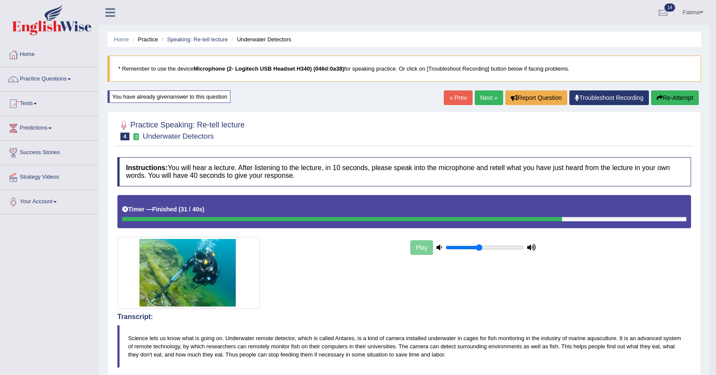
click at [673, 97] on button "Re-Attempt" at bounding box center [675, 97] width 48 height 15
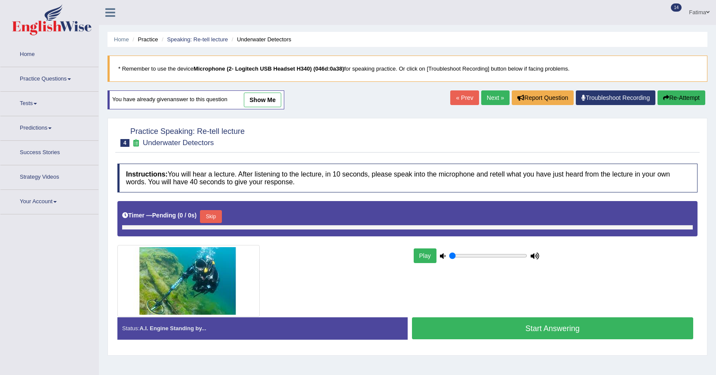
type input "0.45"
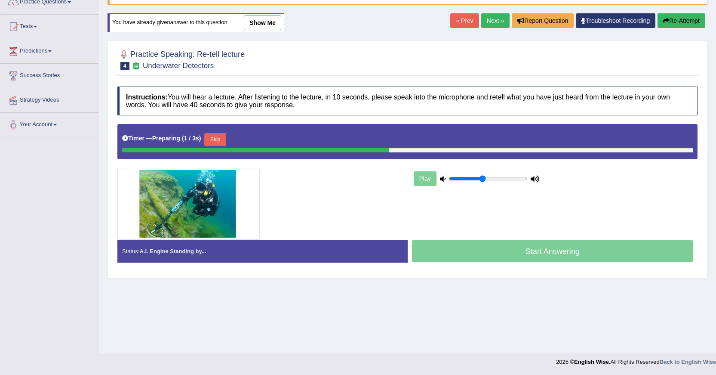
click at [495, 18] on link "Next »" at bounding box center [495, 20] width 28 height 15
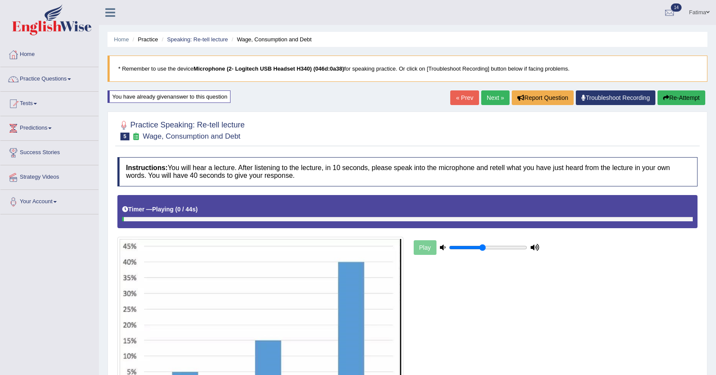
click at [492, 104] on link "Next »" at bounding box center [495, 97] width 28 height 15
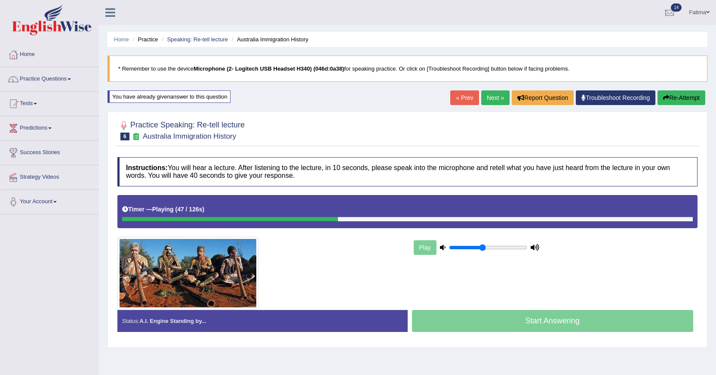
click at [695, 95] on button "Re-Attempt" at bounding box center [682, 97] width 48 height 15
click at [696, 14] on link "Fatima" at bounding box center [700, 11] width 34 height 22
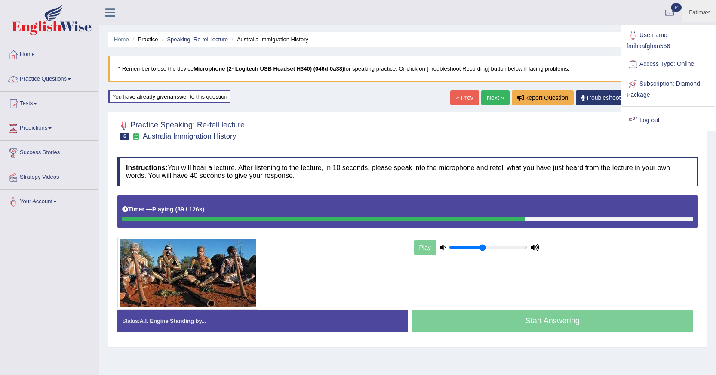
click at [676, 117] on link "Log out" at bounding box center [668, 121] width 93 height 20
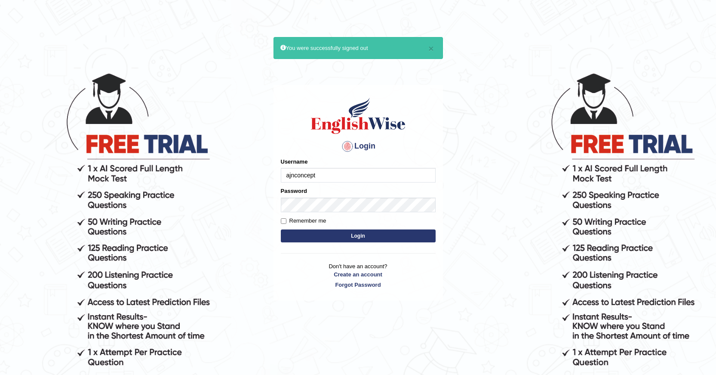
type input "ajnconcept"
click at [403, 233] on button "Login" at bounding box center [358, 235] width 155 height 13
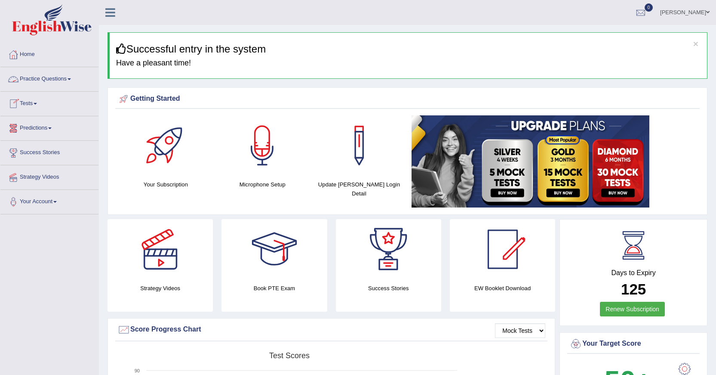
click at [74, 83] on link "Practice Questions" at bounding box center [49, 78] width 98 height 22
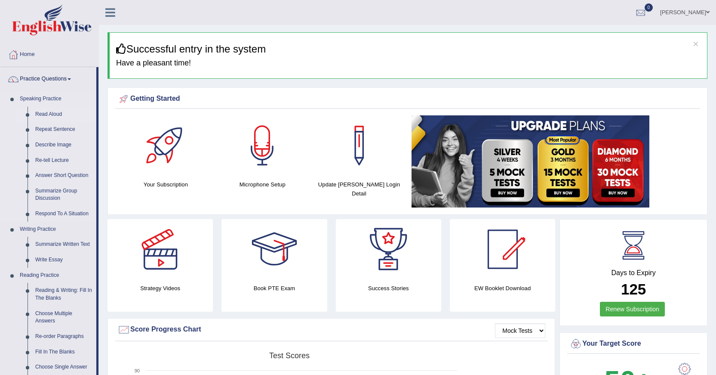
click at [58, 111] on link "Read Aloud" at bounding box center [63, 114] width 65 height 15
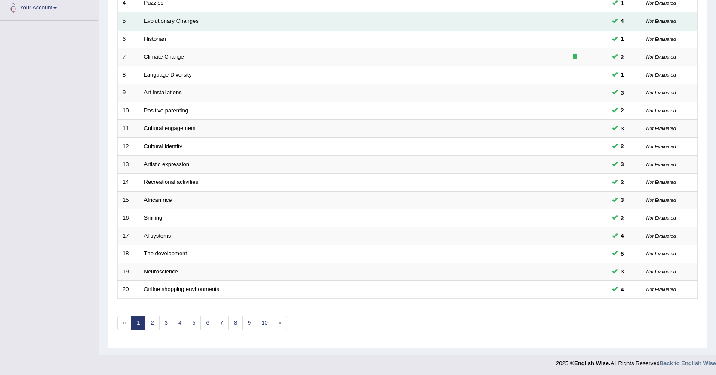
scroll to position [195, 0]
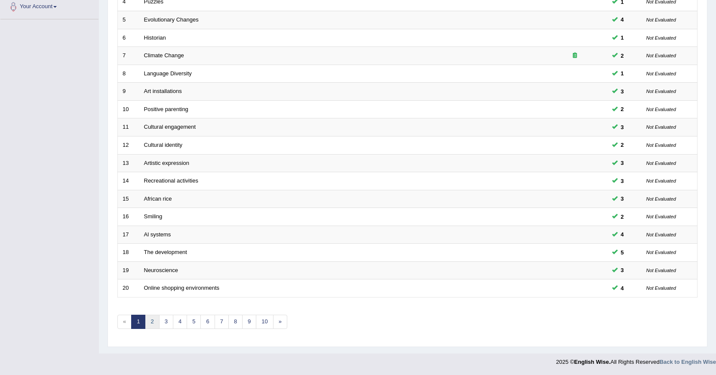
click at [154, 318] on link "2" at bounding box center [152, 321] width 14 height 14
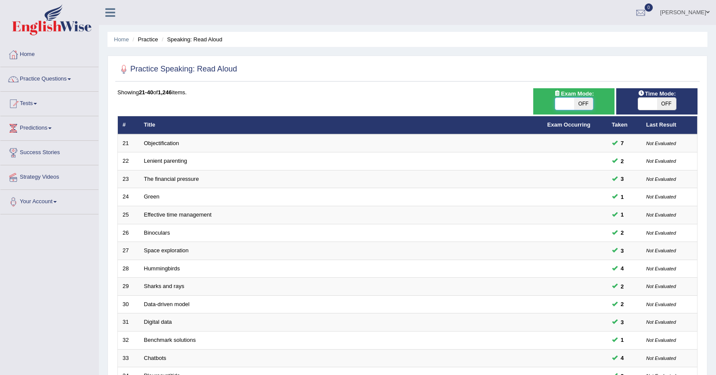
click at [560, 110] on span at bounding box center [564, 104] width 19 height 12
checkbox input "true"
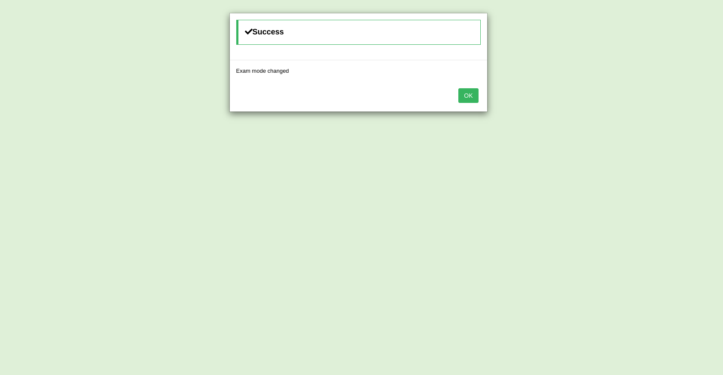
click at [470, 98] on button "OK" at bounding box center [468, 95] width 20 height 15
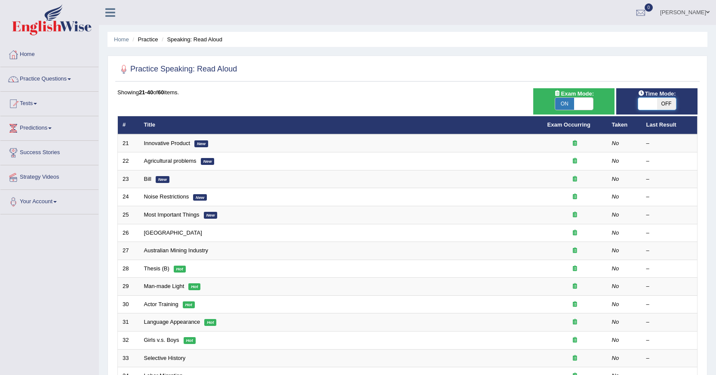
click at [643, 104] on span at bounding box center [647, 104] width 19 height 12
checkbox input "true"
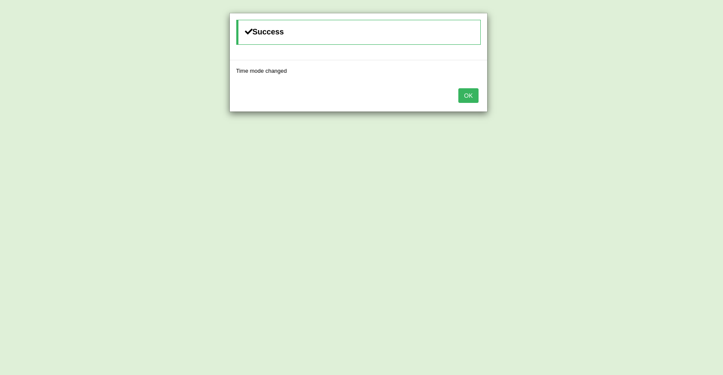
click at [460, 97] on button "OK" at bounding box center [468, 95] width 20 height 15
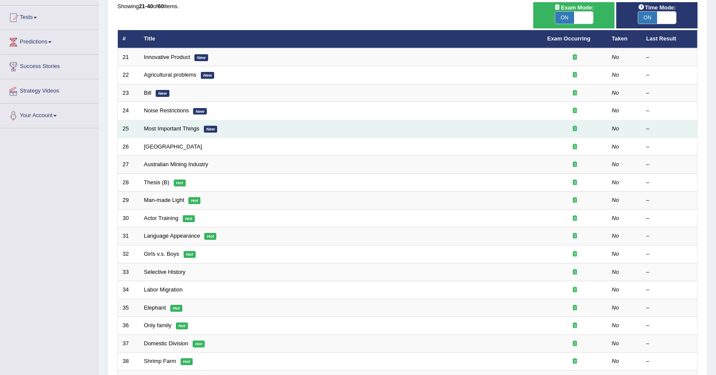
scroll to position [66, 0]
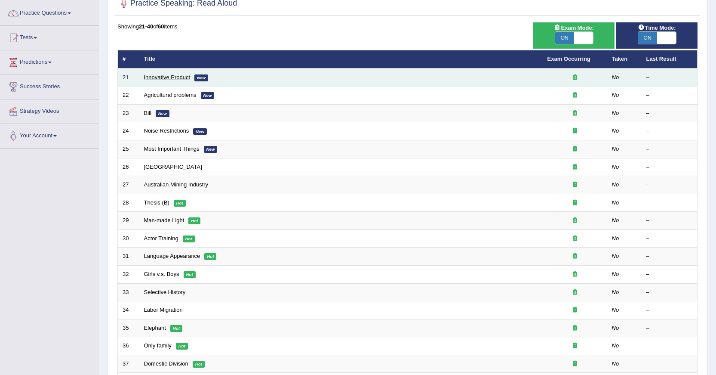
click at [185, 78] on link "Innovative Product" at bounding box center [167, 77] width 46 height 6
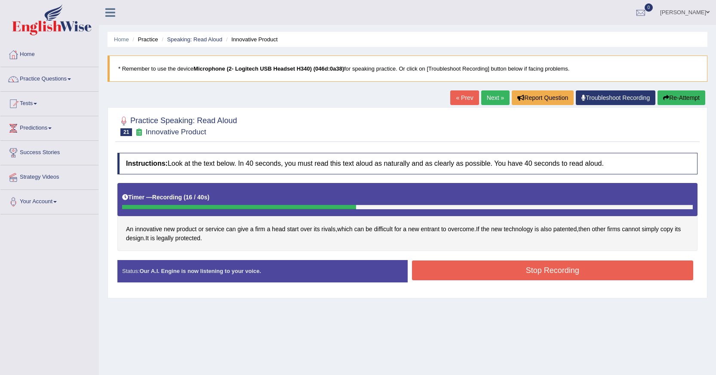
click at [448, 259] on div "Created with Highcharts 7.1.2 Great Too slow Too fast Time Speech pace meter: 0…" at bounding box center [555, 259] width 295 height 0
click at [448, 262] on button "Stop Recording" at bounding box center [553, 270] width 282 height 20
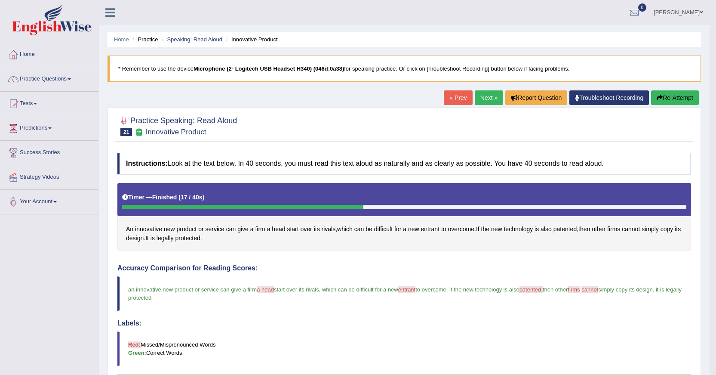
click at [475, 101] on link "Next »" at bounding box center [489, 97] width 28 height 15
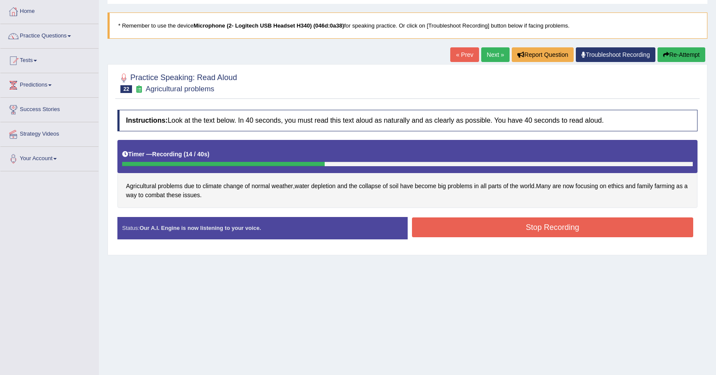
click at [446, 229] on button "Stop Recording" at bounding box center [553, 227] width 282 height 20
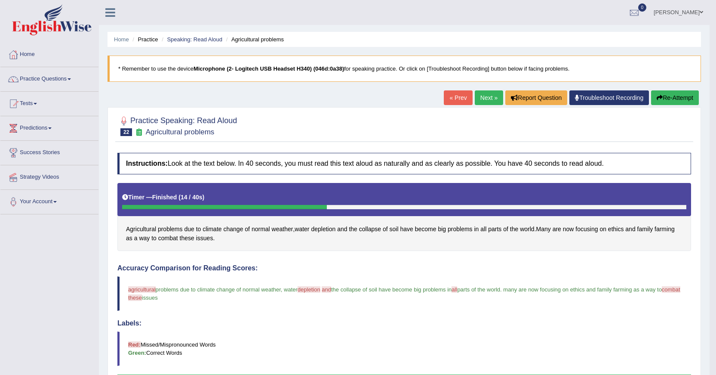
click at [481, 102] on link "Next »" at bounding box center [489, 97] width 28 height 15
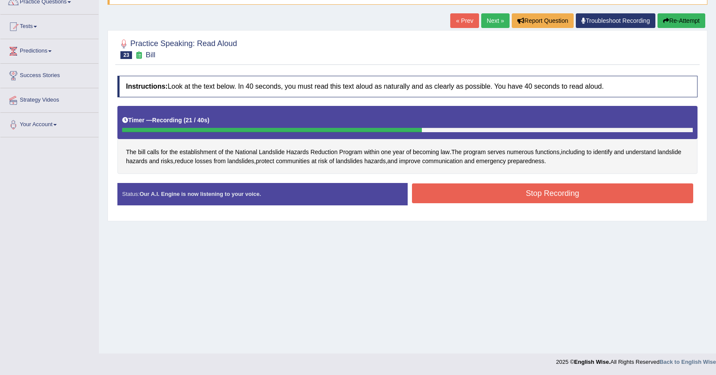
click at [523, 198] on button "Stop Recording" at bounding box center [553, 193] width 282 height 20
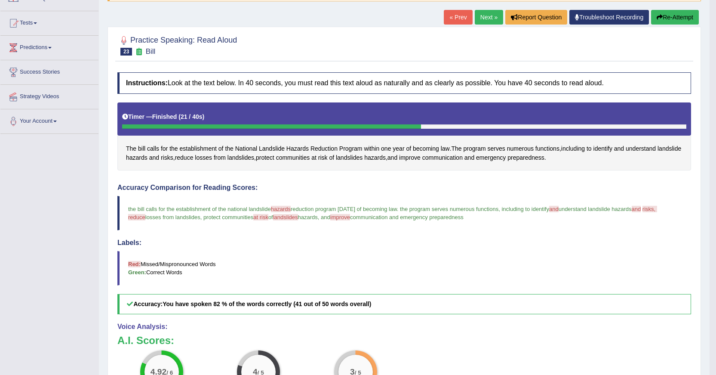
scroll to position [77, 0]
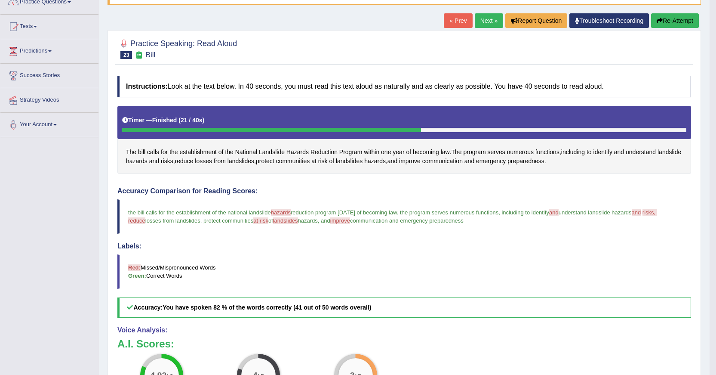
click at [657, 23] on icon "button" at bounding box center [660, 21] width 6 height 6
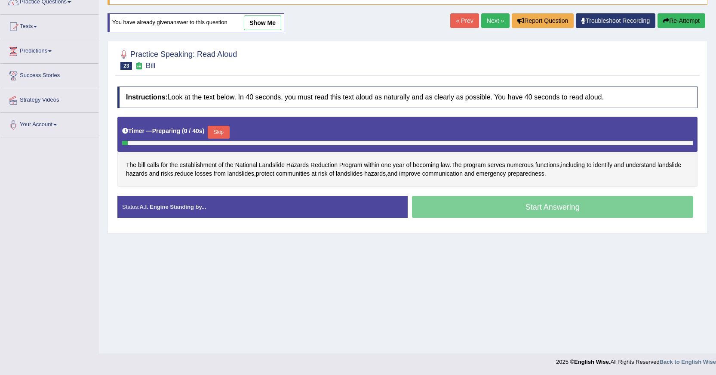
scroll to position [77, 0]
click at [229, 137] on button "Skip" at bounding box center [219, 132] width 22 height 13
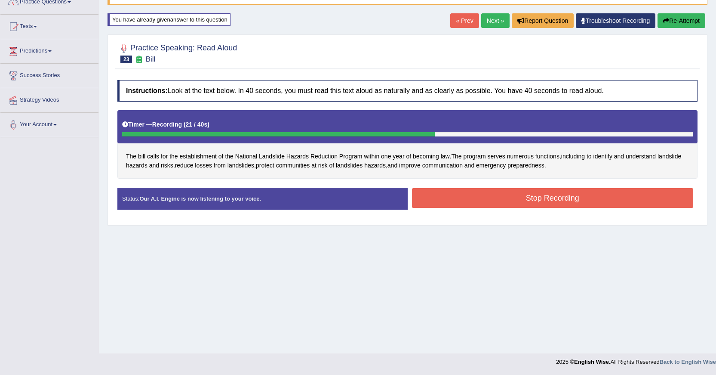
click at [507, 204] on button "Stop Recording" at bounding box center [553, 198] width 282 height 20
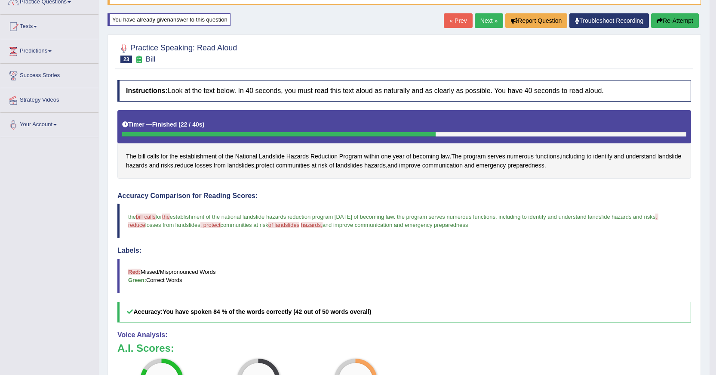
click at [493, 21] on link "Next »" at bounding box center [489, 20] width 28 height 15
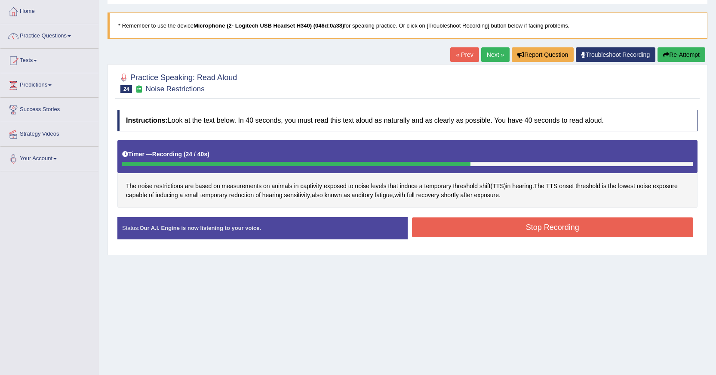
click at [466, 225] on button "Stop Recording" at bounding box center [553, 227] width 282 height 20
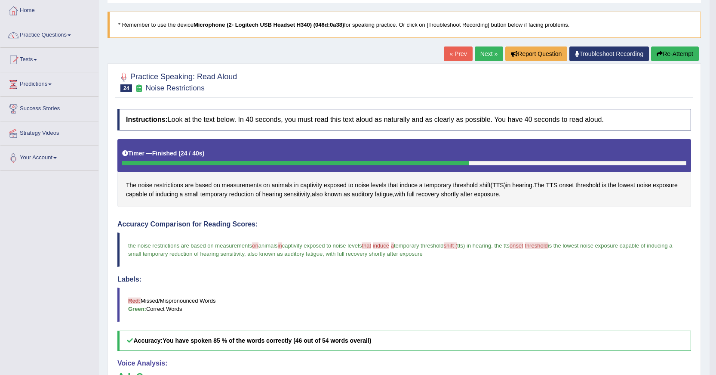
scroll to position [43, 0]
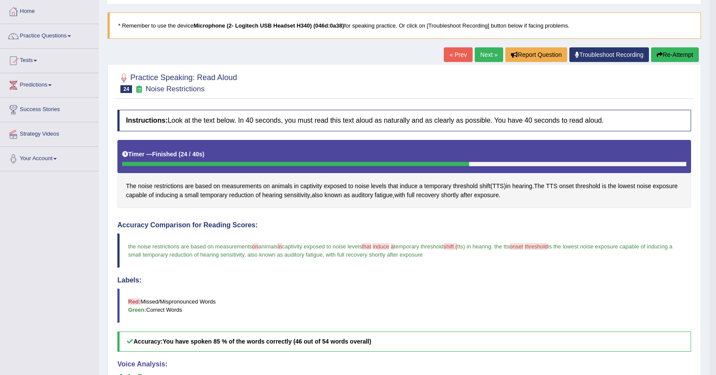
click at [479, 57] on link "Next »" at bounding box center [489, 54] width 28 height 15
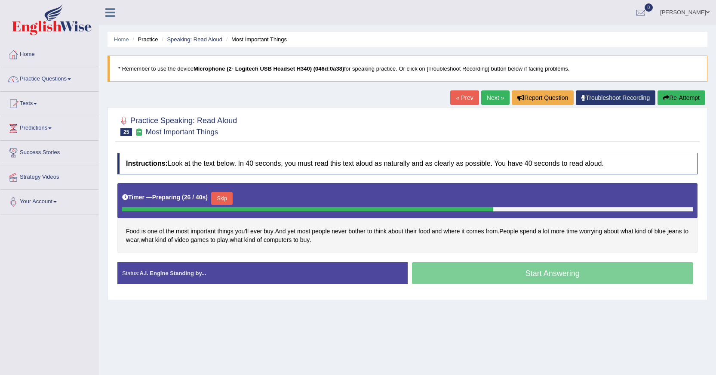
click at [228, 197] on button "Skip" at bounding box center [222, 198] width 22 height 13
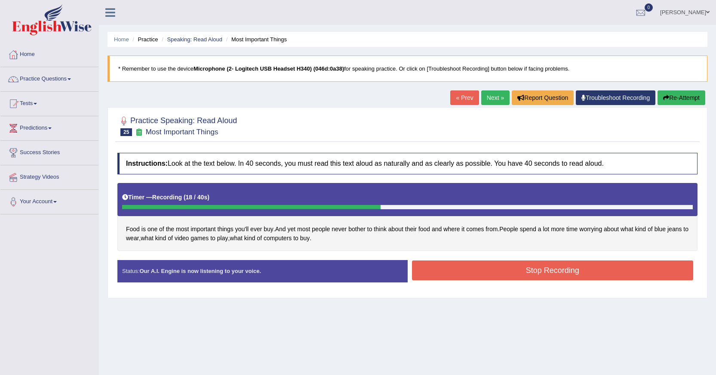
click at [434, 276] on button "Stop Recording" at bounding box center [553, 270] width 282 height 20
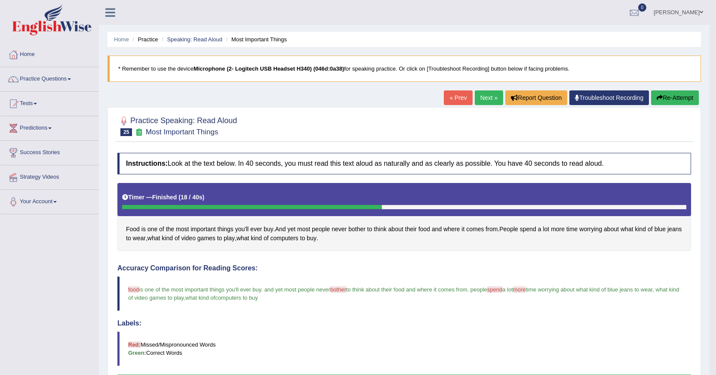
click at [477, 100] on link "Next »" at bounding box center [489, 97] width 28 height 15
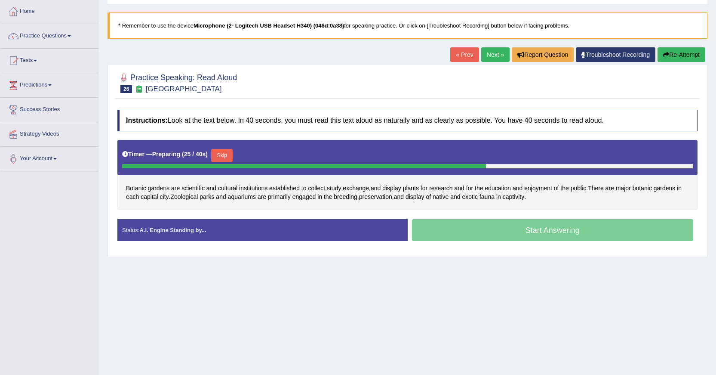
click at [221, 153] on button "Skip" at bounding box center [222, 155] width 22 height 13
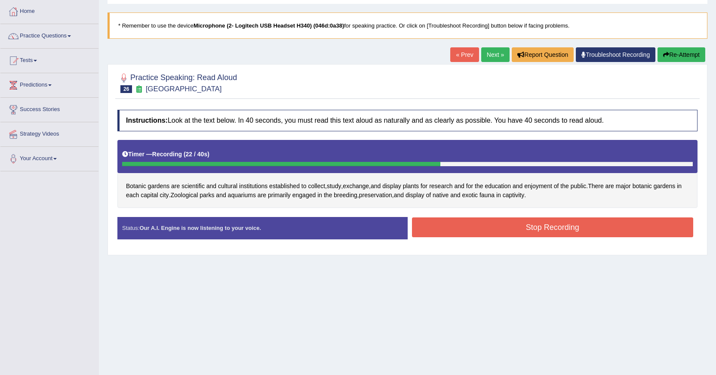
click at [479, 232] on button "Stop Recording" at bounding box center [553, 227] width 282 height 20
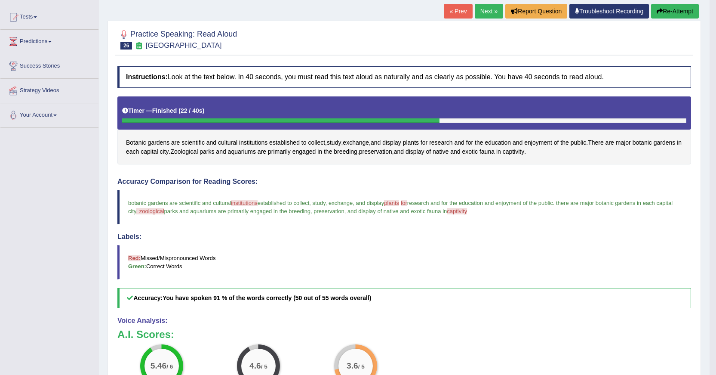
scroll to position [86, 0]
click at [483, 12] on link "Next »" at bounding box center [489, 11] width 28 height 15
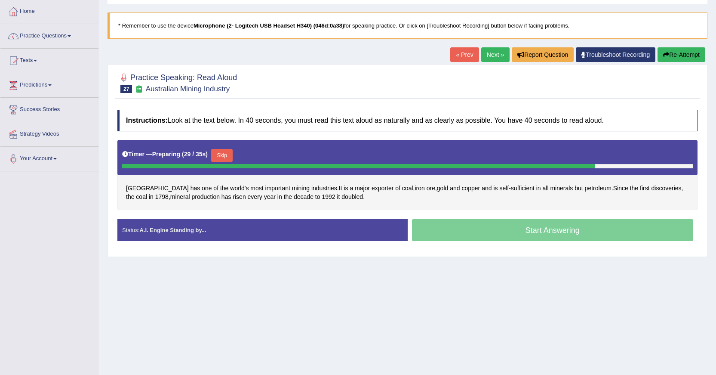
click at [231, 157] on button "Skip" at bounding box center [222, 155] width 22 height 13
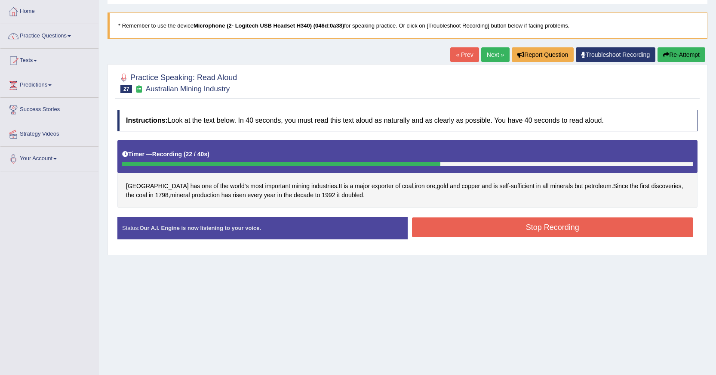
click at [455, 226] on button "Stop Recording" at bounding box center [553, 227] width 282 height 20
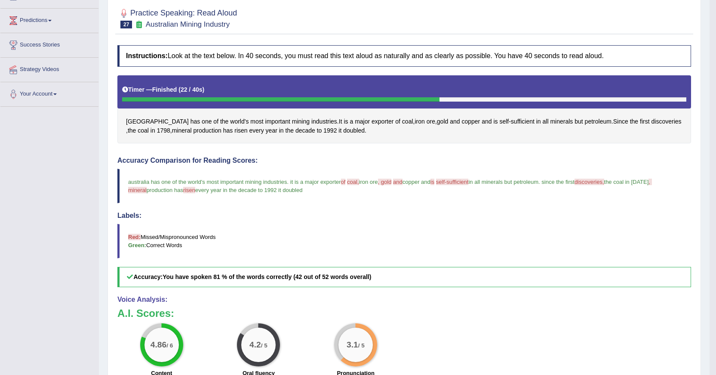
scroll to position [86, 0]
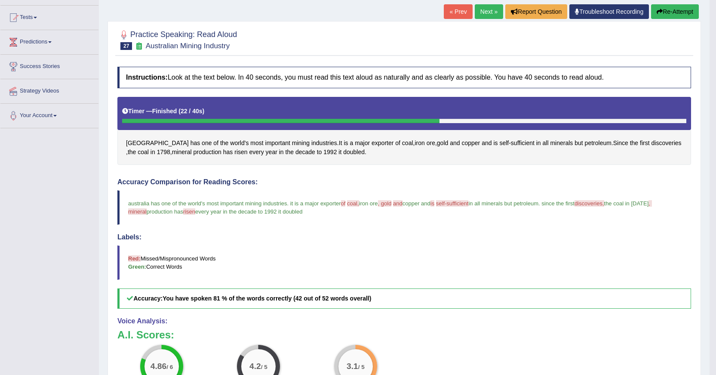
click at [475, 13] on link "Next »" at bounding box center [489, 11] width 28 height 15
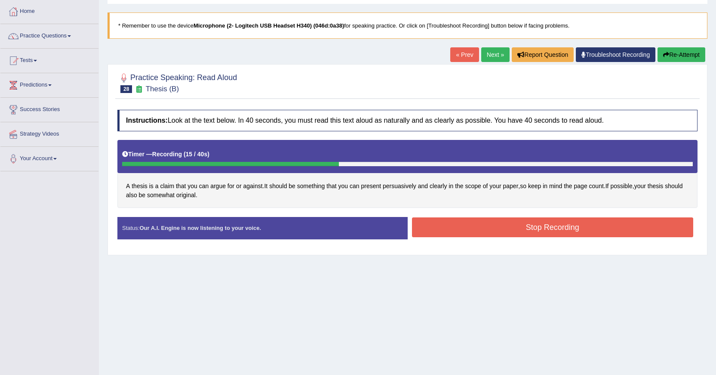
click at [487, 231] on button "Stop Recording" at bounding box center [553, 227] width 282 height 20
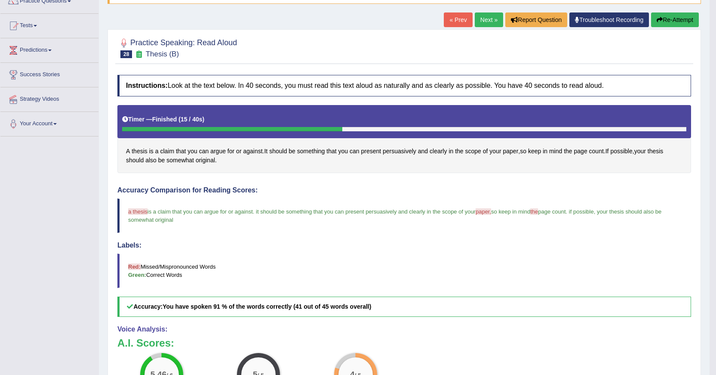
scroll to position [43, 0]
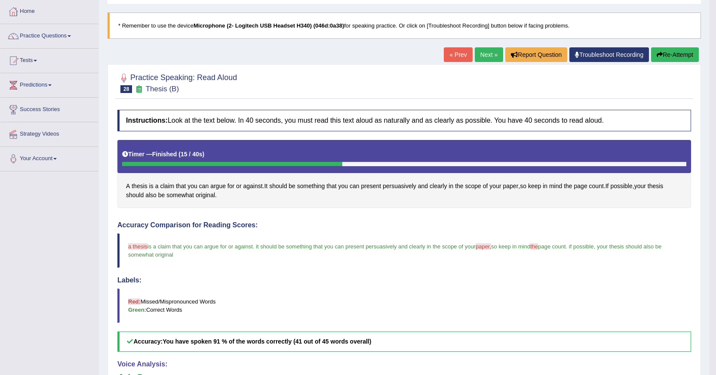
click at [488, 50] on link "Next »" at bounding box center [489, 54] width 28 height 15
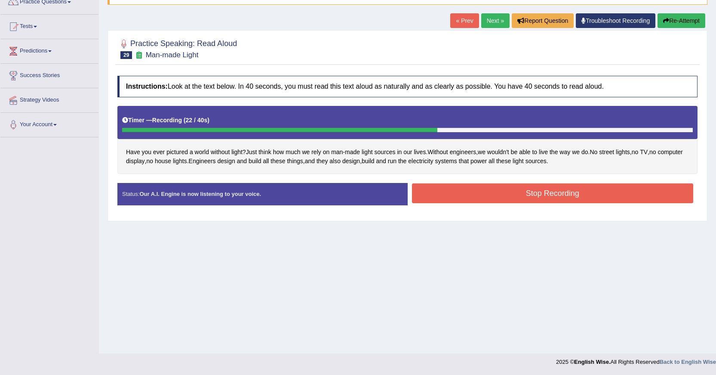
click at [523, 194] on button "Stop Recording" at bounding box center [553, 193] width 282 height 20
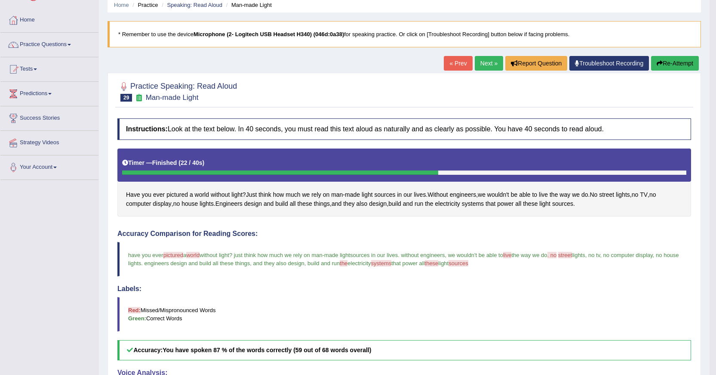
scroll to position [34, 0]
click at [483, 65] on link "Next »" at bounding box center [489, 63] width 28 height 15
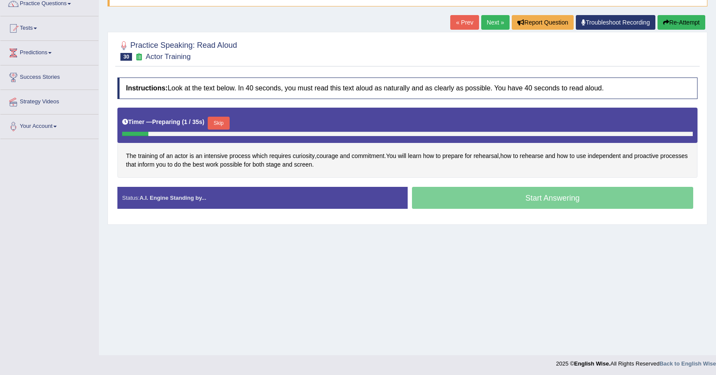
scroll to position [77, 0]
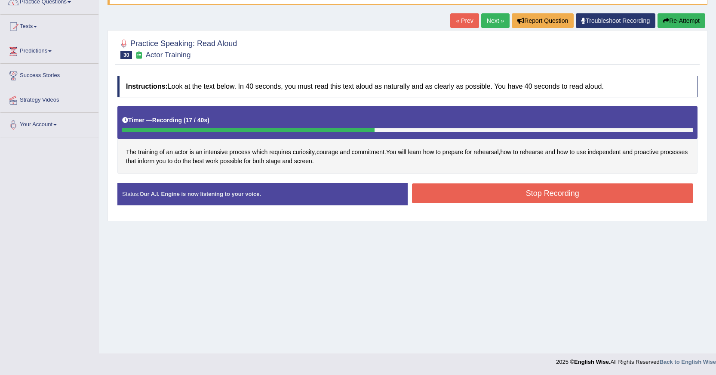
click at [431, 193] on button "Stop Recording" at bounding box center [553, 193] width 282 height 20
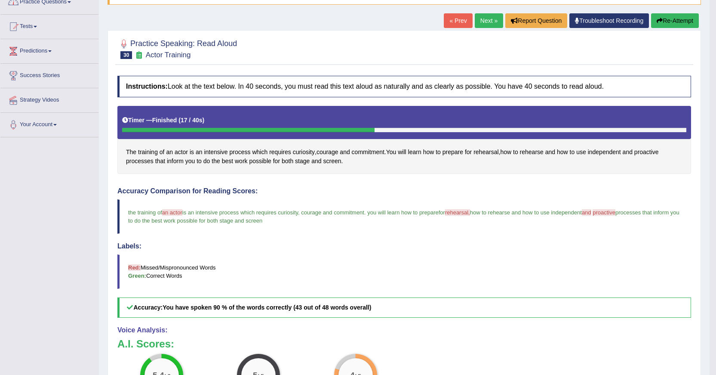
click at [70, 2] on link "Practice Questions" at bounding box center [49, 1] width 98 height 22
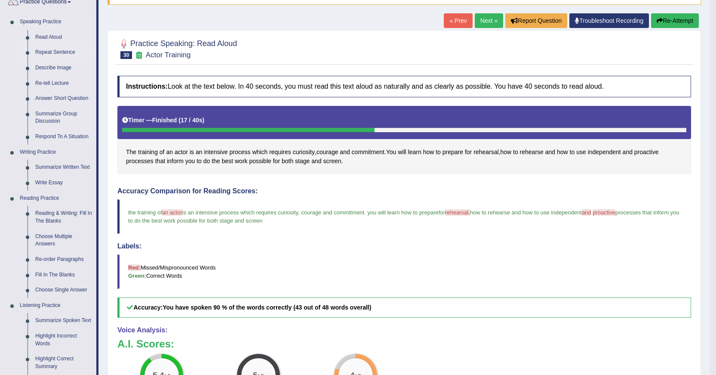
click at [72, 50] on link "Repeat Sentence" at bounding box center [63, 52] width 65 height 15
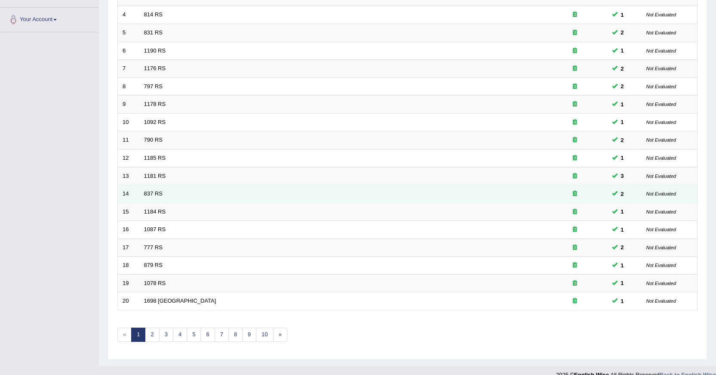
scroll to position [195, 0]
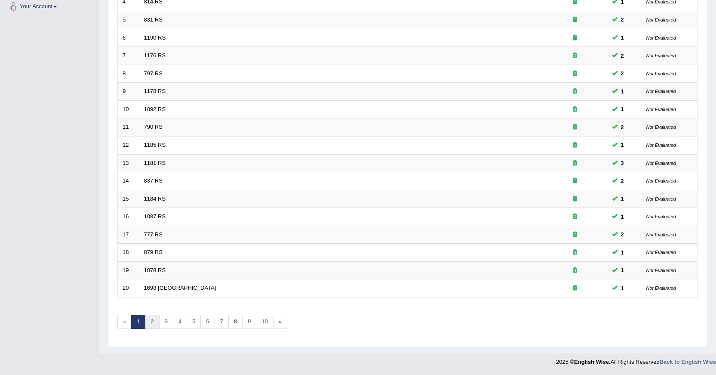
click at [156, 318] on link "2" at bounding box center [152, 321] width 14 height 14
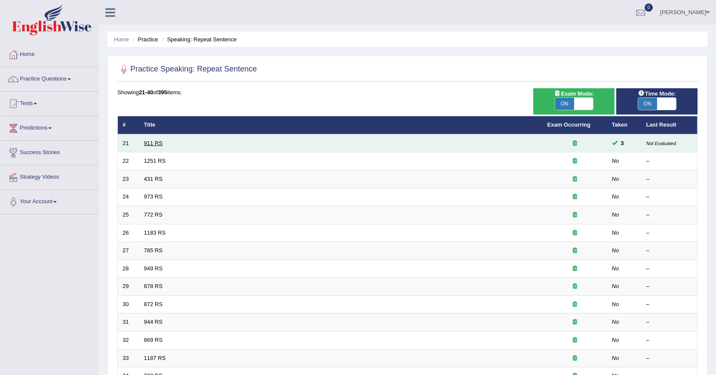
click at [150, 142] on link "911 RS" at bounding box center [153, 143] width 18 height 6
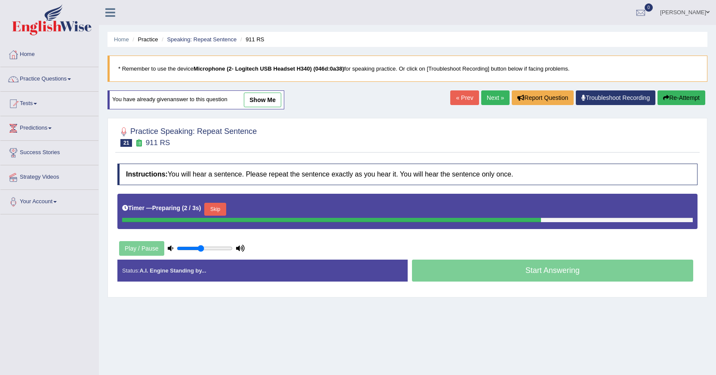
click at [275, 95] on link "show me" at bounding box center [262, 99] width 37 height 15
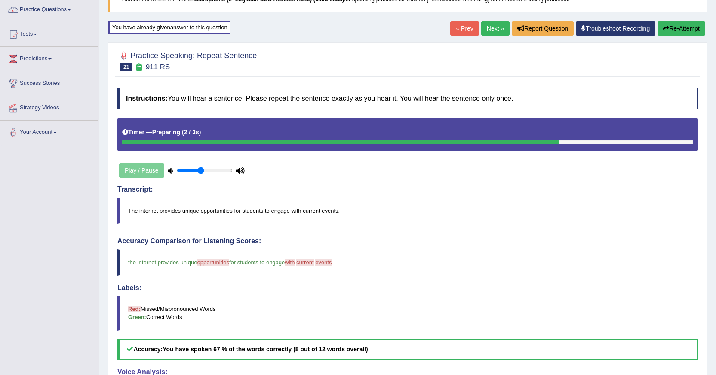
scroll to position [32, 0]
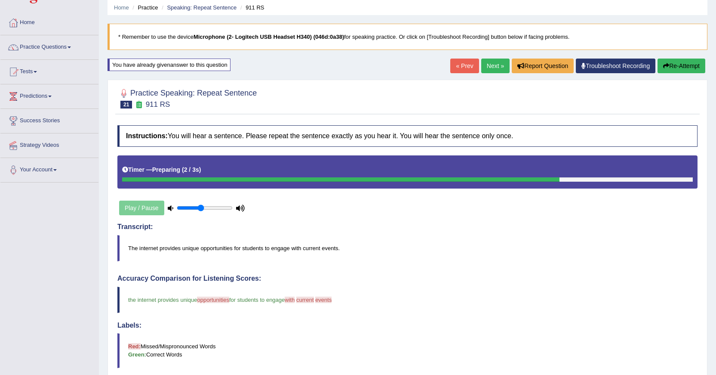
click at [682, 66] on button "Re-Attempt" at bounding box center [682, 65] width 48 height 15
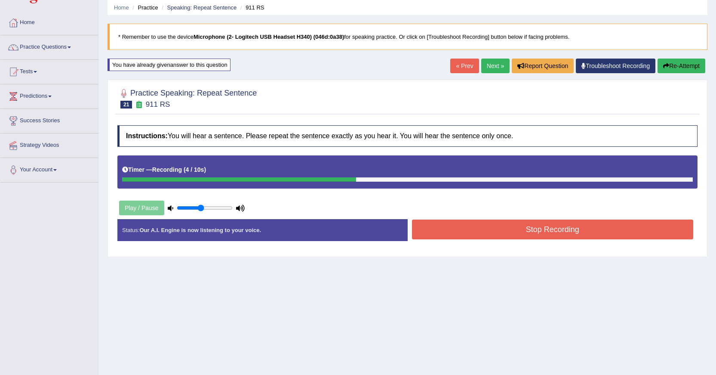
click at [462, 68] on link "« Prev" at bounding box center [464, 65] width 28 height 15
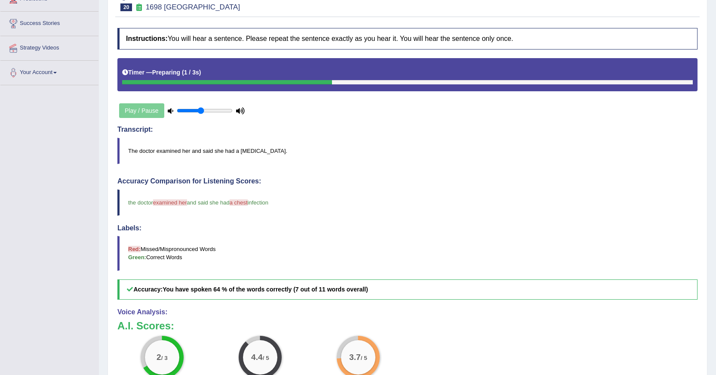
scroll to position [86, 0]
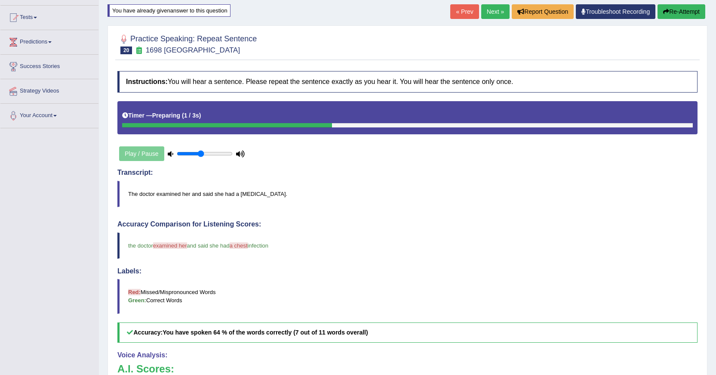
click at [499, 9] on link "Next »" at bounding box center [495, 11] width 28 height 15
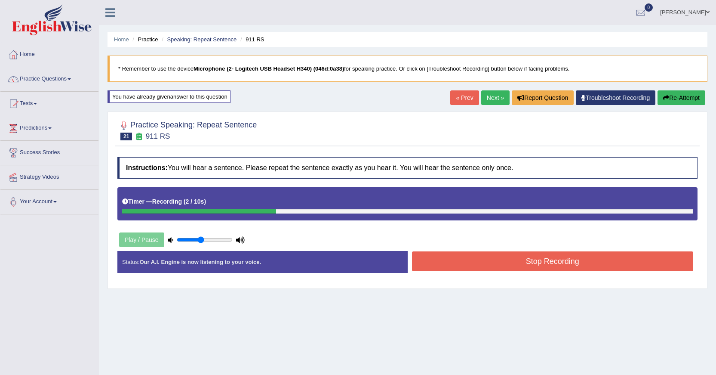
click at [460, 97] on link "« Prev" at bounding box center [464, 97] width 28 height 15
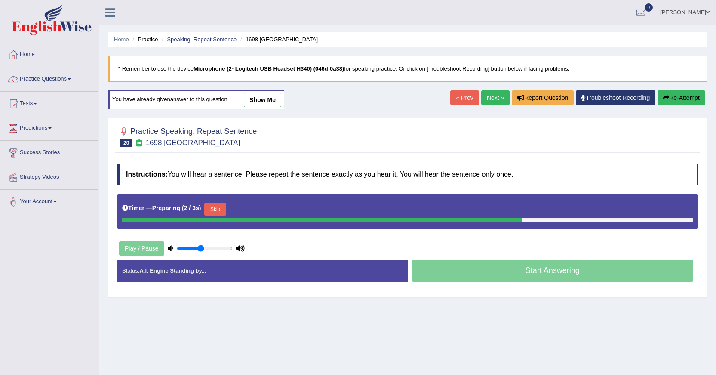
click at [483, 100] on link "Next »" at bounding box center [495, 97] width 28 height 15
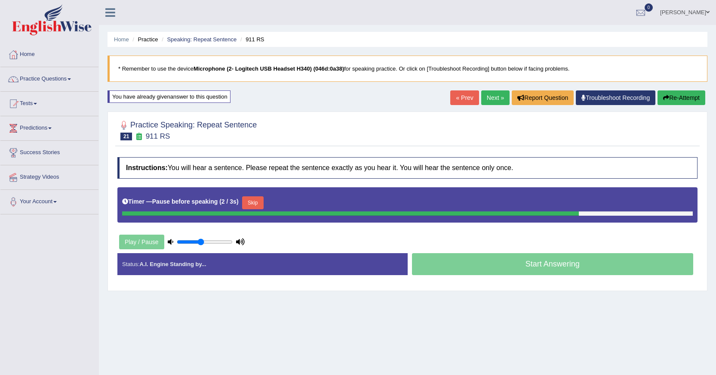
click at [458, 95] on link "« Prev" at bounding box center [464, 97] width 28 height 15
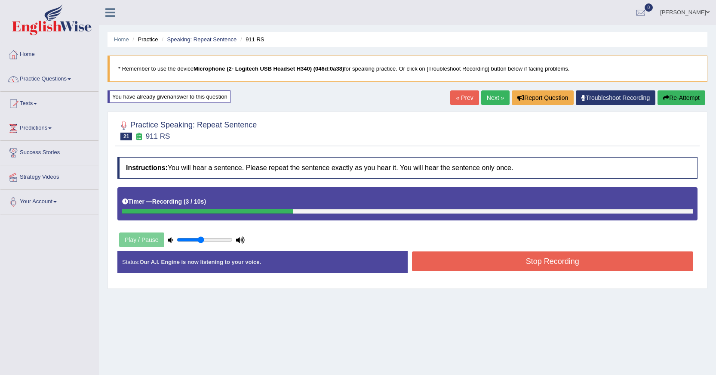
click at [464, 101] on link "« Prev" at bounding box center [464, 97] width 28 height 15
click at [468, 270] on button "Stop Recording" at bounding box center [553, 261] width 282 height 20
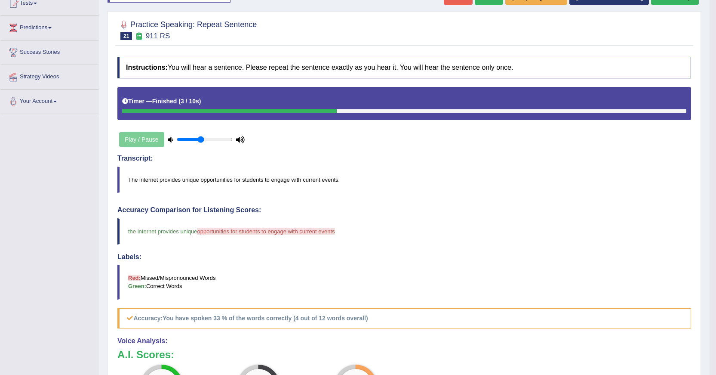
scroll to position [86, 0]
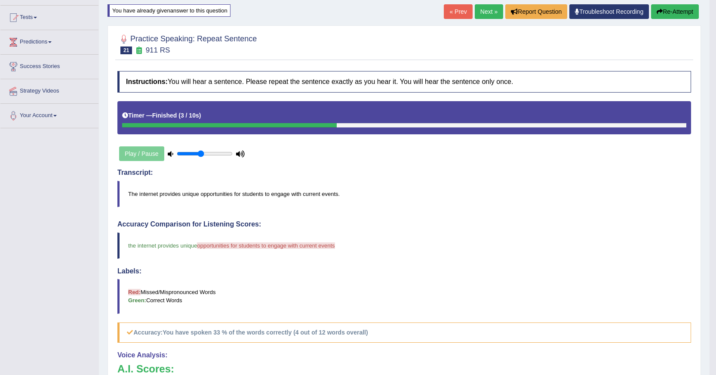
click at [456, 15] on link "« Prev" at bounding box center [458, 11] width 28 height 15
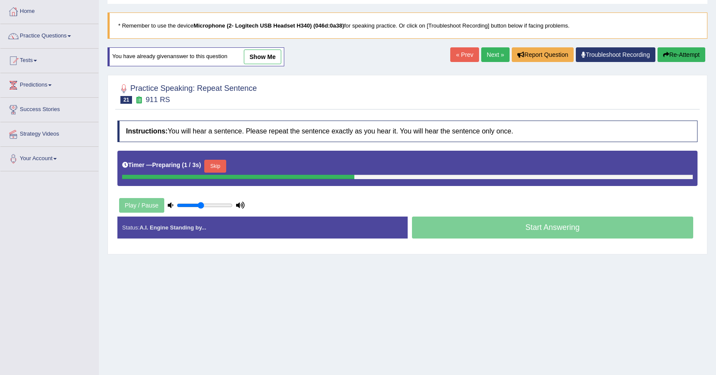
scroll to position [43, 0]
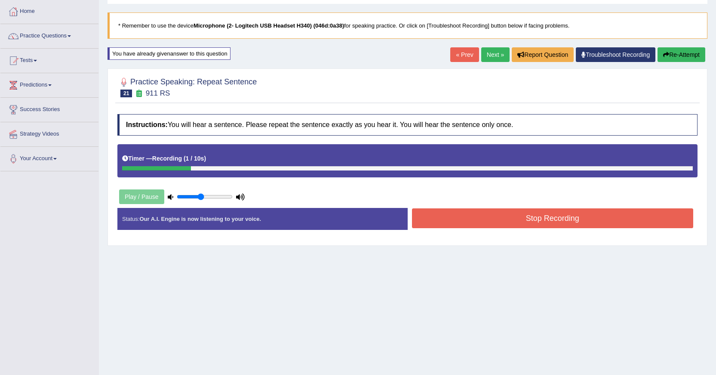
click at [467, 58] on link "« Prev" at bounding box center [464, 54] width 28 height 15
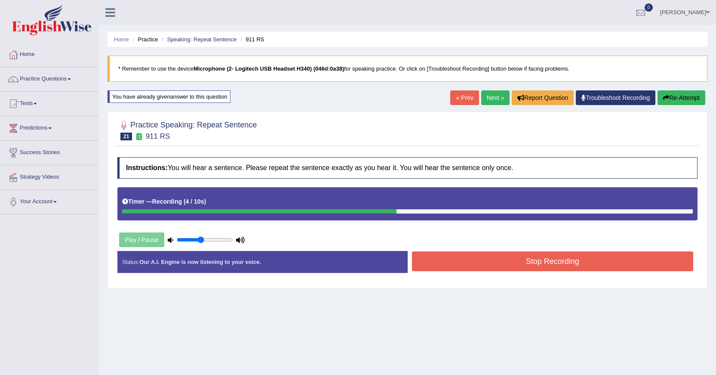
click at [458, 261] on button "Stop Recording" at bounding box center [553, 261] width 282 height 20
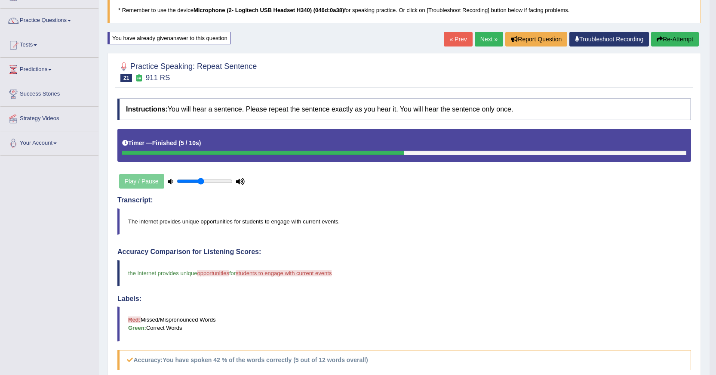
scroll to position [43, 0]
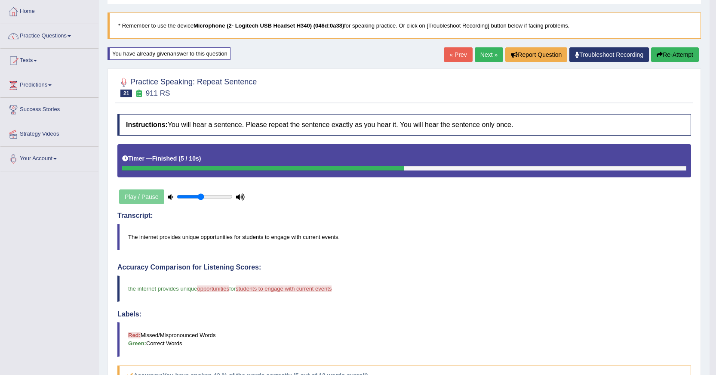
click at [459, 50] on link "« Prev" at bounding box center [458, 54] width 28 height 15
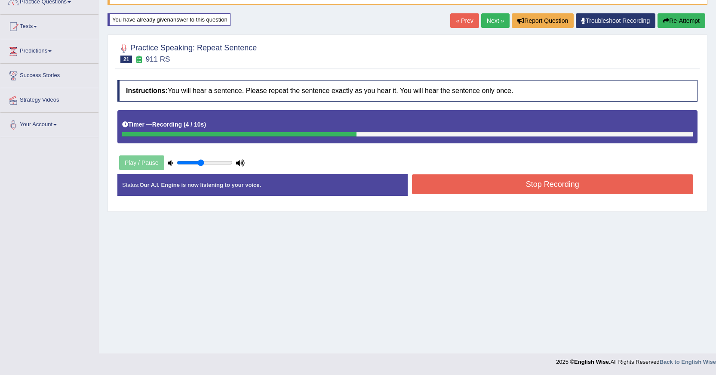
click at [445, 187] on button "Stop Recording" at bounding box center [553, 184] width 282 height 20
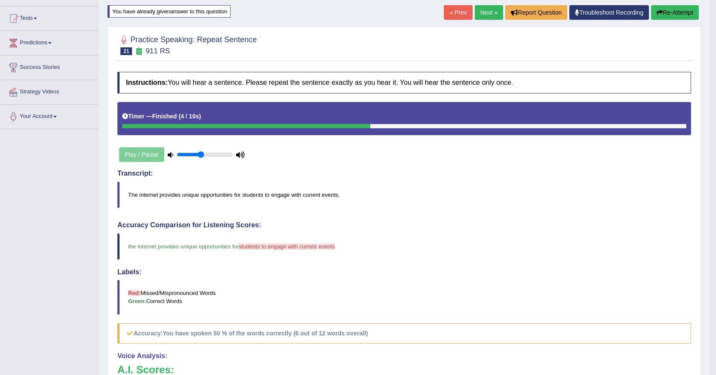
scroll to position [34, 0]
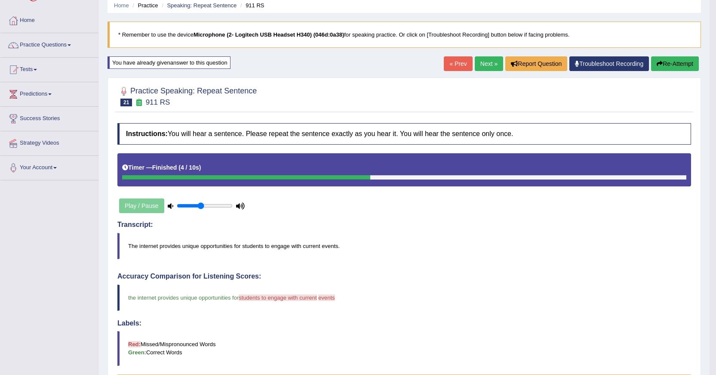
click at [475, 65] on link "Next »" at bounding box center [489, 63] width 28 height 15
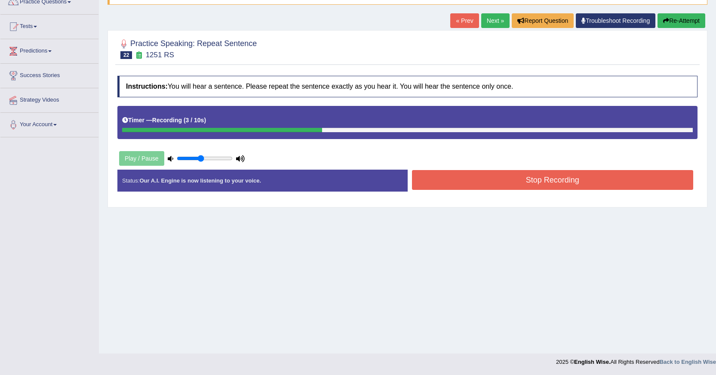
click at [435, 181] on button "Stop Recording" at bounding box center [553, 180] width 282 height 20
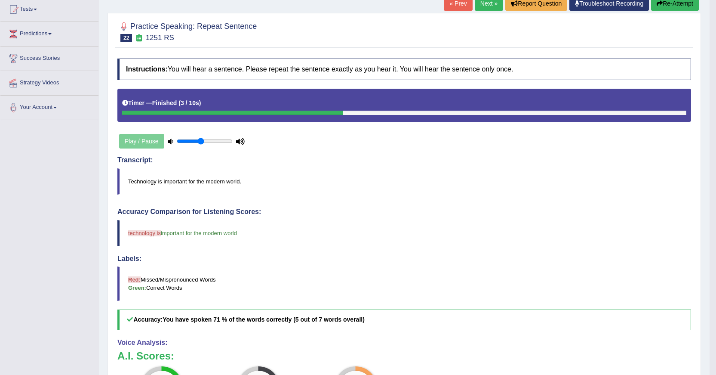
scroll to position [34, 0]
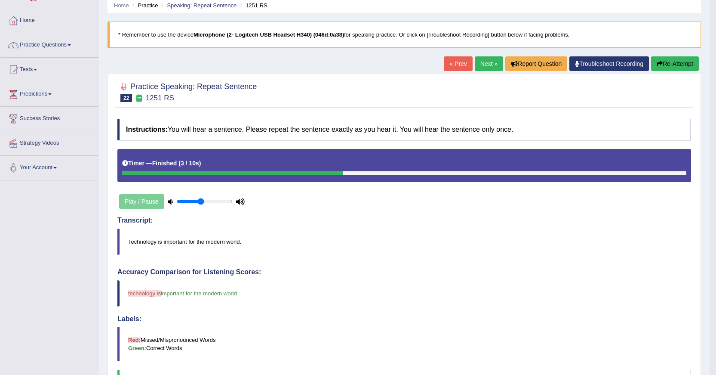
click at [456, 68] on link "« Prev" at bounding box center [458, 63] width 28 height 15
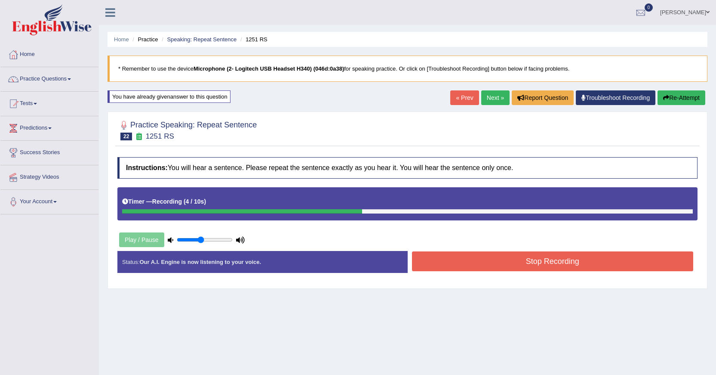
click at [495, 267] on button "Stop Recording" at bounding box center [553, 261] width 282 height 20
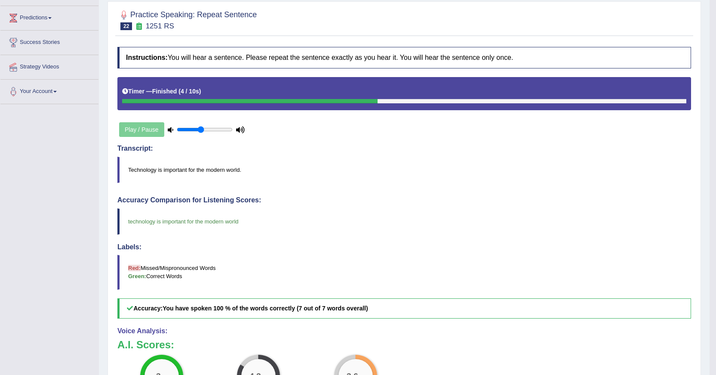
scroll to position [86, 0]
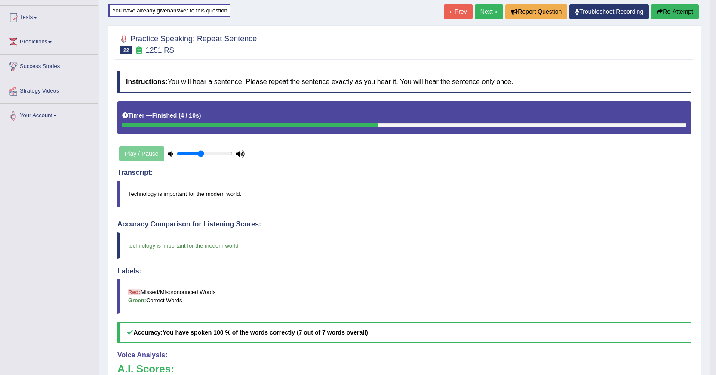
click at [491, 10] on link "Next »" at bounding box center [489, 11] width 28 height 15
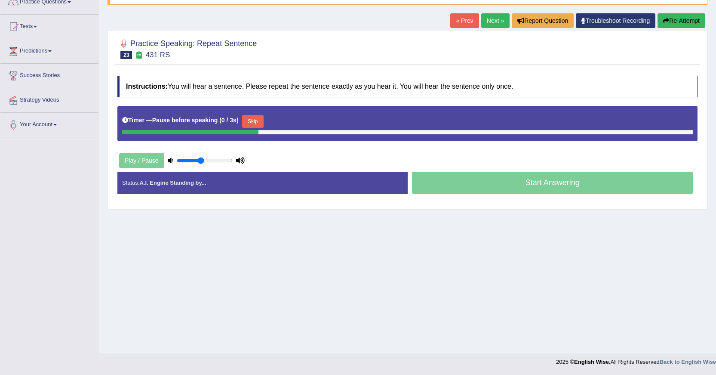
click at [459, 23] on link "« Prev" at bounding box center [464, 20] width 28 height 15
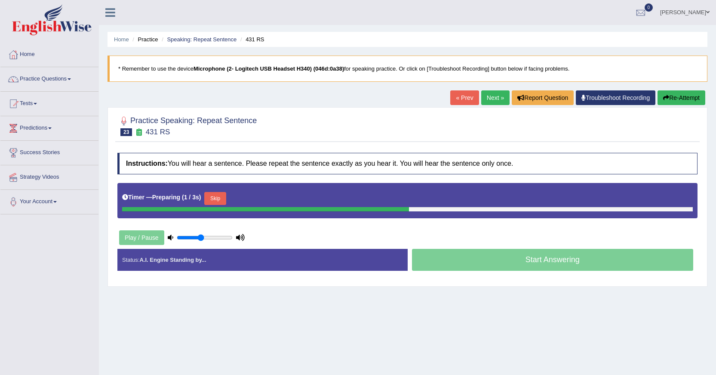
scroll to position [43, 0]
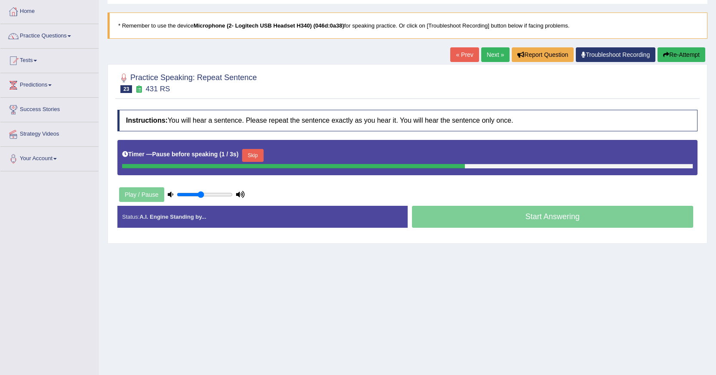
click at [460, 54] on link "« Prev" at bounding box center [464, 54] width 28 height 15
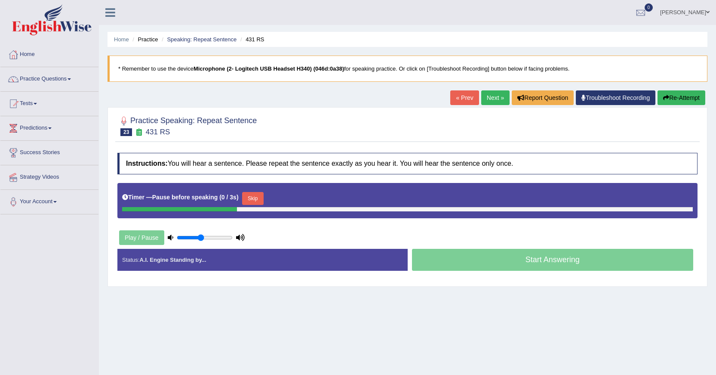
click at [459, 98] on link "« Prev" at bounding box center [464, 97] width 28 height 15
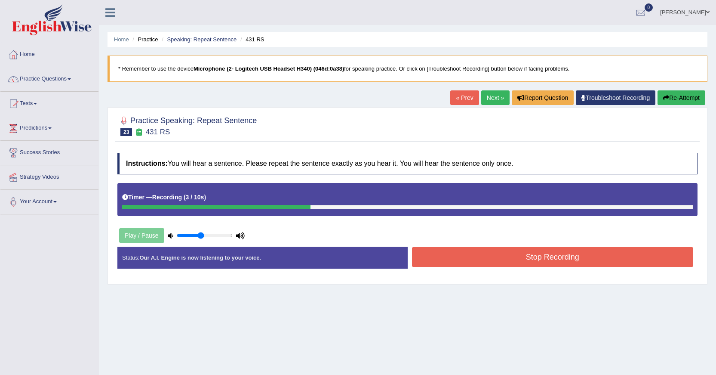
click at [464, 101] on link "« Prev" at bounding box center [464, 97] width 28 height 15
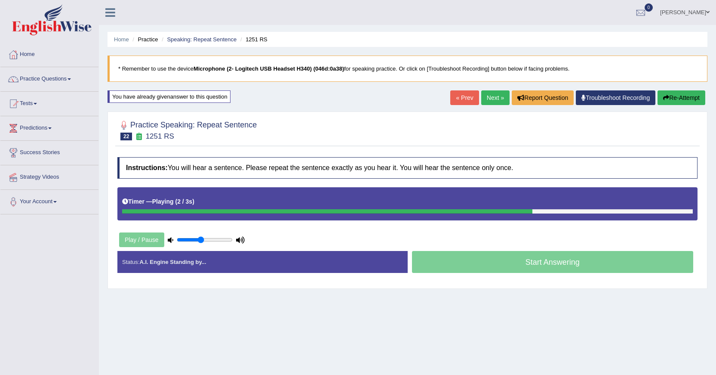
click at [487, 97] on link "Next »" at bounding box center [495, 97] width 28 height 15
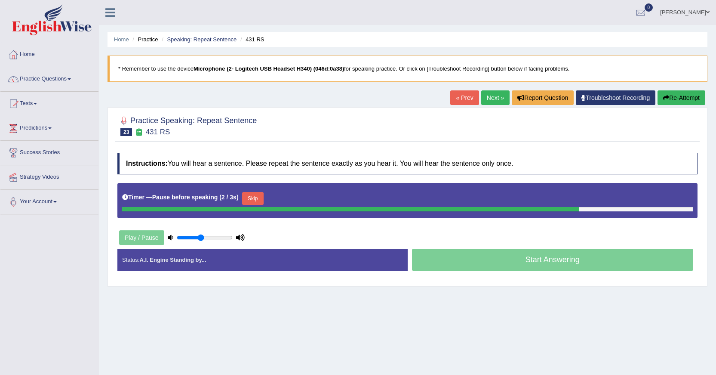
click at [455, 96] on link "« Prev" at bounding box center [464, 97] width 28 height 15
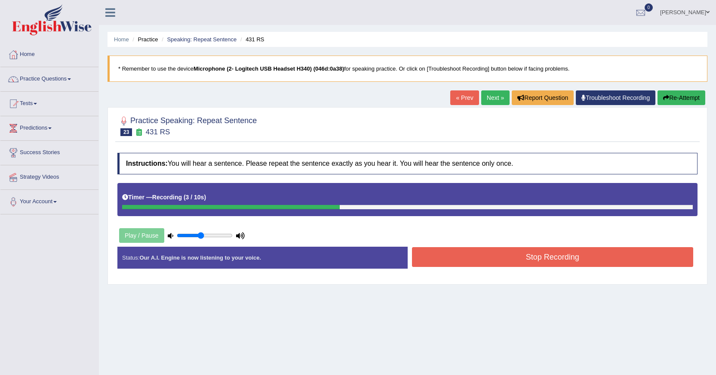
click at [497, 259] on button "Stop Recording" at bounding box center [553, 257] width 282 height 20
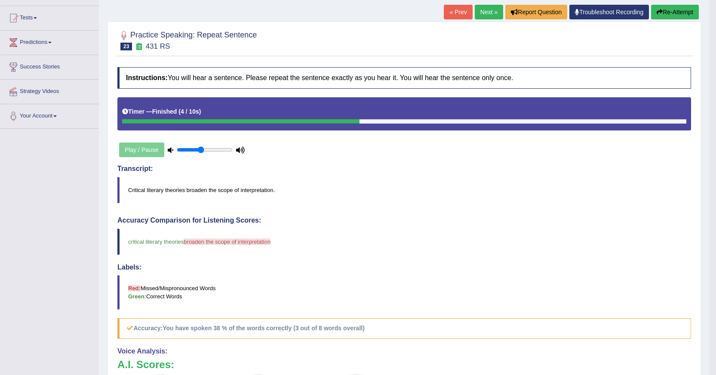
scroll to position [86, 0]
click at [454, 10] on link "« Prev" at bounding box center [458, 11] width 28 height 15
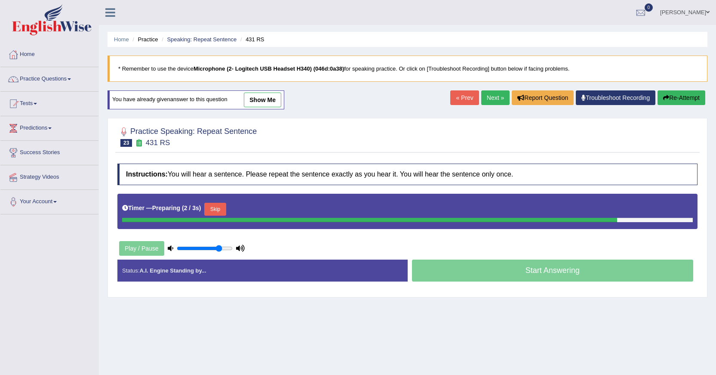
drag, startPoint x: 203, startPoint y: 249, endPoint x: 218, endPoint y: 246, distance: 16.1
type input "0.8"
click at [218, 249] on input "range" at bounding box center [205, 248] width 56 height 7
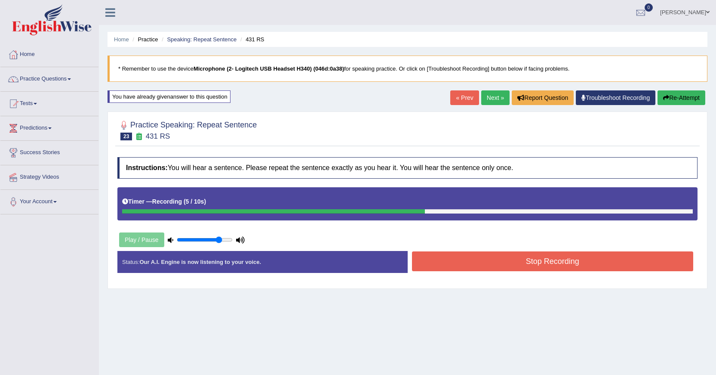
click at [531, 271] on button "Stop Recording" at bounding box center [553, 261] width 282 height 20
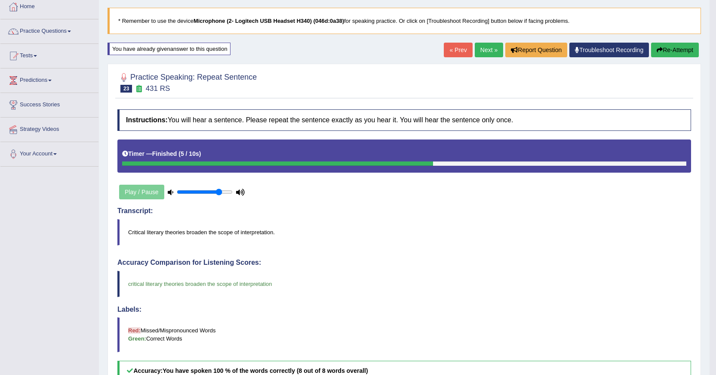
scroll to position [43, 0]
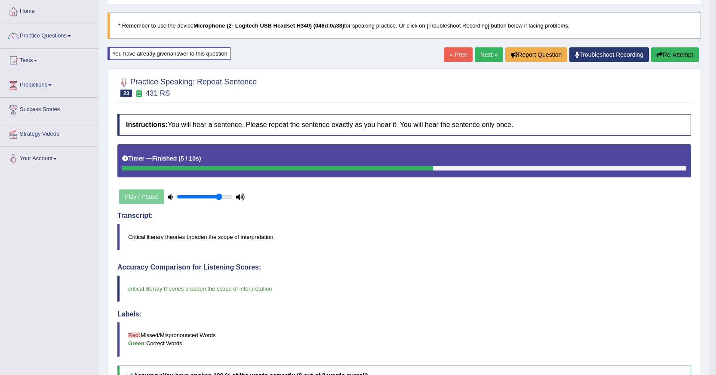
click at [446, 57] on link "« Prev" at bounding box center [458, 54] width 28 height 15
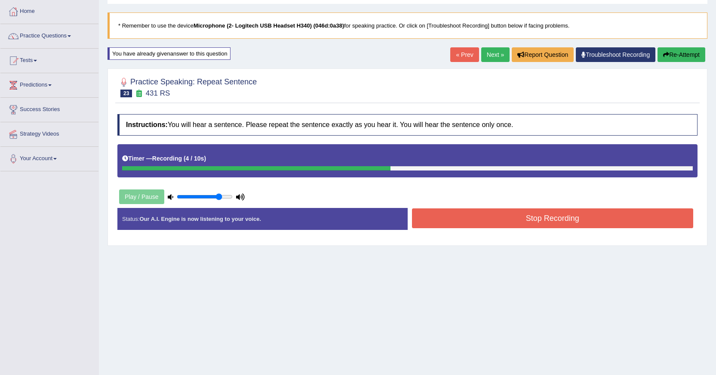
click at [521, 224] on button "Stop Recording" at bounding box center [553, 218] width 282 height 20
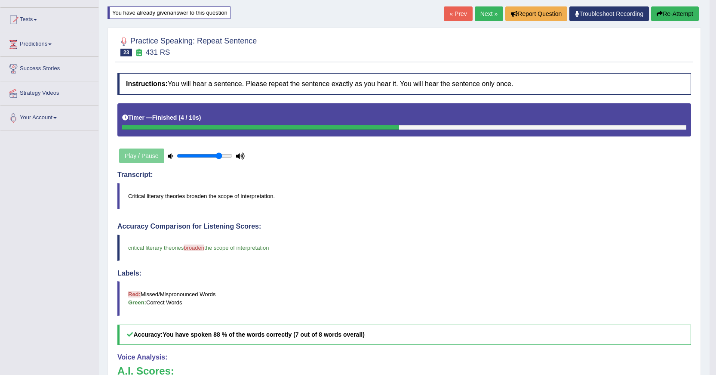
scroll to position [43, 0]
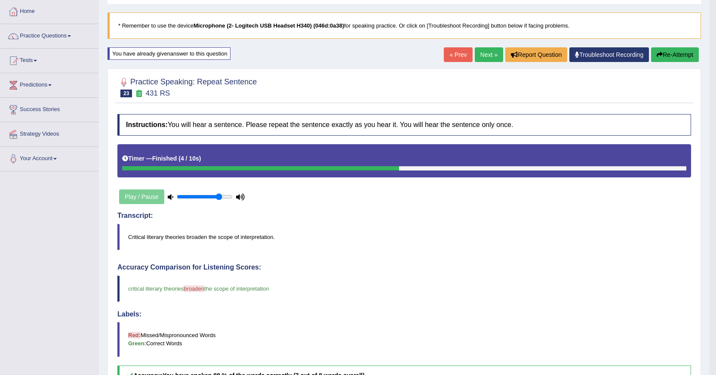
click at [492, 55] on link "Next »" at bounding box center [489, 54] width 28 height 15
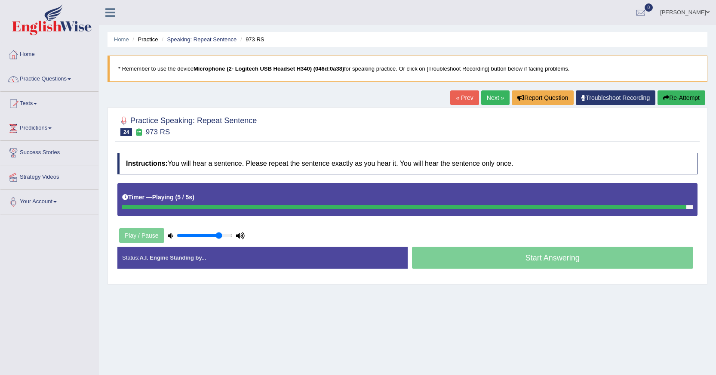
click at [454, 102] on link "« Prev" at bounding box center [464, 97] width 28 height 15
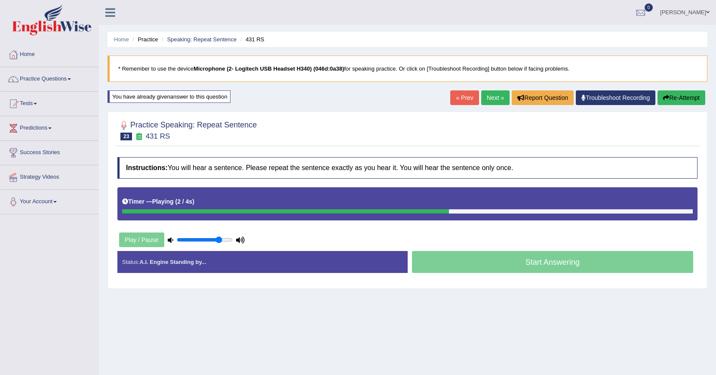
click at [484, 96] on link "Next »" at bounding box center [495, 97] width 28 height 15
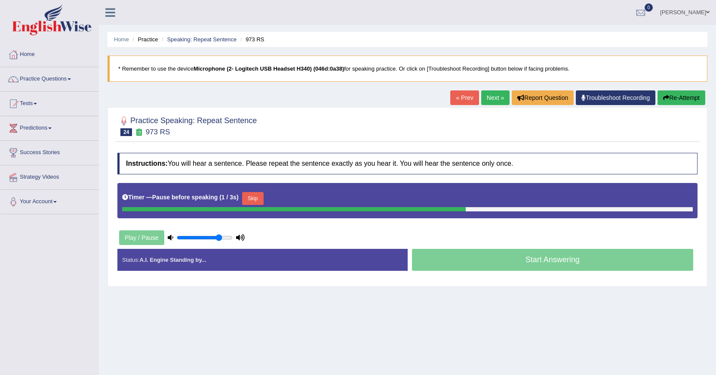
click at [458, 103] on link "« Prev" at bounding box center [464, 97] width 28 height 15
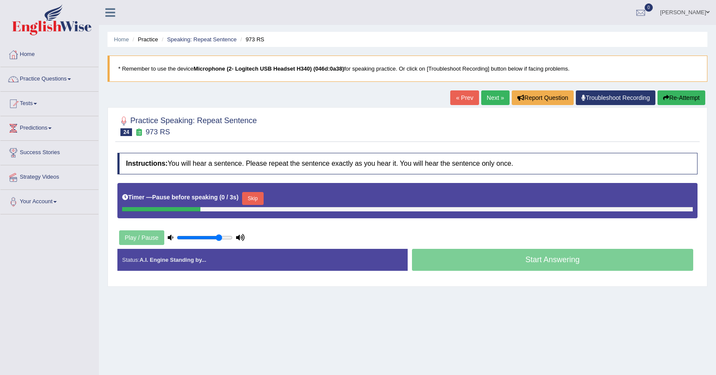
click at [453, 94] on link "« Prev" at bounding box center [464, 97] width 28 height 15
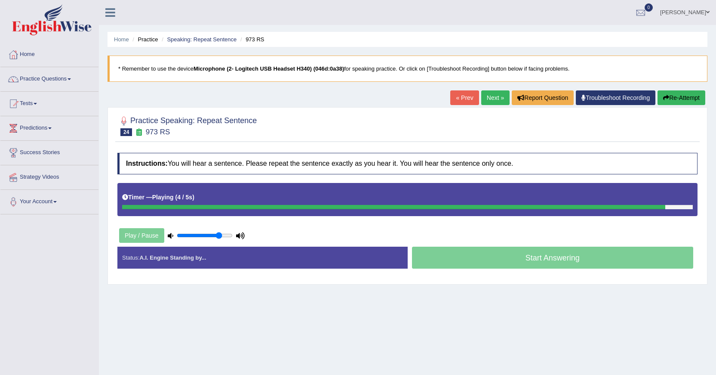
click at [450, 96] on link "« Prev" at bounding box center [464, 97] width 28 height 15
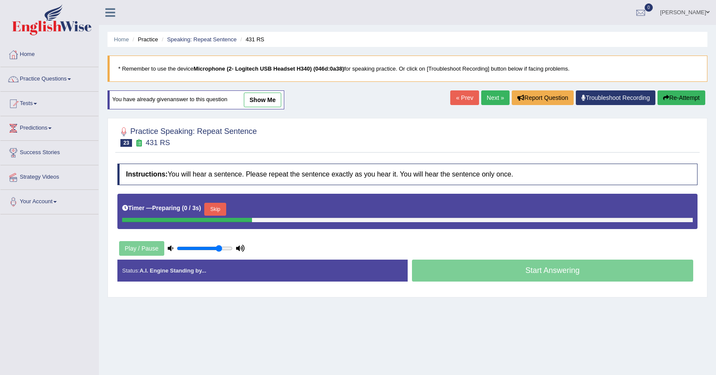
click at [484, 98] on link "Next »" at bounding box center [495, 97] width 28 height 15
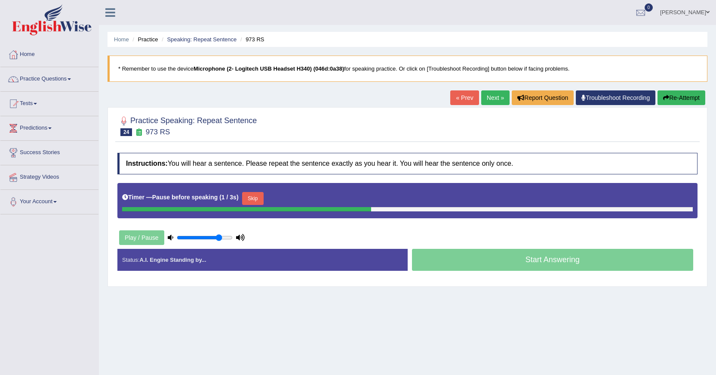
click at [452, 97] on link "« Prev" at bounding box center [464, 97] width 28 height 15
click at [462, 97] on link "« Prev" at bounding box center [464, 97] width 28 height 15
click at [462, 99] on link "« Prev" at bounding box center [464, 97] width 28 height 15
click at [465, 100] on link "« Prev" at bounding box center [464, 97] width 28 height 15
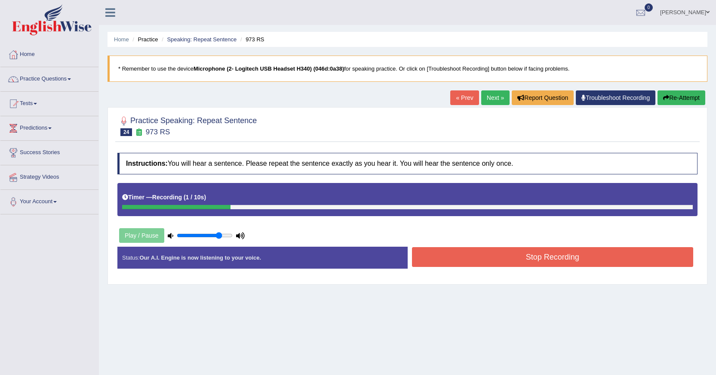
click at [463, 98] on link "« Prev" at bounding box center [464, 97] width 28 height 15
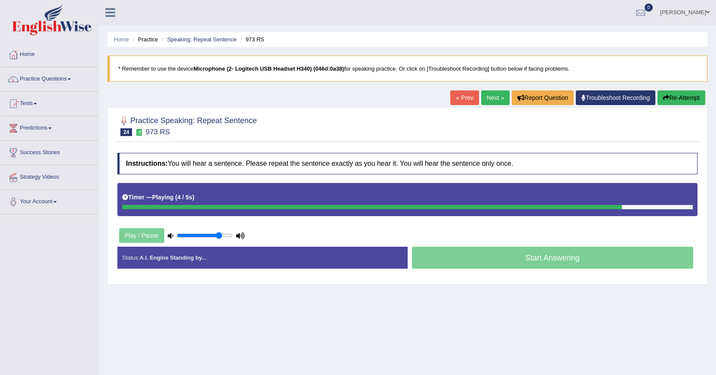
click at [466, 102] on link "« Prev" at bounding box center [464, 97] width 28 height 15
click at [461, 99] on link "« Prev" at bounding box center [464, 97] width 28 height 15
click at [467, 100] on link "« Prev" at bounding box center [464, 97] width 28 height 15
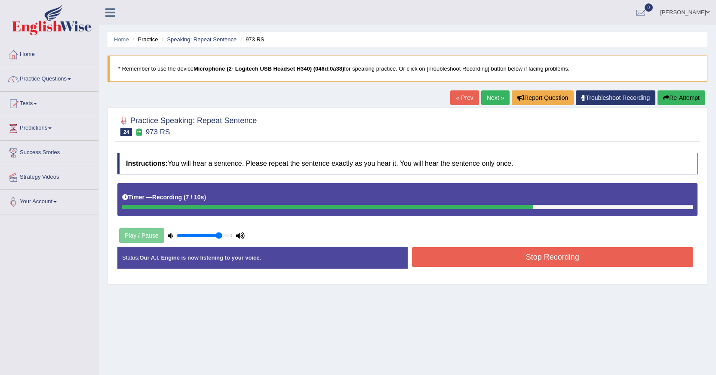
click at [455, 101] on link "« Prev" at bounding box center [464, 97] width 28 height 15
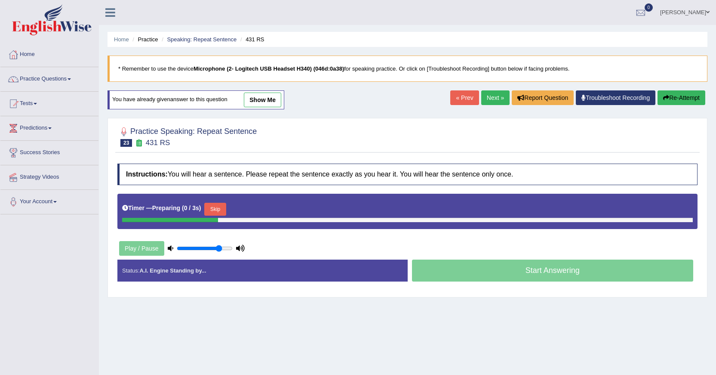
click at [489, 101] on link "Next »" at bounding box center [495, 97] width 28 height 15
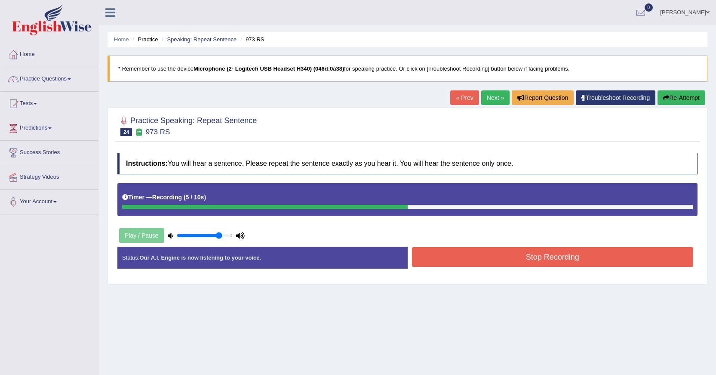
click at [557, 257] on button "Stop Recording" at bounding box center [553, 257] width 282 height 20
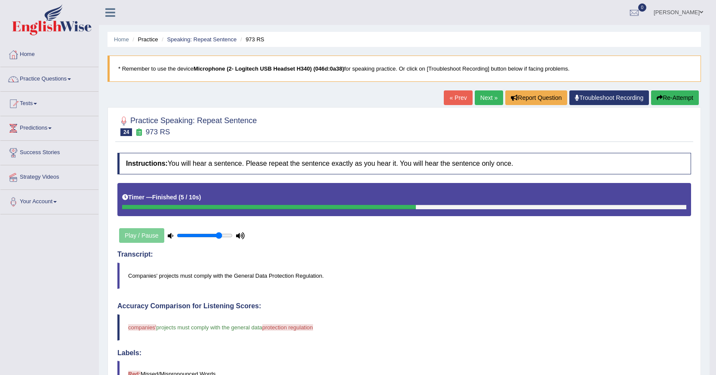
click at [475, 96] on link "Next »" at bounding box center [489, 97] width 28 height 15
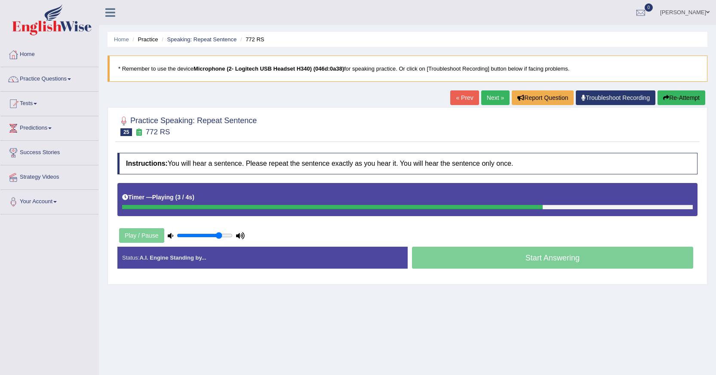
click at [466, 93] on link "« Prev" at bounding box center [464, 97] width 28 height 15
click at [460, 101] on link "« Prev" at bounding box center [464, 97] width 28 height 15
click at [469, 98] on link "« Prev" at bounding box center [464, 97] width 28 height 15
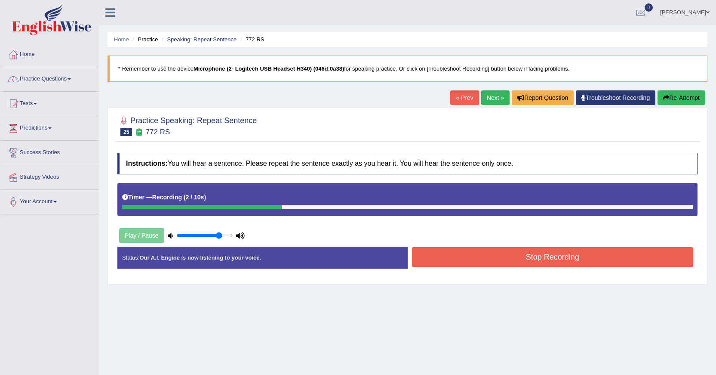
click at [480, 261] on button "Stop Recording" at bounding box center [553, 257] width 282 height 20
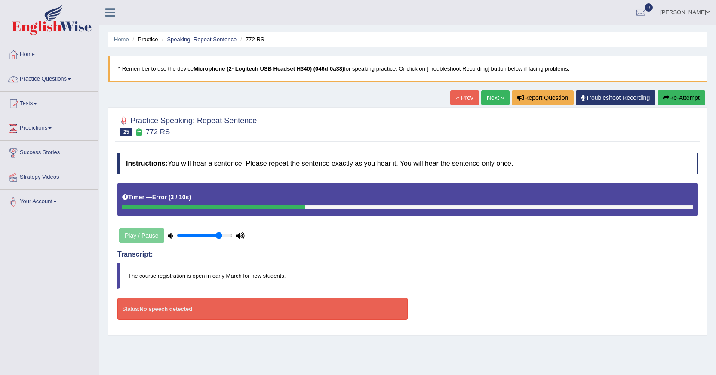
click at [450, 96] on link "« Prev" at bounding box center [464, 97] width 28 height 15
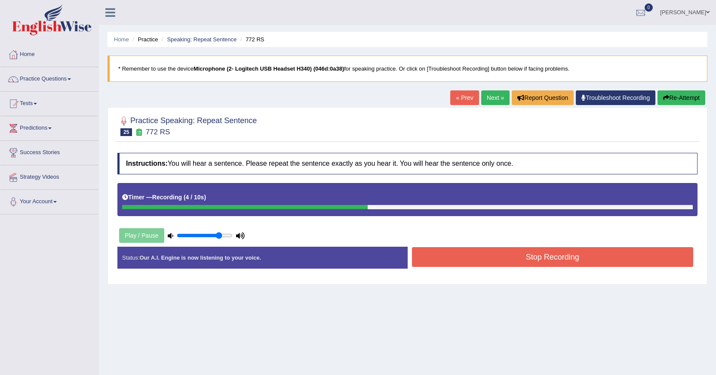
click at [554, 258] on button "Stop Recording" at bounding box center [553, 257] width 282 height 20
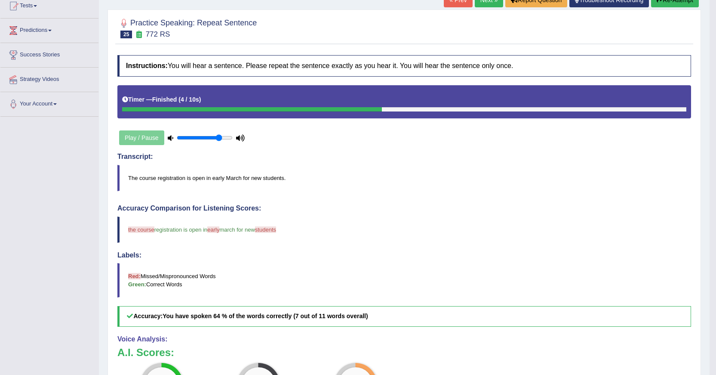
scroll to position [86, 0]
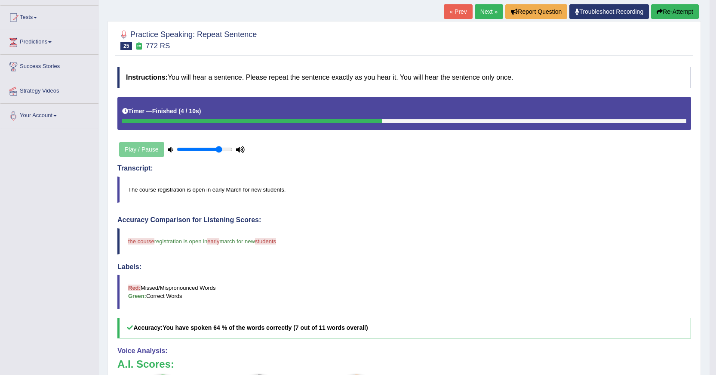
click at [444, 12] on link "« Prev" at bounding box center [458, 11] width 28 height 15
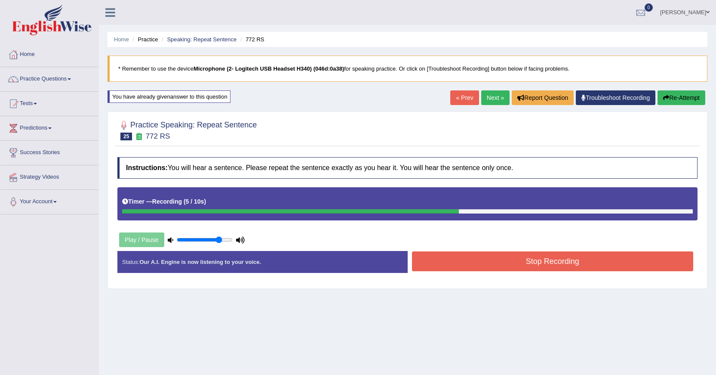
click at [482, 257] on button "Stop Recording" at bounding box center [553, 261] width 282 height 20
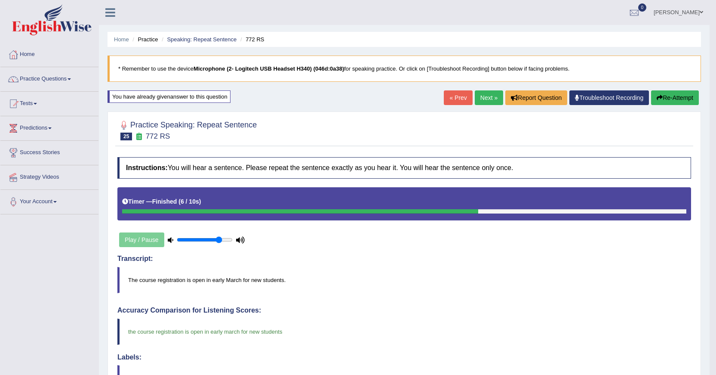
click at [478, 95] on link "Next »" at bounding box center [489, 97] width 28 height 15
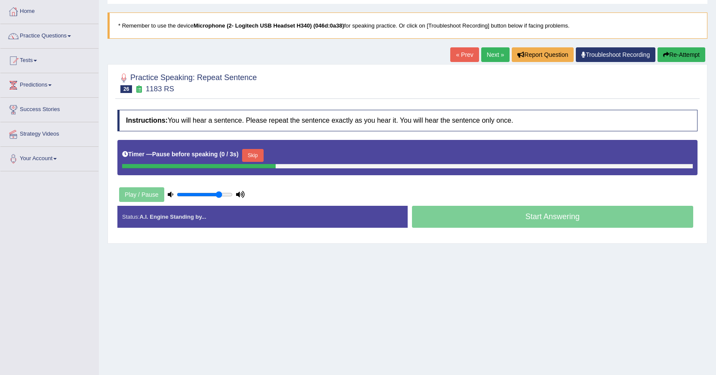
click at [451, 58] on link "« Prev" at bounding box center [464, 54] width 28 height 15
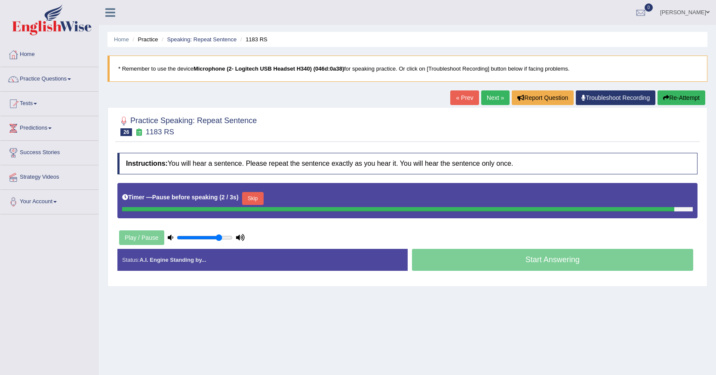
click at [454, 102] on link "« Prev" at bounding box center [464, 97] width 28 height 15
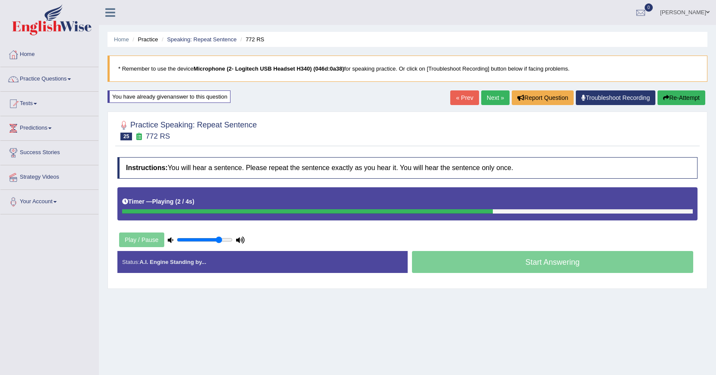
click at [495, 96] on link "Next »" at bounding box center [495, 97] width 28 height 15
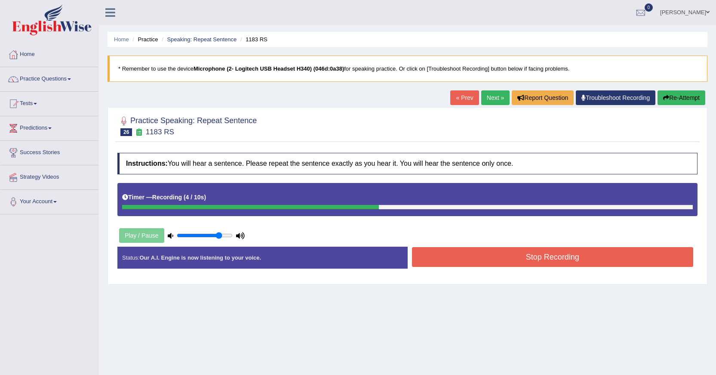
click at [502, 254] on button "Stop Recording" at bounding box center [553, 257] width 282 height 20
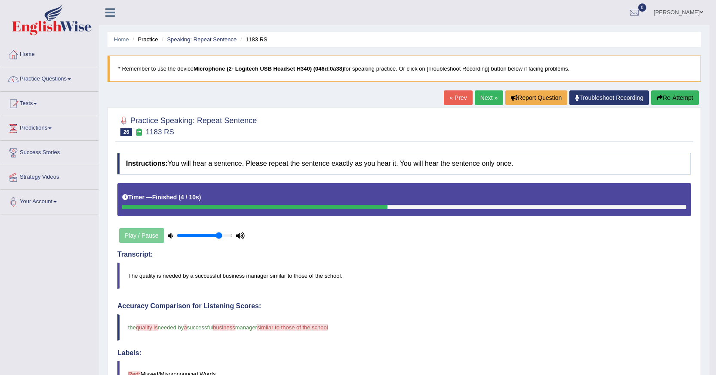
click at [480, 99] on link "Next »" at bounding box center [489, 97] width 28 height 15
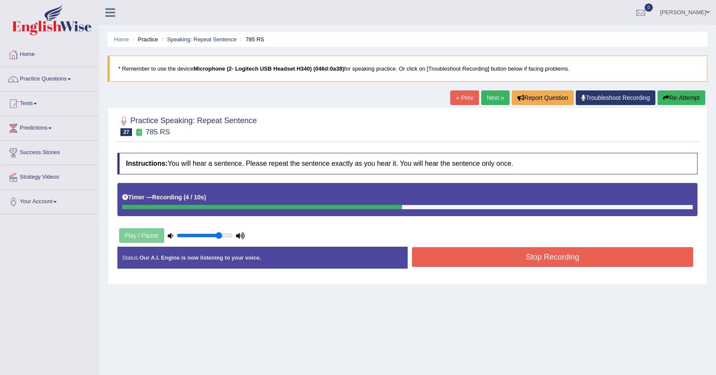
click at [463, 97] on link "« Prev" at bounding box center [464, 97] width 28 height 15
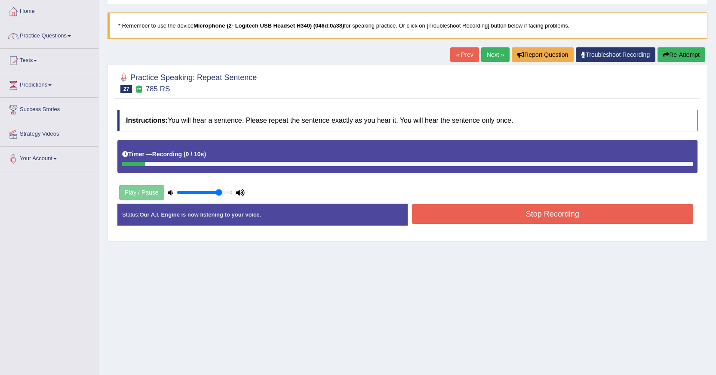
click at [464, 53] on link "« Prev" at bounding box center [464, 54] width 28 height 15
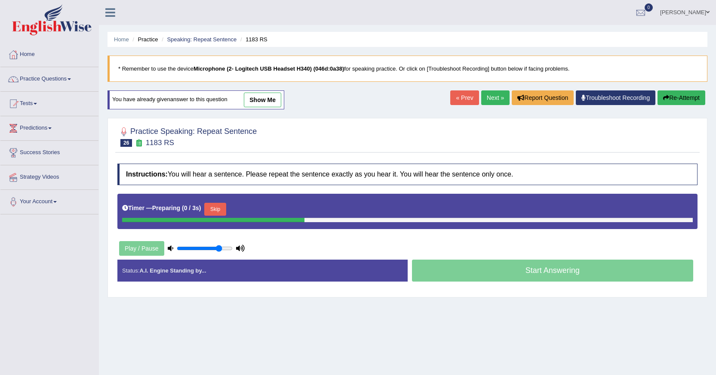
click at [485, 105] on link "Next »" at bounding box center [495, 97] width 28 height 15
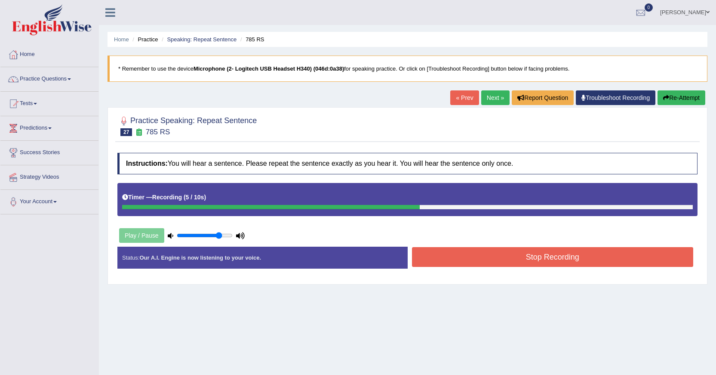
click at [542, 261] on button "Stop Recording" at bounding box center [553, 257] width 282 height 20
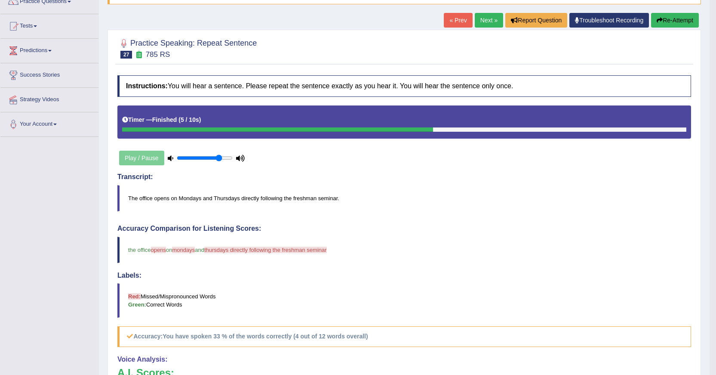
scroll to position [43, 0]
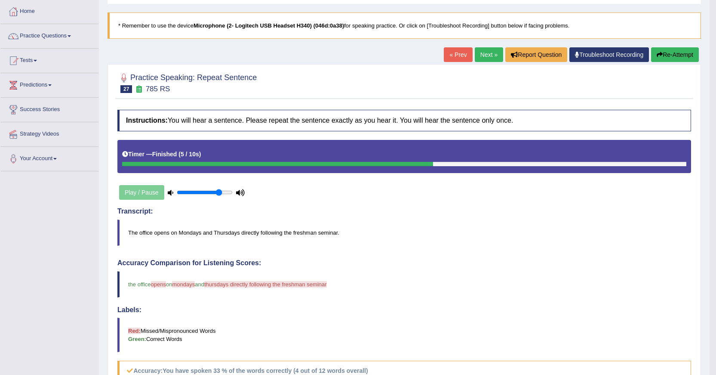
click at [455, 56] on link "« Prev" at bounding box center [458, 54] width 28 height 15
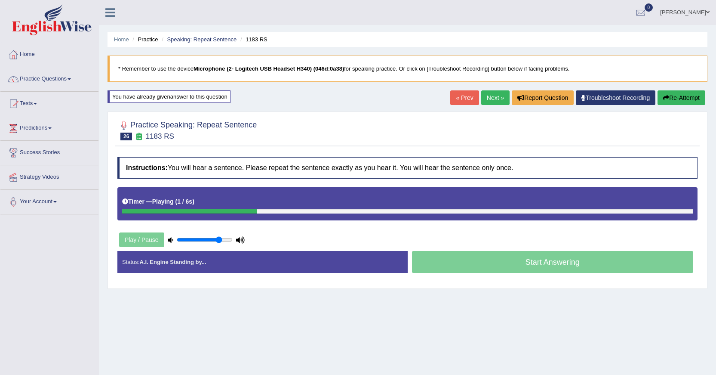
click at [481, 99] on link "Next »" at bounding box center [495, 97] width 28 height 15
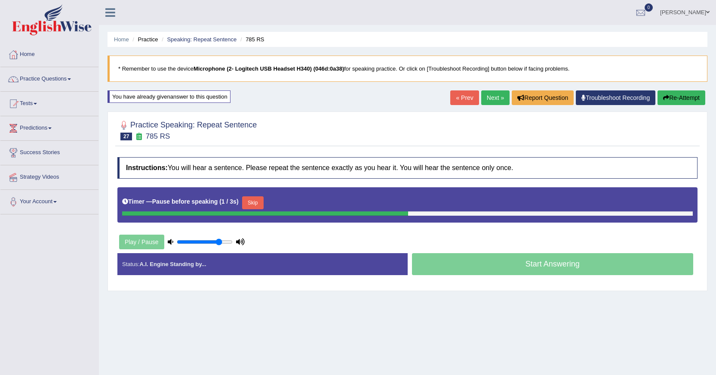
click at [468, 98] on link "« Prev" at bounding box center [464, 97] width 28 height 15
click at [463, 102] on link "« Prev" at bounding box center [464, 97] width 28 height 15
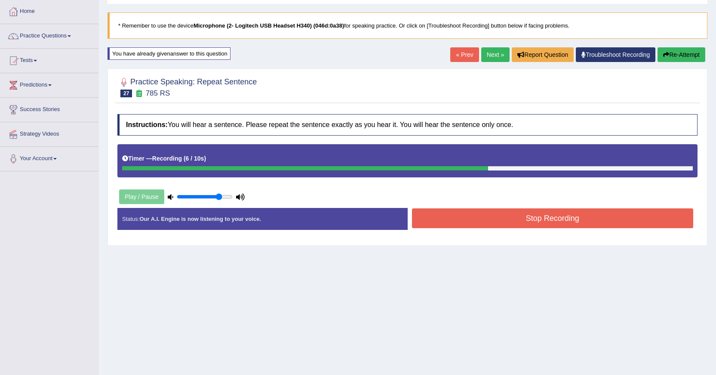
click at [483, 220] on button "Stop Recording" at bounding box center [553, 218] width 282 height 20
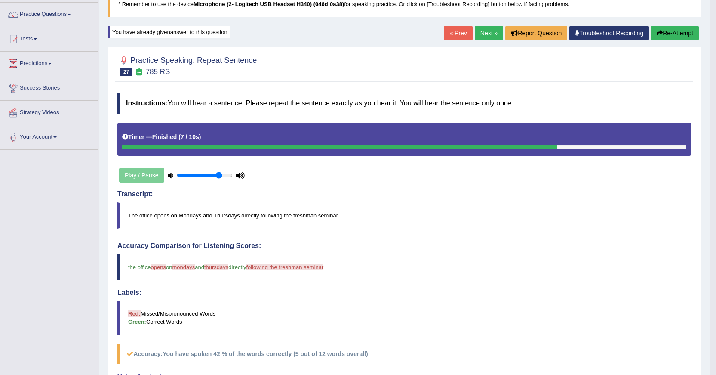
scroll to position [43, 0]
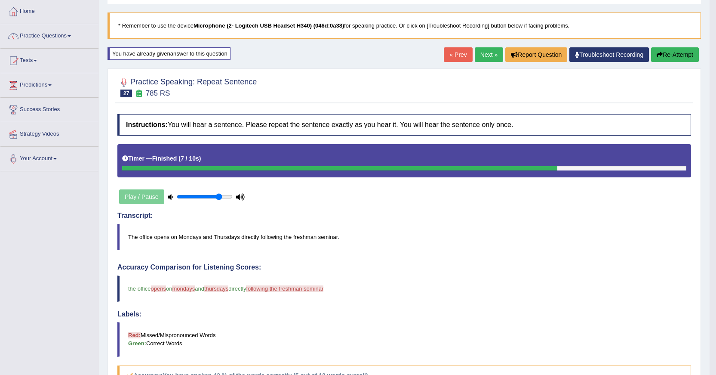
click at [455, 49] on link "« Prev" at bounding box center [458, 54] width 28 height 15
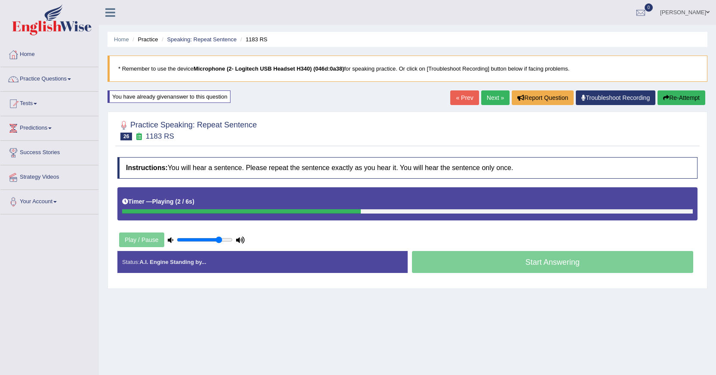
click at [485, 95] on link "Next »" at bounding box center [495, 97] width 28 height 15
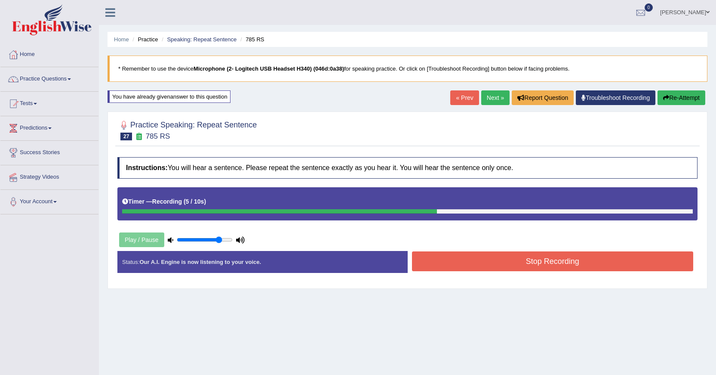
click at [515, 258] on button "Stop Recording" at bounding box center [553, 261] width 282 height 20
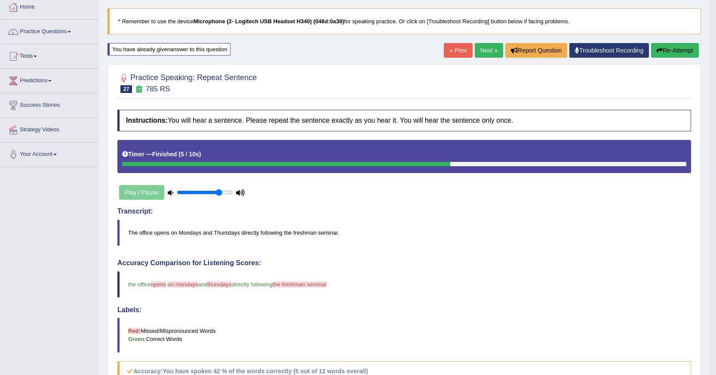
scroll to position [43, 0]
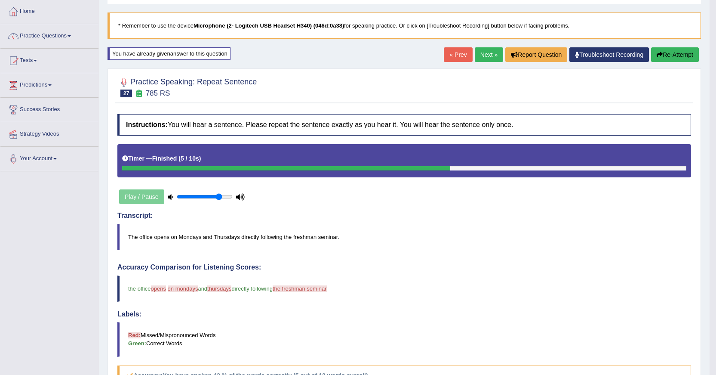
click at [453, 53] on link "« Prev" at bounding box center [458, 54] width 28 height 15
